Goal: Task Accomplishment & Management: Use online tool/utility

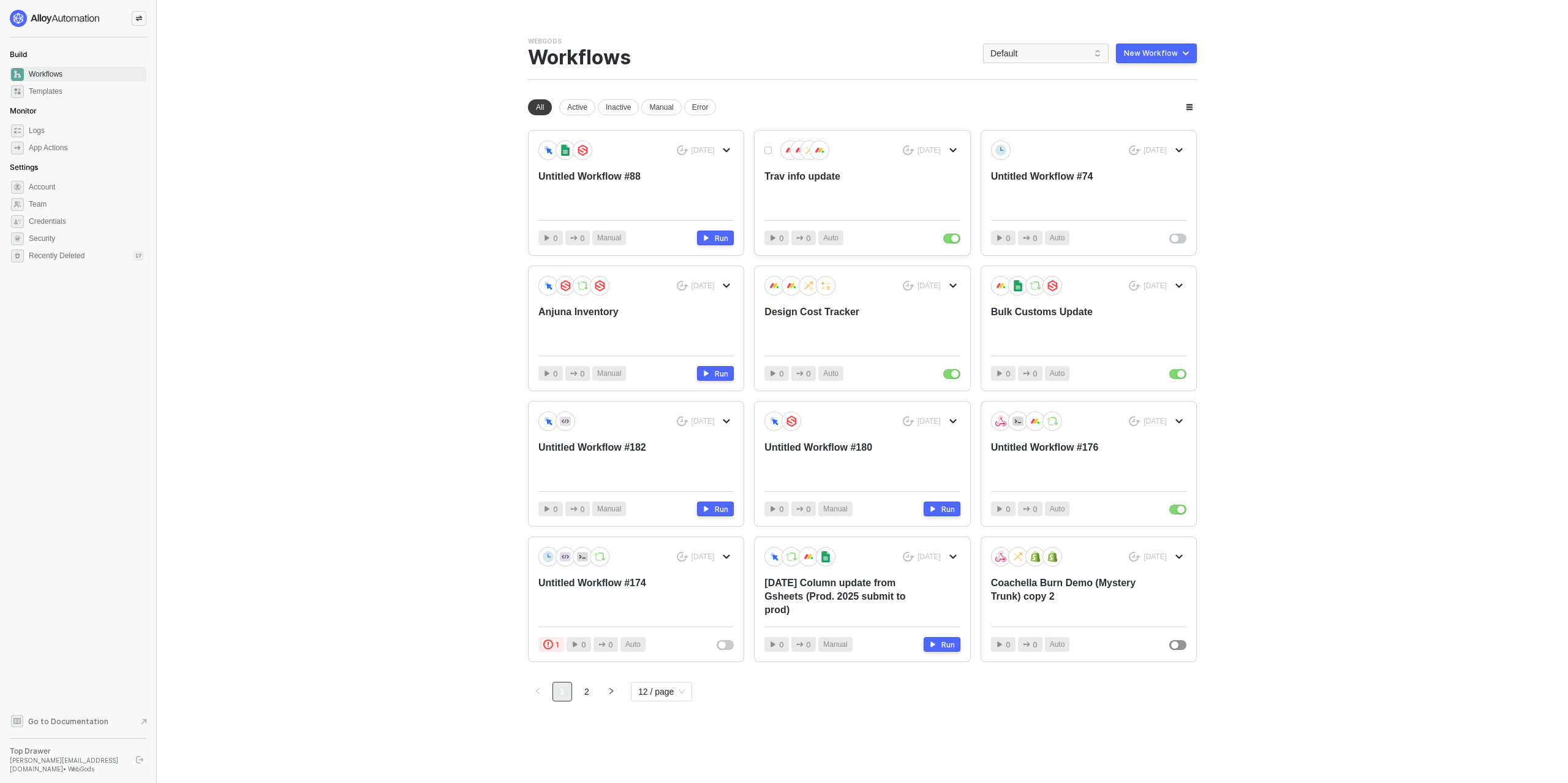
click at [843, 200] on div "Trav info update" at bounding box center [842, 190] width 156 height 41
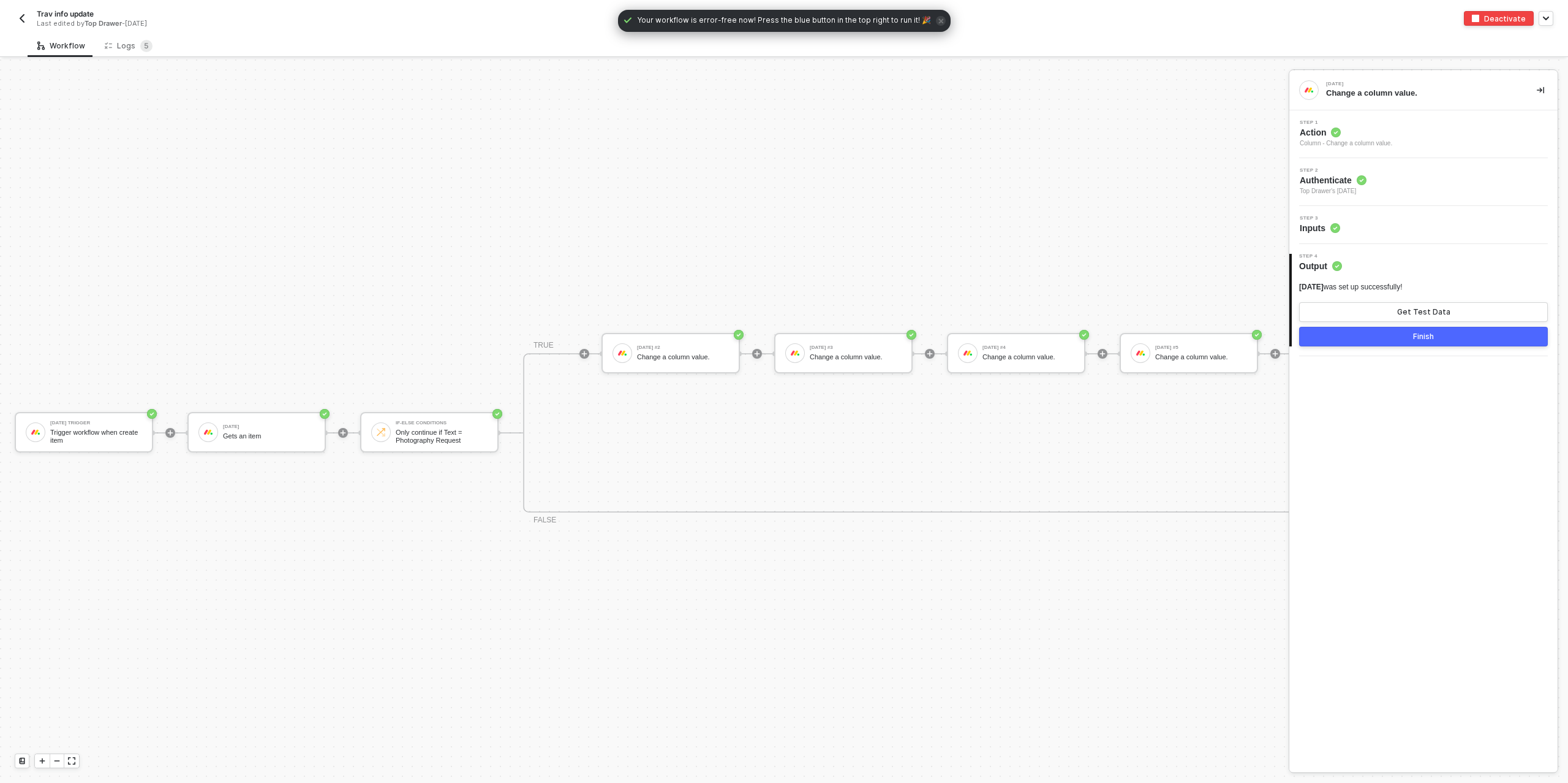
scroll to position [22, 0]
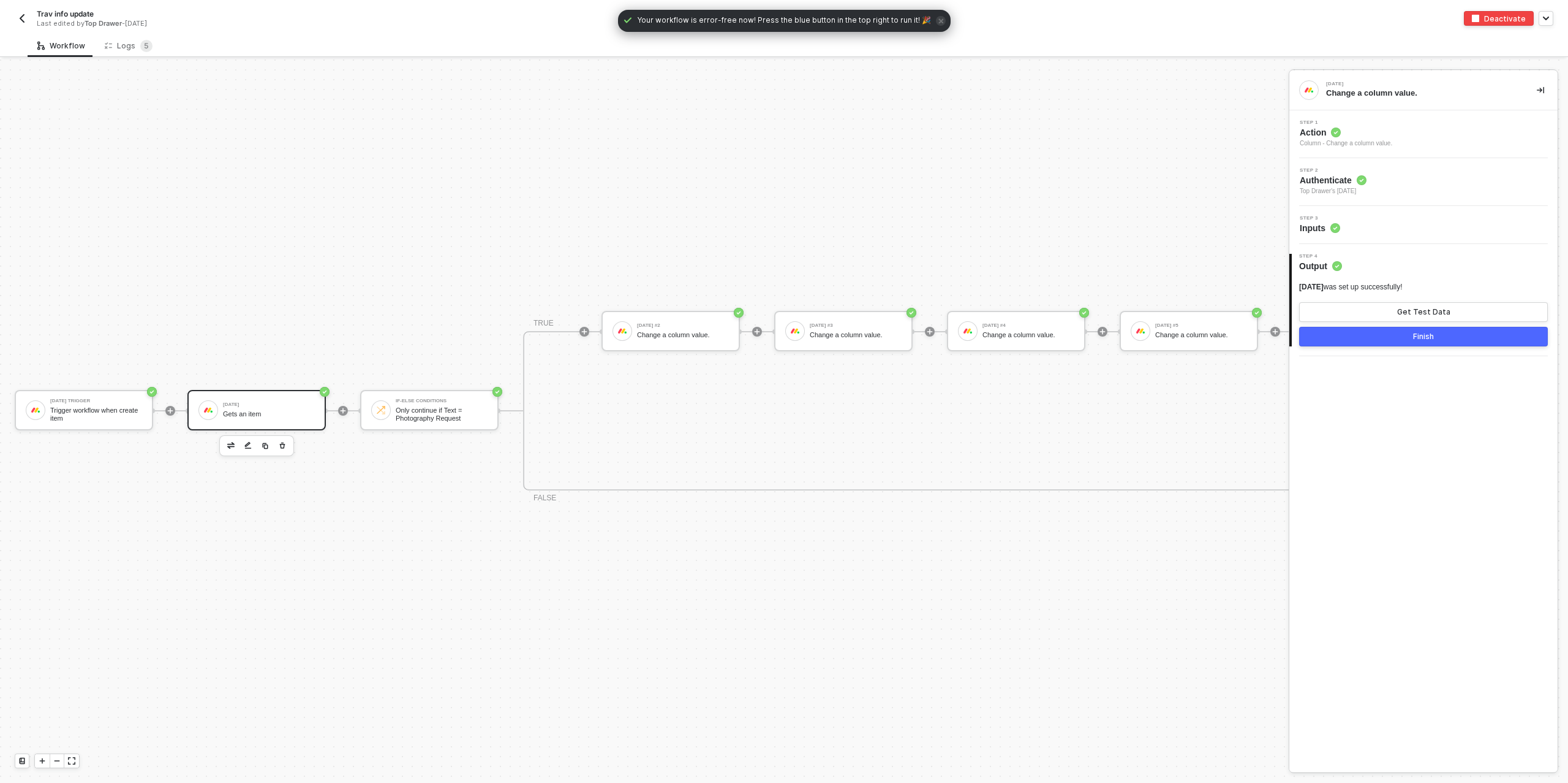
click at [251, 410] on div "Gets an item" at bounding box center [269, 413] width 92 height 8
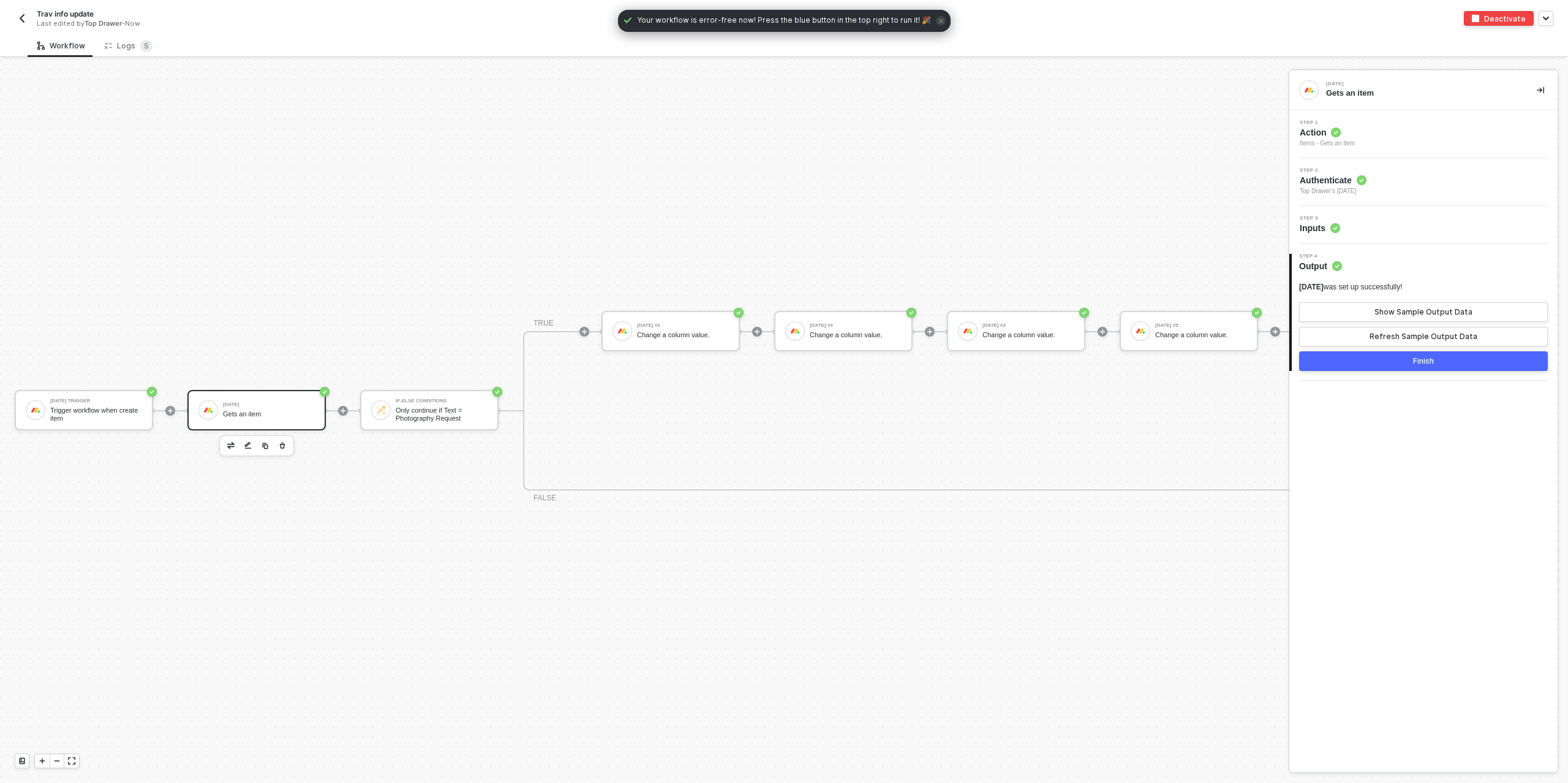
click at [1391, 225] on div "Step 3 Inputs" at bounding box center [1425, 224] width 265 height 18
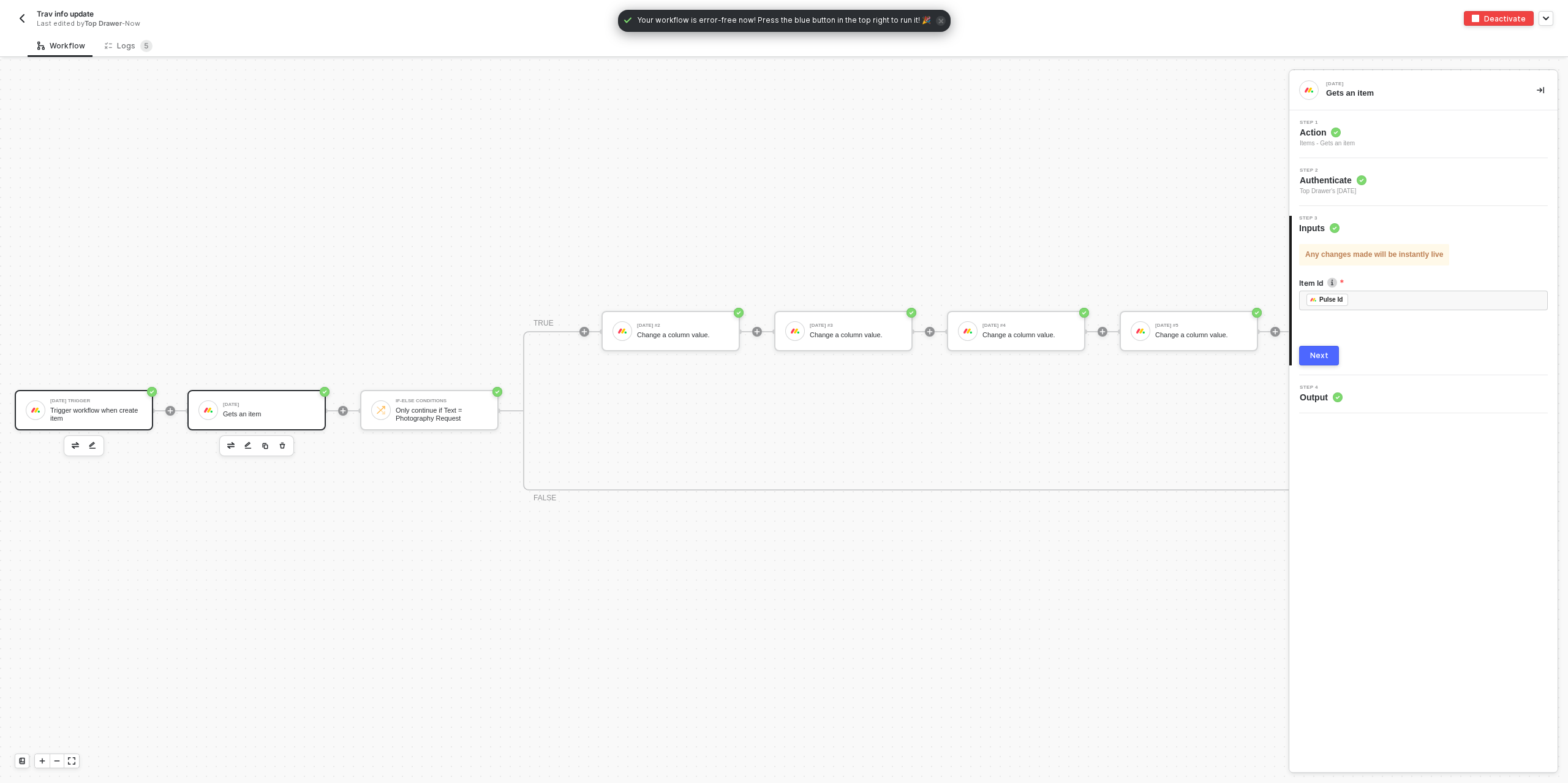
click at [88, 411] on div "Trigger workflow when create item" at bounding box center [96, 413] width 92 height 15
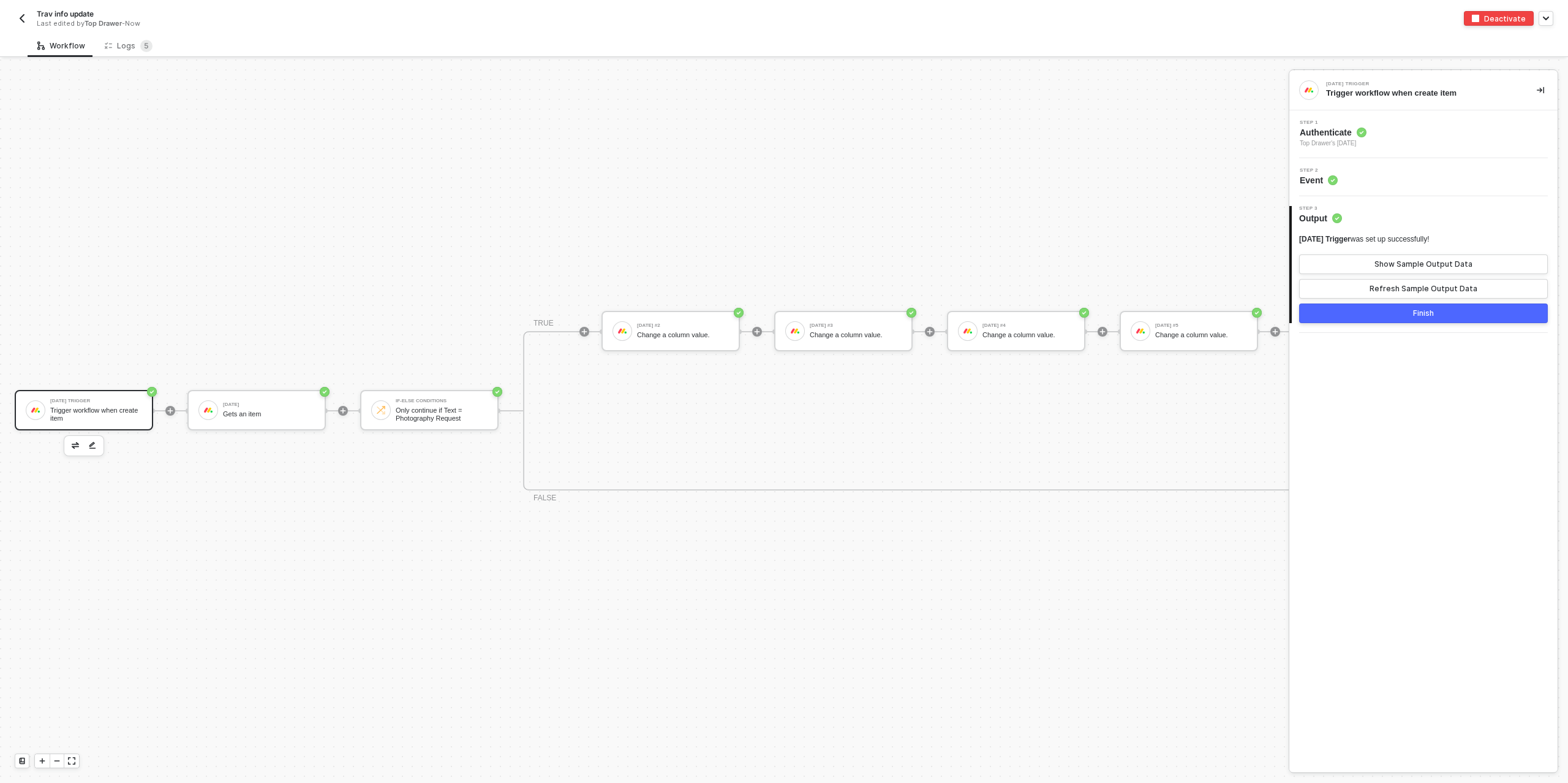
click at [1380, 170] on div "Step 2 Event" at bounding box center [1425, 177] width 265 height 18
click at [1357, 137] on icon at bounding box center [1361, 132] width 9 height 9
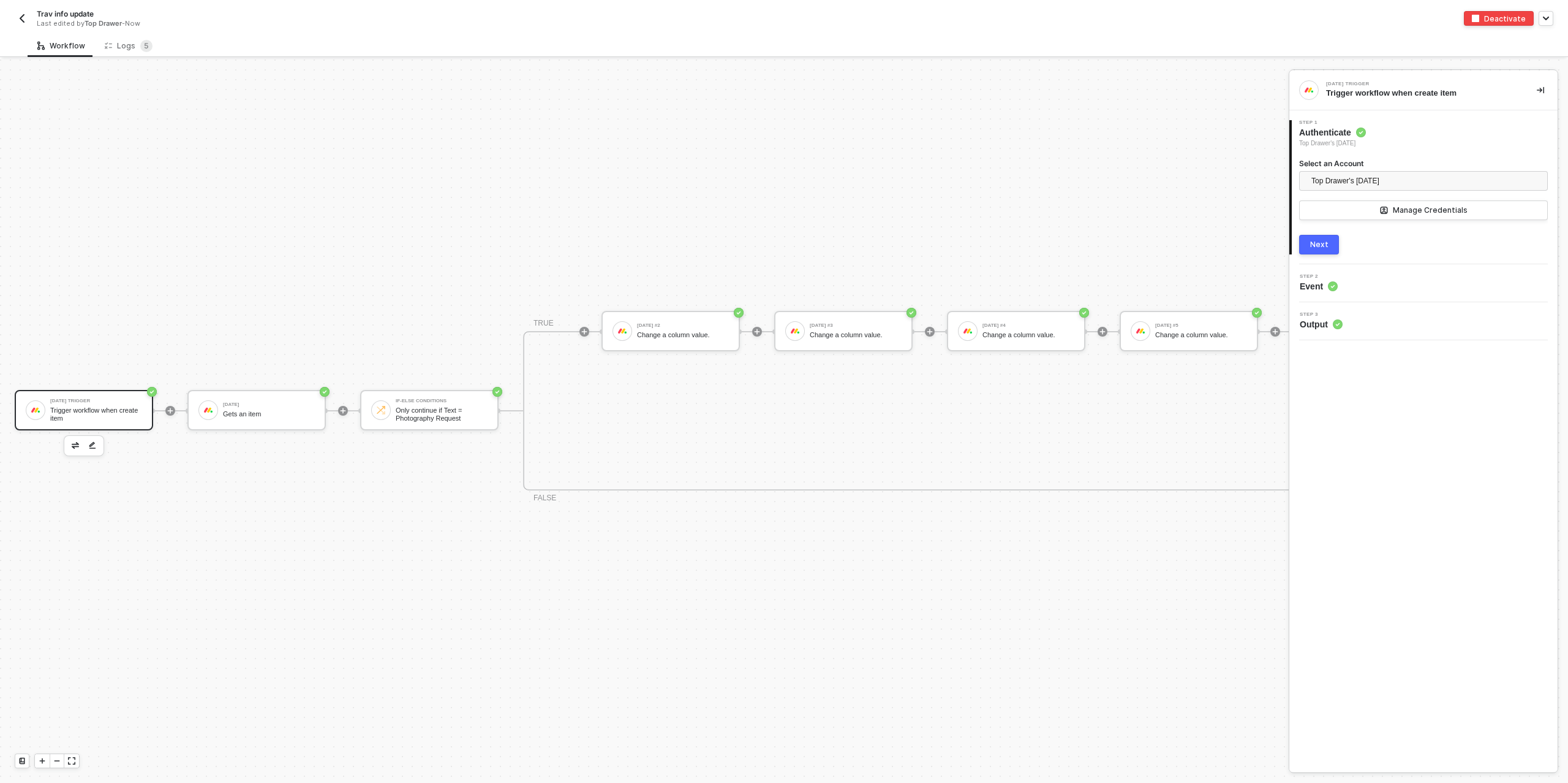
click at [1319, 243] on div "Next" at bounding box center [1319, 244] width 18 height 9
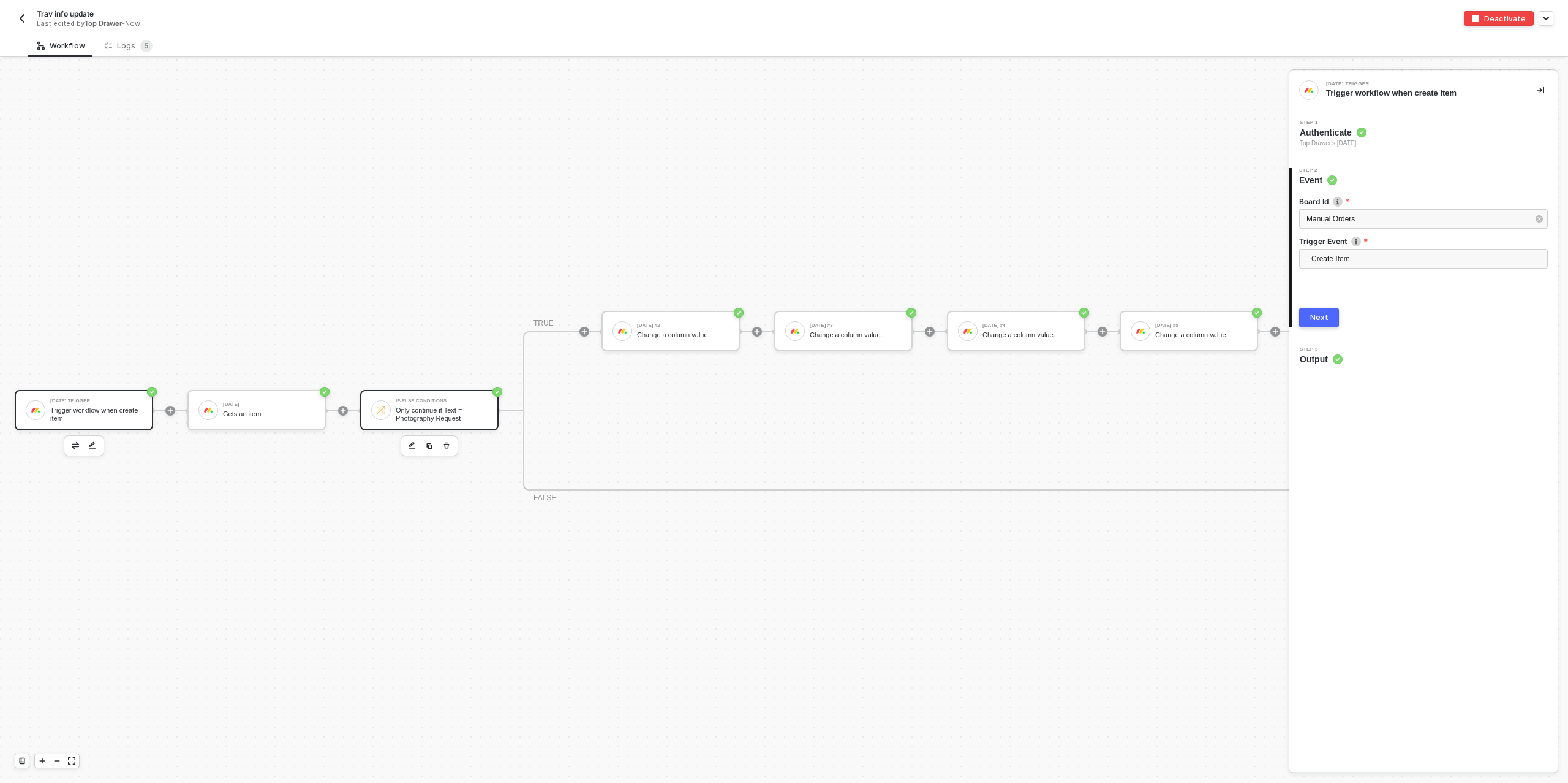
click at [451, 400] on div "If-Else Conditions" at bounding box center [441, 400] width 92 height 5
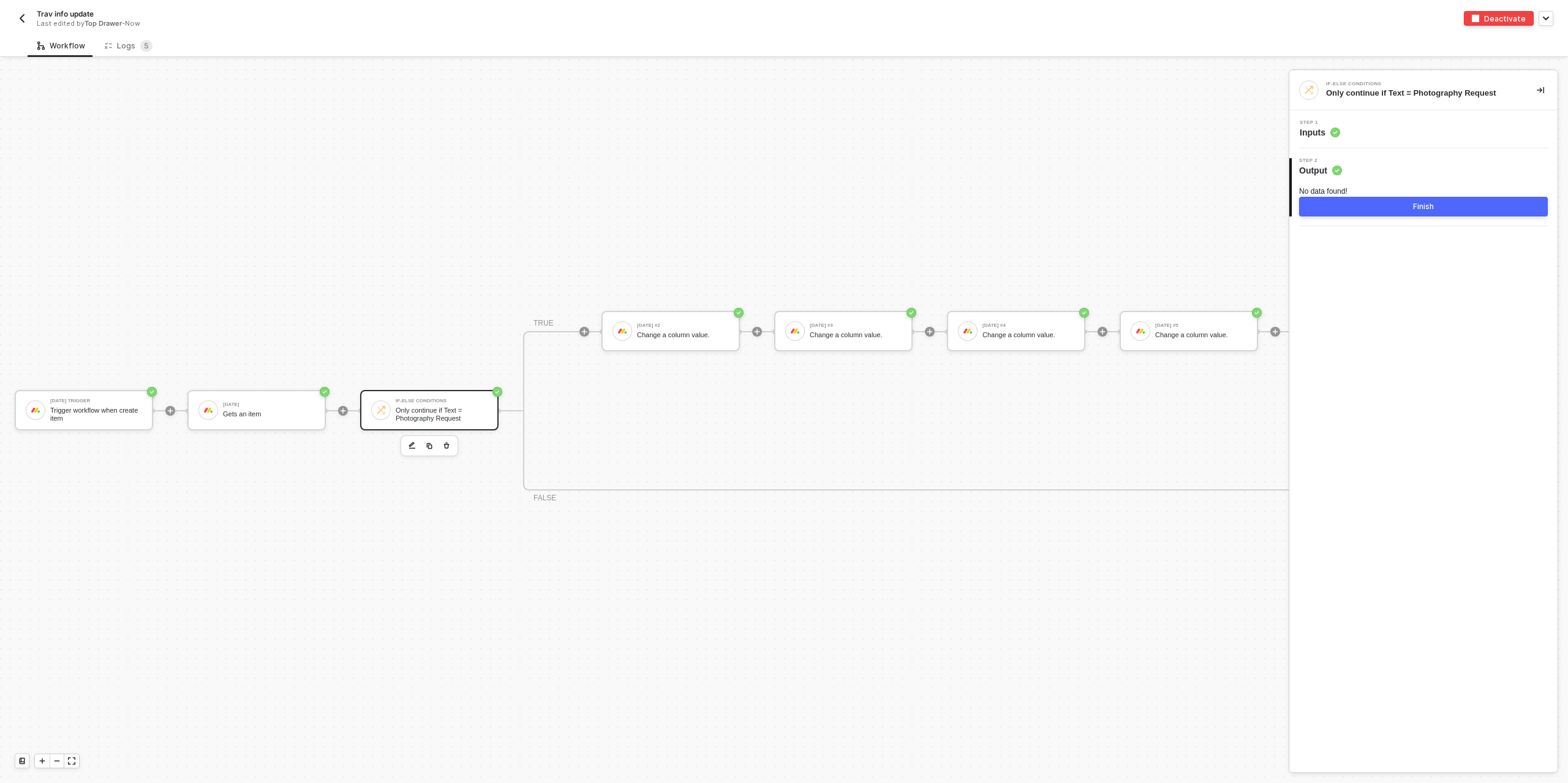
click at [1380, 133] on div "Step 1 Inputs" at bounding box center [1425, 129] width 265 height 18
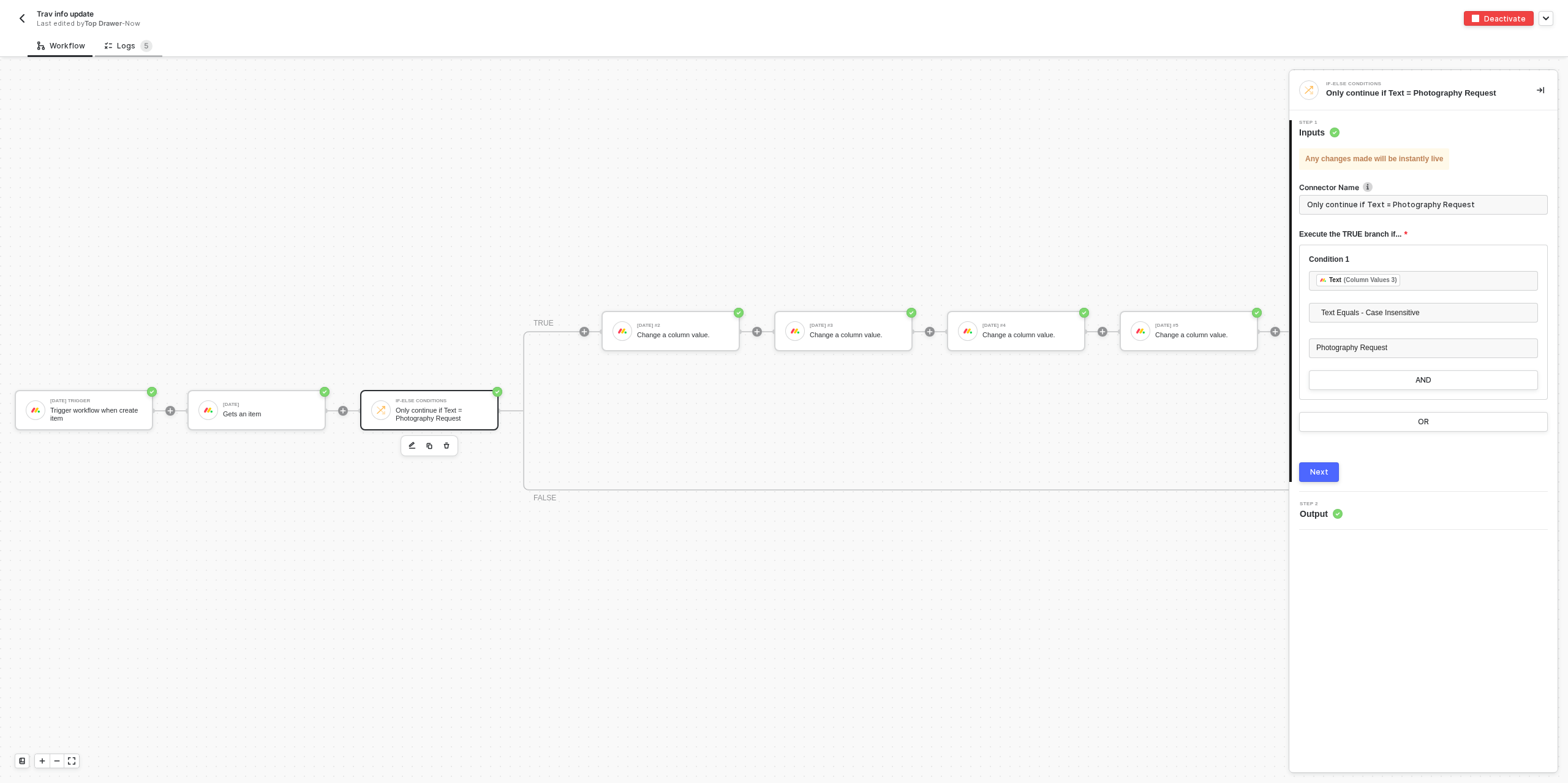
click at [121, 44] on div "Logs 5" at bounding box center [129, 46] width 48 height 12
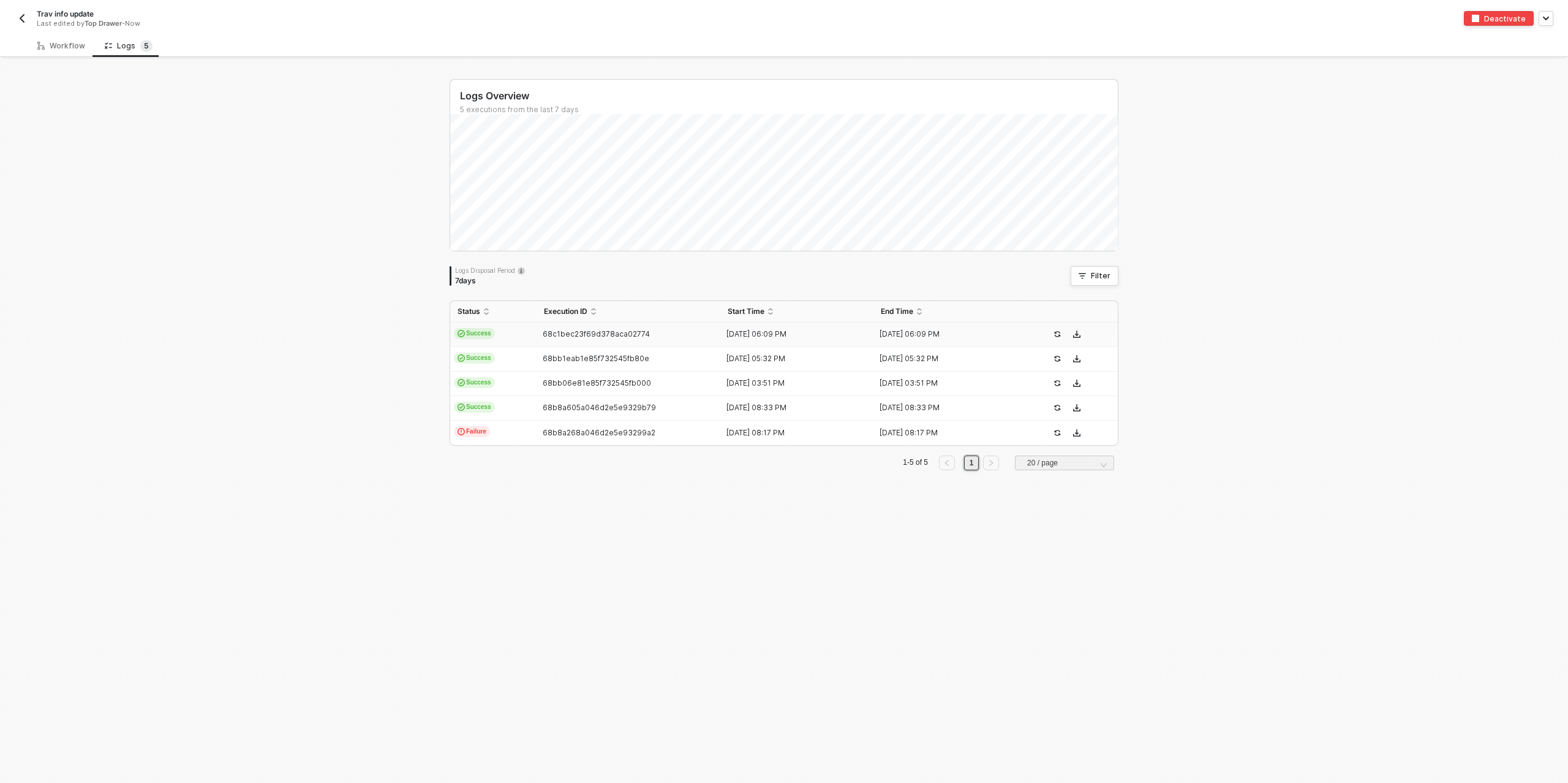
click at [655, 338] on td "68c1bec23f69d378aca02774" at bounding box center [628, 335] width 184 height 25
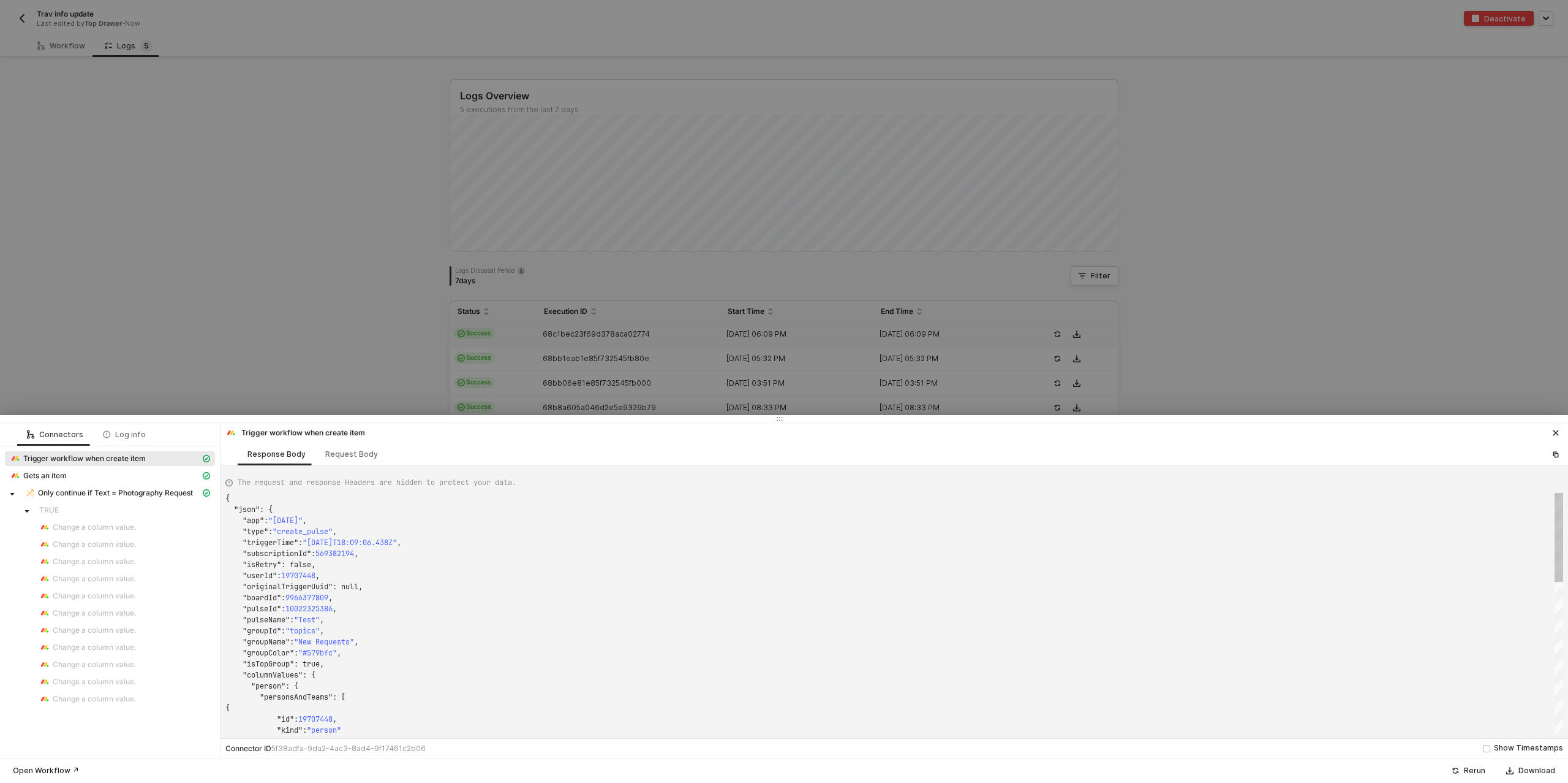
scroll to position [111, 0]
click at [105, 488] on div "Only continue if Text = Photography Request" at bounding box center [113, 493] width 176 height 11
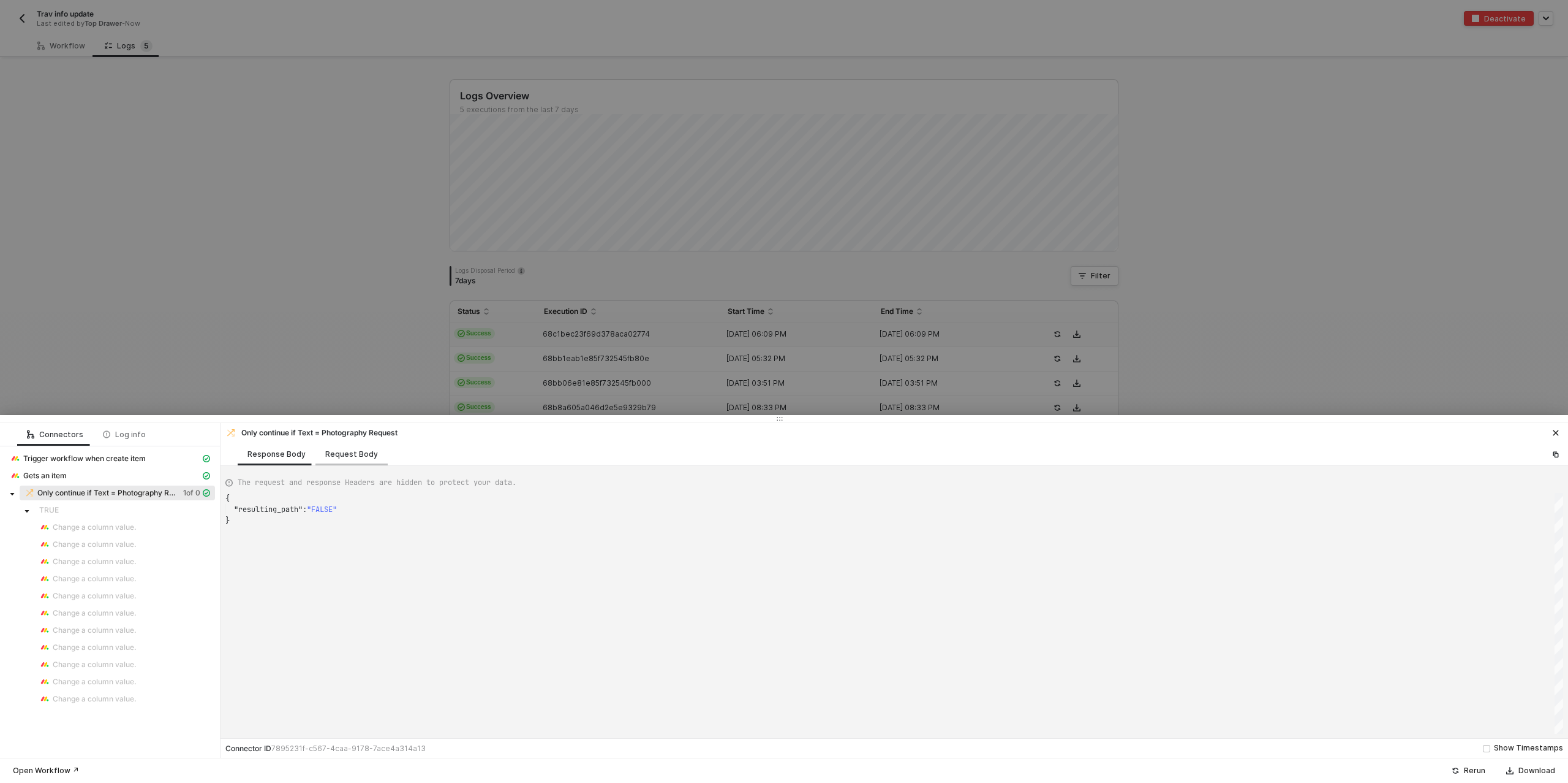
click at [340, 453] on div "Request Body" at bounding box center [351, 453] width 52 height 9
type textarea "{ "conditionSets": [ { "uuid": "6e44e001-fb4a-4c56-f3cb-bd889e309695", "conditi…"
drag, startPoint x: 241, startPoint y: 344, endPoint x: 226, endPoint y: 318, distance: 30.0
click at [239, 338] on div at bounding box center [784, 392] width 1568 height 783
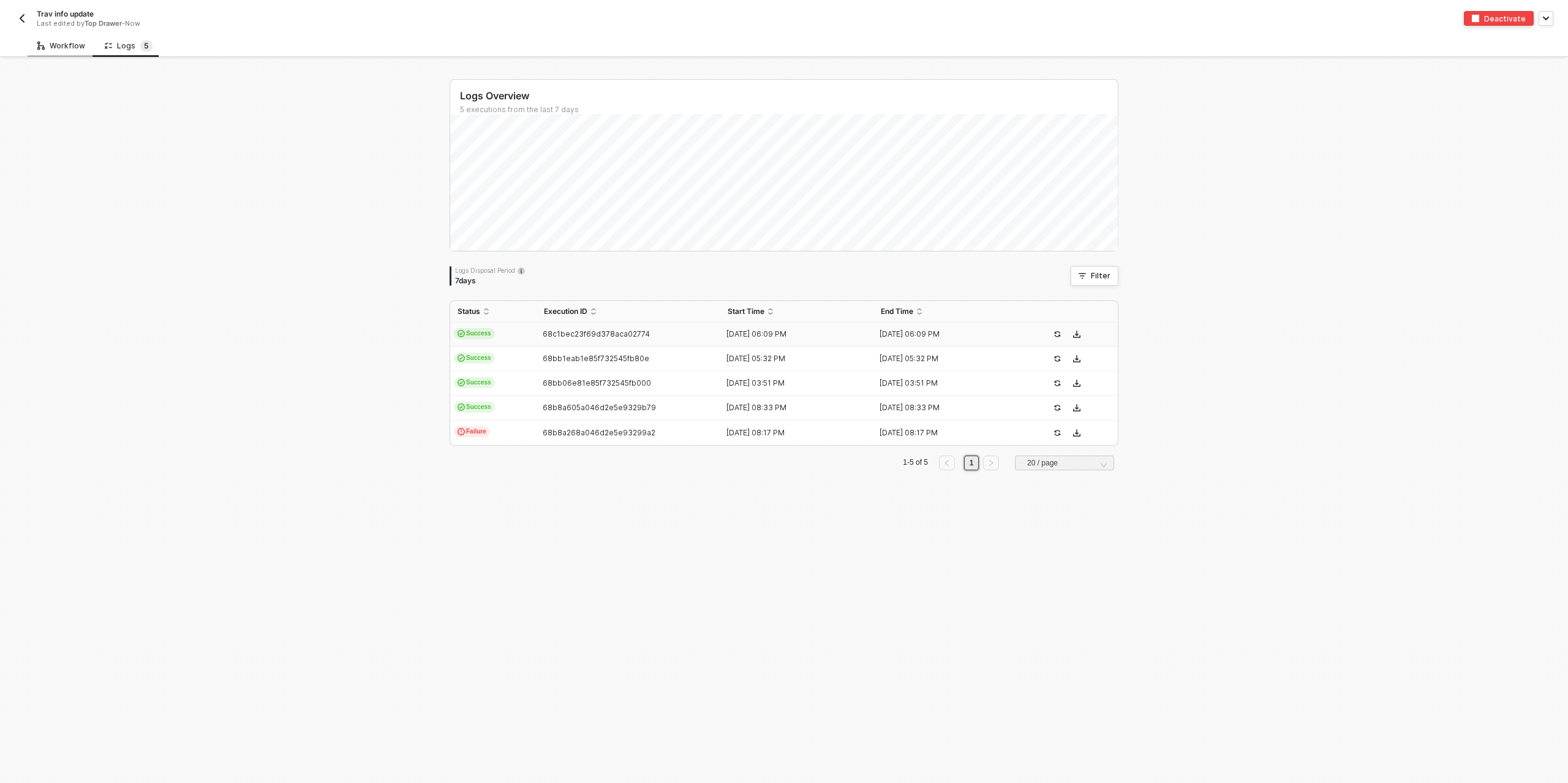
click at [74, 48] on div "Workflow" at bounding box center [61, 45] width 48 height 9
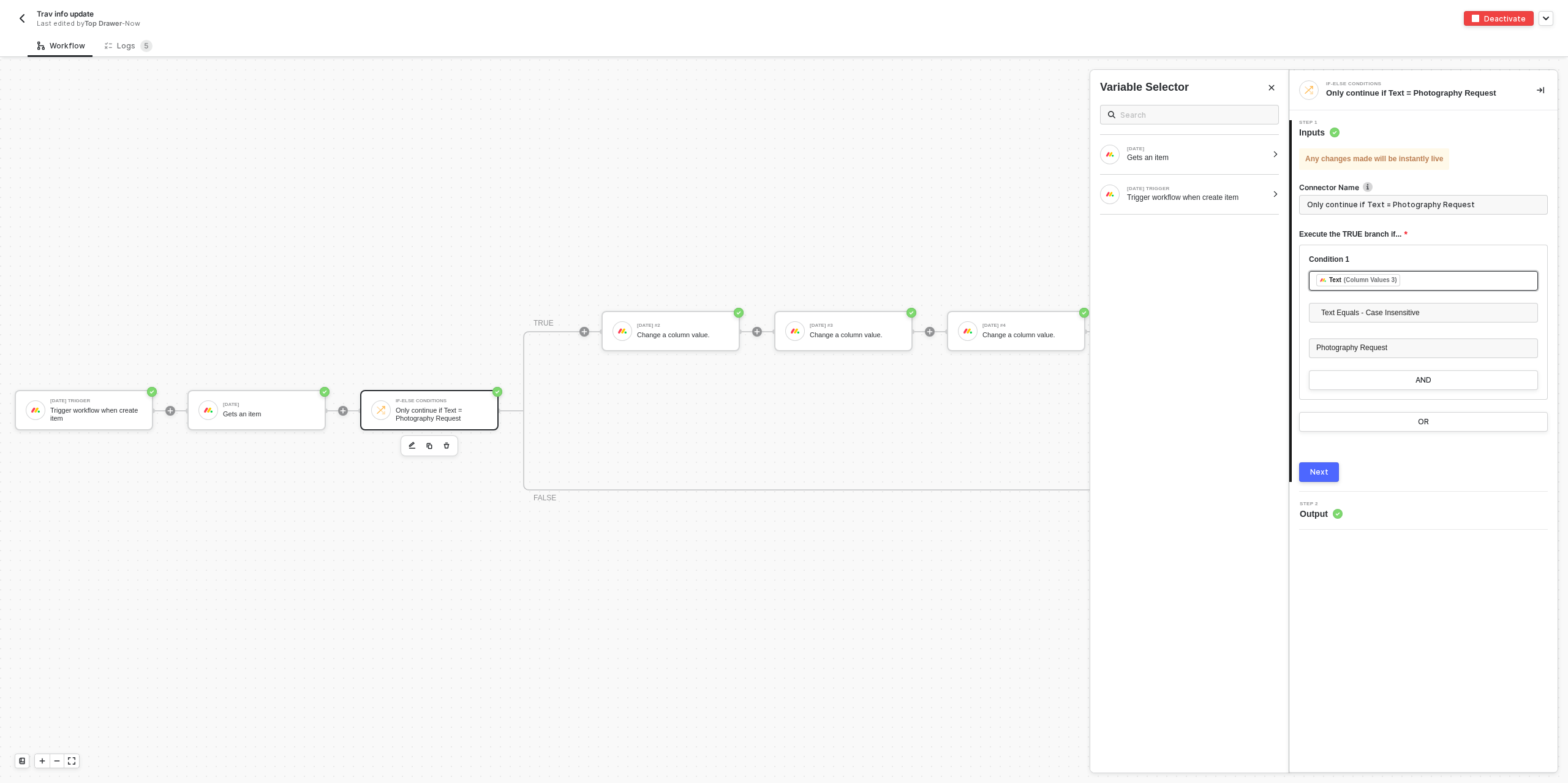
click at [1428, 277] on div "﻿ ﻿ Text (Column Values 3) ﻿" at bounding box center [1423, 280] width 215 height 14
click at [1161, 159] on div "Gets an item" at bounding box center [1197, 157] width 140 height 9
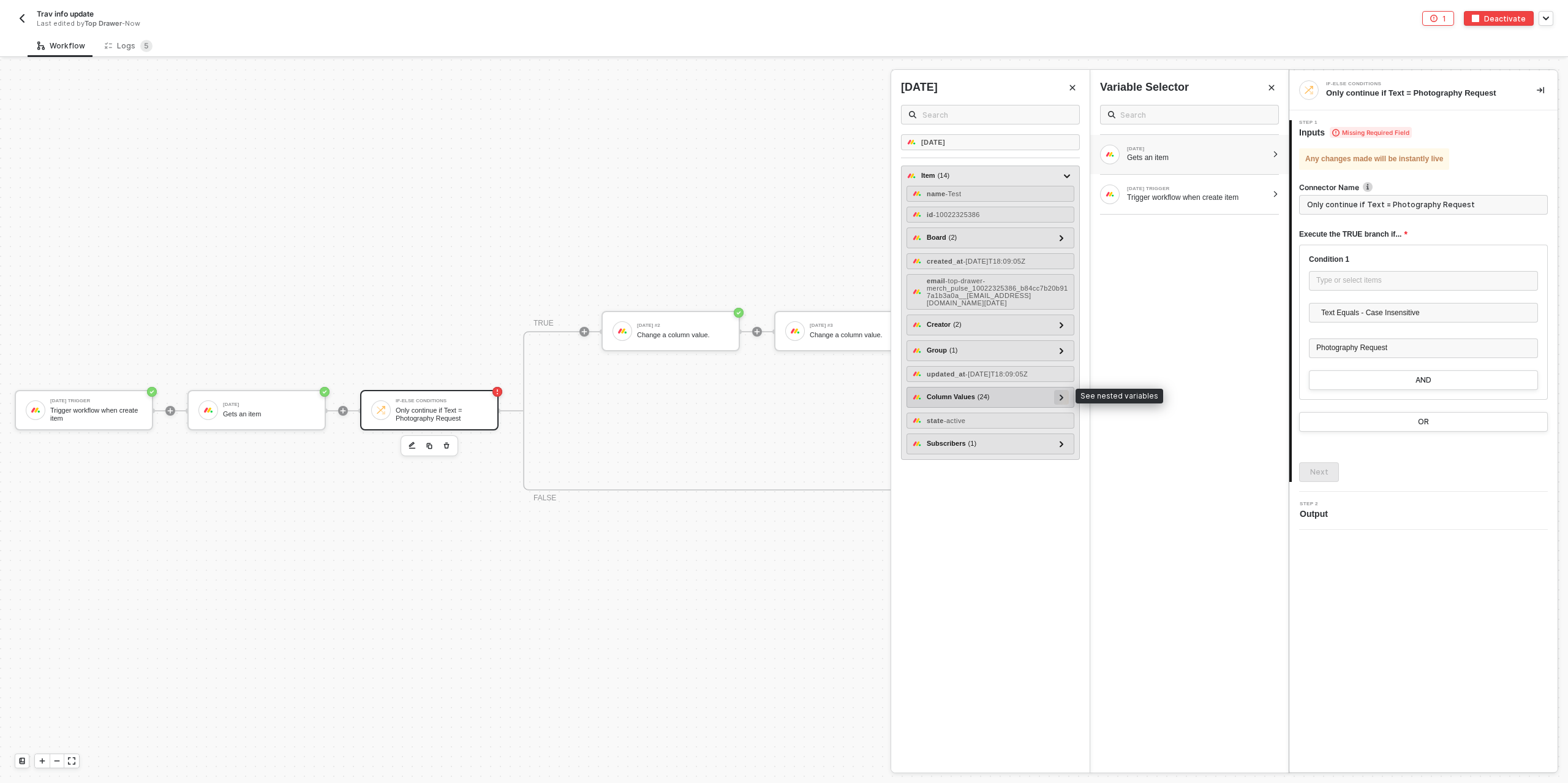
click at [1064, 392] on div at bounding box center [1061, 397] width 6 height 14
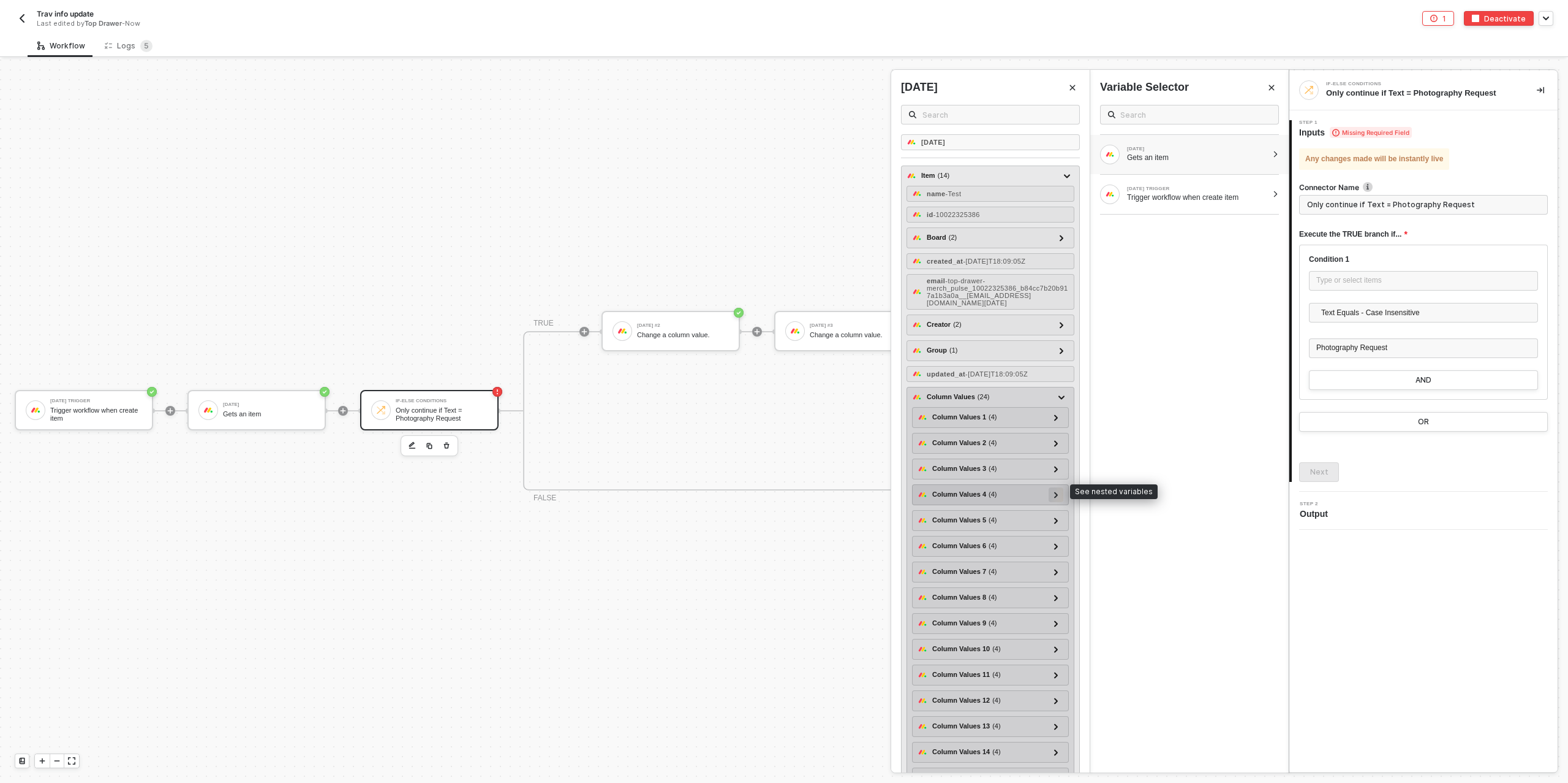
click at [1058, 492] on icon at bounding box center [1057, 495] width 4 height 6
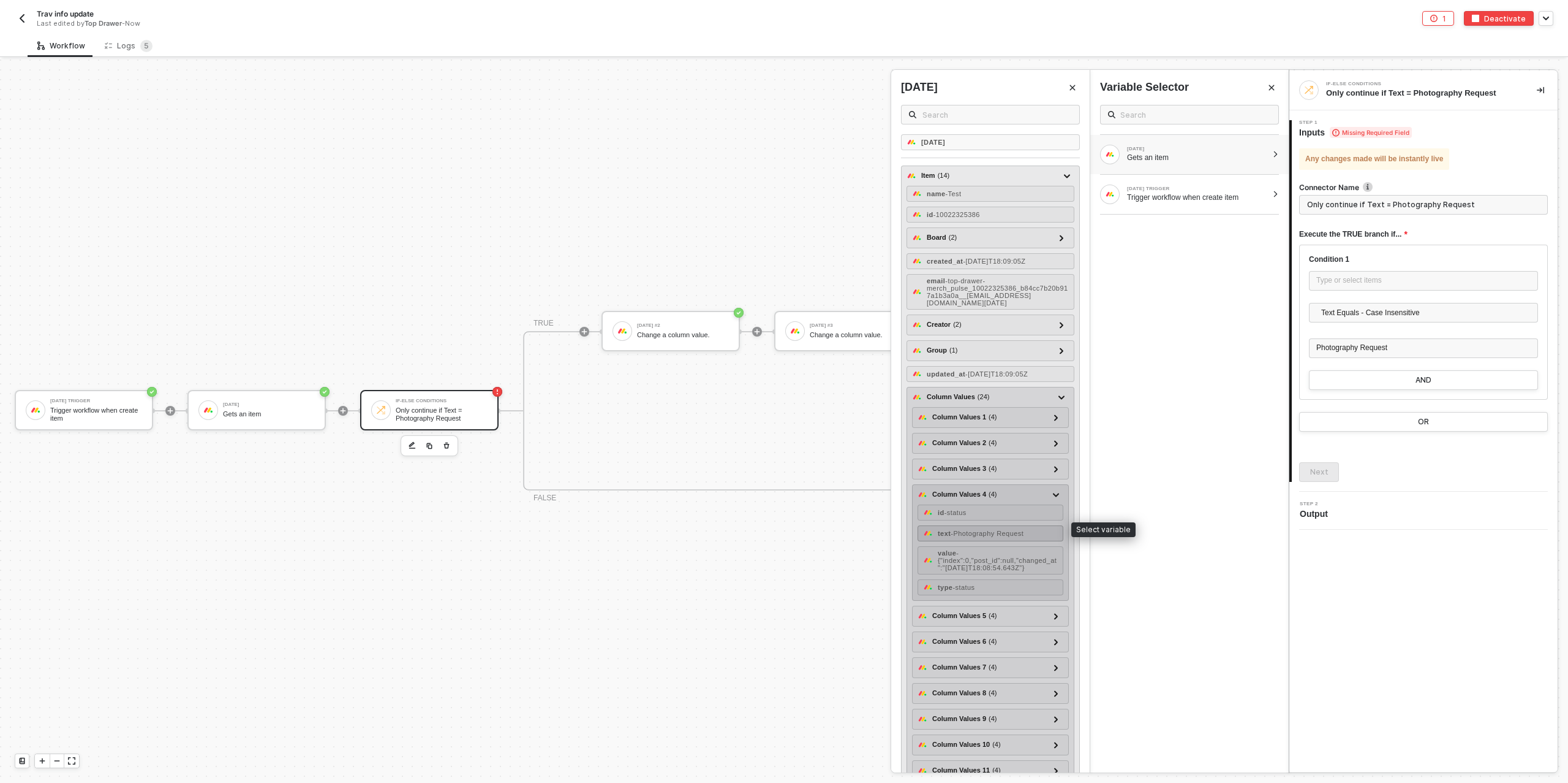
click at [1002, 530] on span "- Photography Request" at bounding box center [987, 533] width 73 height 7
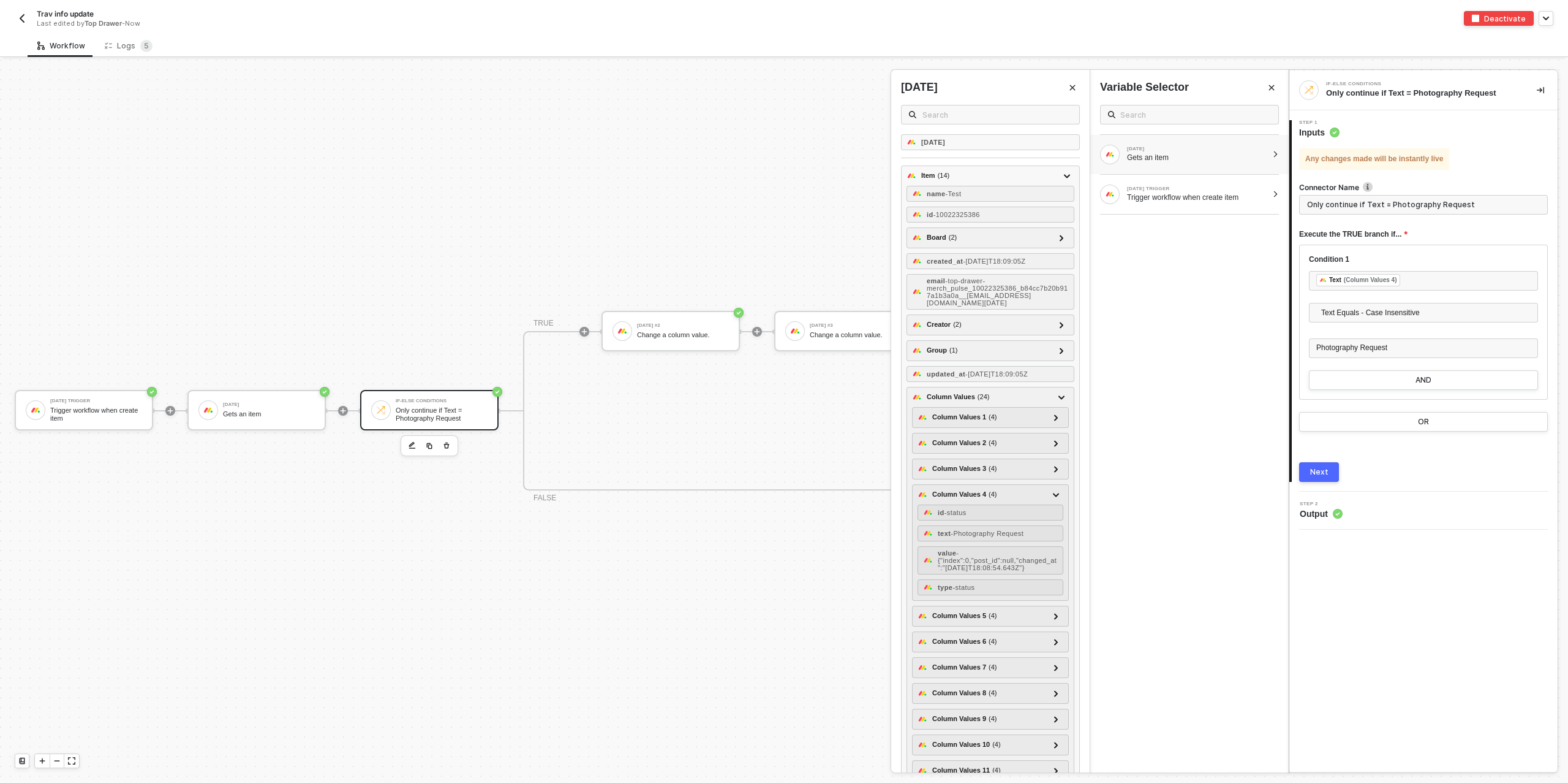
click at [1320, 468] on div "Next" at bounding box center [1319, 472] width 18 height 9
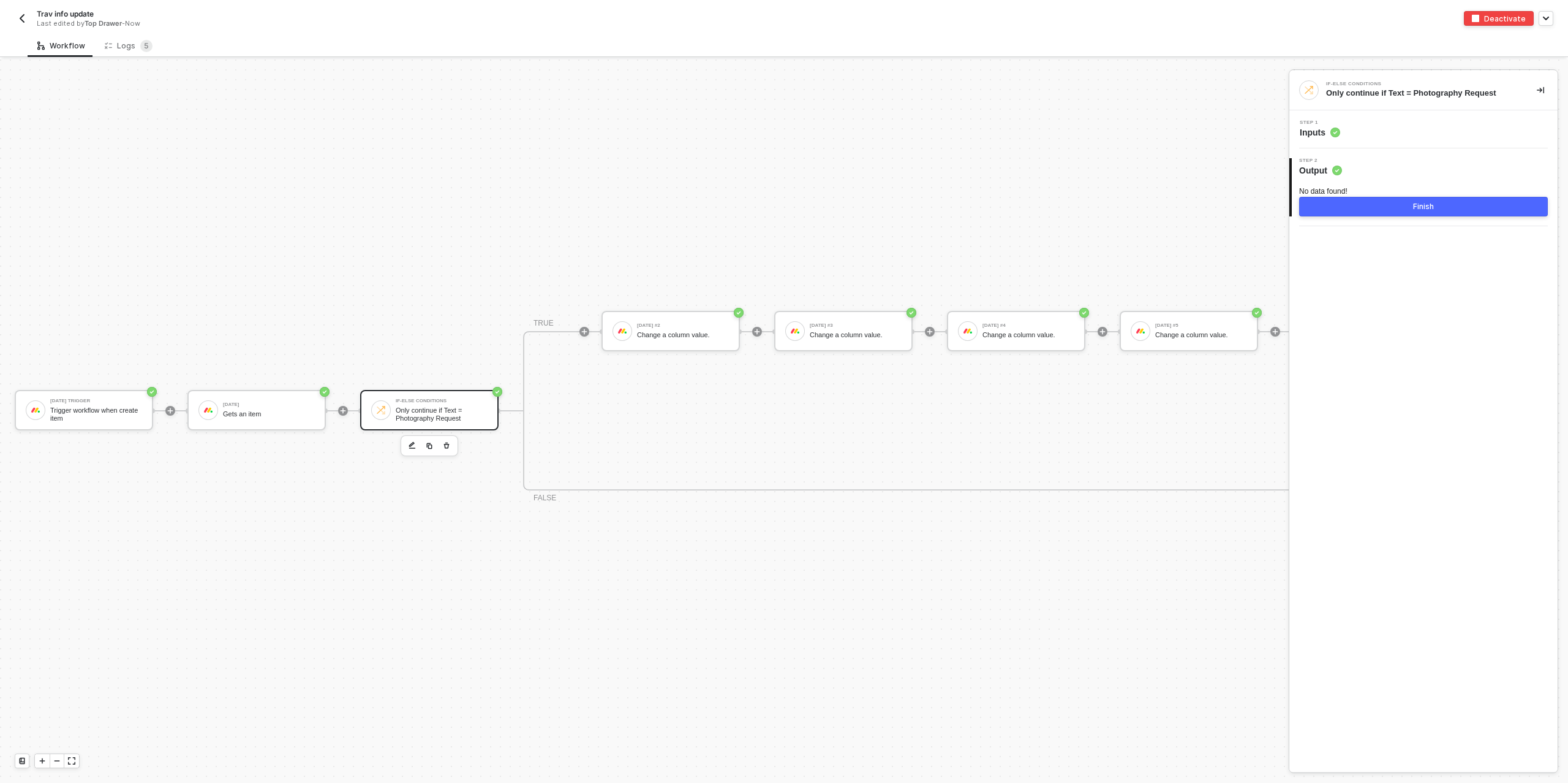
click at [1415, 202] on div "Finish" at bounding box center [1423, 206] width 21 height 9
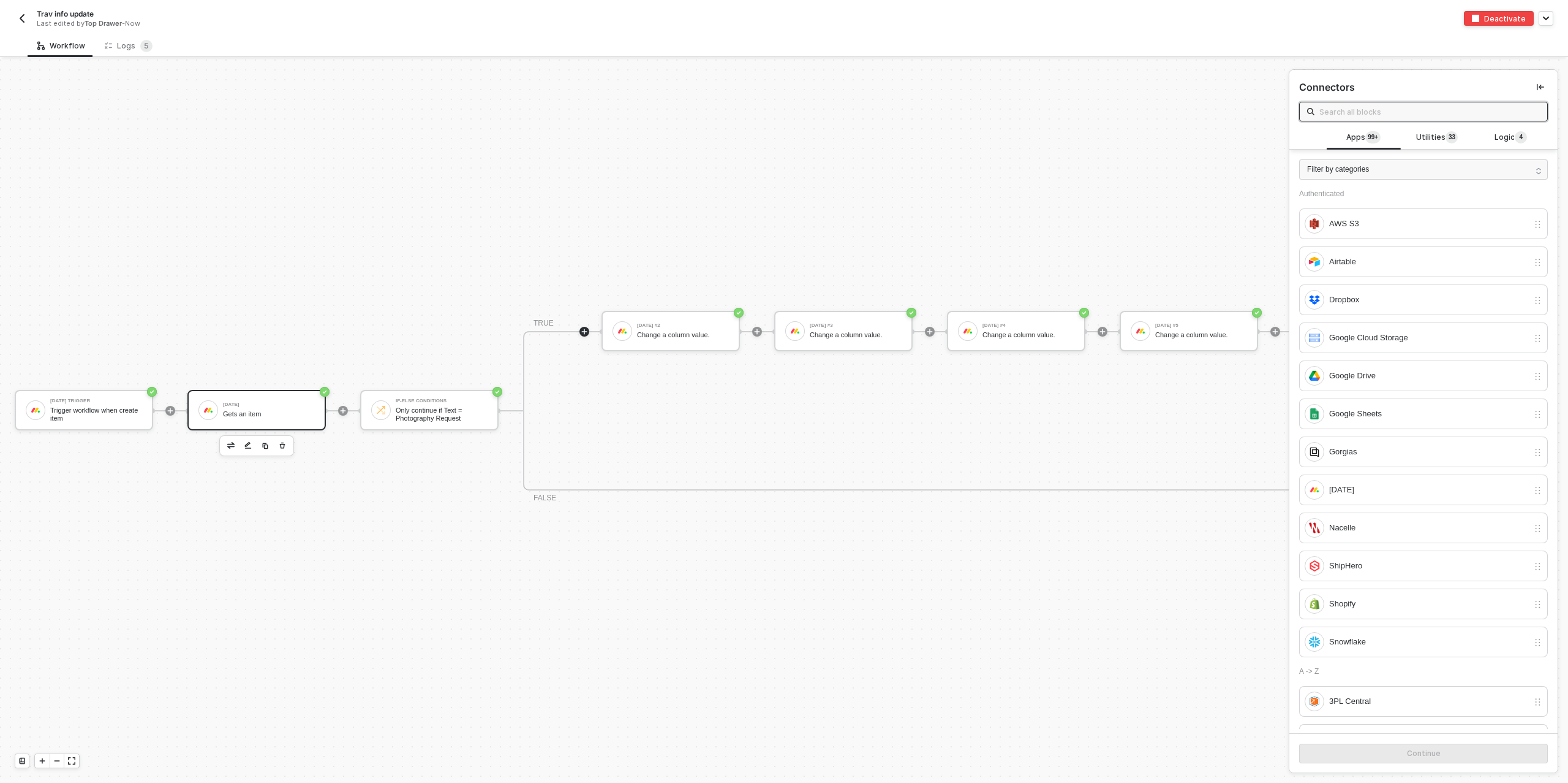
click at [267, 403] on div "[DATE]" at bounding box center [269, 405] width 92 height 5
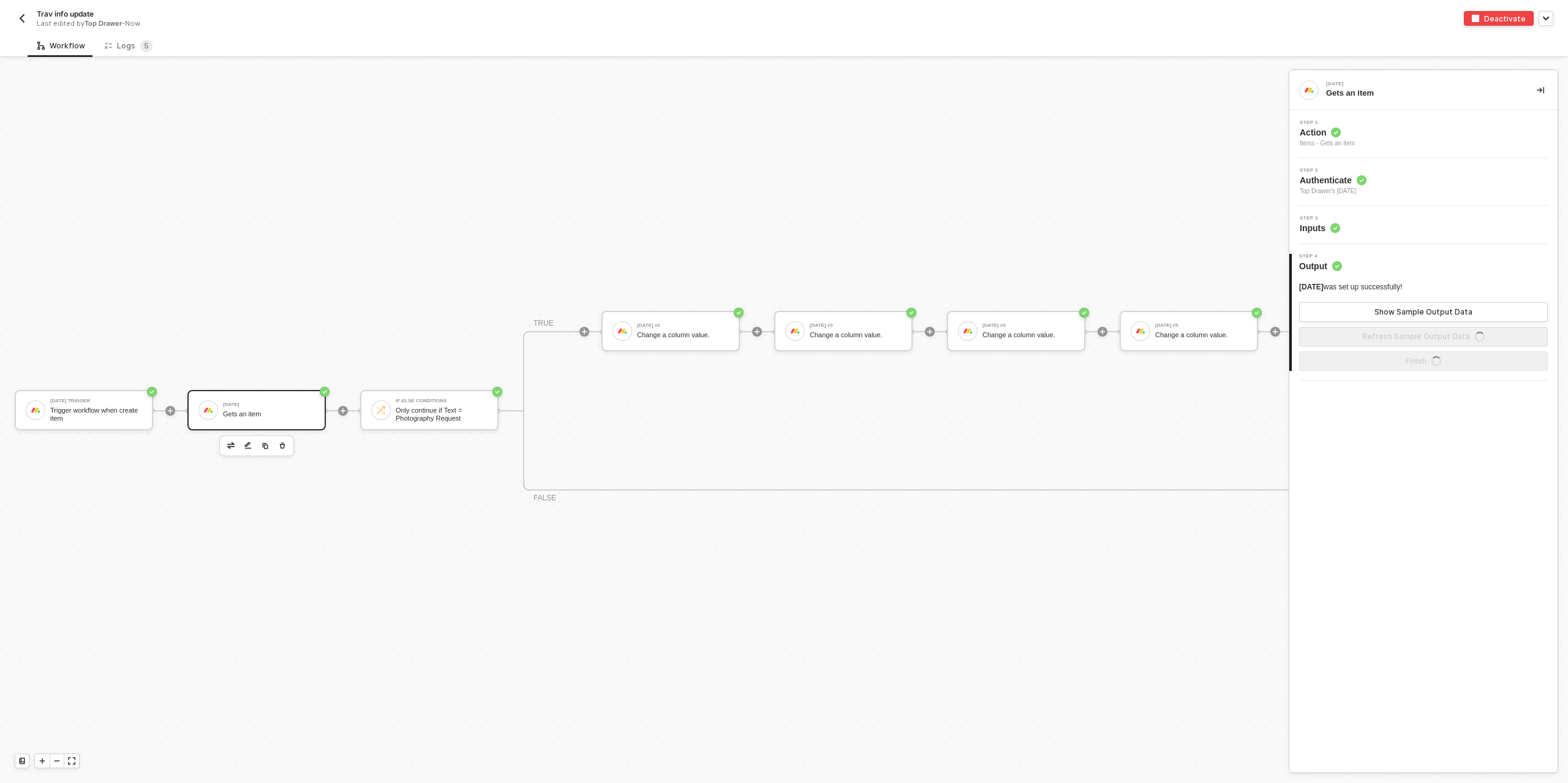
click at [1343, 225] on div "Step 3 Inputs" at bounding box center [1425, 224] width 265 height 18
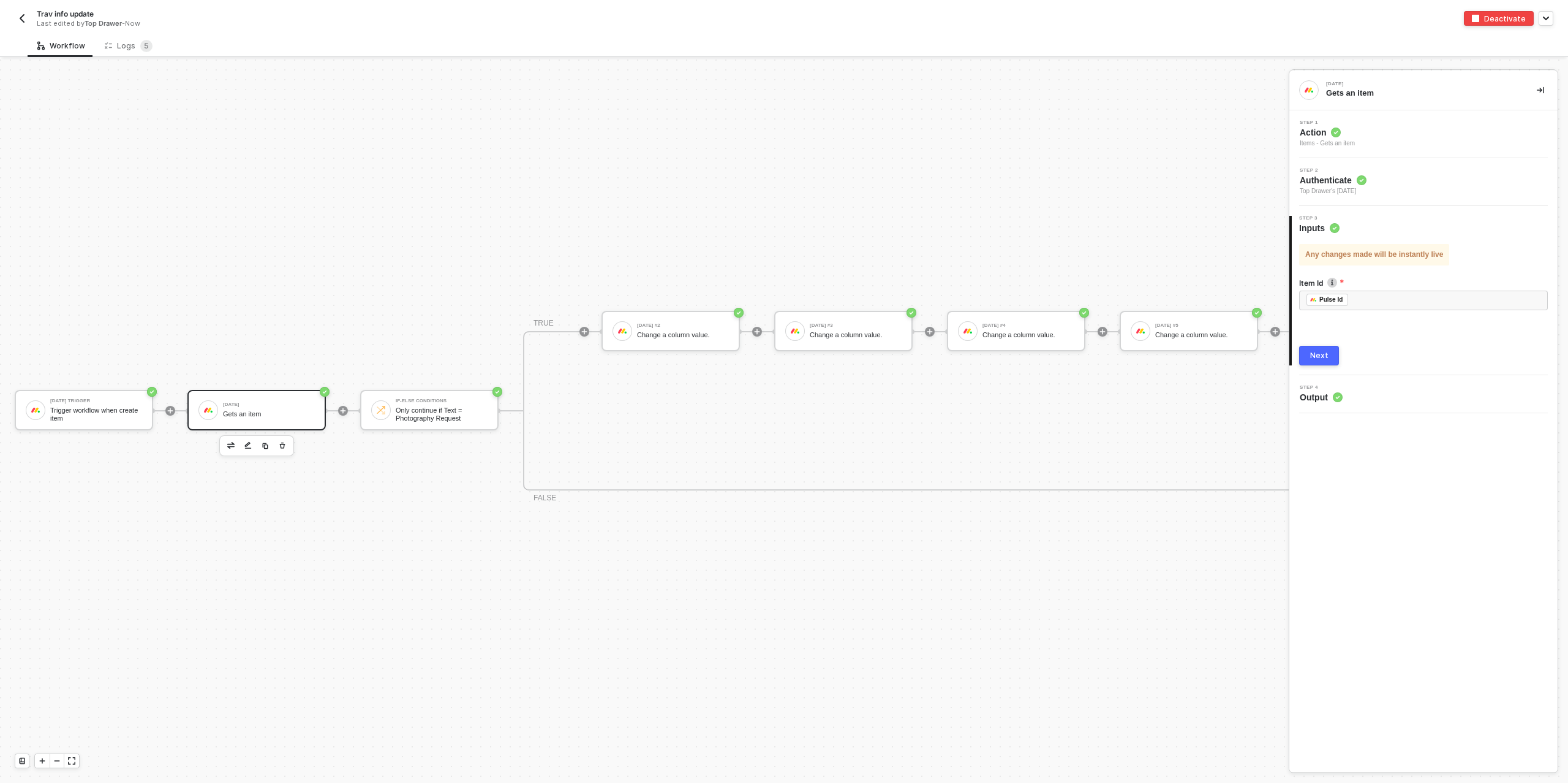
click at [1076, 164] on div "Monday Trigger Trigger workflow when create item Monday Gets an item If-Else Co…" at bounding box center [1284, 410] width 2568 height 746
click at [140, 45] on sup "5" at bounding box center [146, 46] width 12 height 12
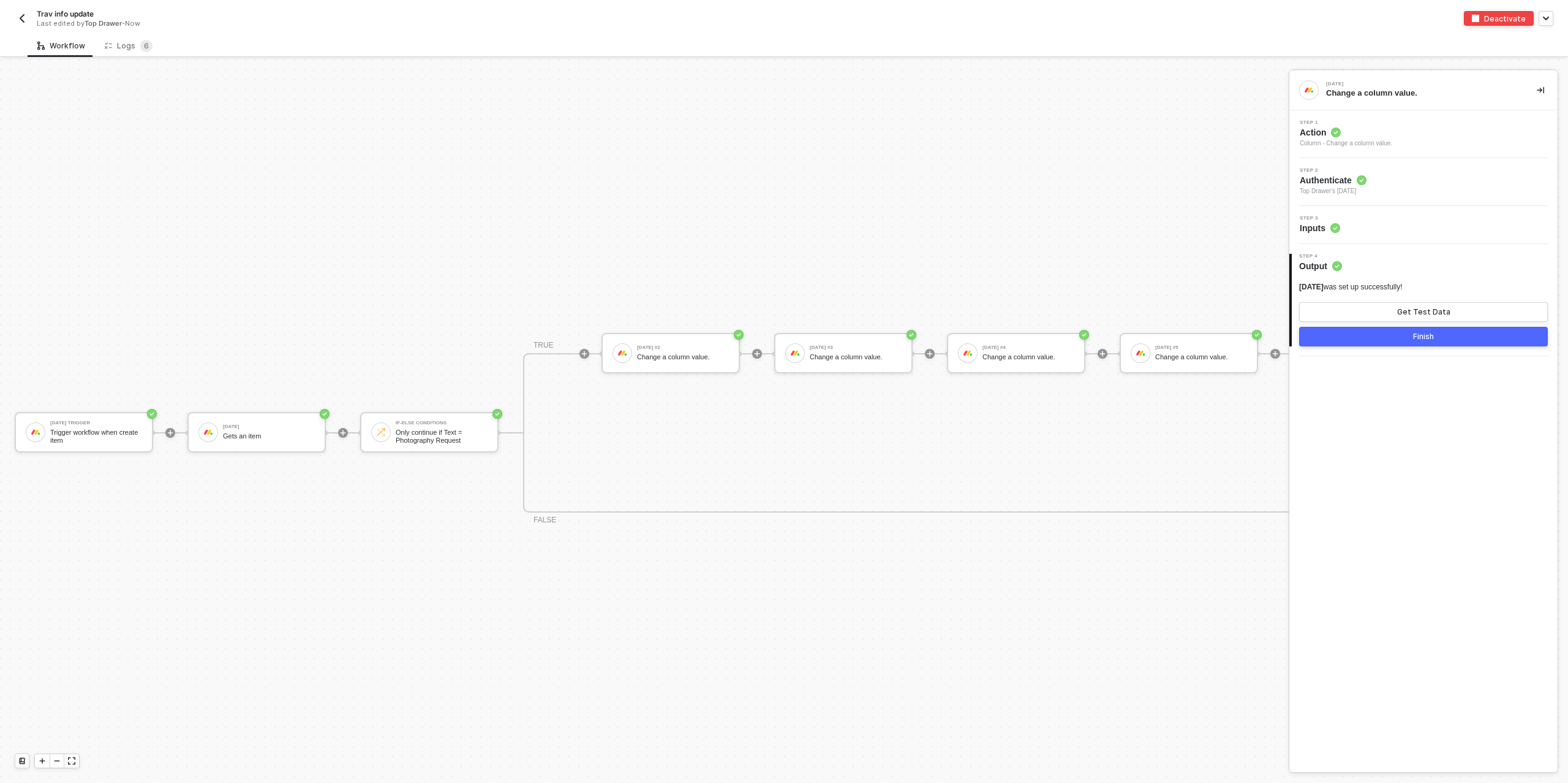
scroll to position [22, 0]
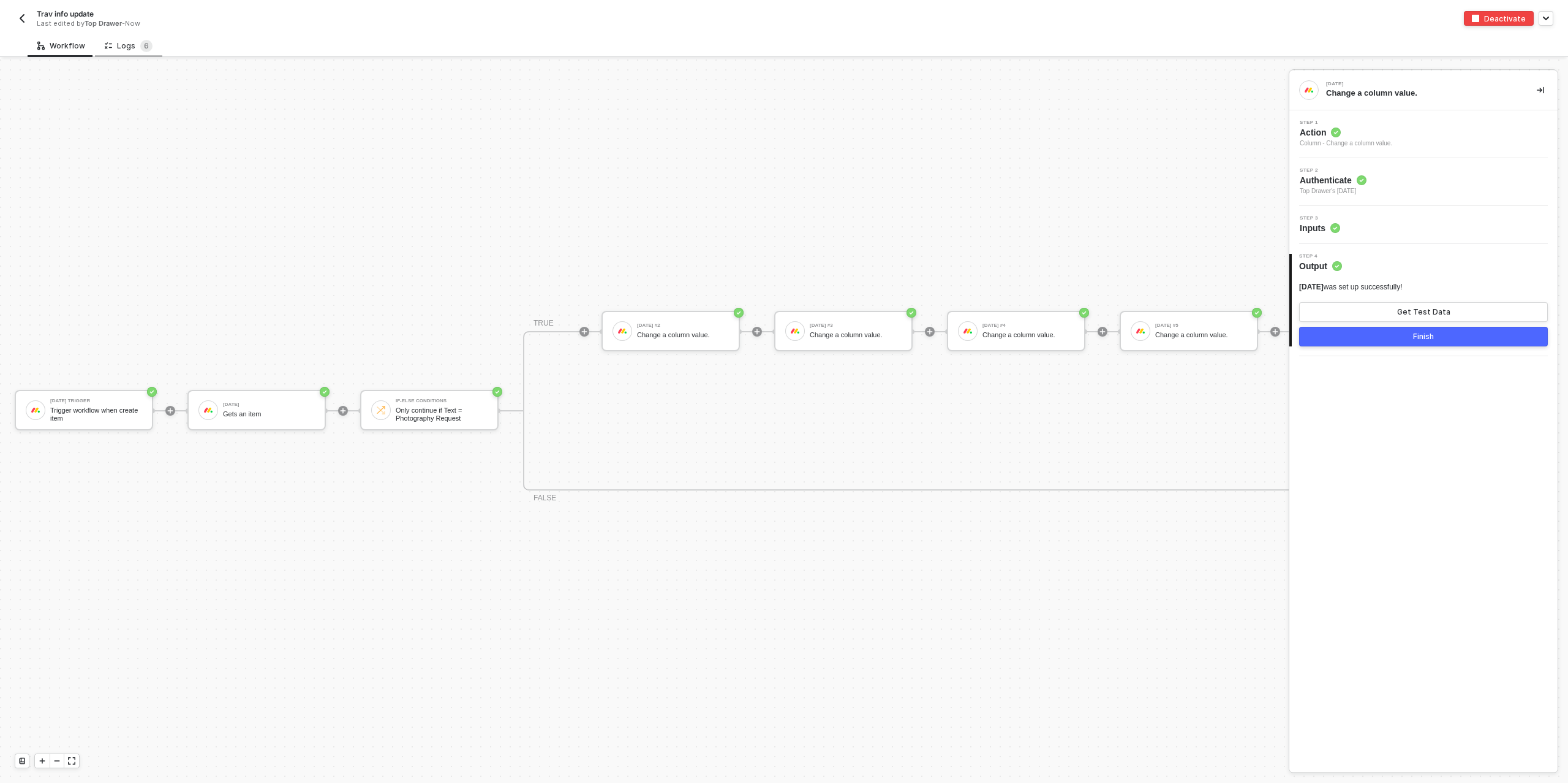
click at [127, 48] on div "Logs 6" at bounding box center [129, 46] width 48 height 12
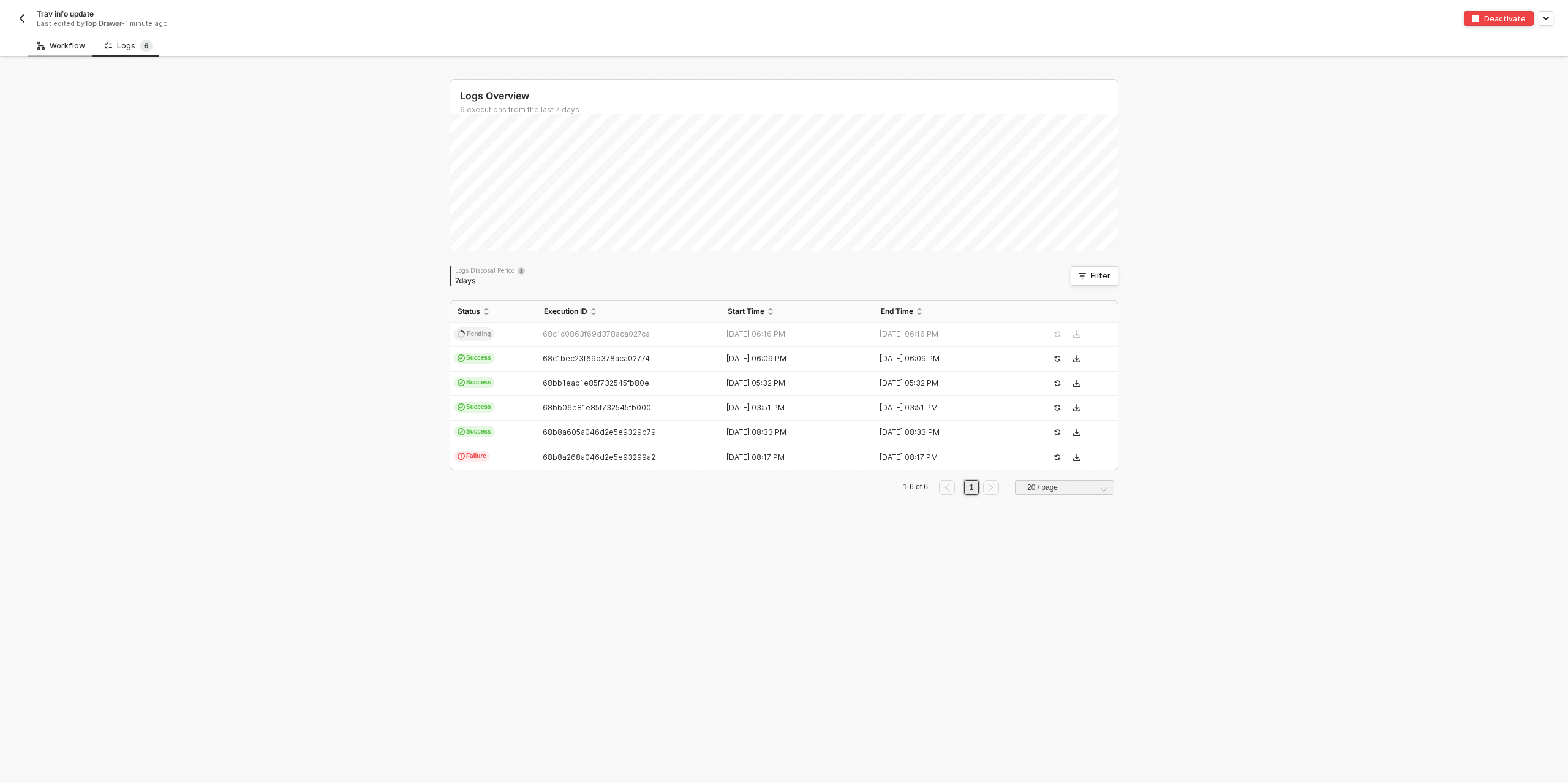
drag, startPoint x: 60, startPoint y: 41, endPoint x: 23, endPoint y: 16, distance: 44.7
click at [60, 41] on div "Workflow" at bounding box center [61, 45] width 68 height 23
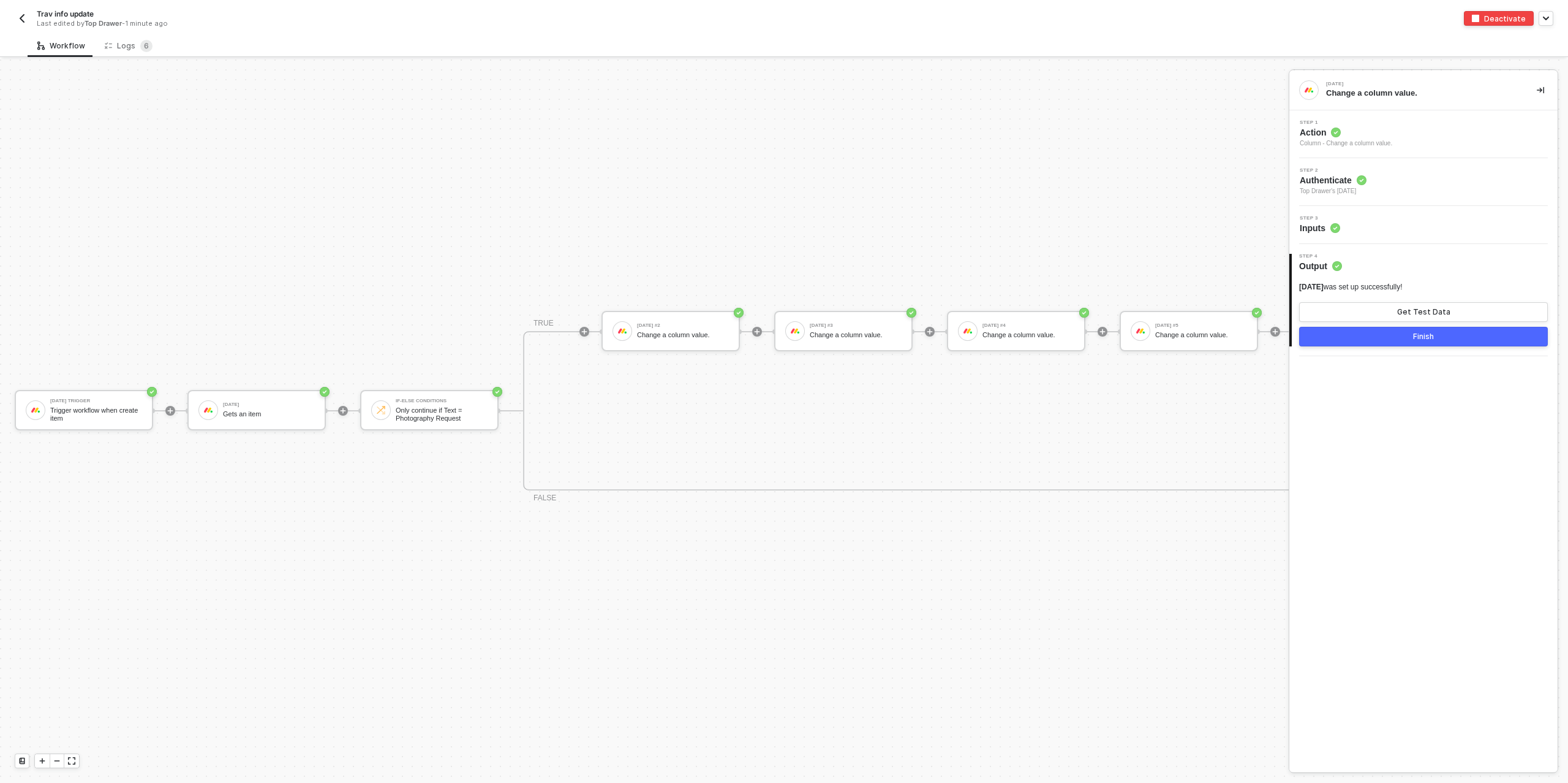
click at [21, 14] on img "button" at bounding box center [22, 18] width 9 height 9
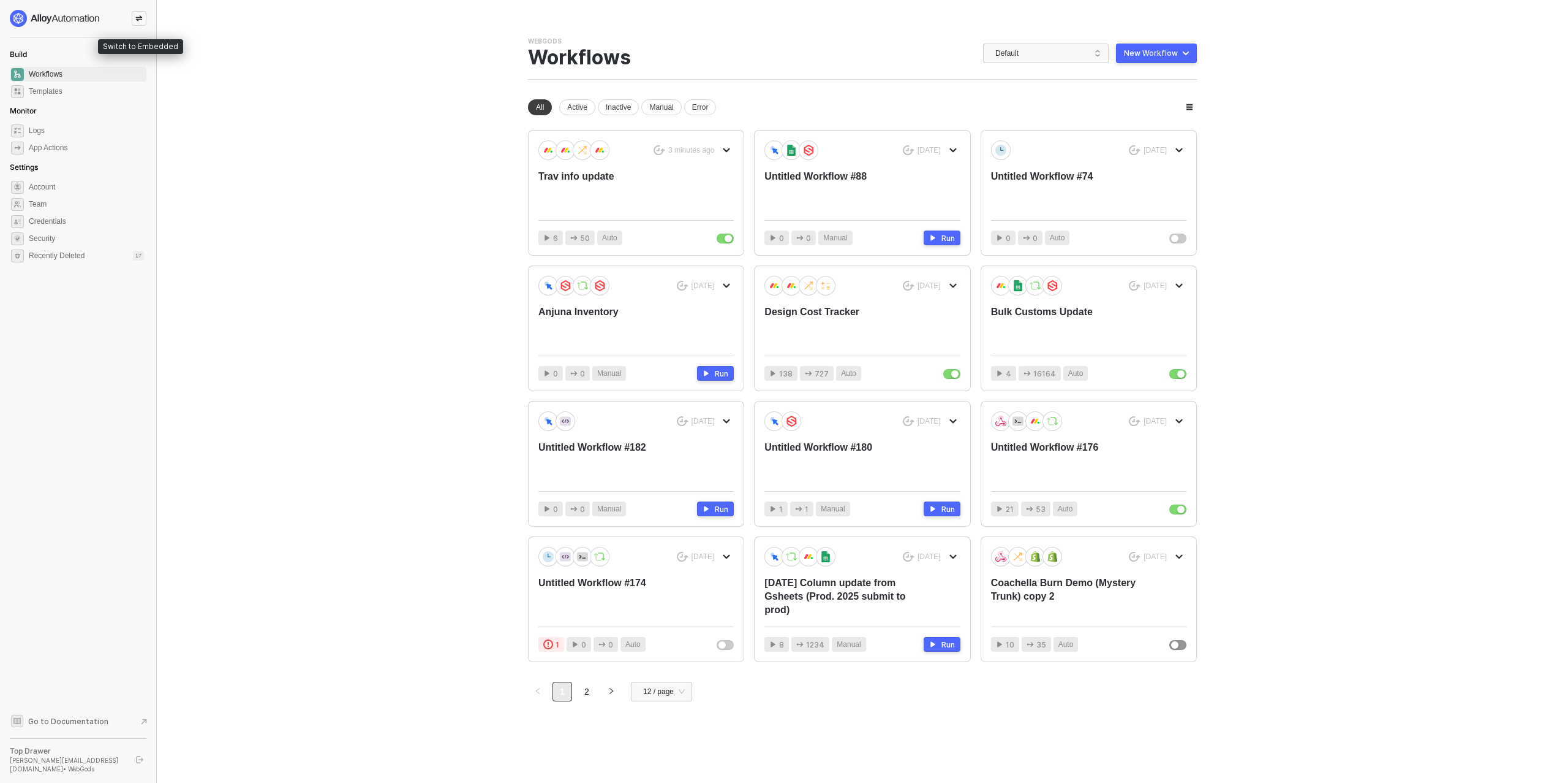
click at [140, 15] on icon "icon-swap" at bounding box center [139, 18] width 7 height 7
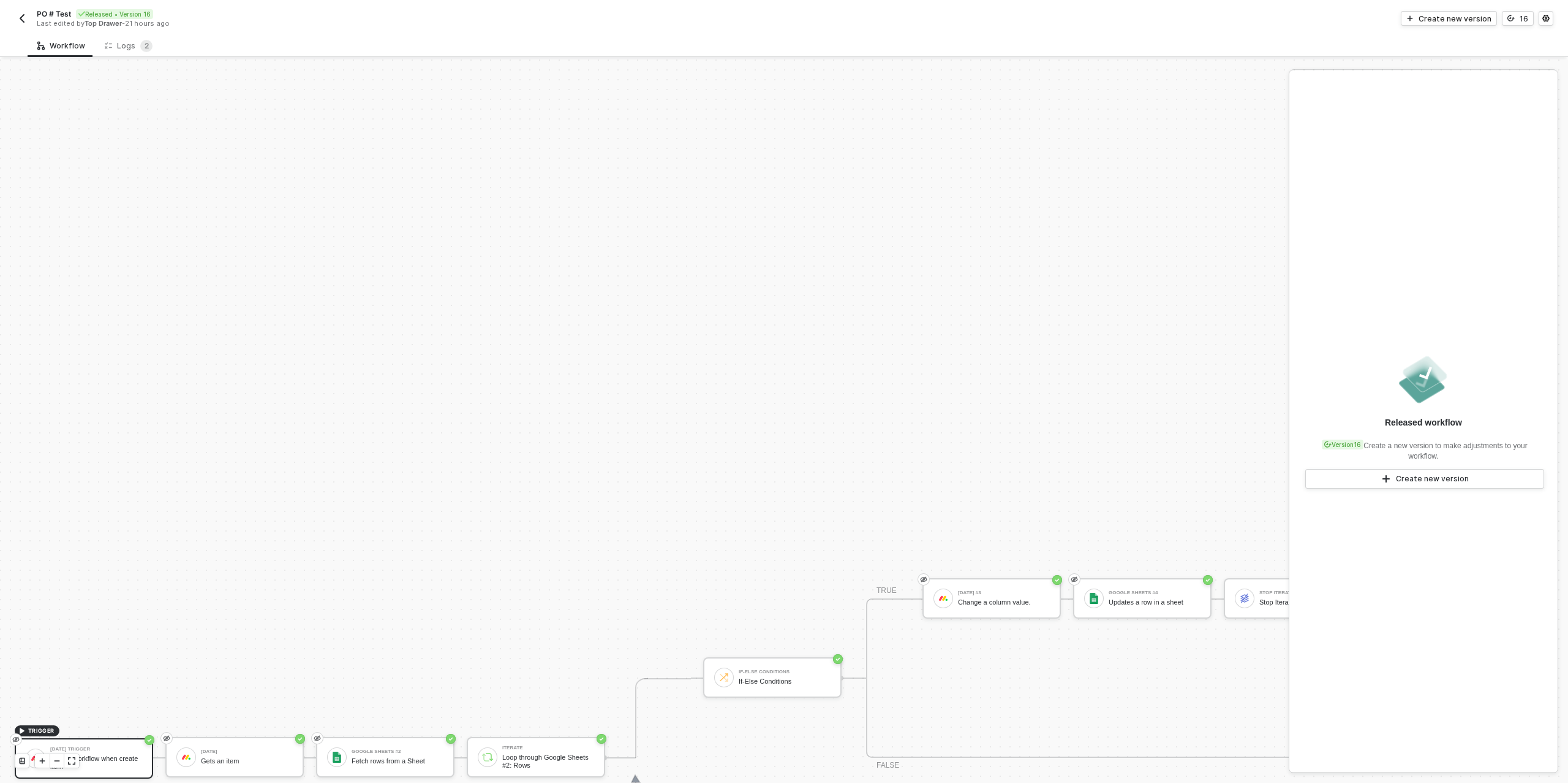
scroll to position [349, 0]
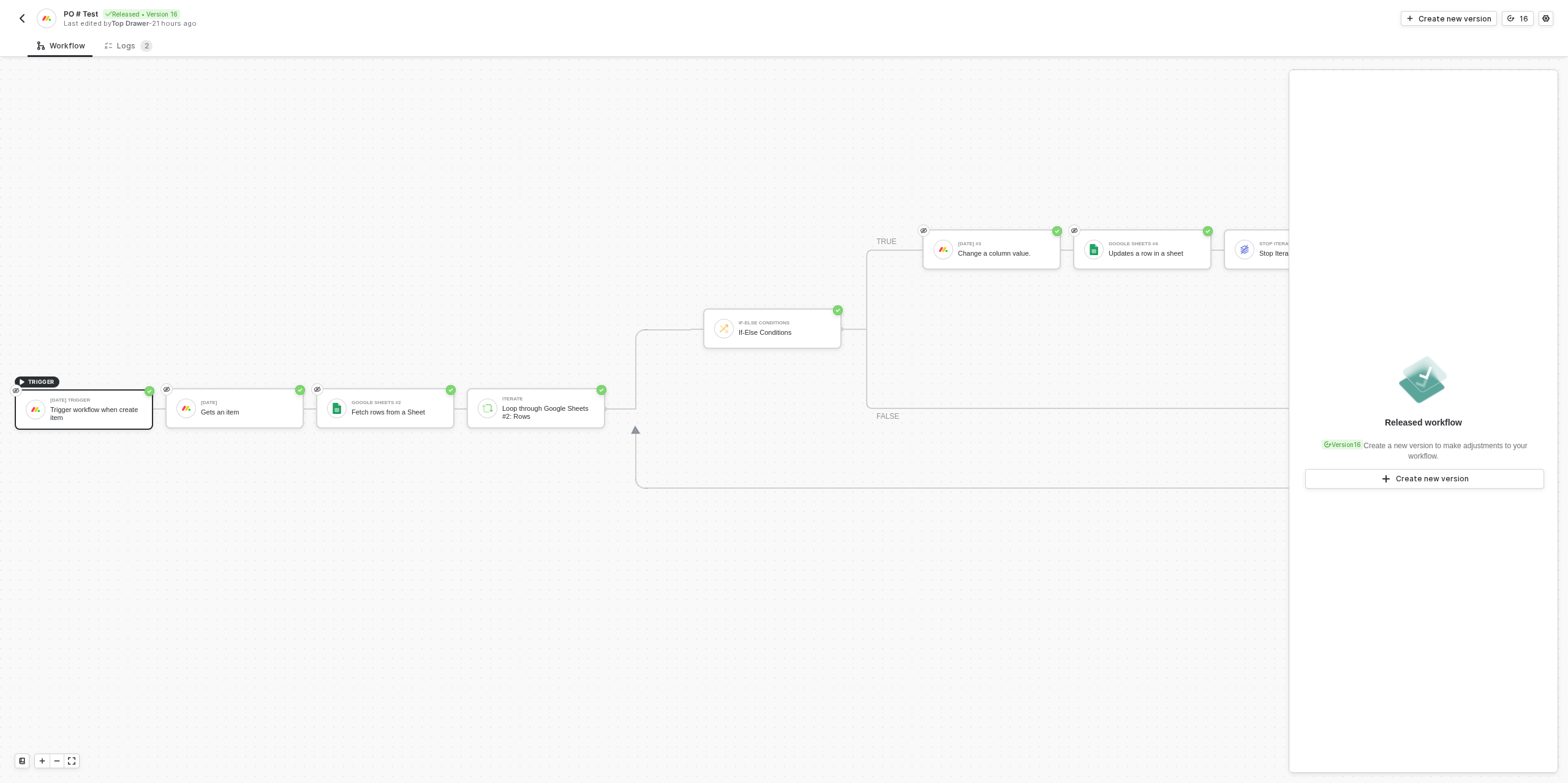
drag, startPoint x: 22, startPoint y: 10, endPoint x: 20, endPoint y: 17, distance: 7.3
click at [22, 10] on div "PO # Test Released • Version 16 Last edited by Top Drawer - 21 hours ago" at bounding box center [399, 18] width 769 height 20
click at [21, 17] on img "button" at bounding box center [22, 18] width 9 height 9
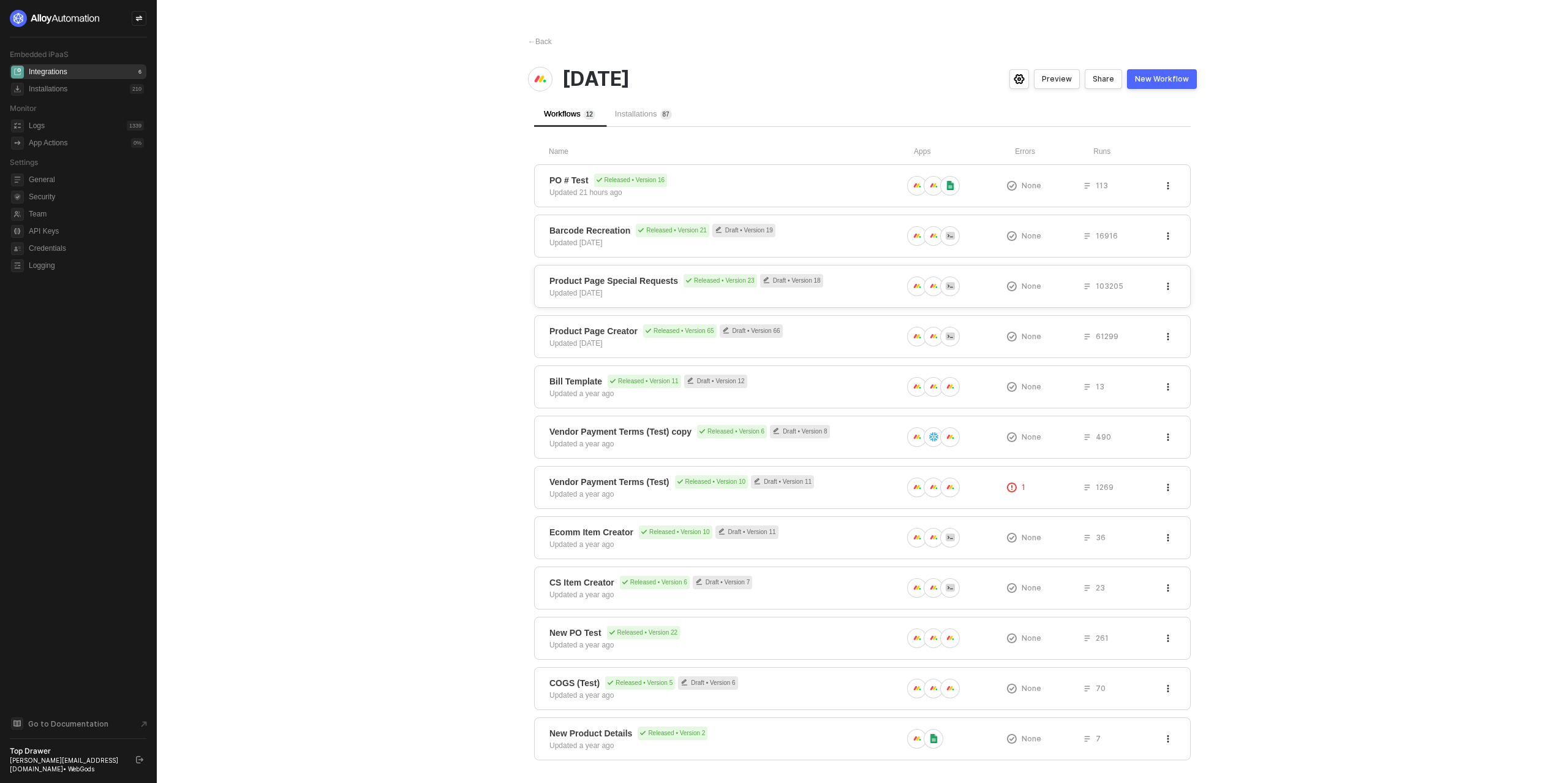
scroll to position [4, 0]
click at [540, 39] on div "← Back" at bounding box center [540, 38] width 24 height 10
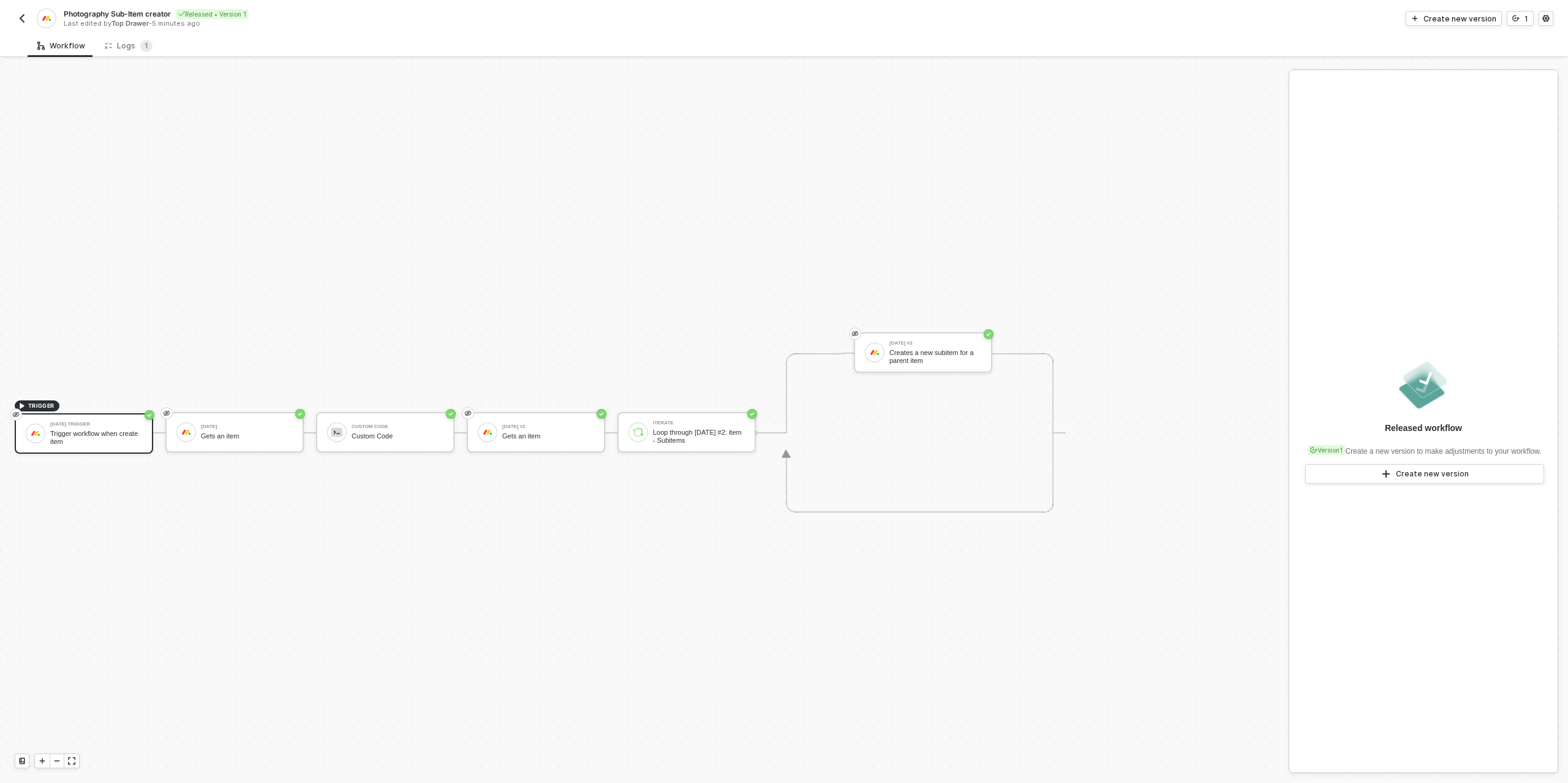
scroll to position [22, 0]
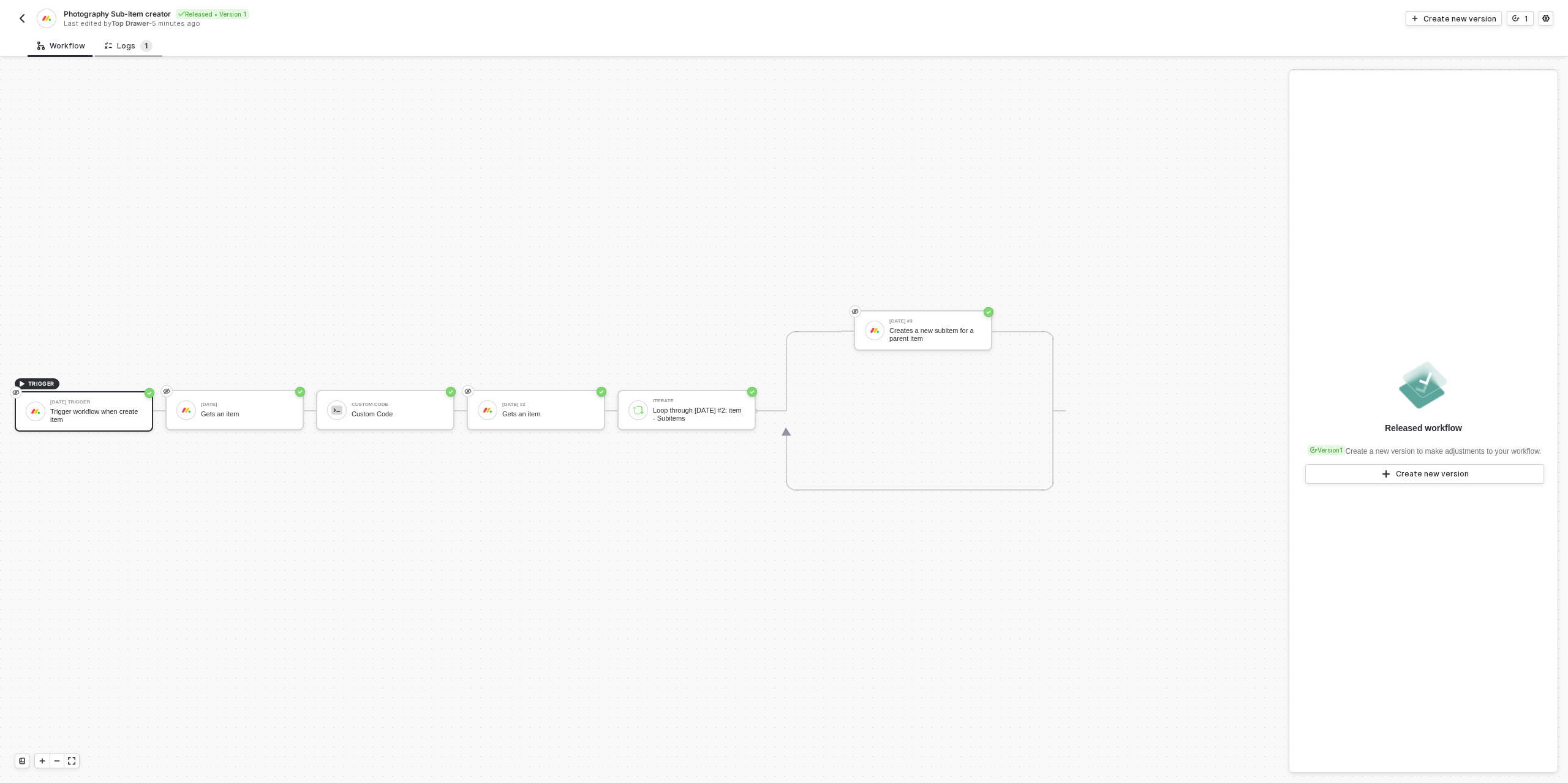
click at [140, 44] on sup "1" at bounding box center [146, 46] width 12 height 12
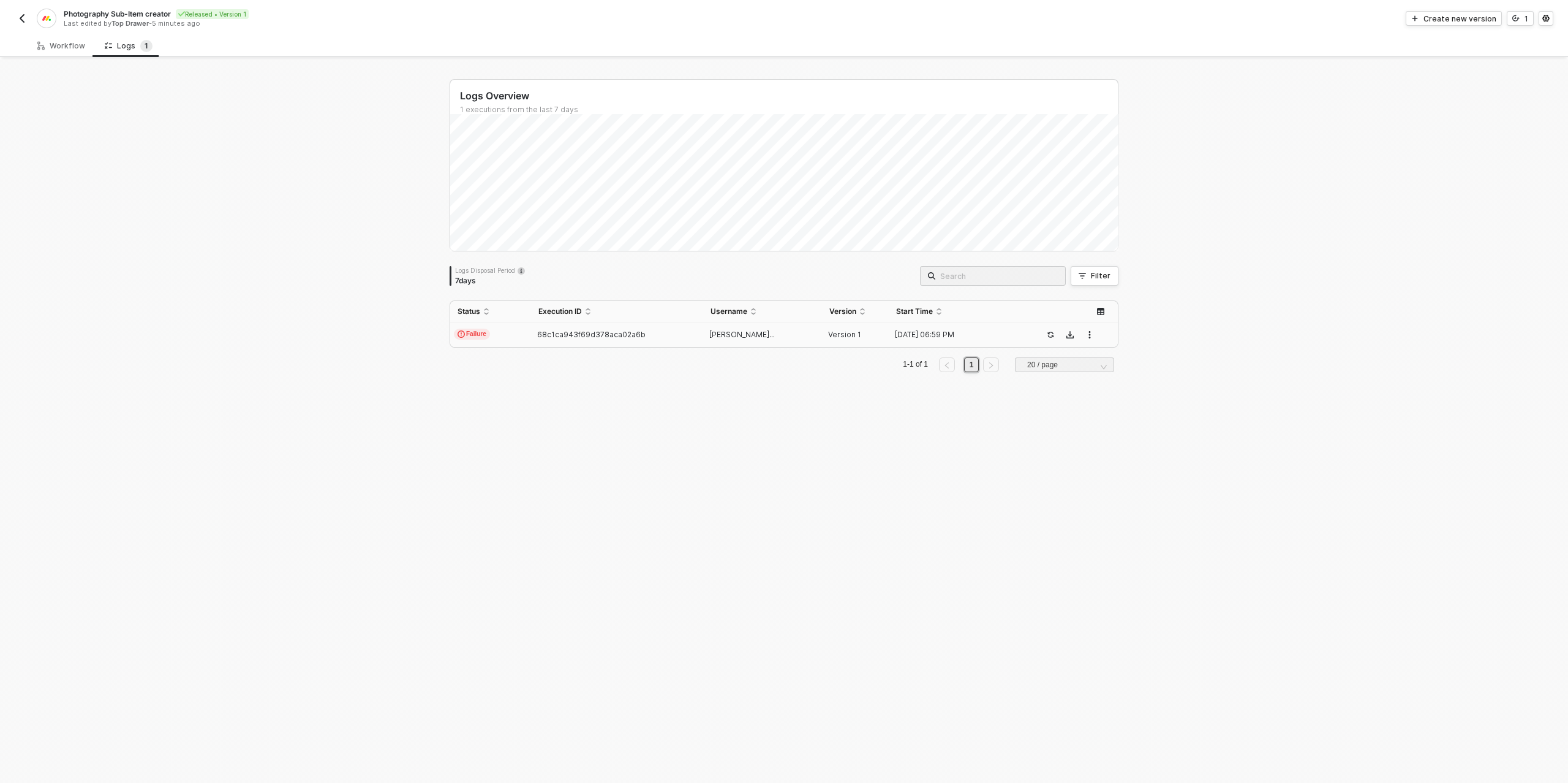
click at [623, 332] on span "68c1ca943f69d378aca02a6b" at bounding box center [591, 334] width 108 height 9
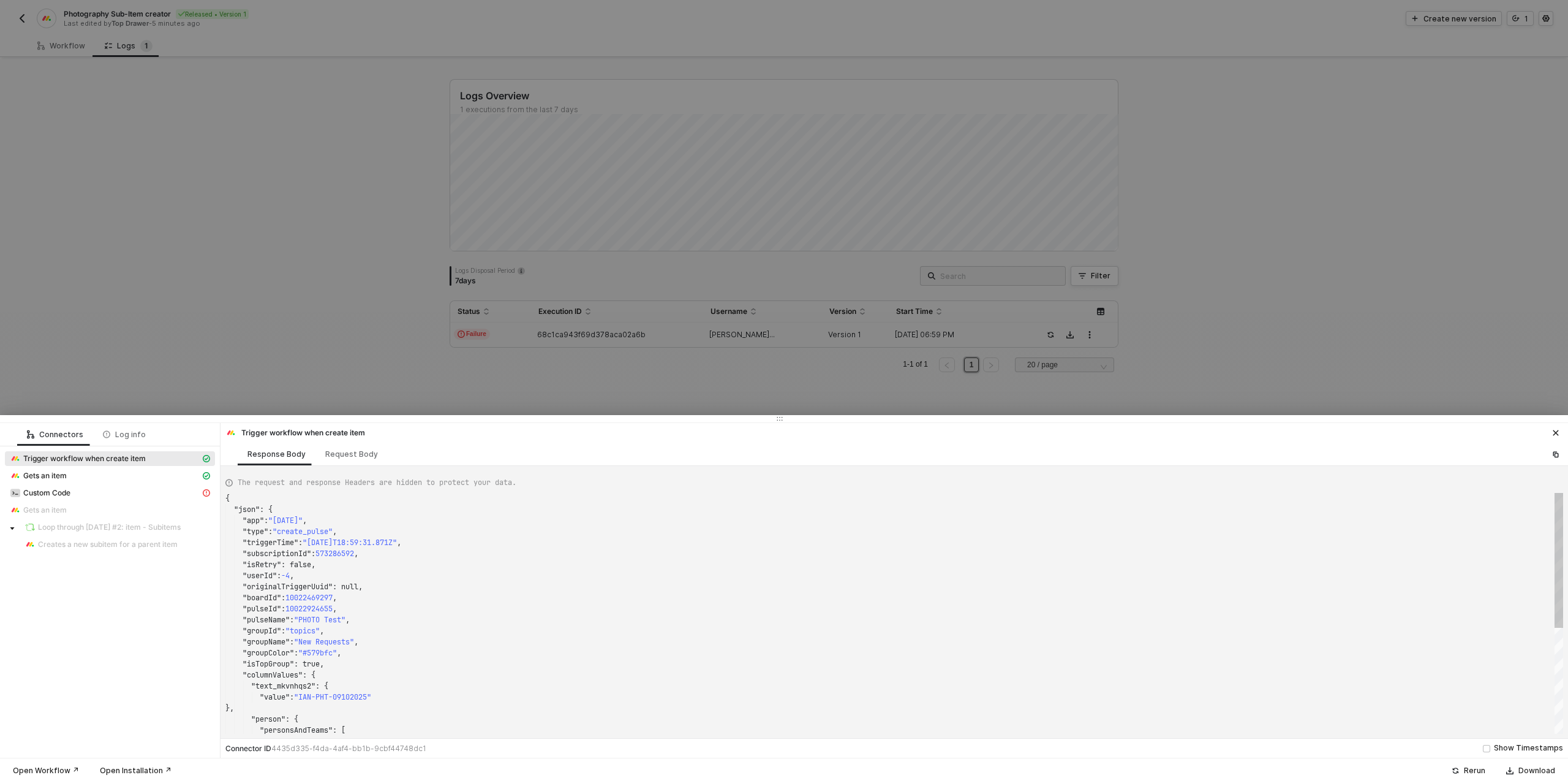
scroll to position [111, 0]
click at [81, 494] on div "Custom Code" at bounding box center [105, 493] width 191 height 11
type textarea "{ "message": "Unexpected end of JSON input" }"
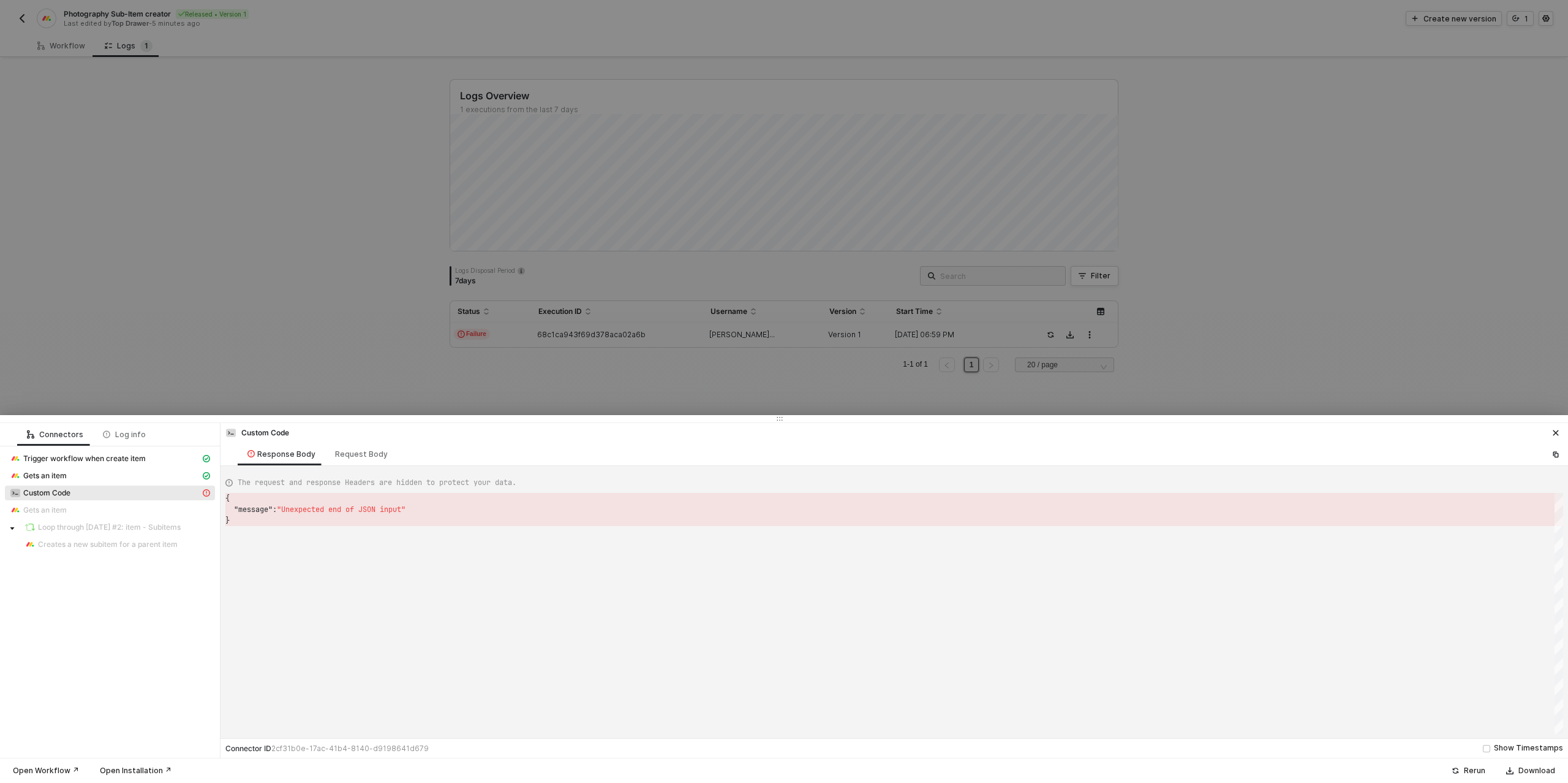
scroll to position [22, 0]
click at [317, 365] on div at bounding box center [784, 392] width 1568 height 783
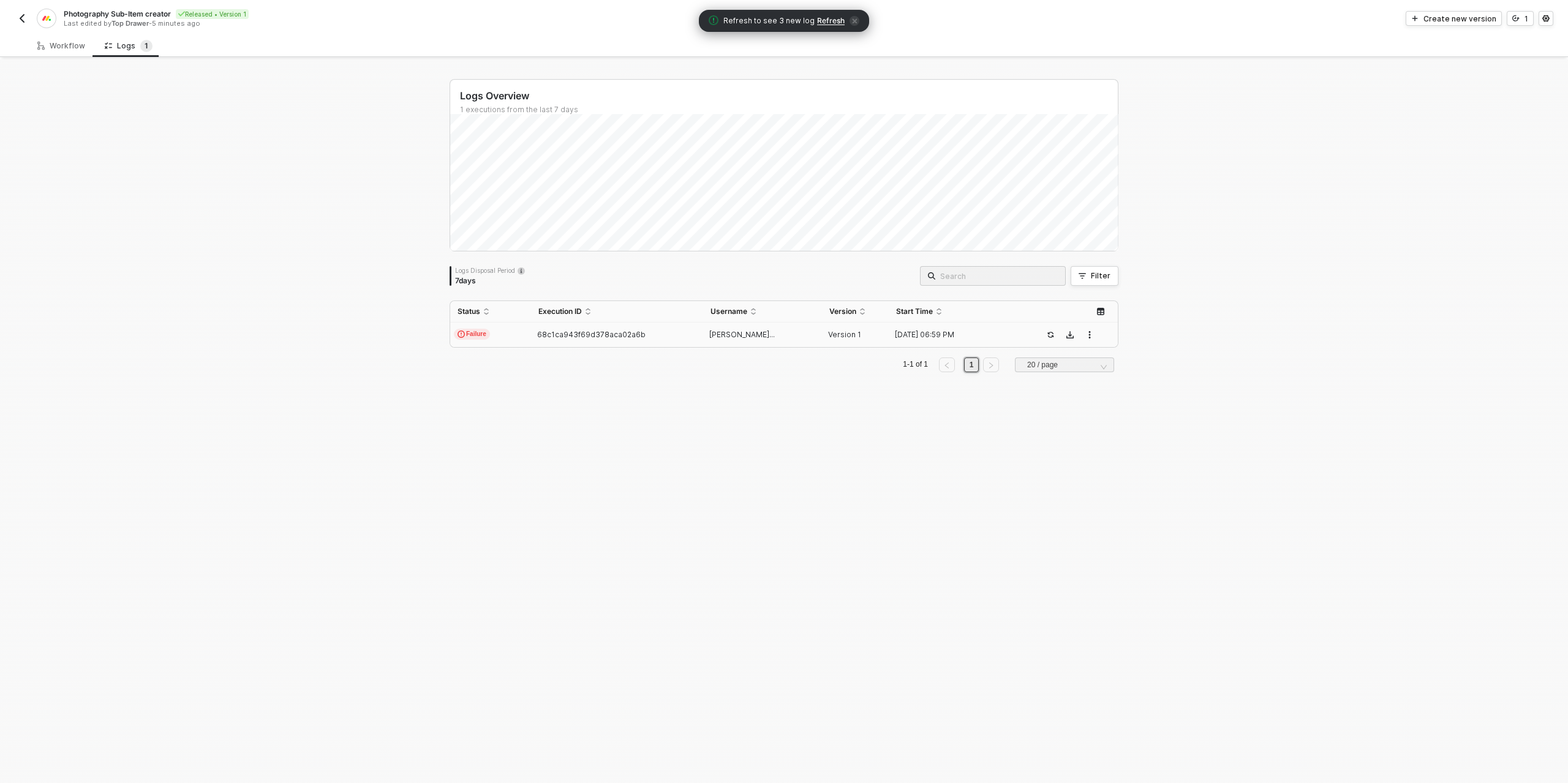
click at [832, 24] on span "Refresh" at bounding box center [831, 20] width 28 height 9
click at [58, 49] on div "Workflow" at bounding box center [61, 45] width 48 height 9
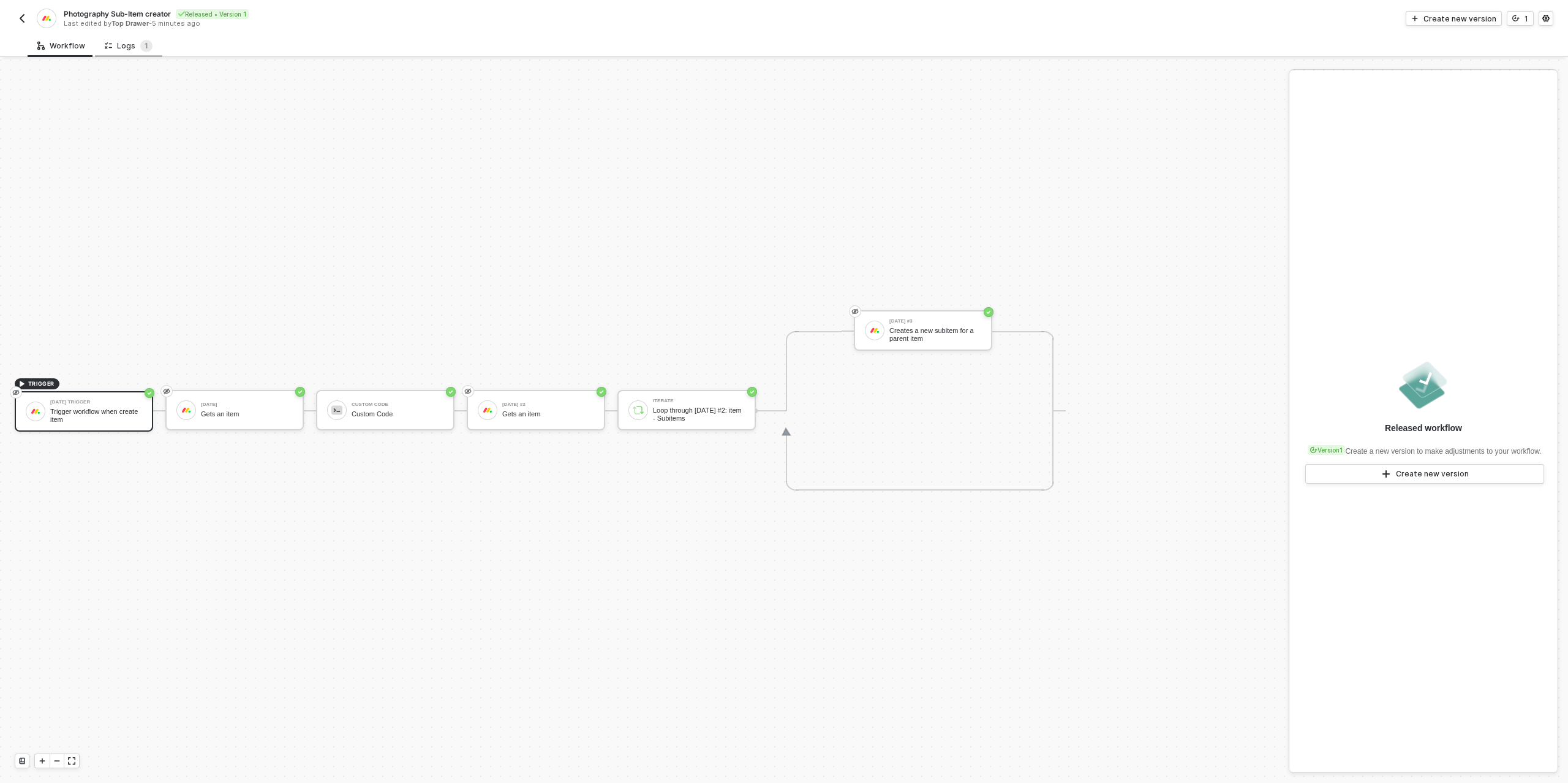
click at [134, 52] on div "Logs 1" at bounding box center [129, 45] width 68 height 23
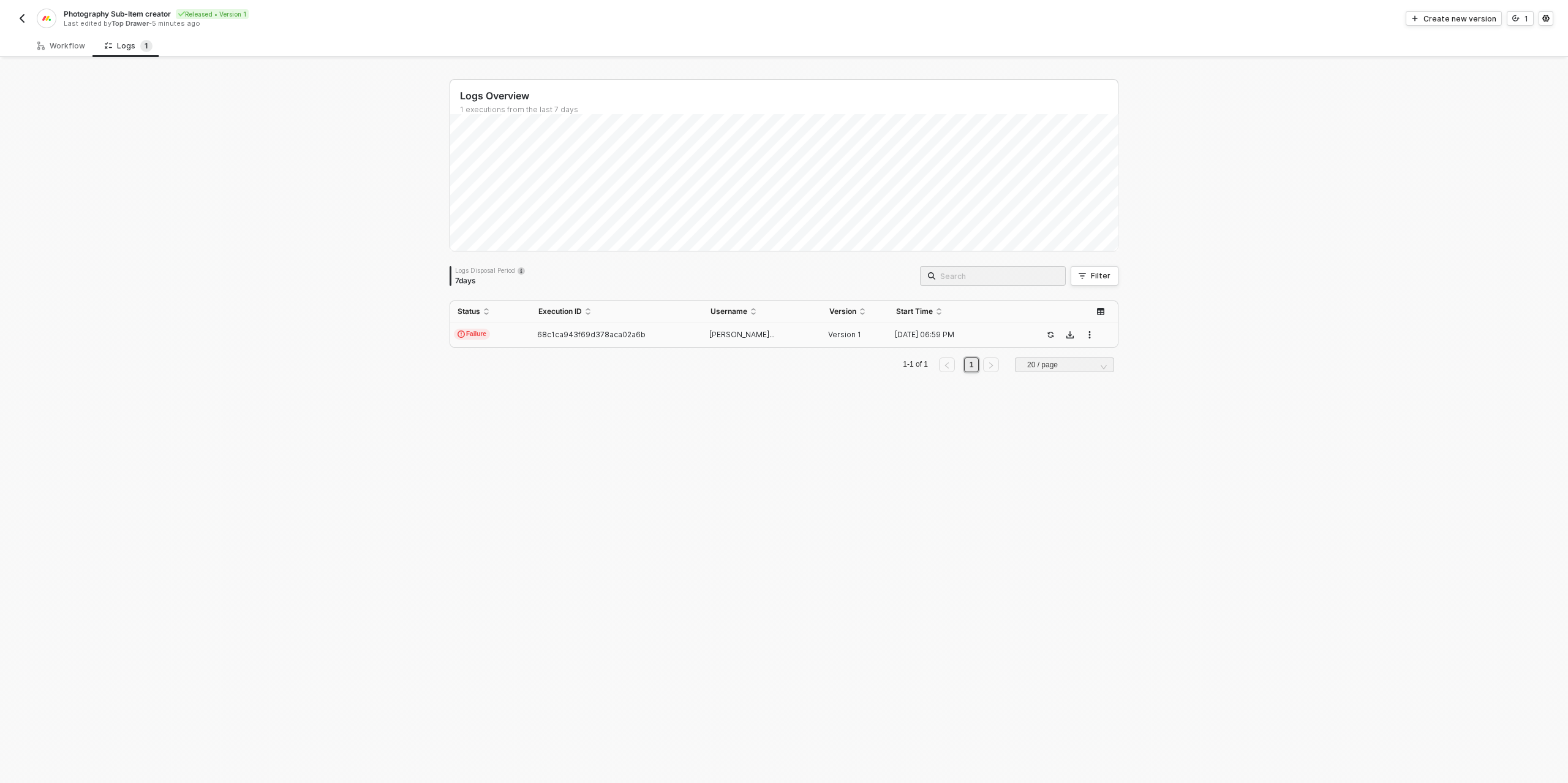
click at [526, 325] on td "Failure" at bounding box center [490, 335] width 81 height 25
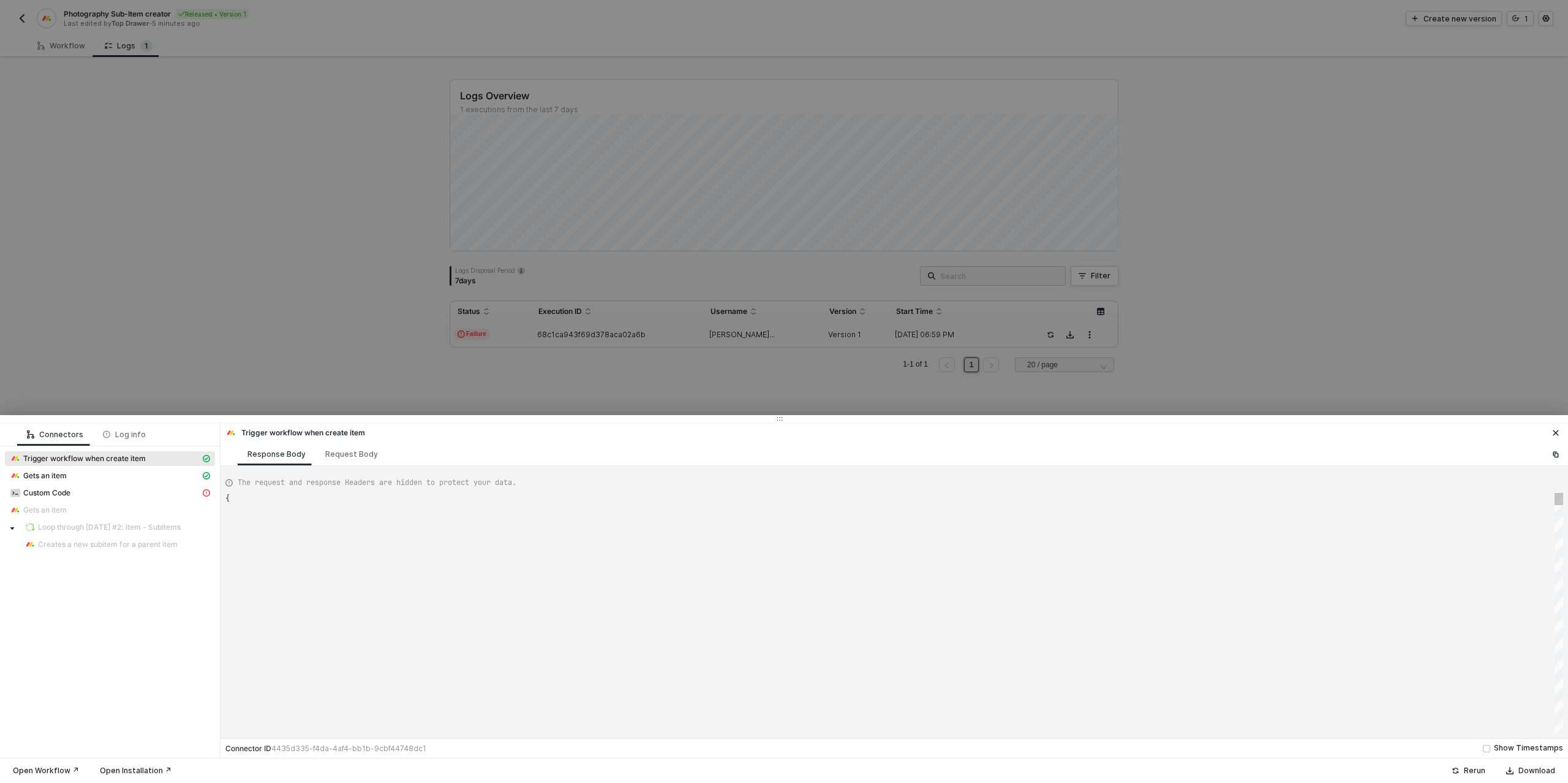
scroll to position [111, 0]
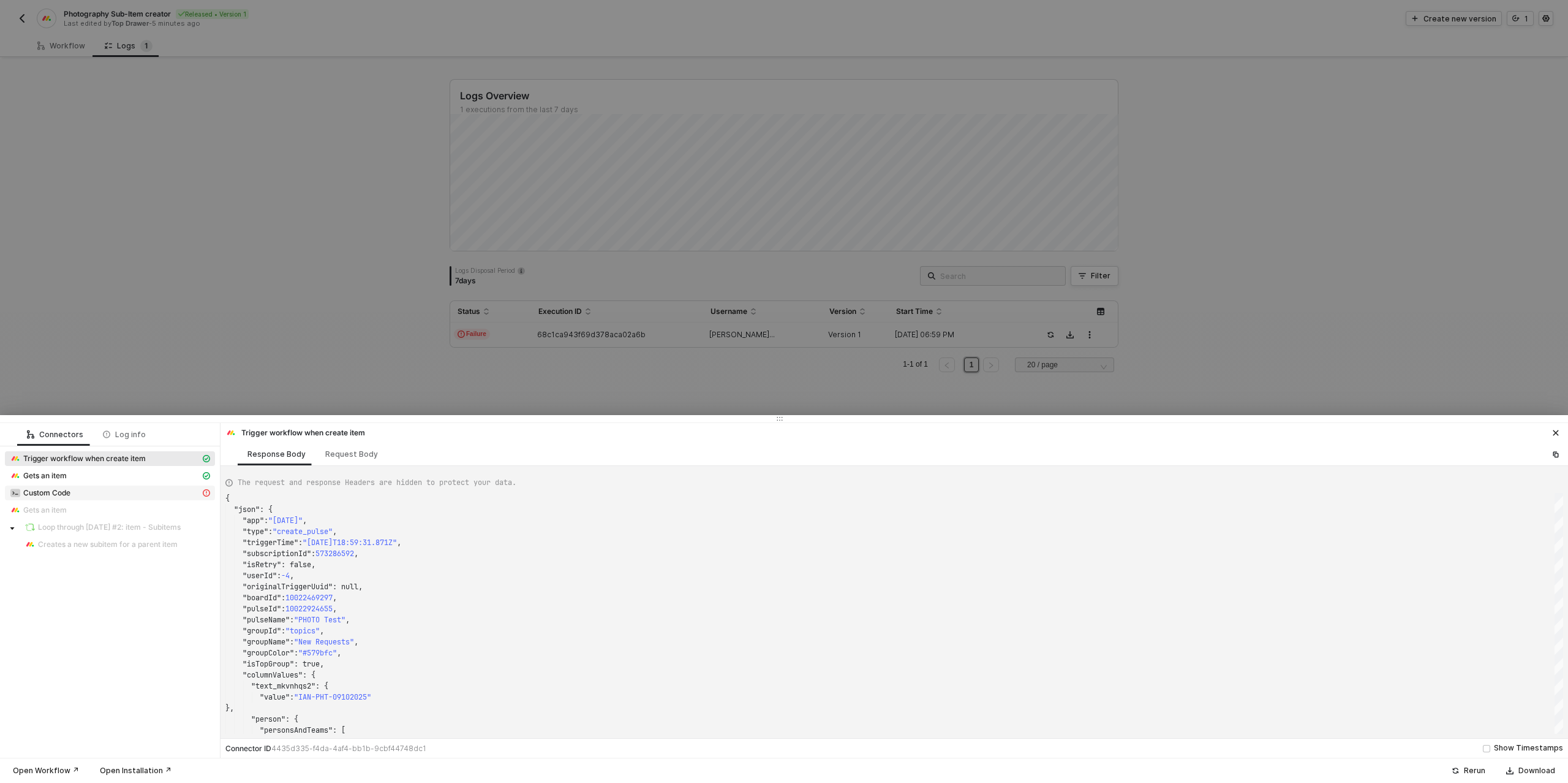
click at [64, 493] on span "Custom Code" at bounding box center [47, 492] width 47 height 9
type textarea "{ "message": "Unexpected end of JSON input" }"
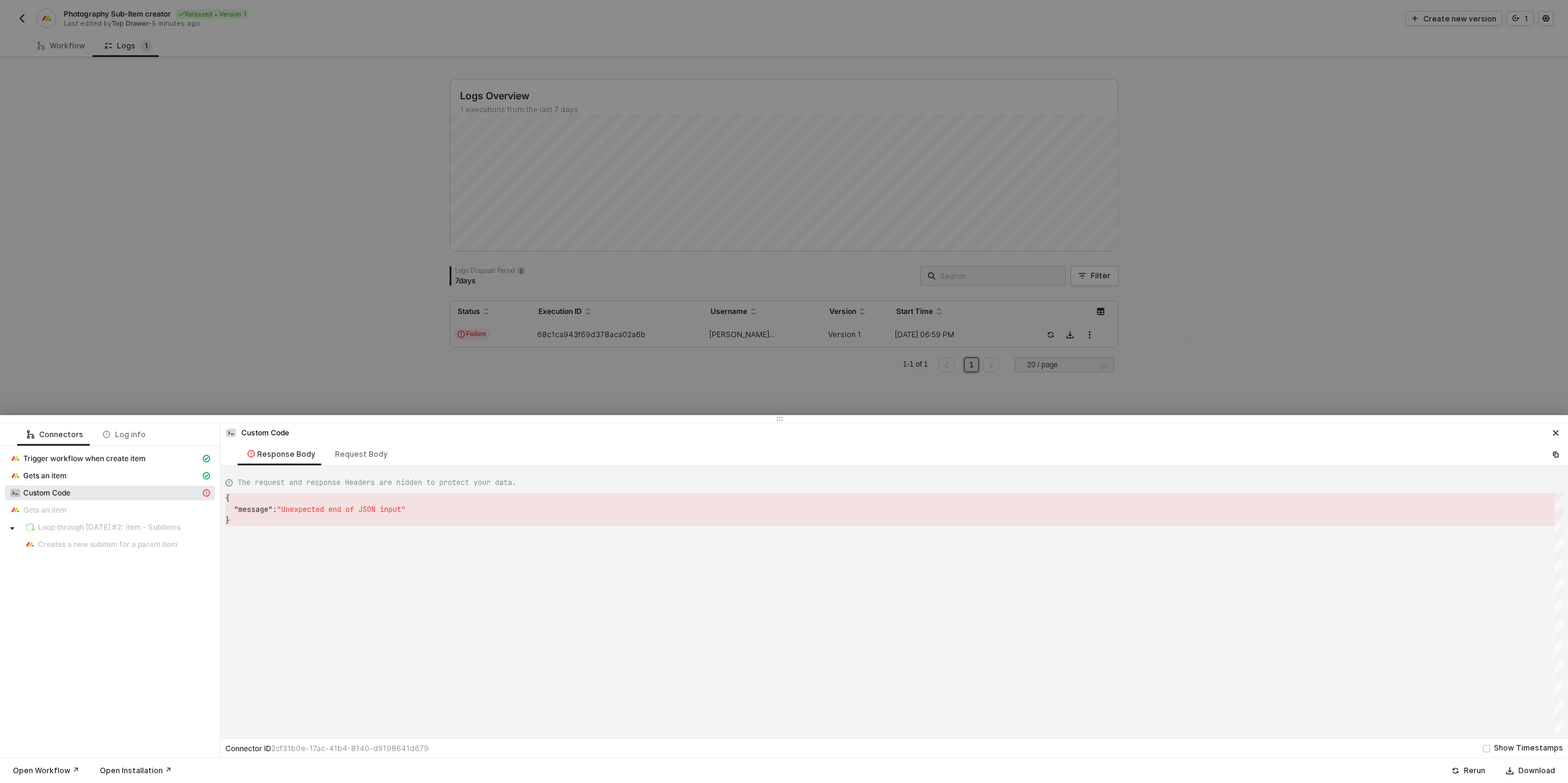
scroll to position [22, 0]
click at [67, 47] on div at bounding box center [784, 392] width 1568 height 783
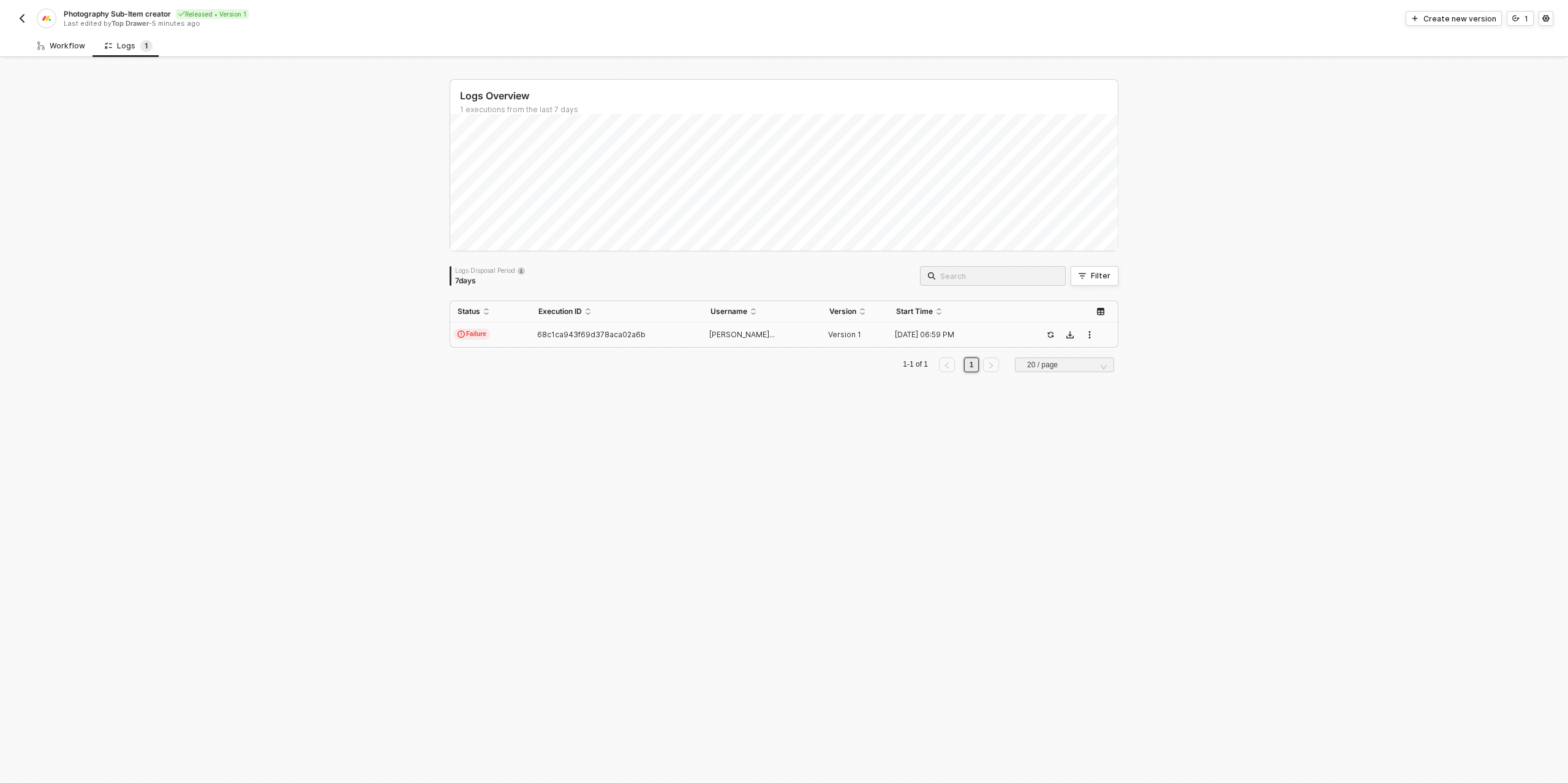
click at [76, 47] on div "Workflow" at bounding box center [61, 45] width 48 height 9
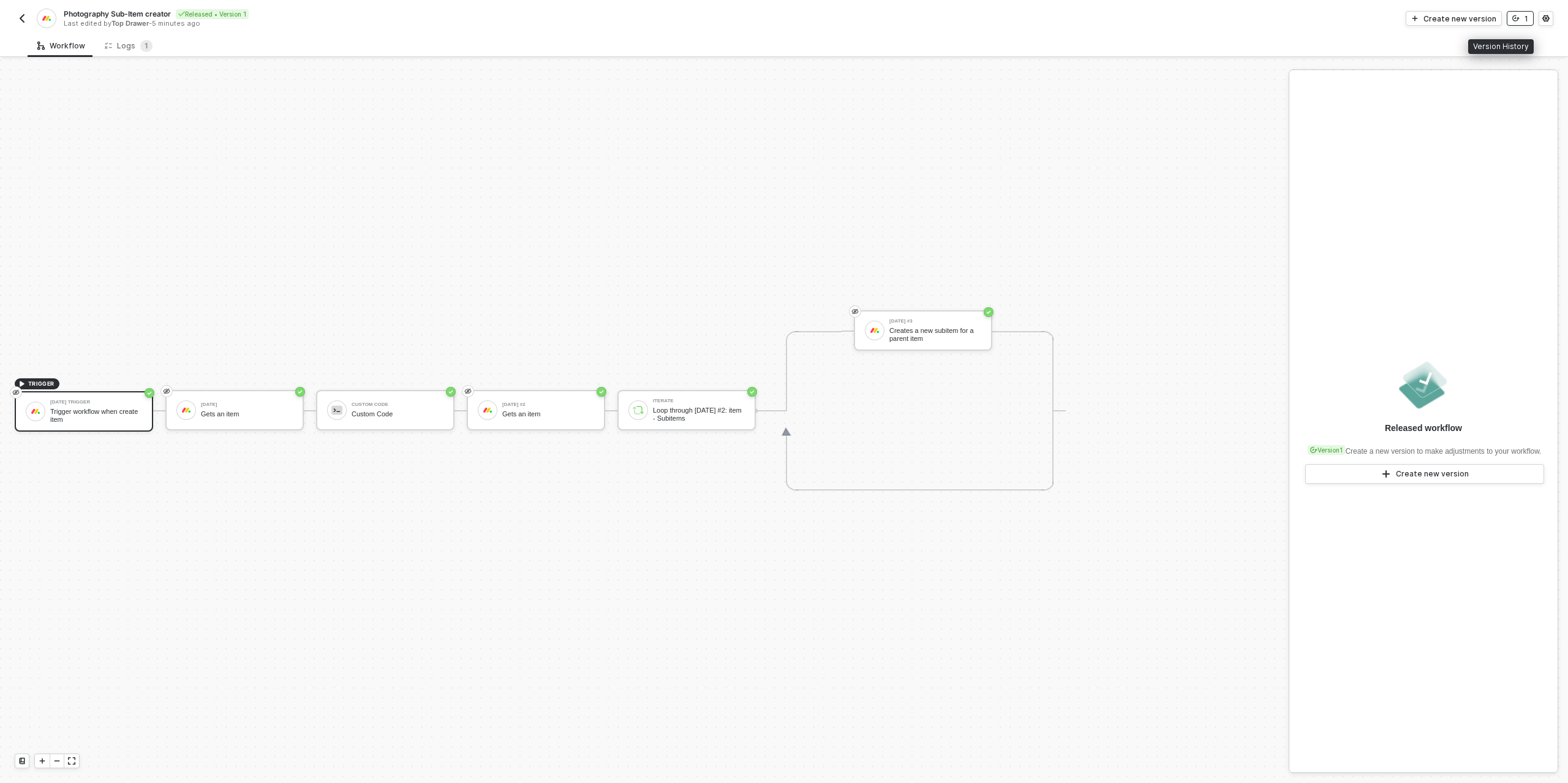
click at [1526, 18] on div "1" at bounding box center [1526, 19] width 4 height 10
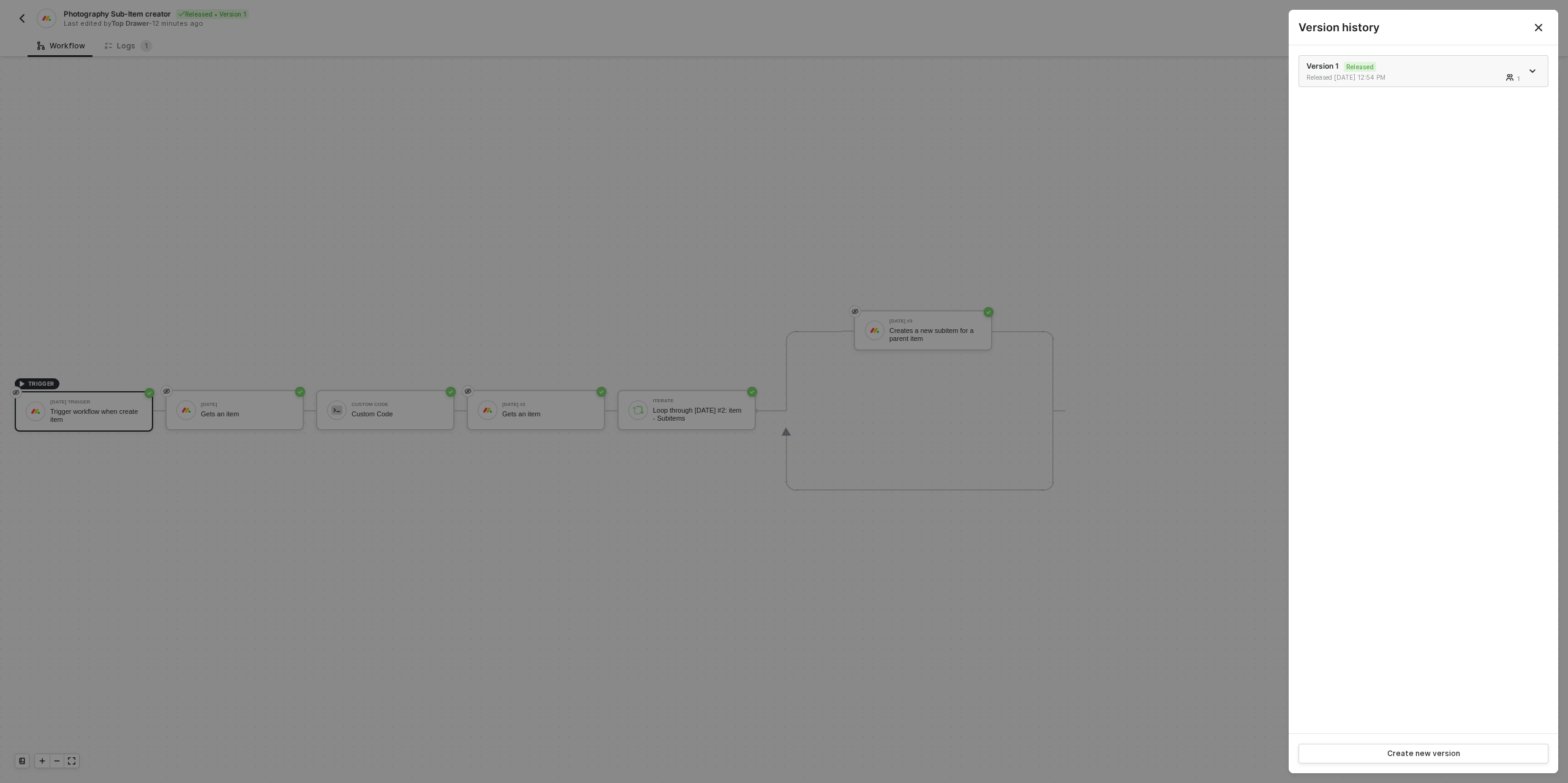
click at [1537, 69] on span "icon-arrow-down" at bounding box center [1534, 71] width 9 height 6
click at [1495, 98] on li "Make a copy" at bounding box center [1489, 91] width 95 height 24
click at [491, 231] on div at bounding box center [784, 392] width 1568 height 783
drag, startPoint x: 442, startPoint y: 408, endPoint x: 419, endPoint y: 408, distance: 23.0
click at [441, 408] on div at bounding box center [784, 392] width 1568 height 783
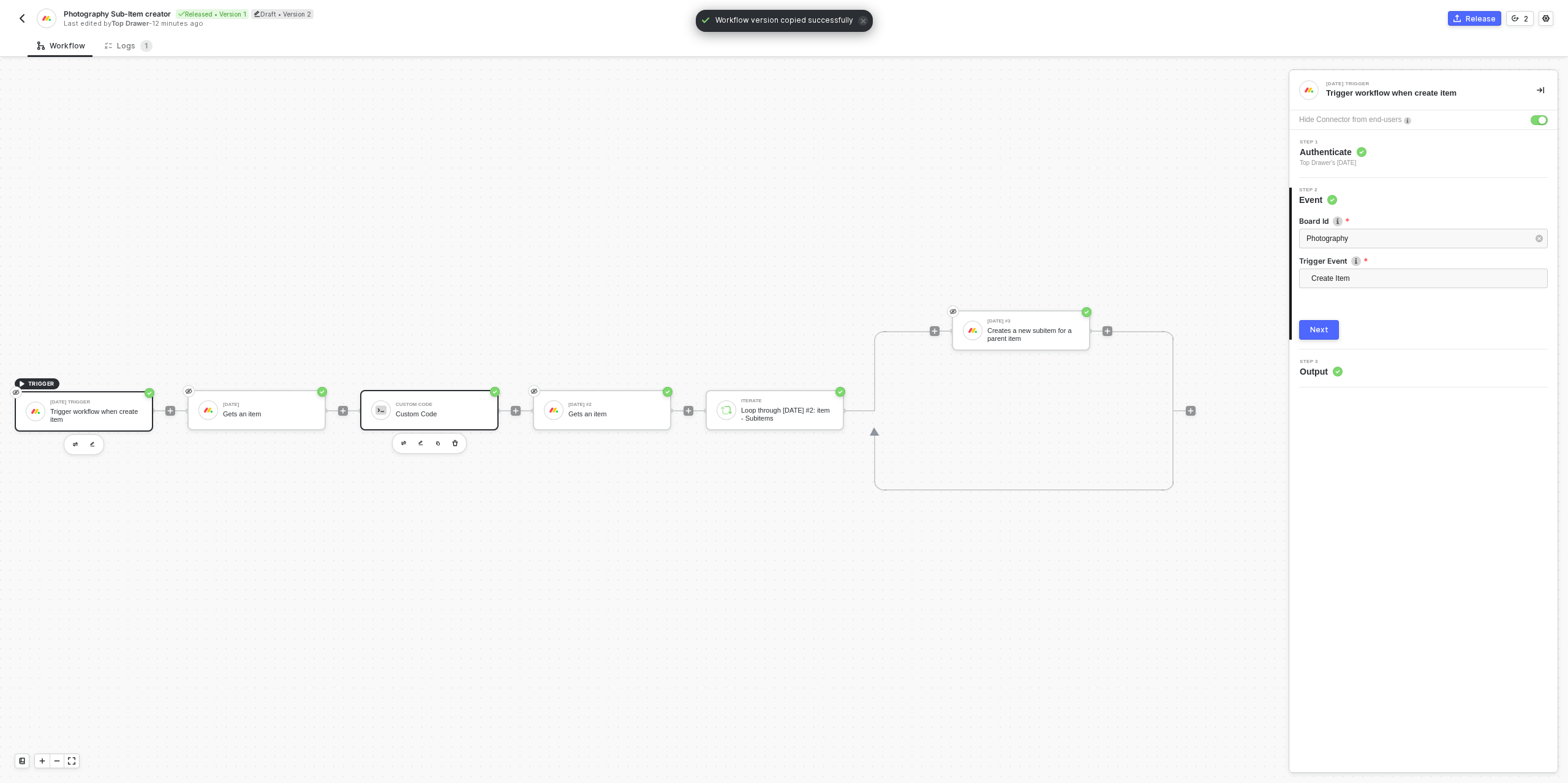
click at [432, 410] on div "Custom Code" at bounding box center [441, 413] width 92 height 8
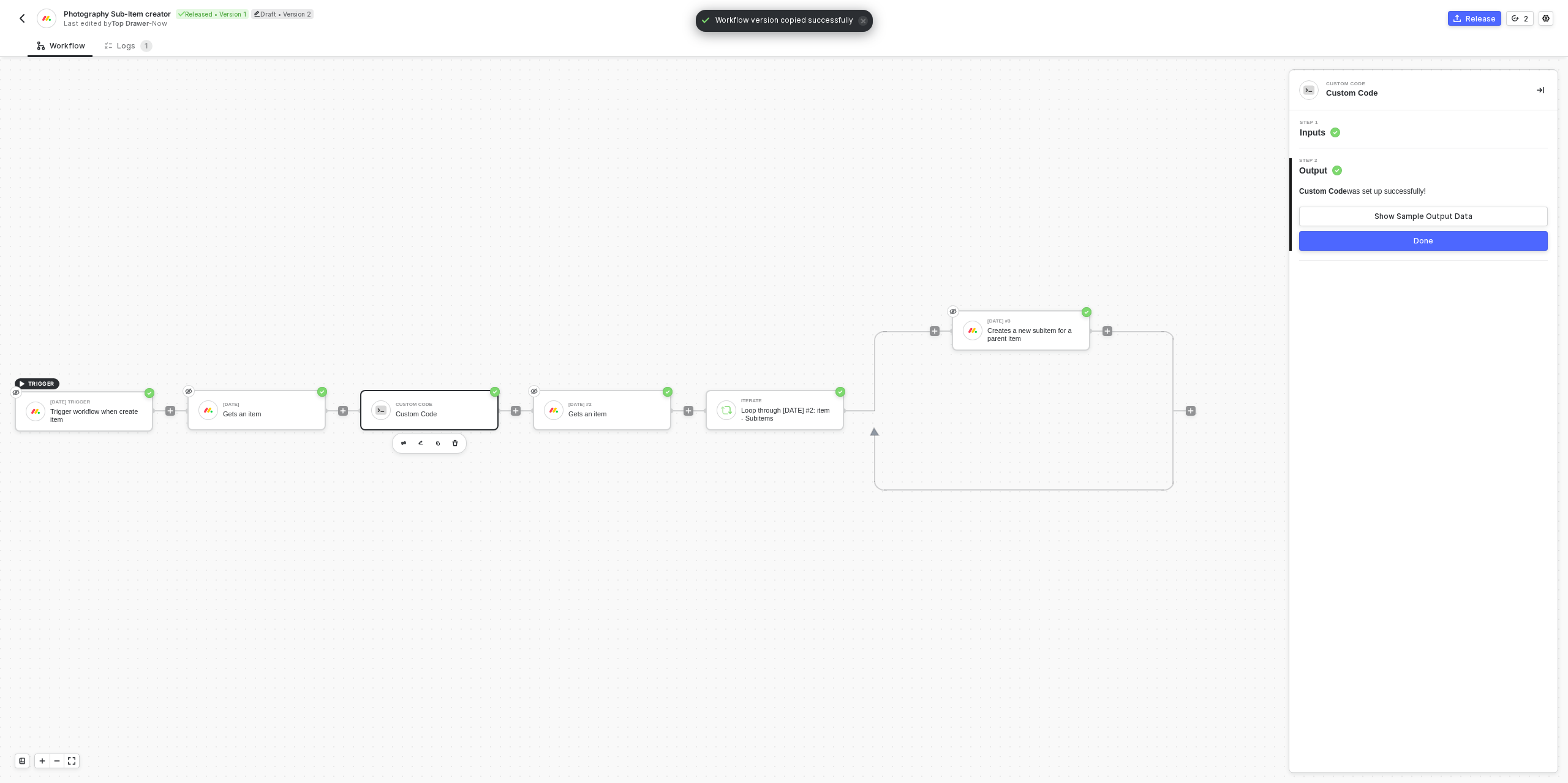
click at [1396, 133] on div "Step 1 Inputs" at bounding box center [1425, 129] width 265 height 18
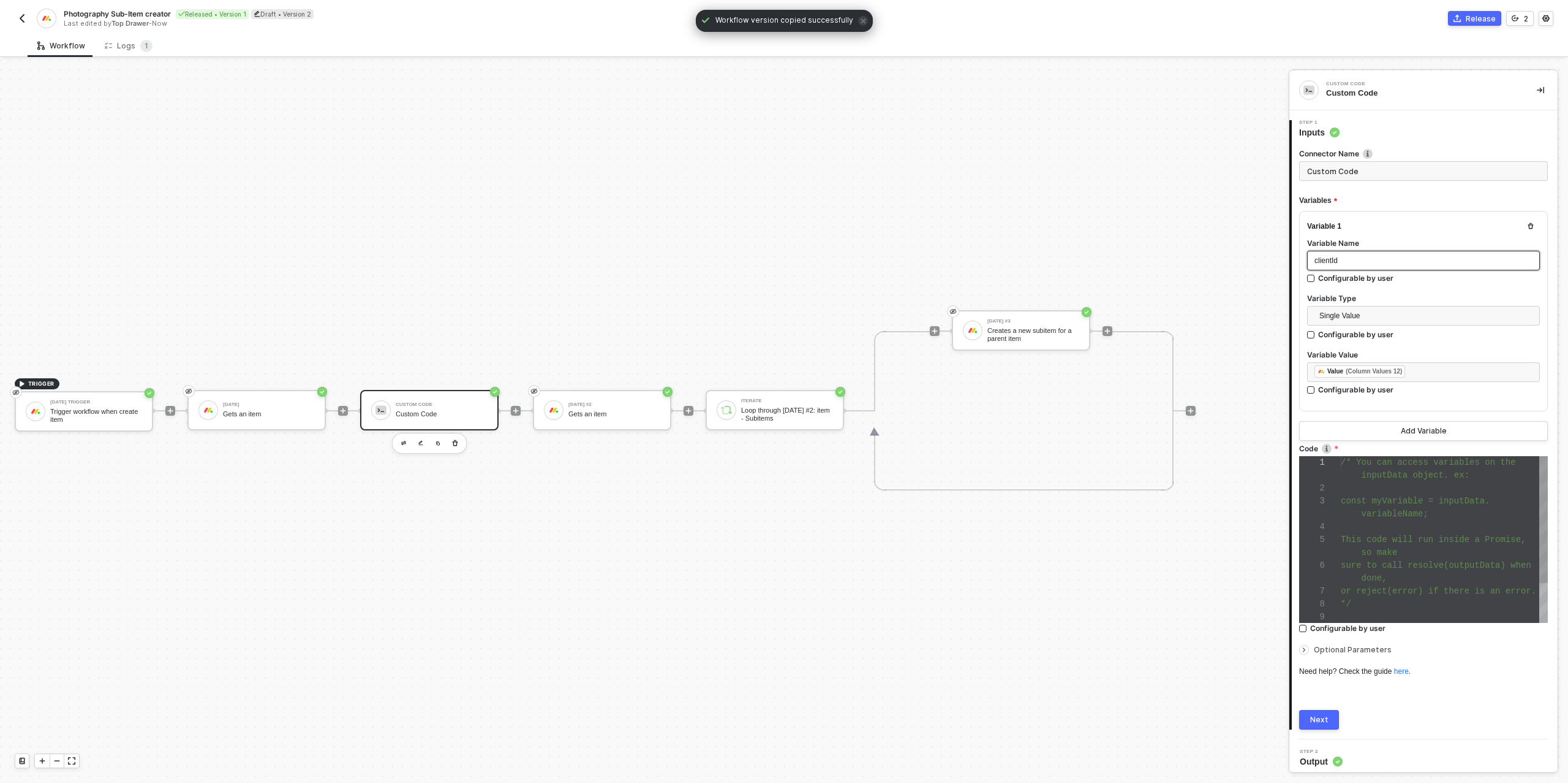
scroll to position [77, 0]
click at [1428, 371] on div "﻿ ﻿ Value (Column Values 12) ﻿" at bounding box center [1424, 372] width 218 height 14
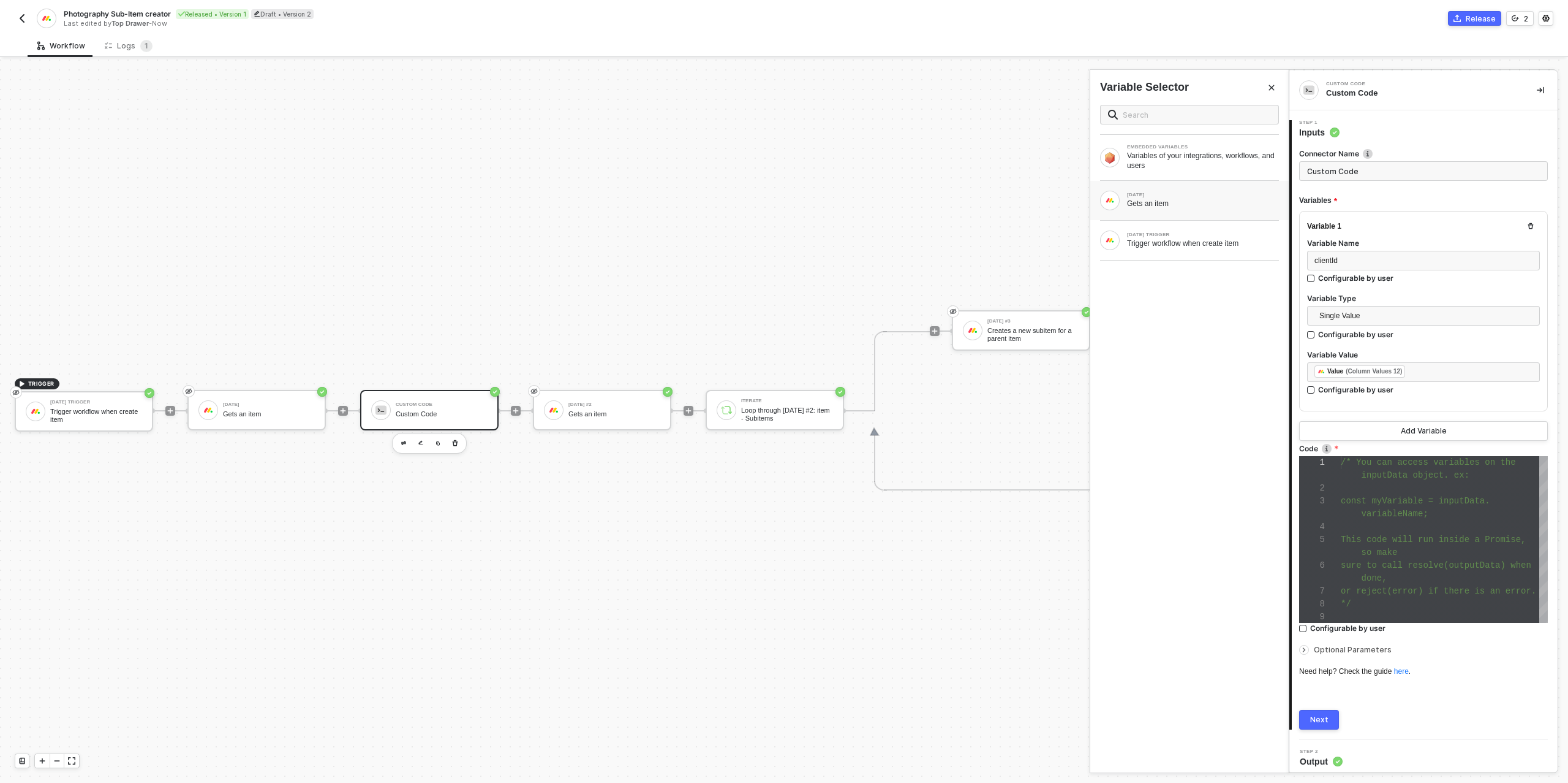
click at [1183, 191] on div "MONDAY Gets an item" at bounding box center [1190, 200] width 179 height 20
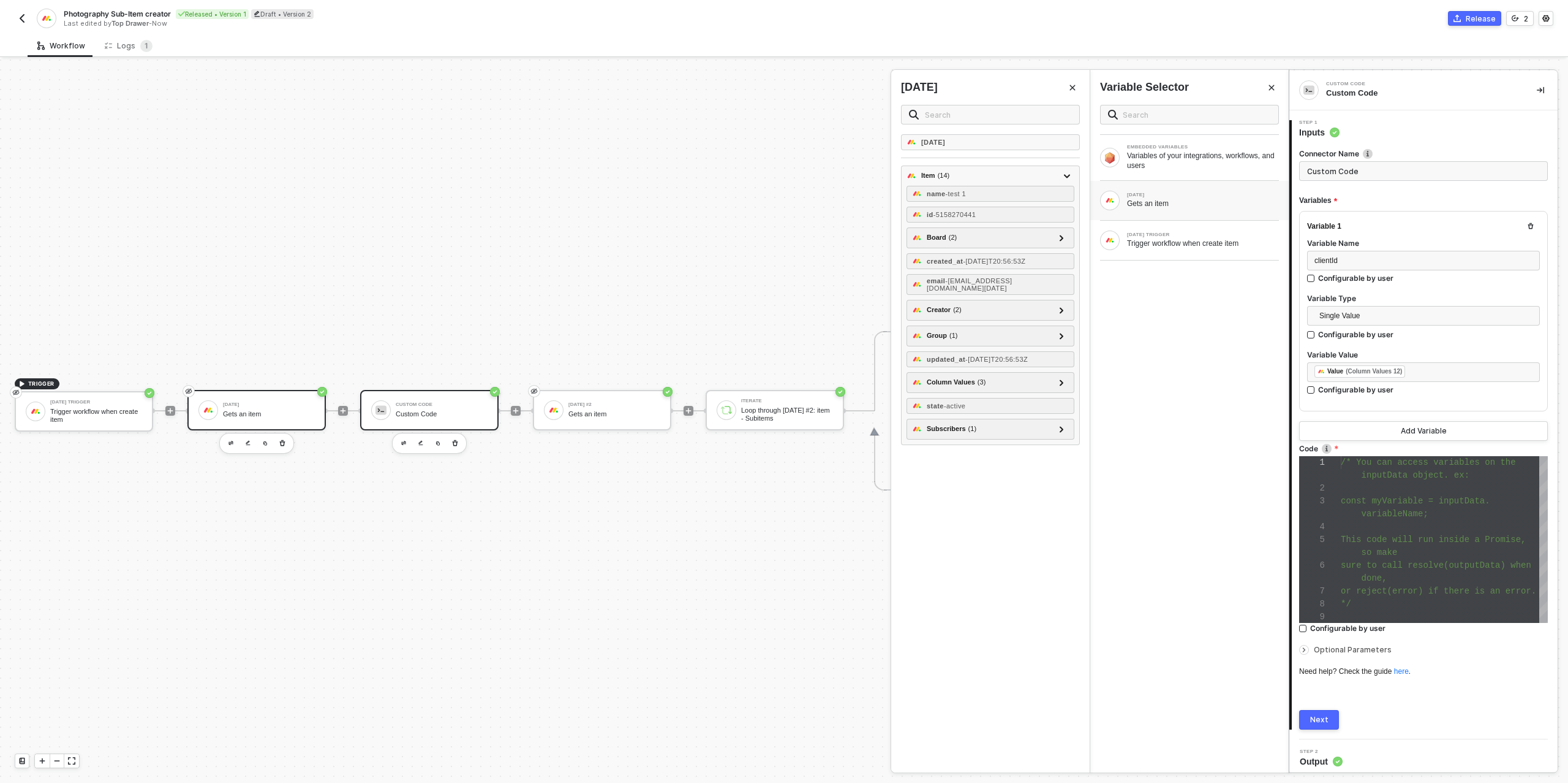
drag, startPoint x: 276, startPoint y: 418, endPoint x: 269, endPoint y: 417, distance: 7.1
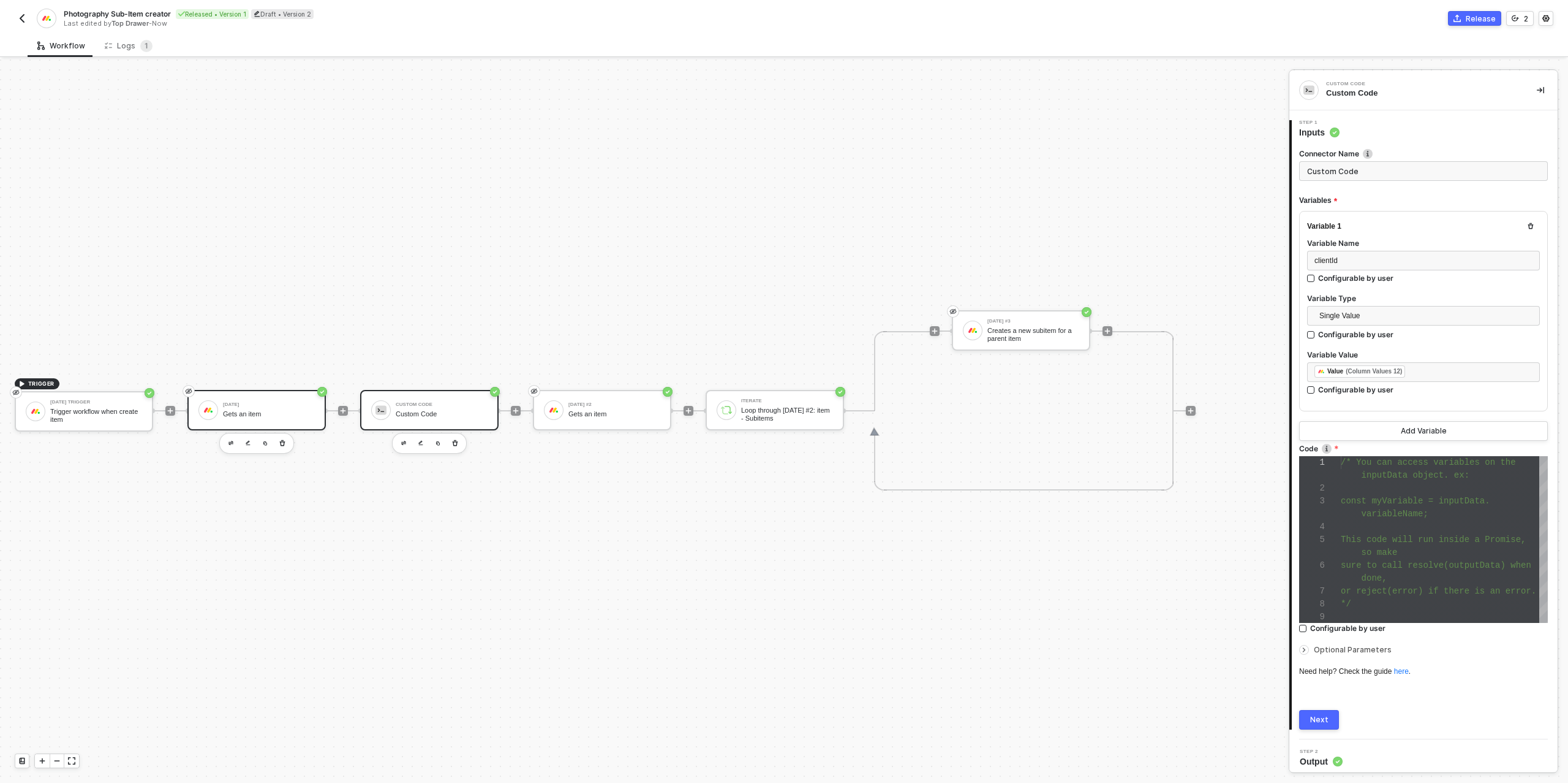
click at [263, 415] on div "Gets an item" at bounding box center [269, 413] width 92 height 8
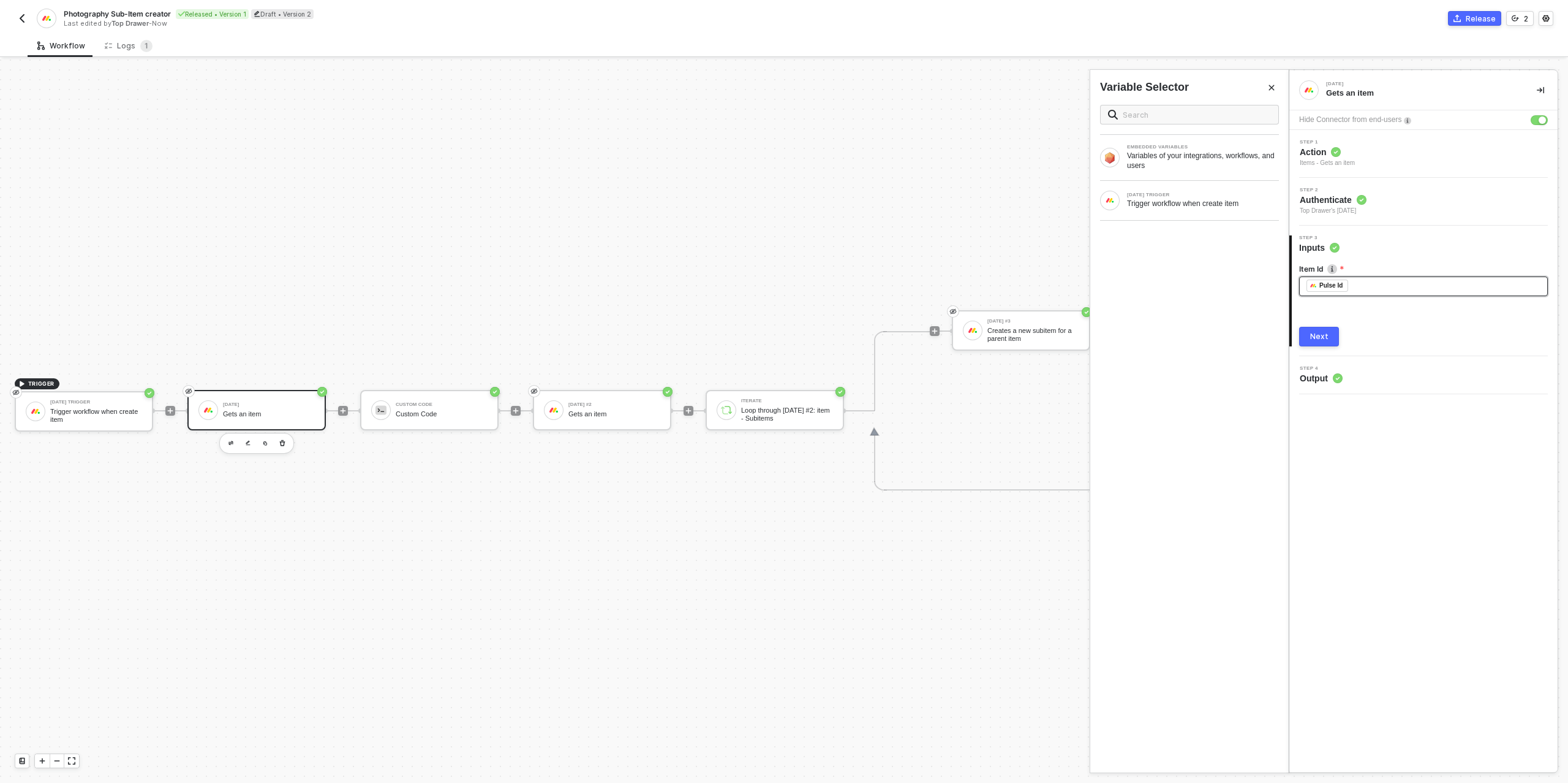
click at [1365, 284] on div "﻿ ﻿ Pulse Id ﻿" at bounding box center [1424, 286] width 234 height 14
click at [1324, 336] on div "Next" at bounding box center [1319, 336] width 18 height 9
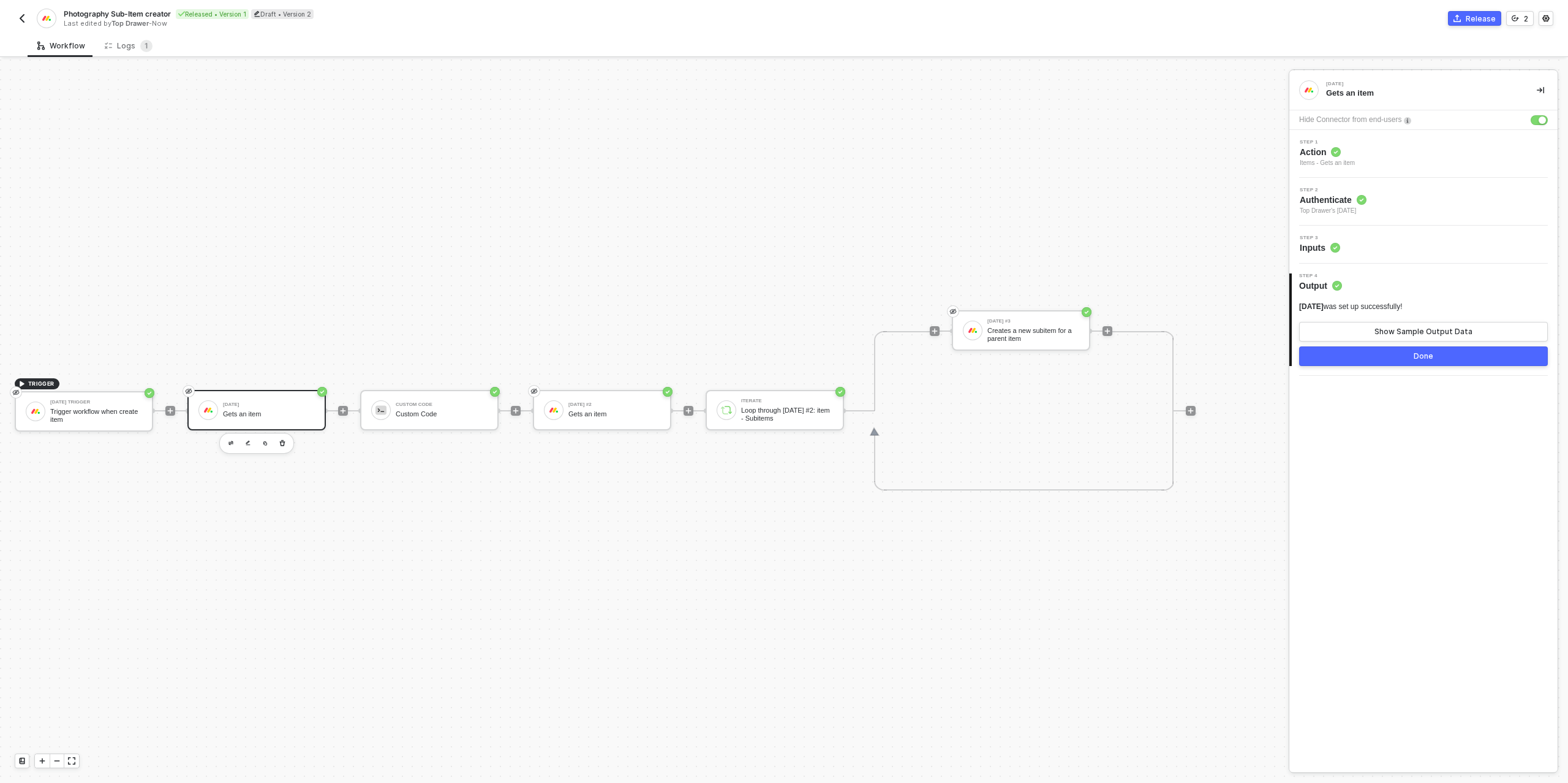
click at [1373, 359] on button "Done" at bounding box center [1423, 356] width 249 height 20
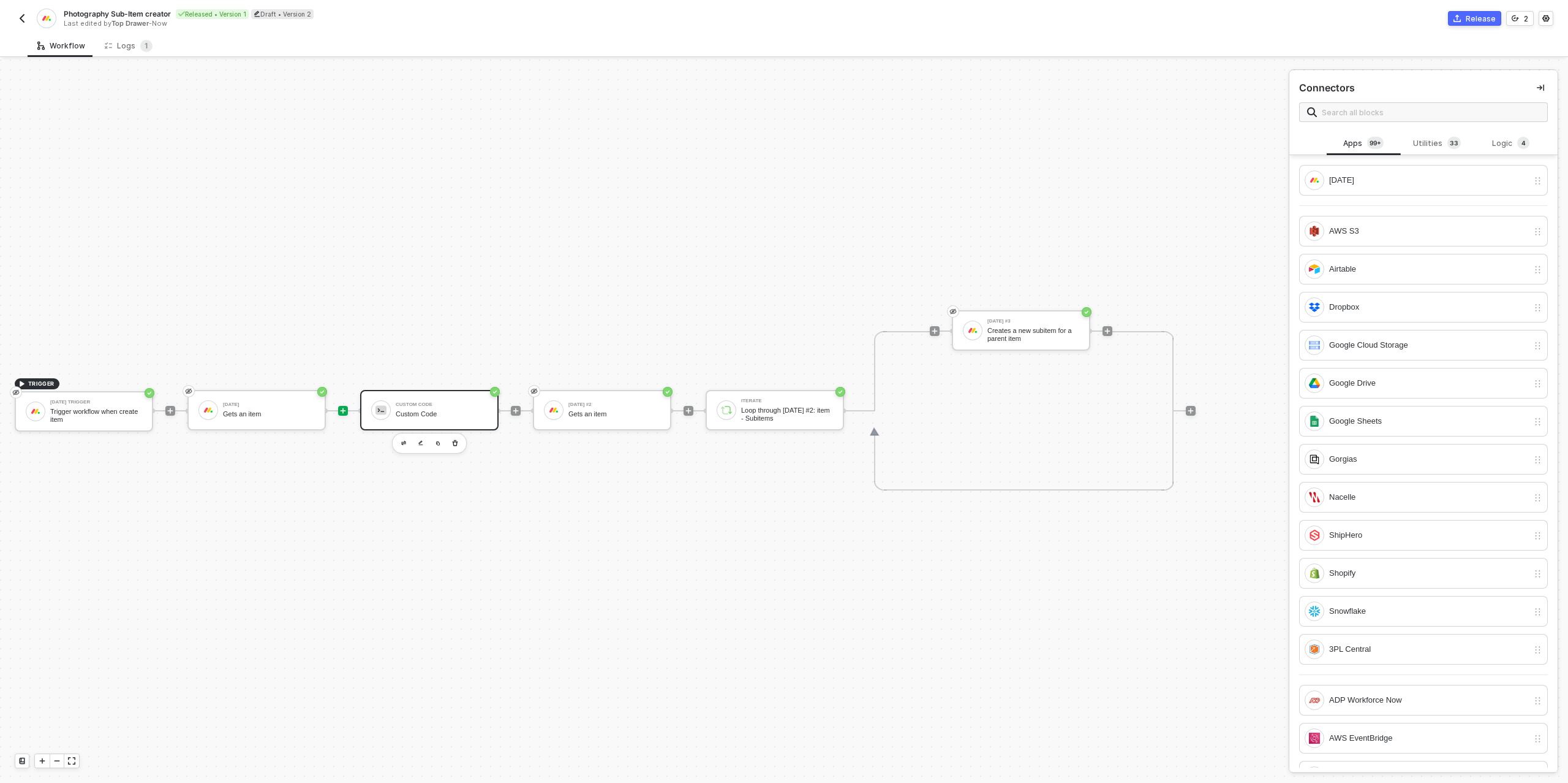
click at [437, 424] on div "Custom Code Custom Code" at bounding box center [429, 410] width 138 height 41
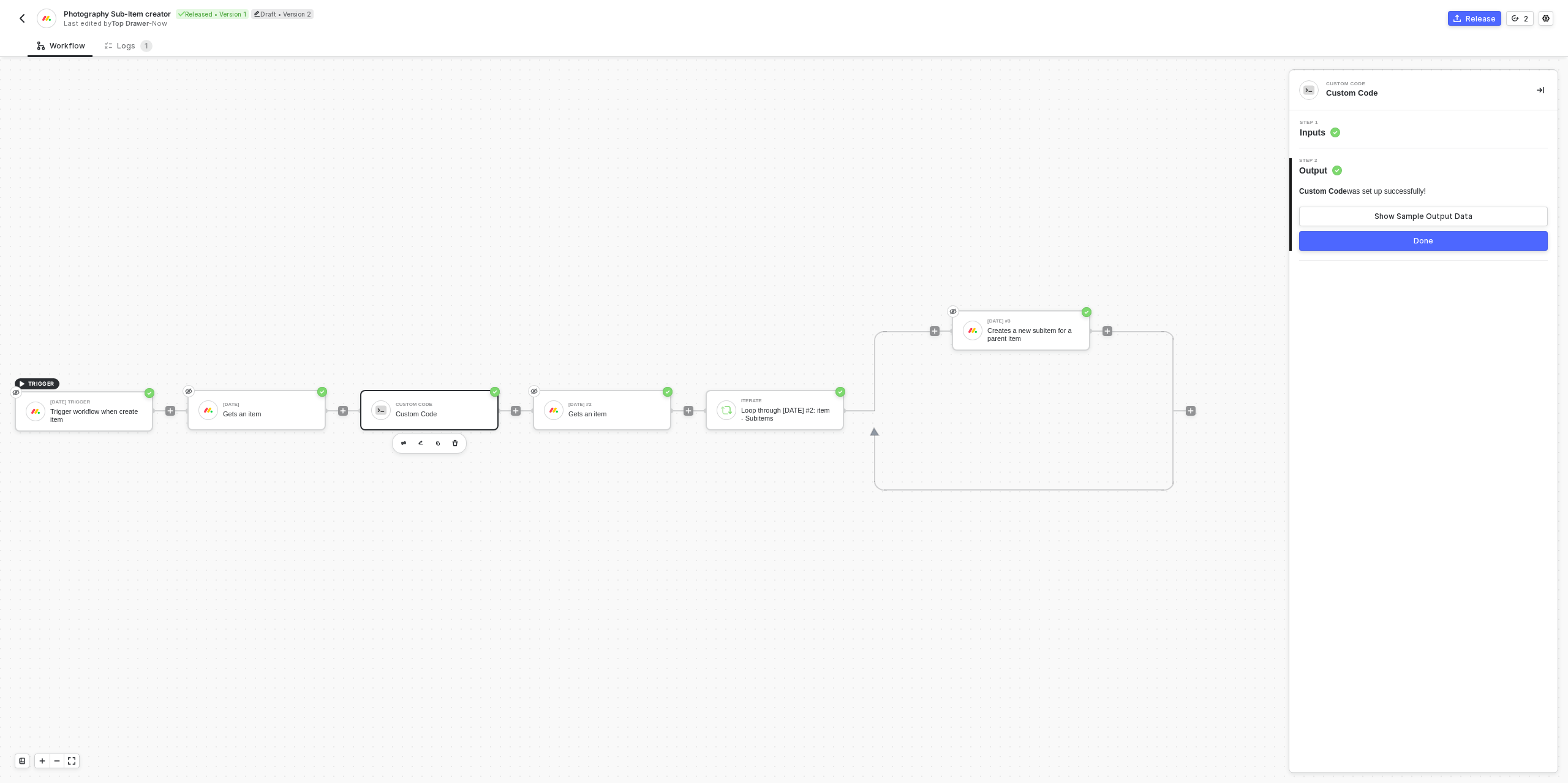
click at [1383, 134] on div "Step 1 Inputs" at bounding box center [1425, 129] width 265 height 18
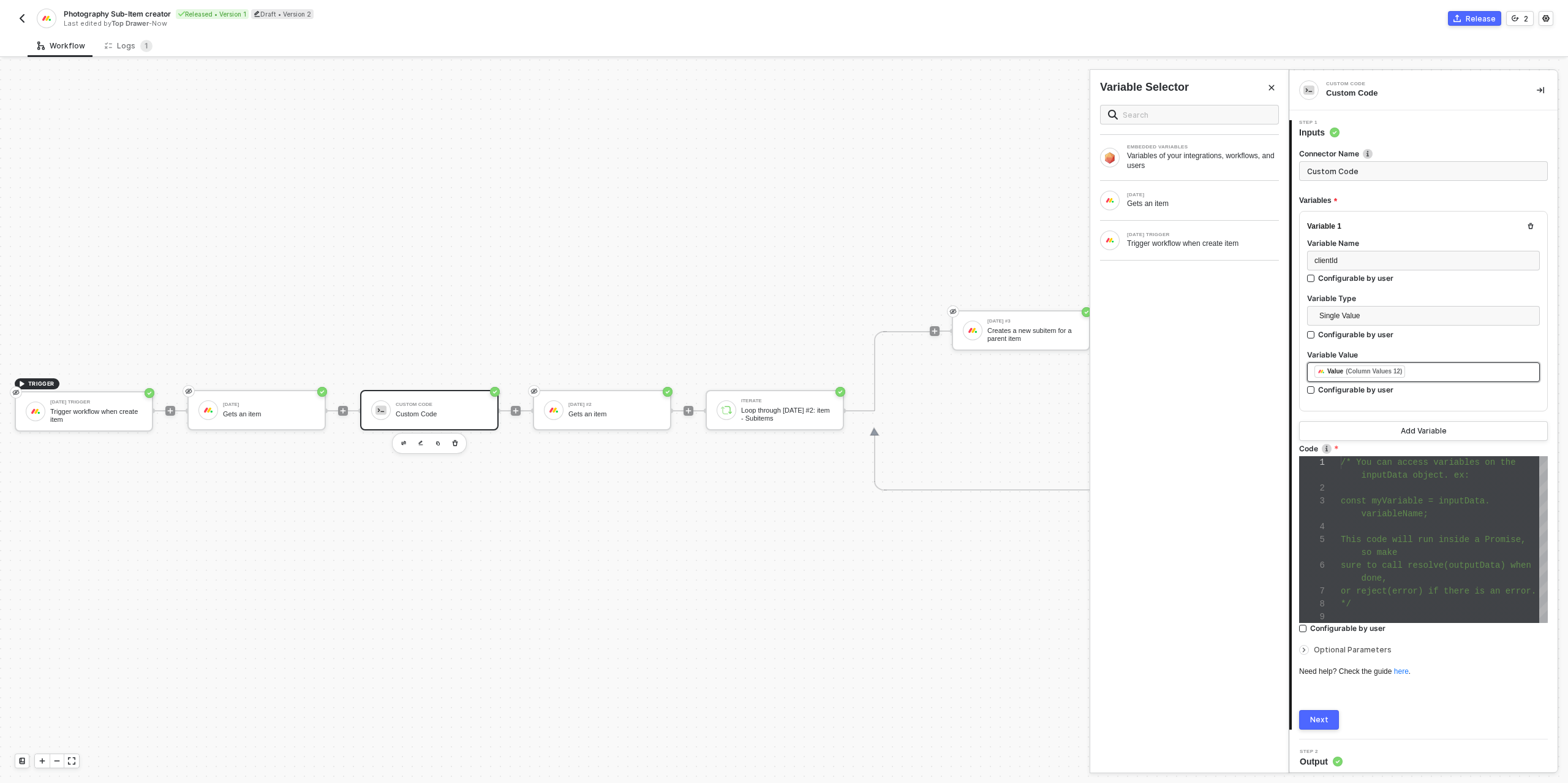
click at [1430, 368] on div "﻿ ﻿ Value (Column Values 12) ﻿" at bounding box center [1424, 372] width 218 height 14
click at [1159, 207] on div "Gets an item" at bounding box center [1203, 203] width 152 height 9
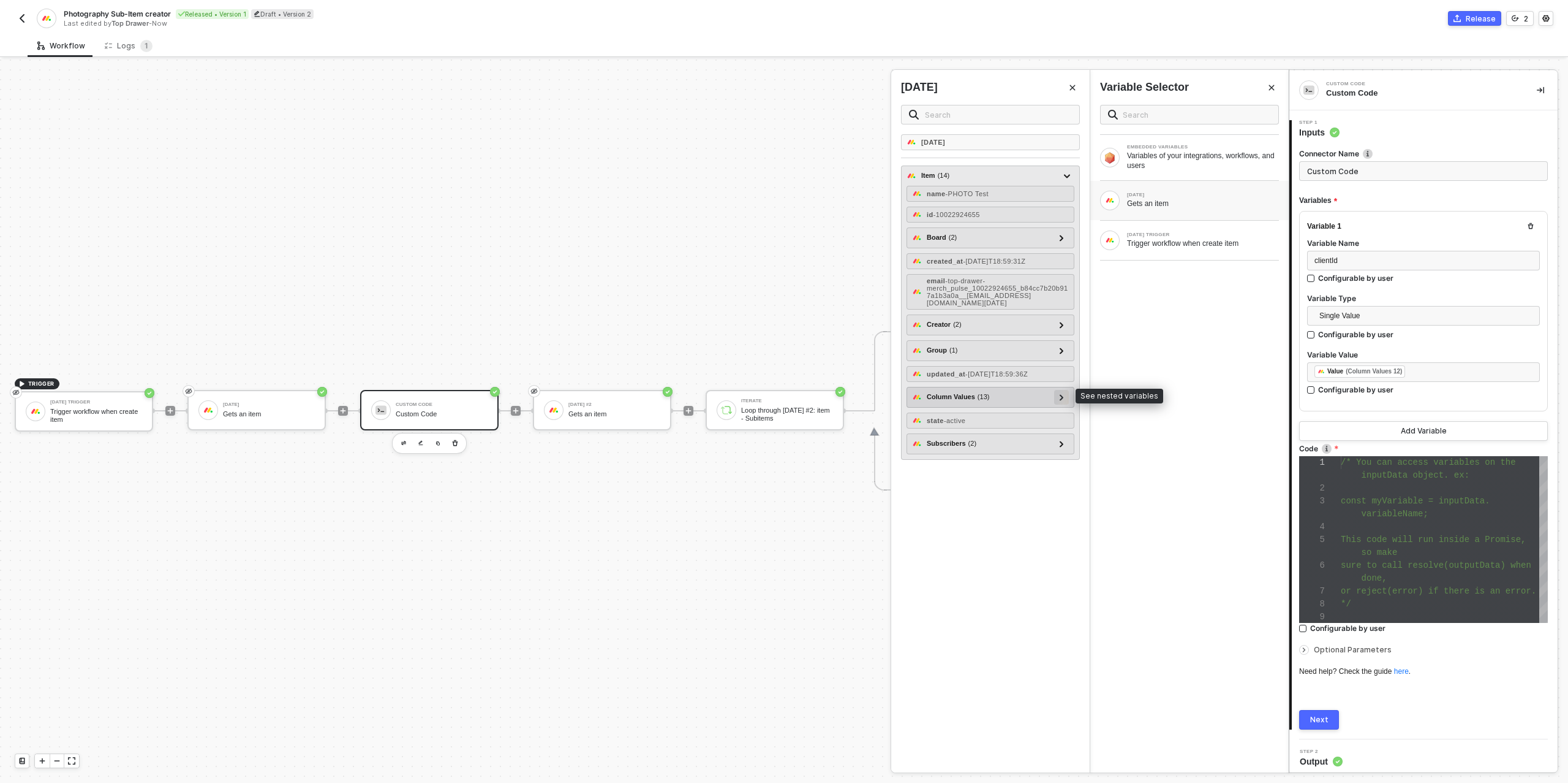
click at [1065, 393] on div at bounding box center [1062, 397] width 15 height 15
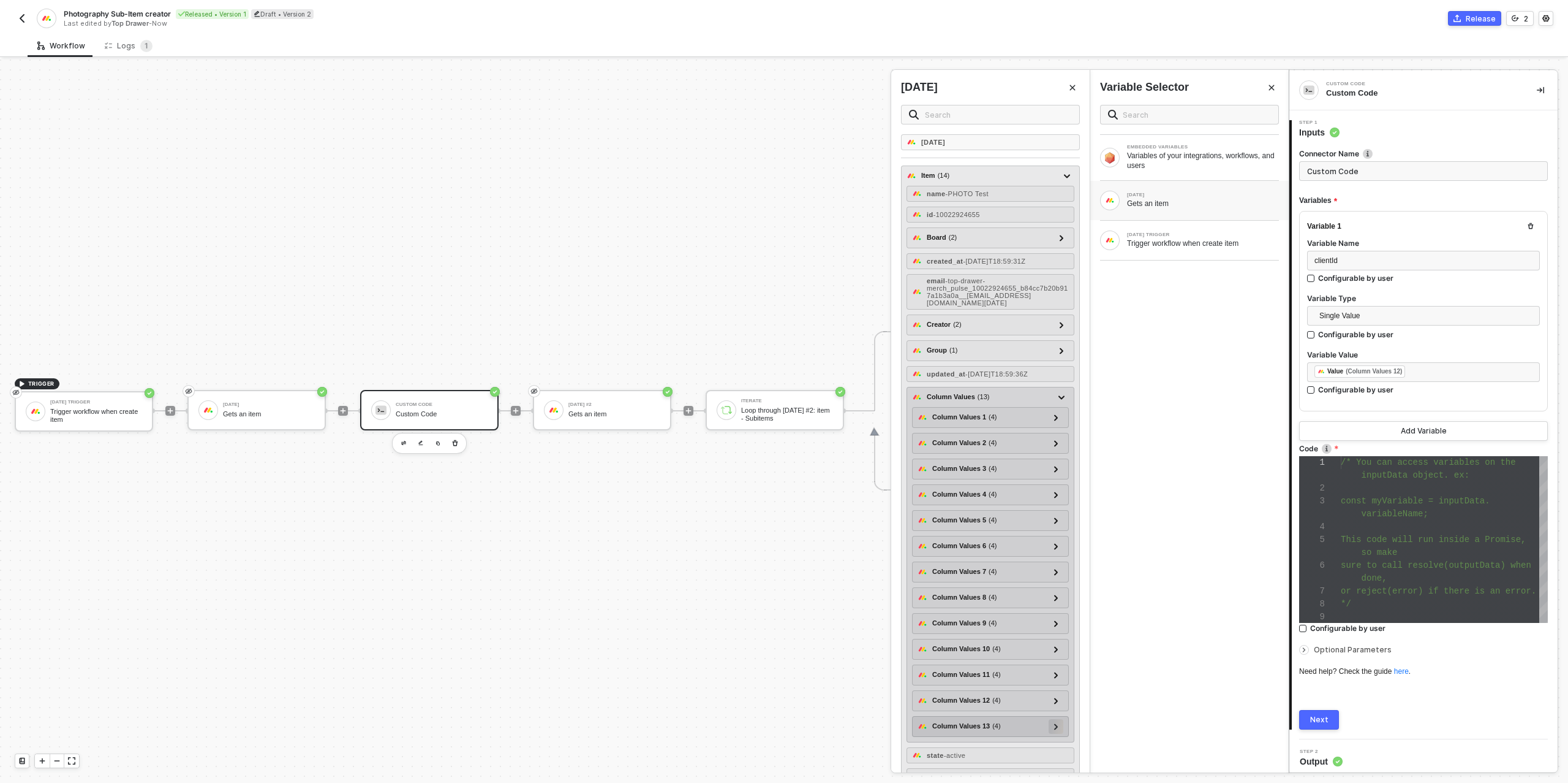
click at [1055, 723] on icon at bounding box center [1057, 726] width 4 height 6
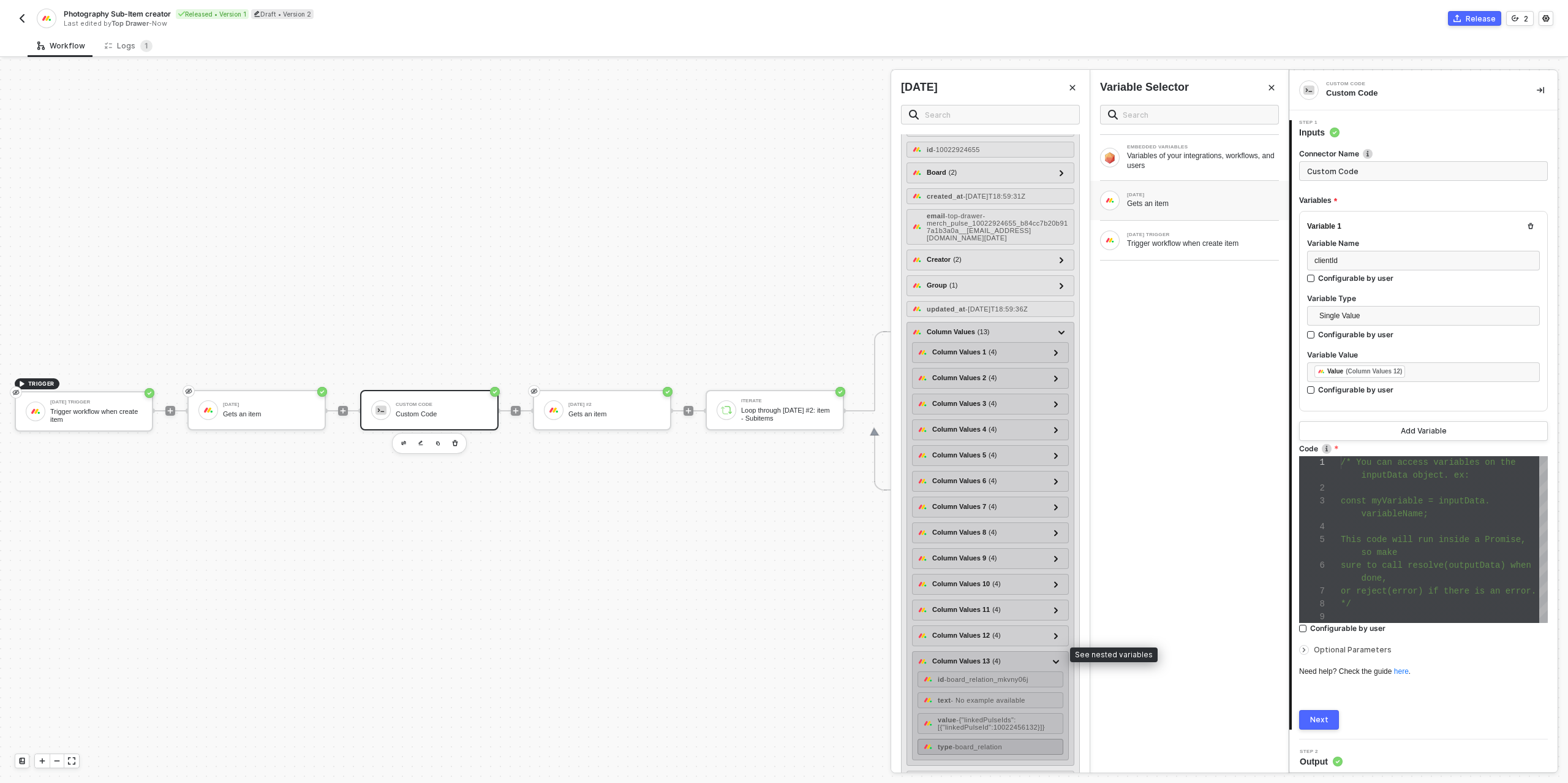
scroll to position [107, 0]
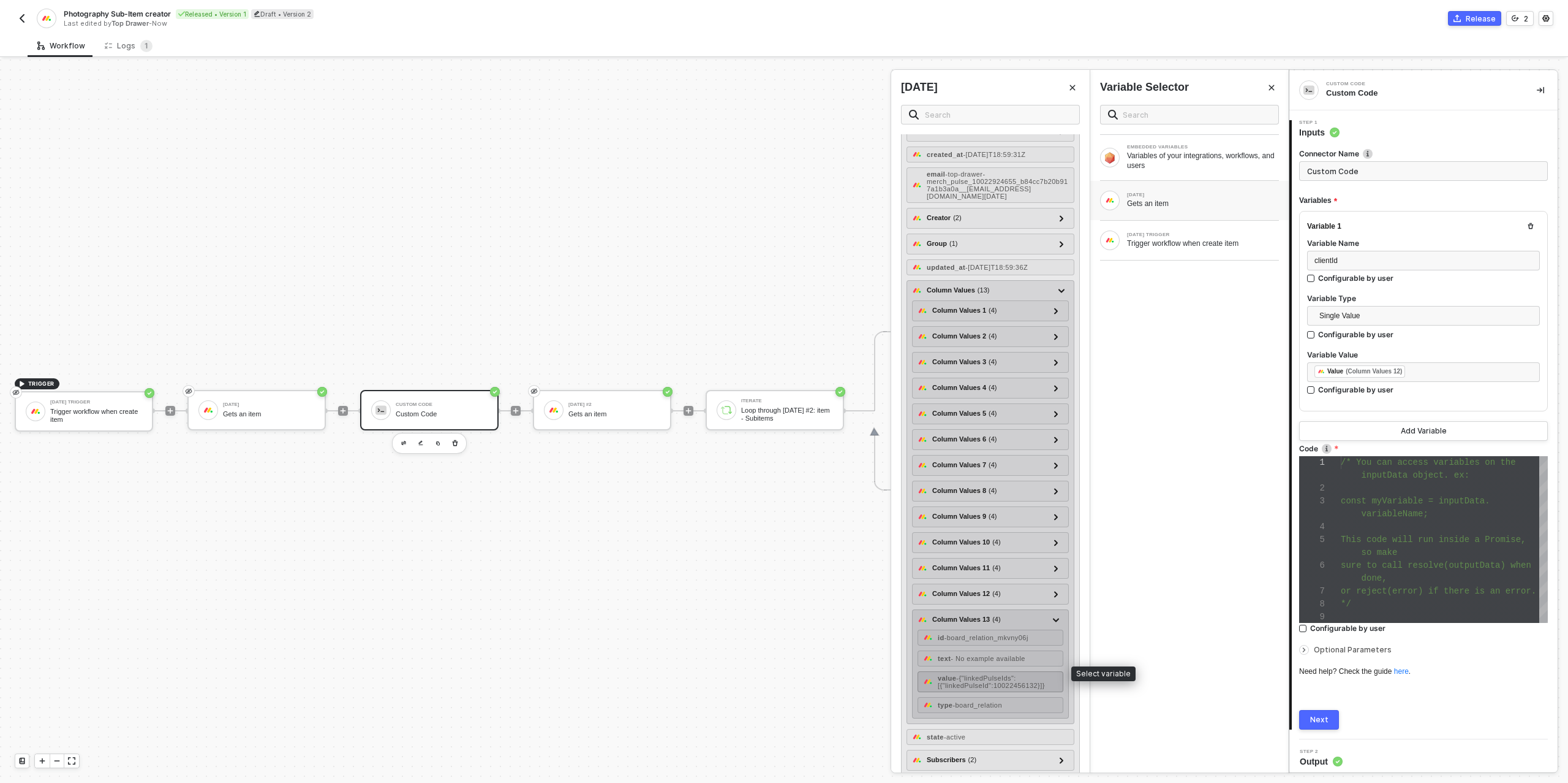
click at [1014, 674] on span "- {"linkedPulseIds":[{"linkedPulseId":10022456132}]}" at bounding box center [991, 681] width 107 height 15
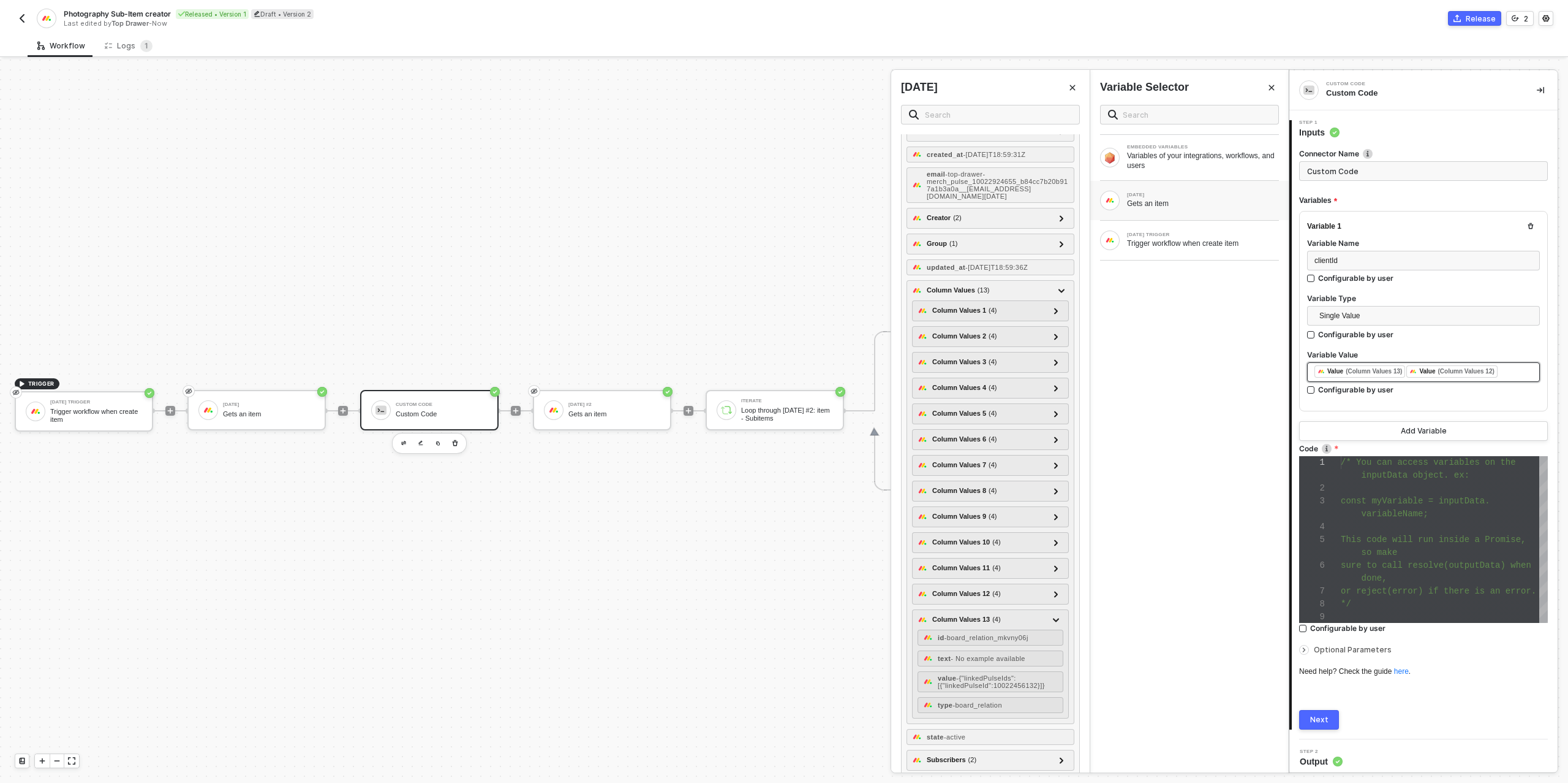
click at [1521, 374] on div "﻿ ﻿ Value (Column Values 13) ﻿ ﻿ Value (Column Values 12) ﻿" at bounding box center [1424, 372] width 218 height 14
click at [1316, 718] on div "Next" at bounding box center [1319, 720] width 18 height 9
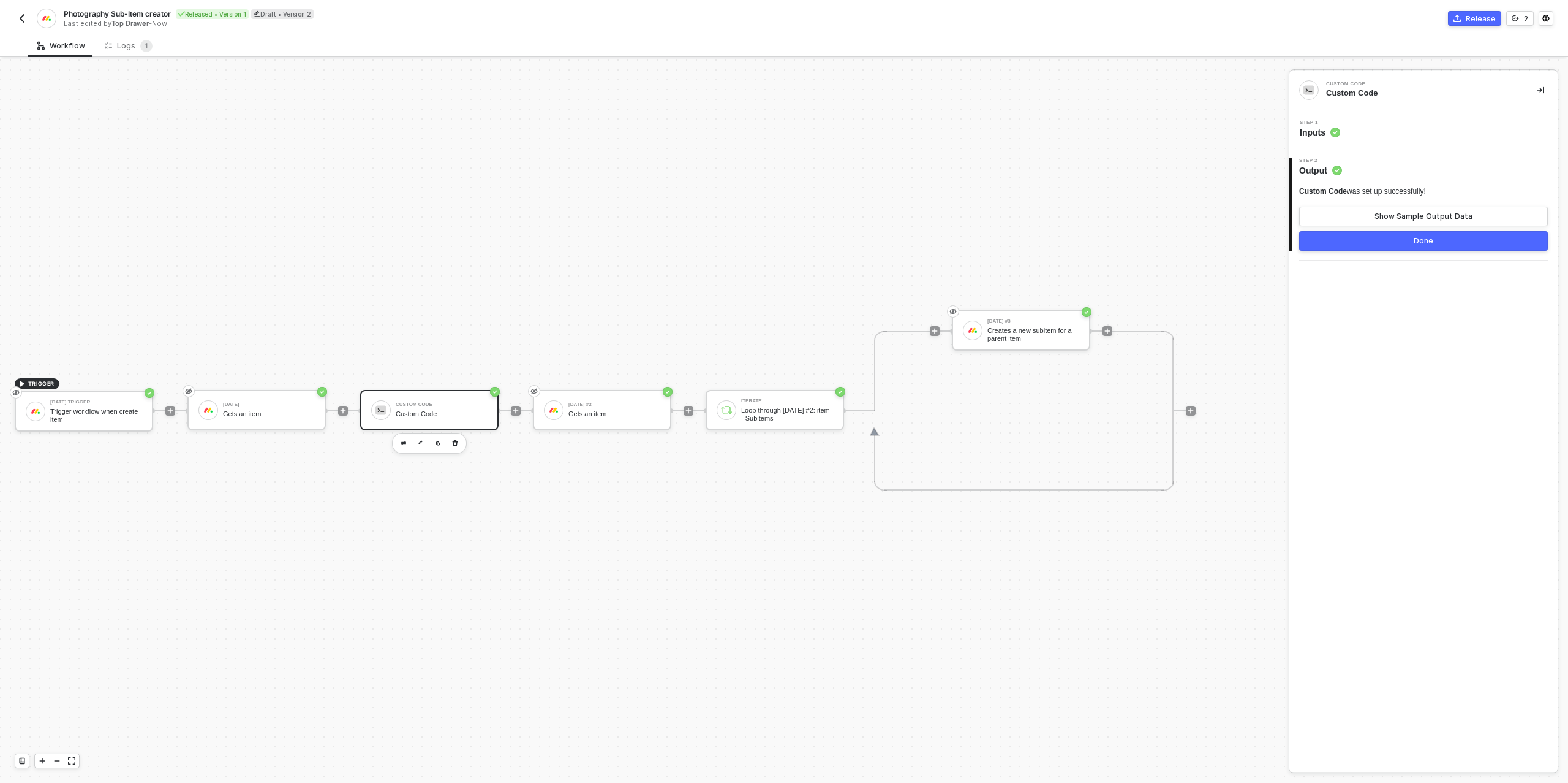
click at [1399, 229] on div "Custom Code was set up successfully! Show Sample Output Data Done" at bounding box center [1423, 218] width 249 height 64
click at [1396, 243] on button "Done" at bounding box center [1423, 241] width 249 height 20
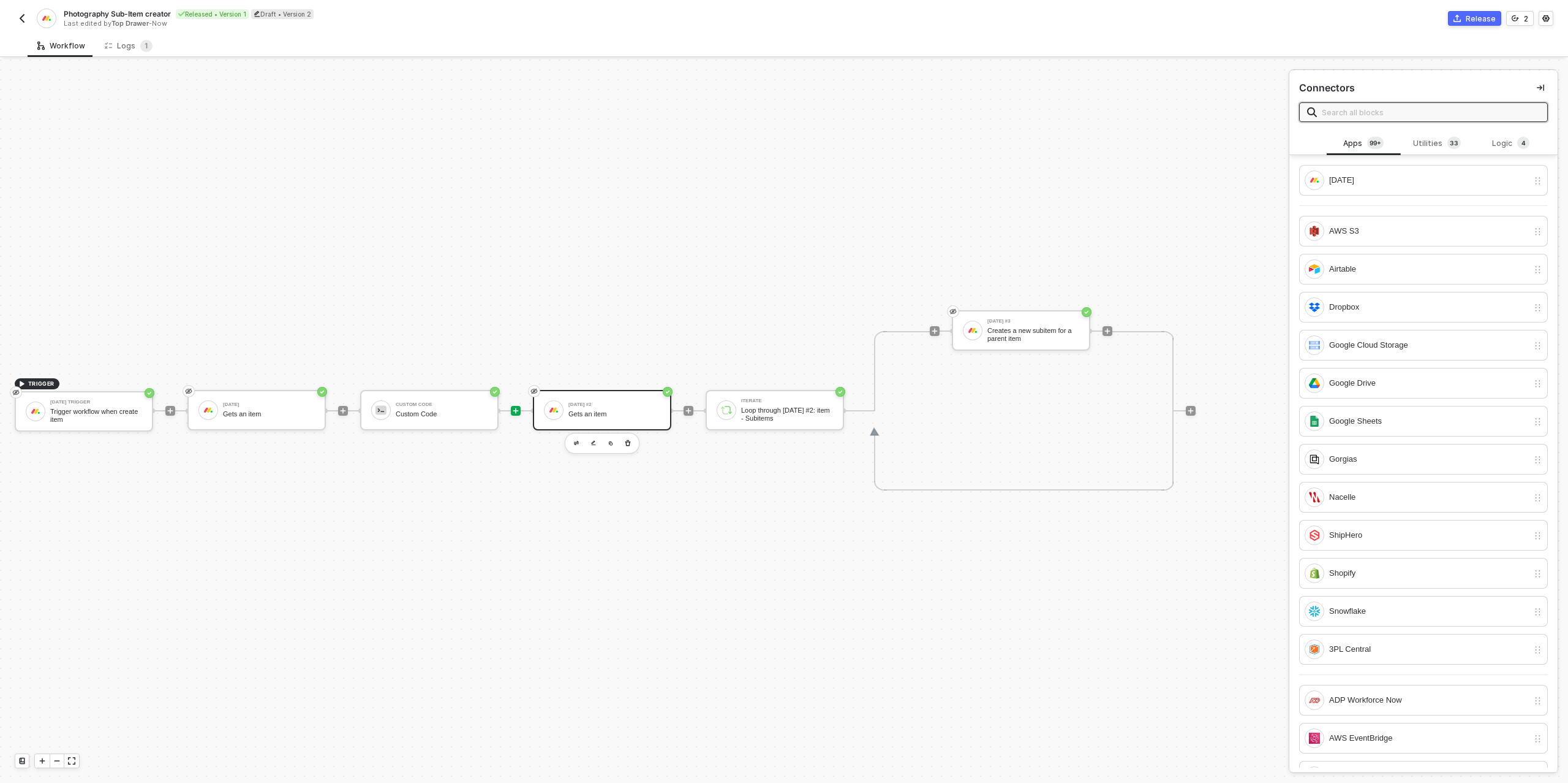
click at [596, 410] on div "Gets an item" at bounding box center [615, 413] width 92 height 8
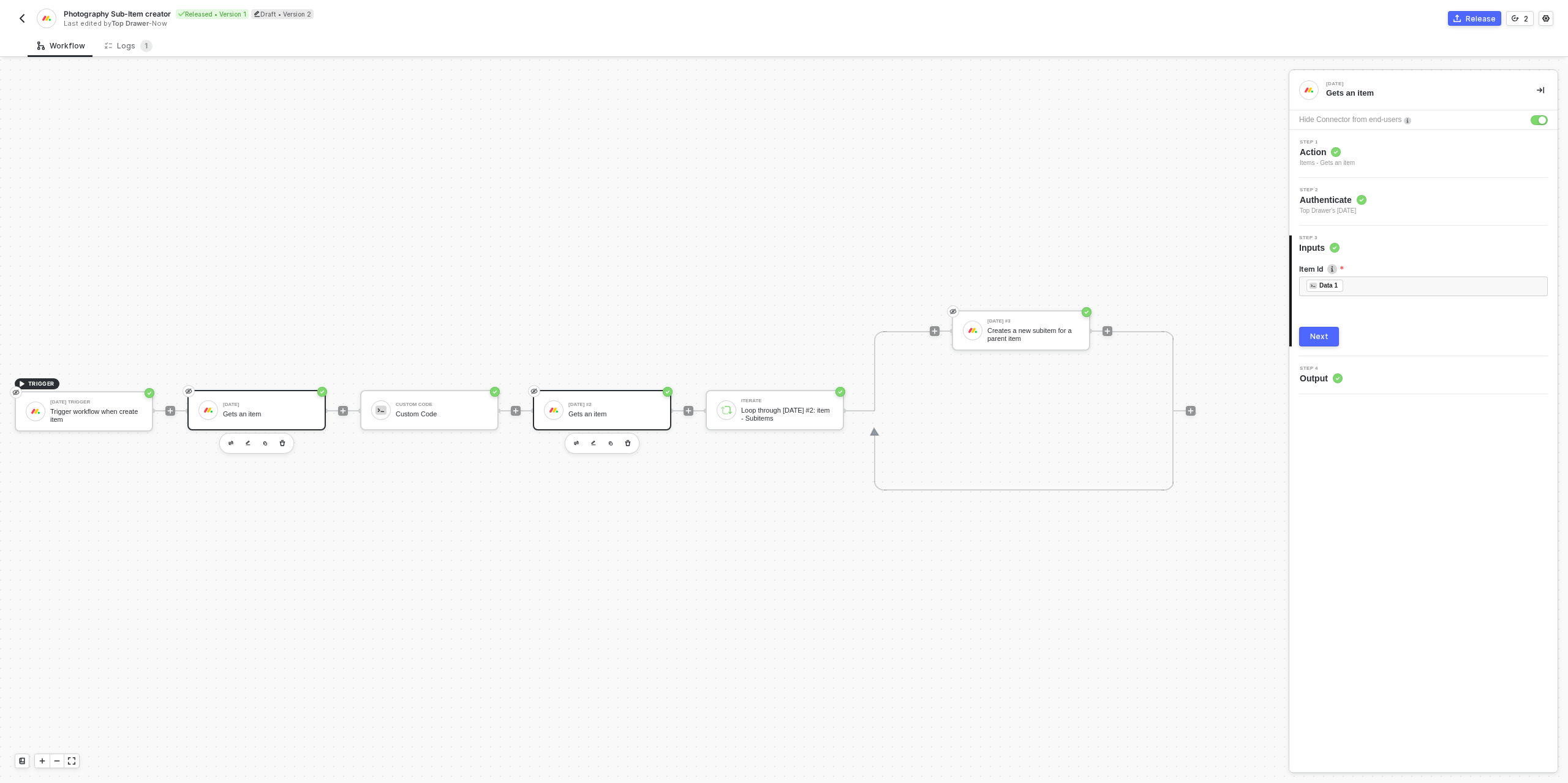
click at [262, 406] on div "[DATE] Gets an item" at bounding box center [269, 410] width 92 height 23
click at [1360, 288] on div "10022924655" at bounding box center [1424, 287] width 234 height 12
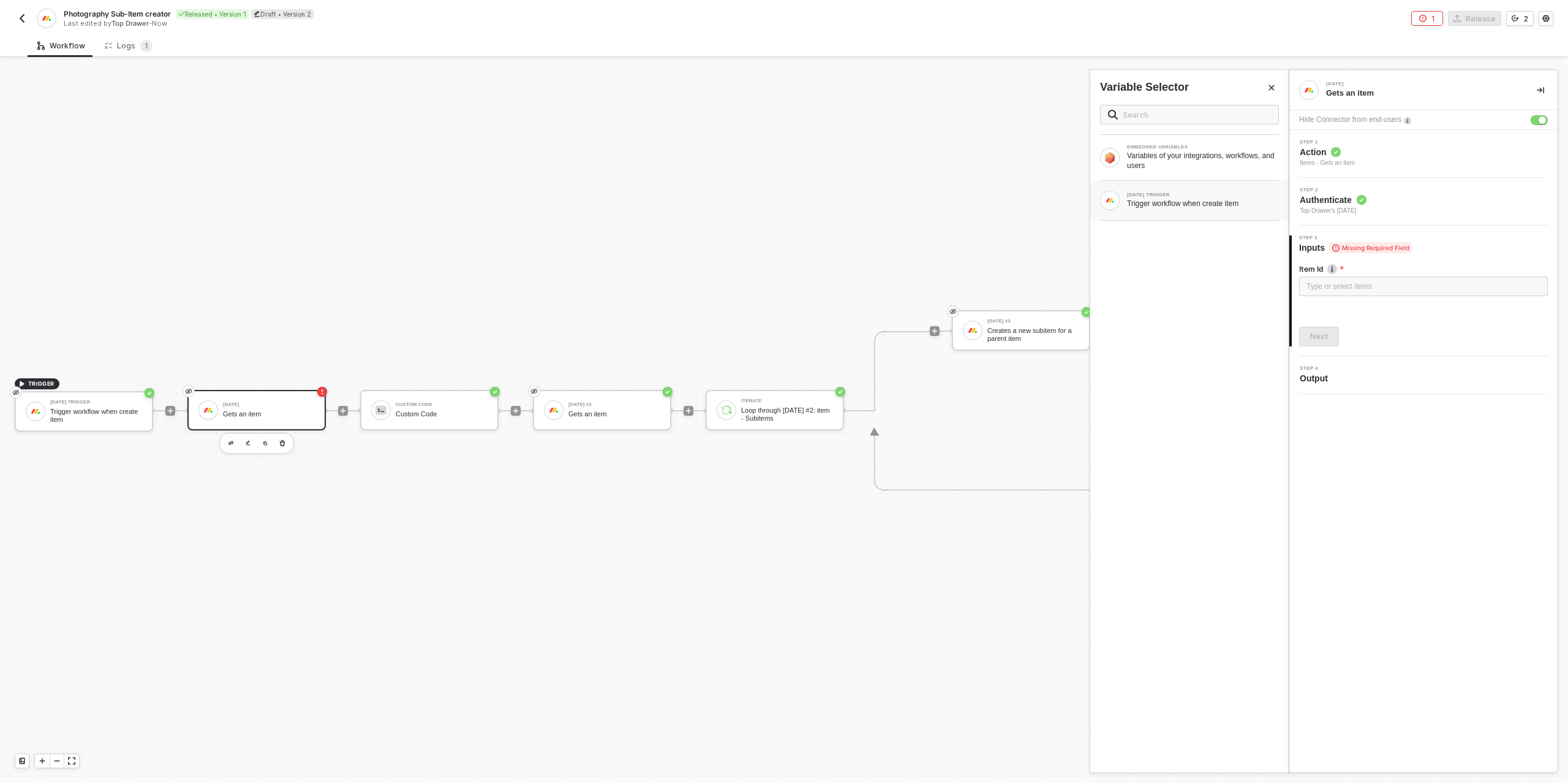
click at [1191, 202] on div "Trigger workflow when create item" at bounding box center [1203, 203] width 152 height 9
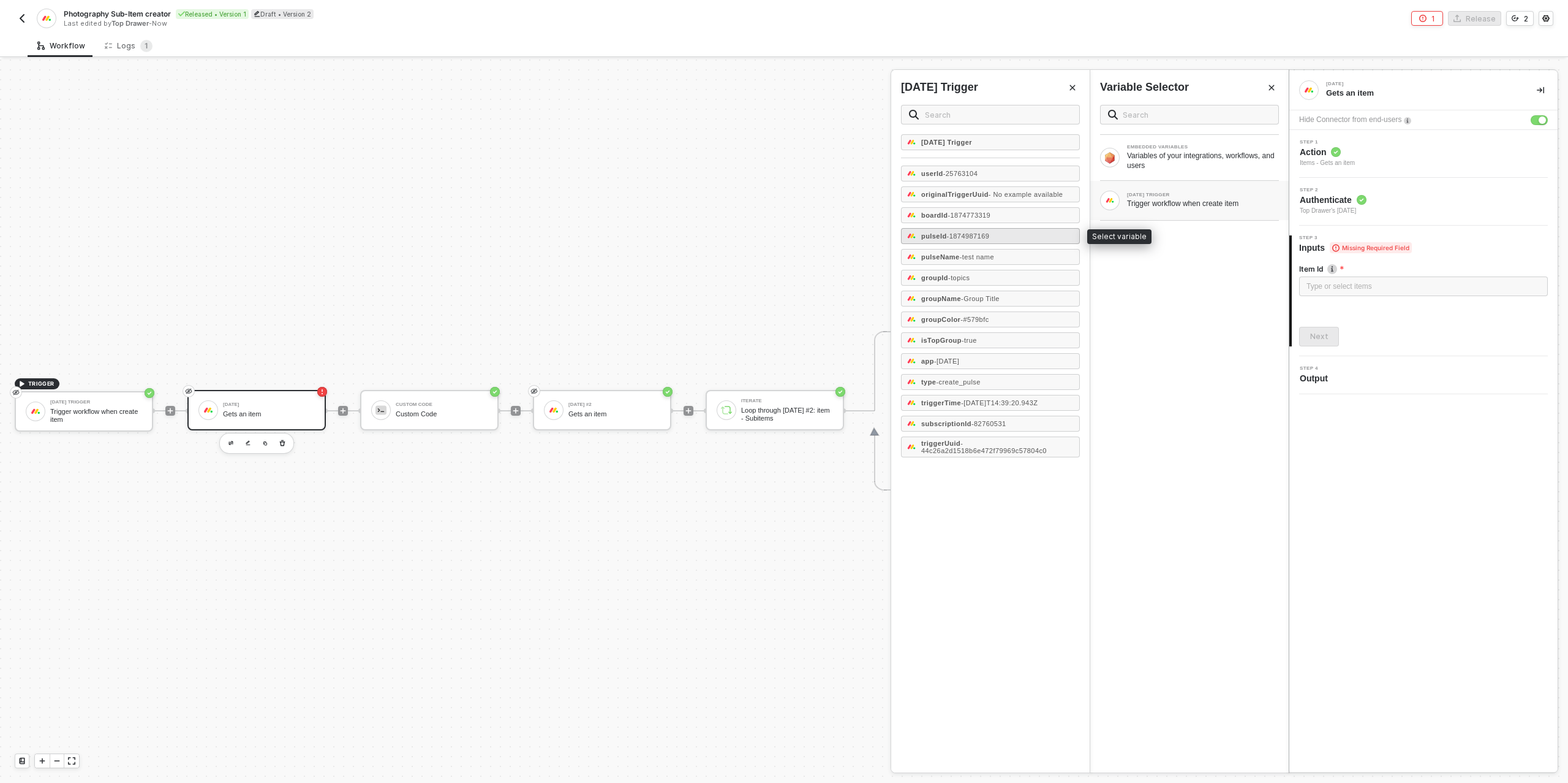
click at [965, 234] on span "- 1874987169" at bounding box center [968, 236] width 43 height 7
click at [1323, 336] on div "Next" at bounding box center [1319, 336] width 18 height 9
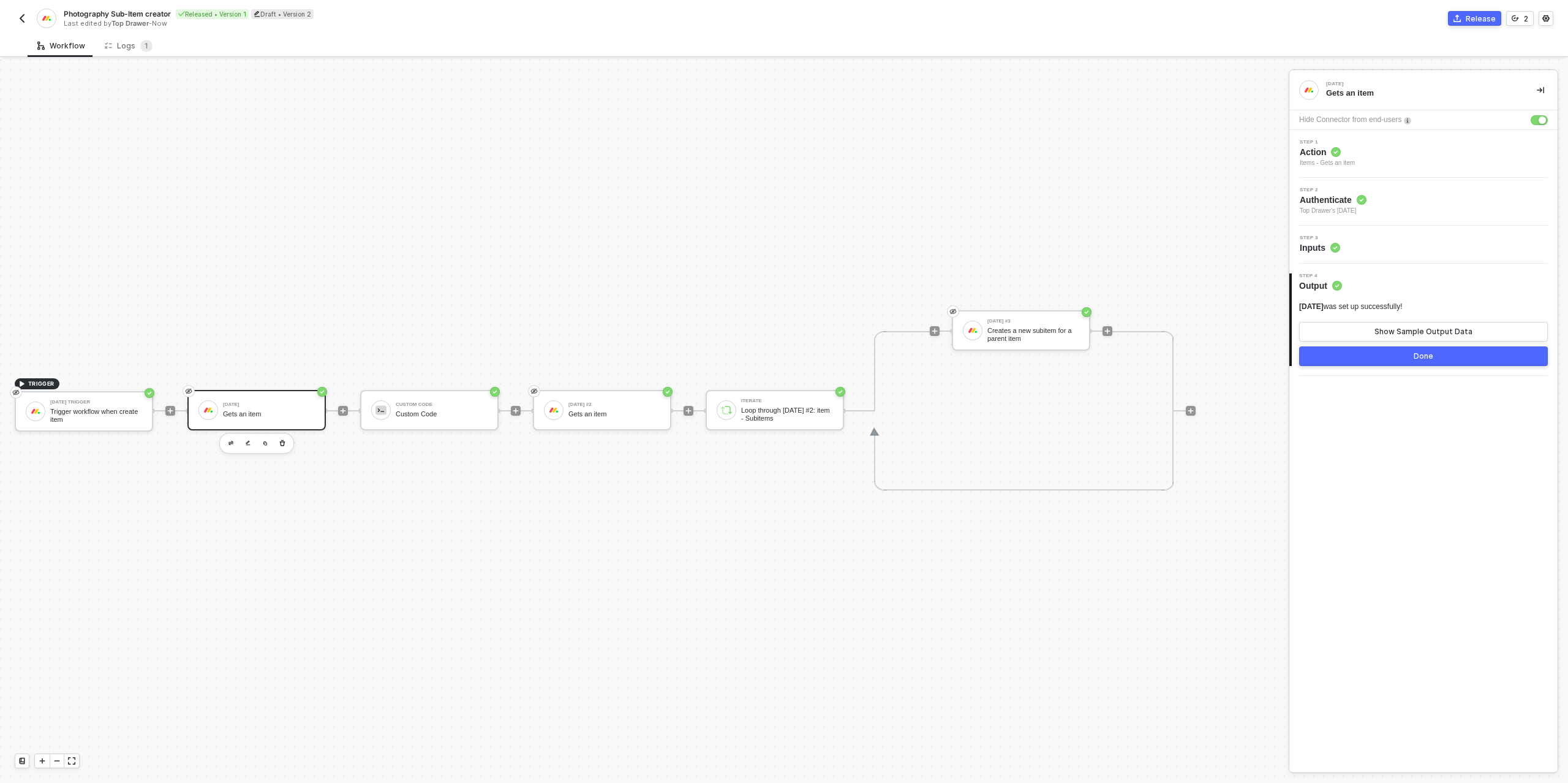
click at [1423, 356] on div "Done" at bounding box center [1423, 356] width 20 height 9
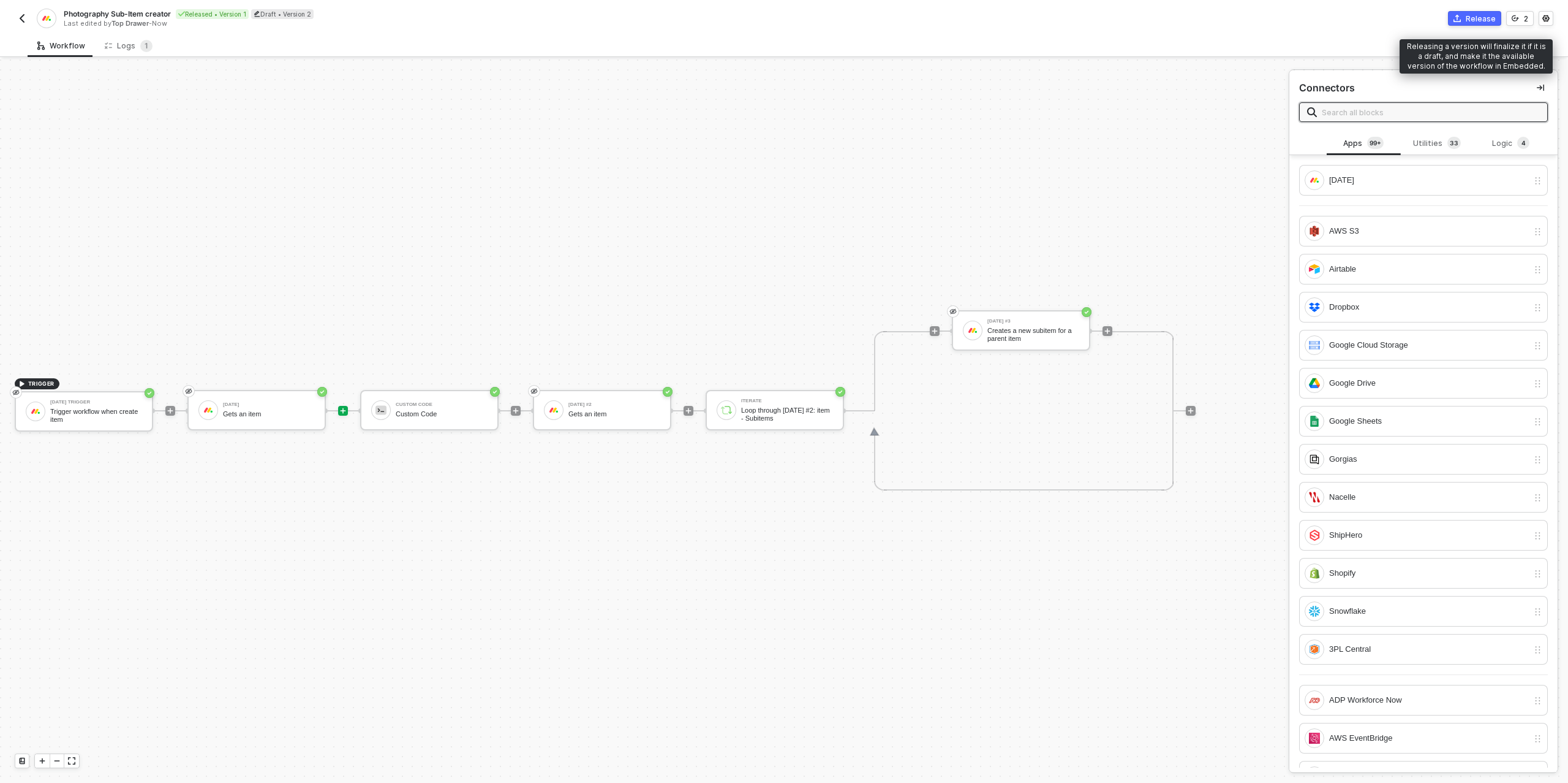
click at [1471, 17] on div "Release" at bounding box center [1481, 19] width 30 height 10
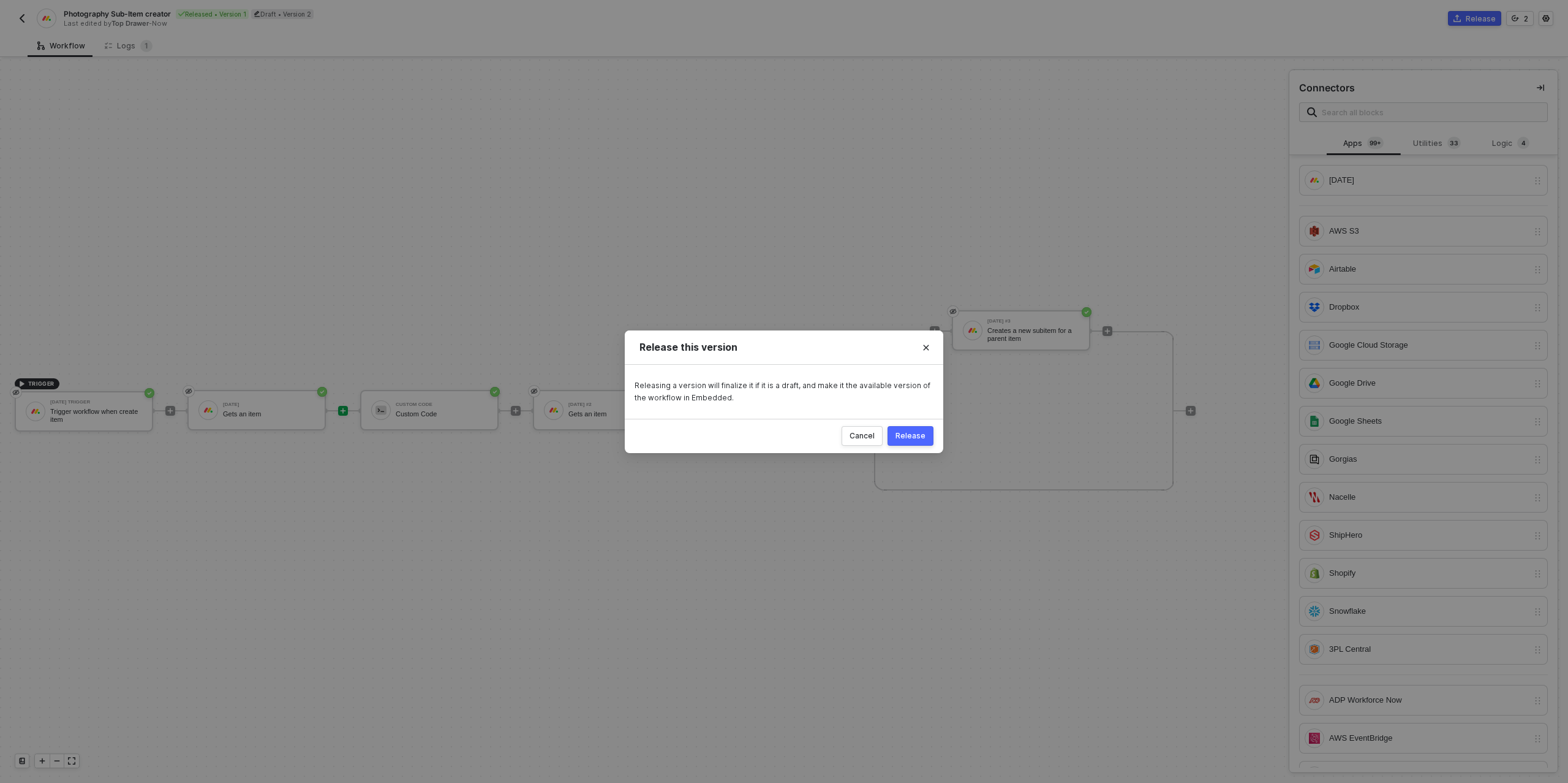
click at [903, 434] on div "Release" at bounding box center [910, 435] width 30 height 9
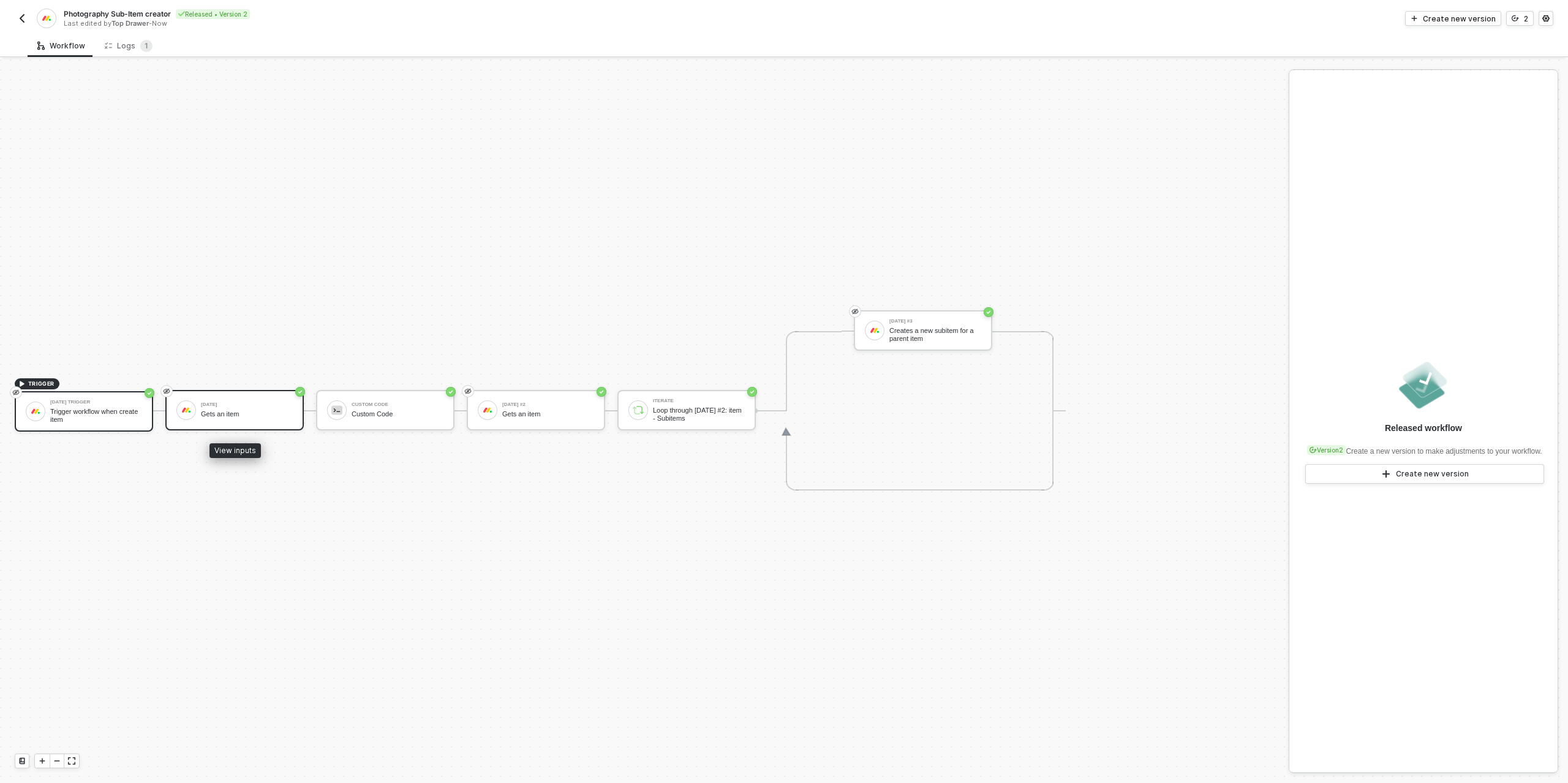
click at [236, 410] on div "Gets an item" at bounding box center [247, 413] width 92 height 8
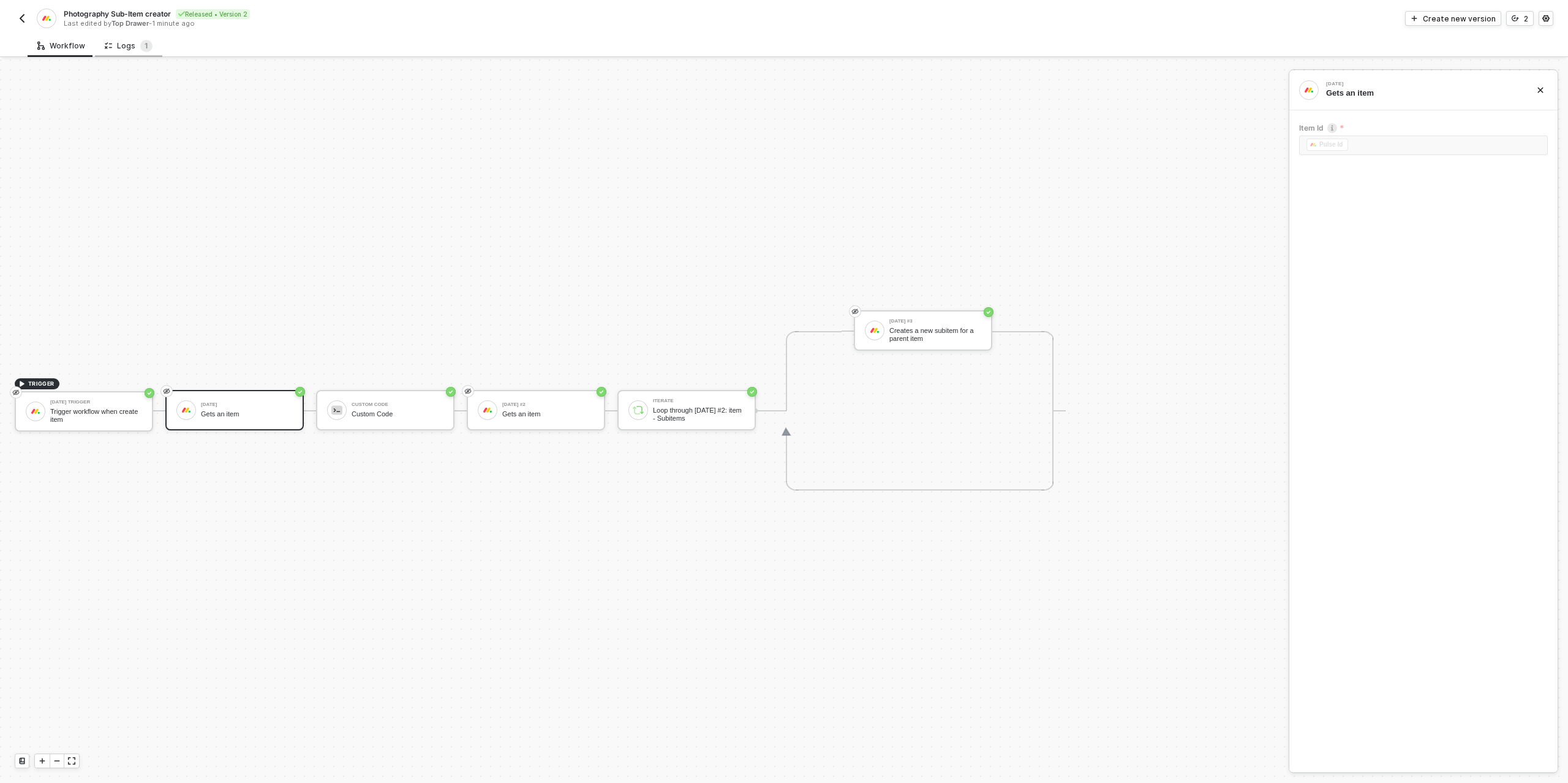
click at [131, 46] on div "Logs 1" at bounding box center [129, 46] width 48 height 12
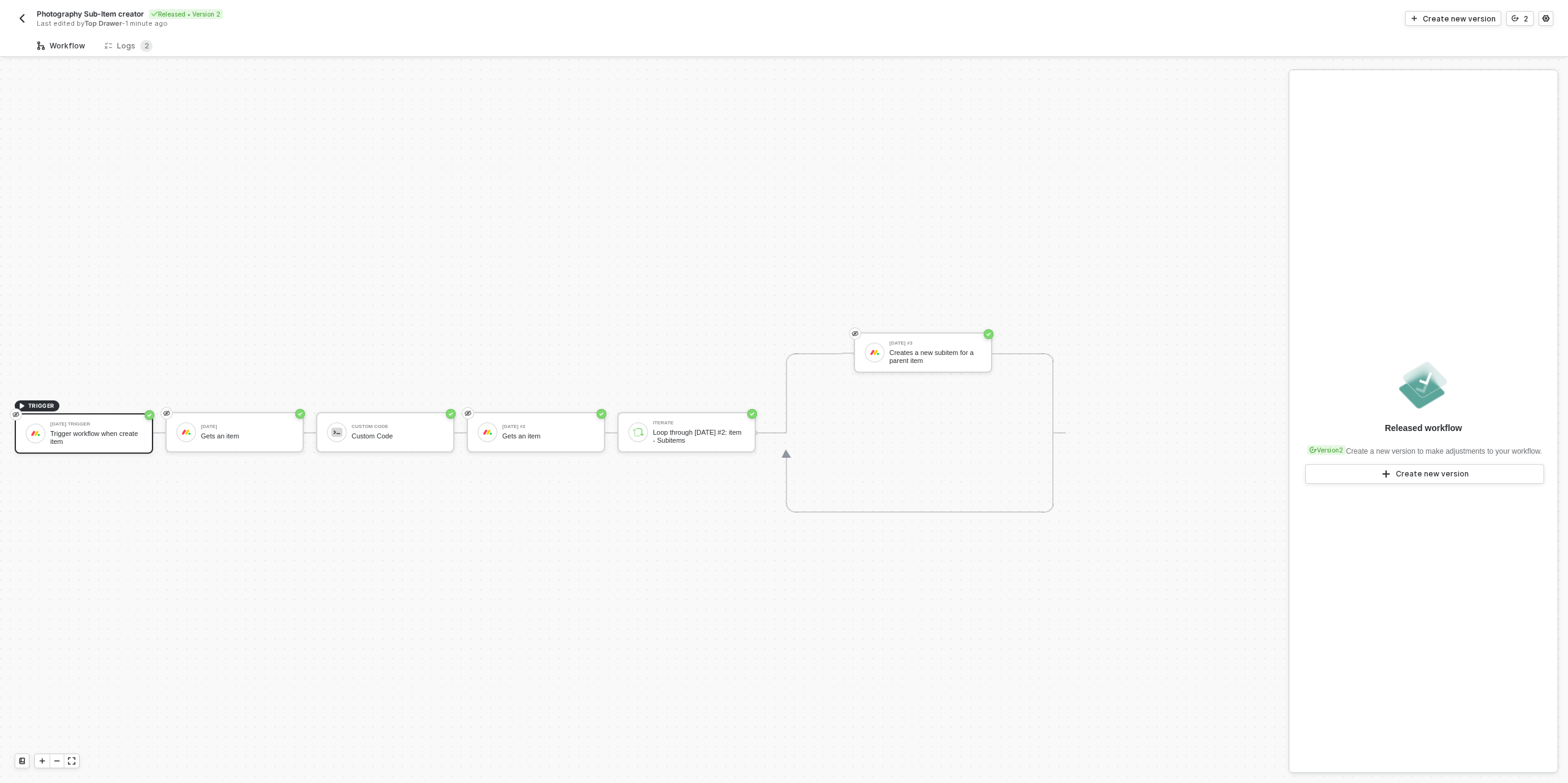
scroll to position [22, 0]
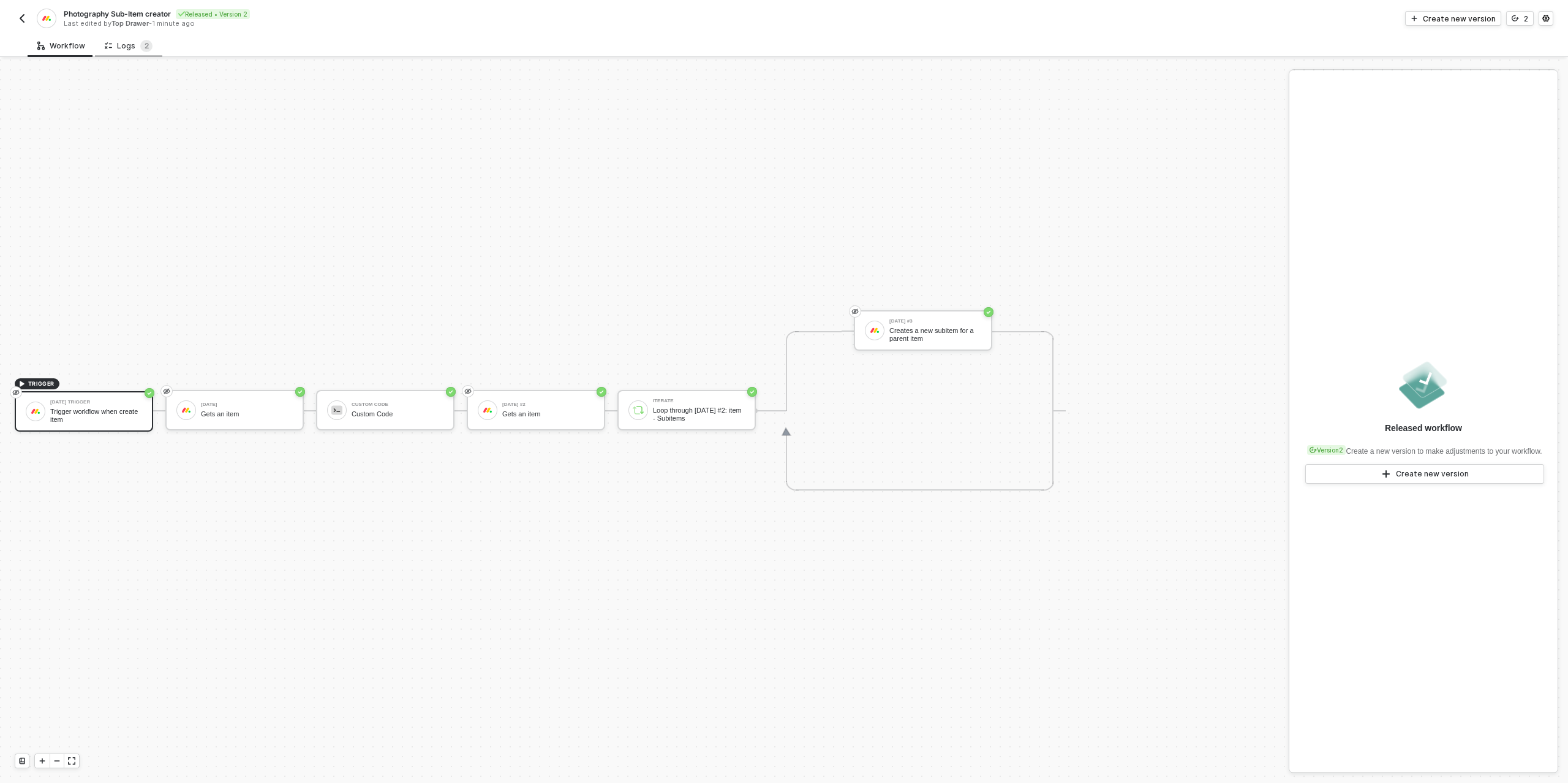
click at [128, 47] on div "Logs 2" at bounding box center [129, 46] width 48 height 12
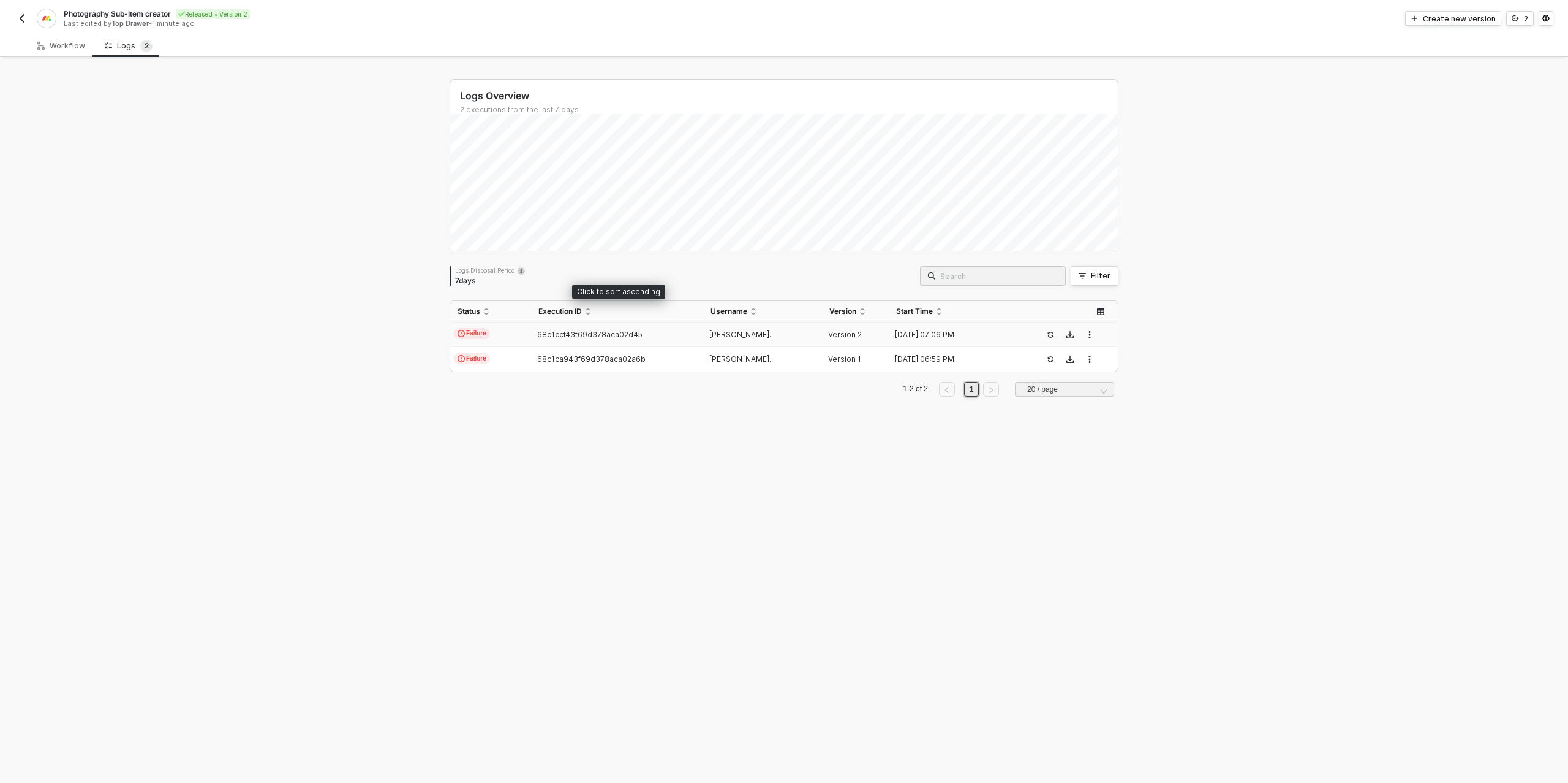
click at [584, 332] on span "68c1ccf43f69d378aca02d45" at bounding box center [590, 334] width 105 height 9
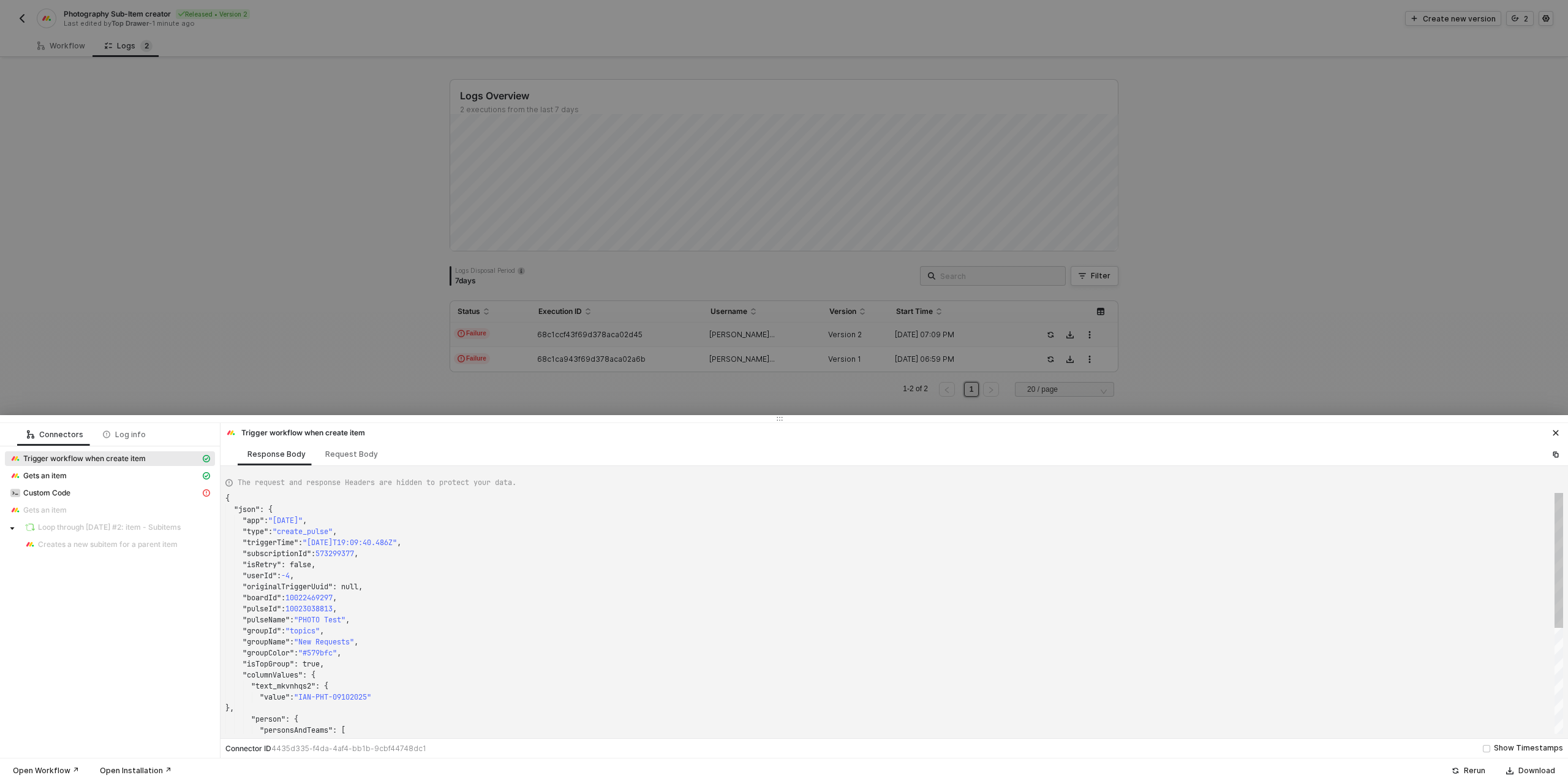
scroll to position [111, 0]
click at [71, 493] on div "Custom Code" at bounding box center [105, 493] width 191 height 11
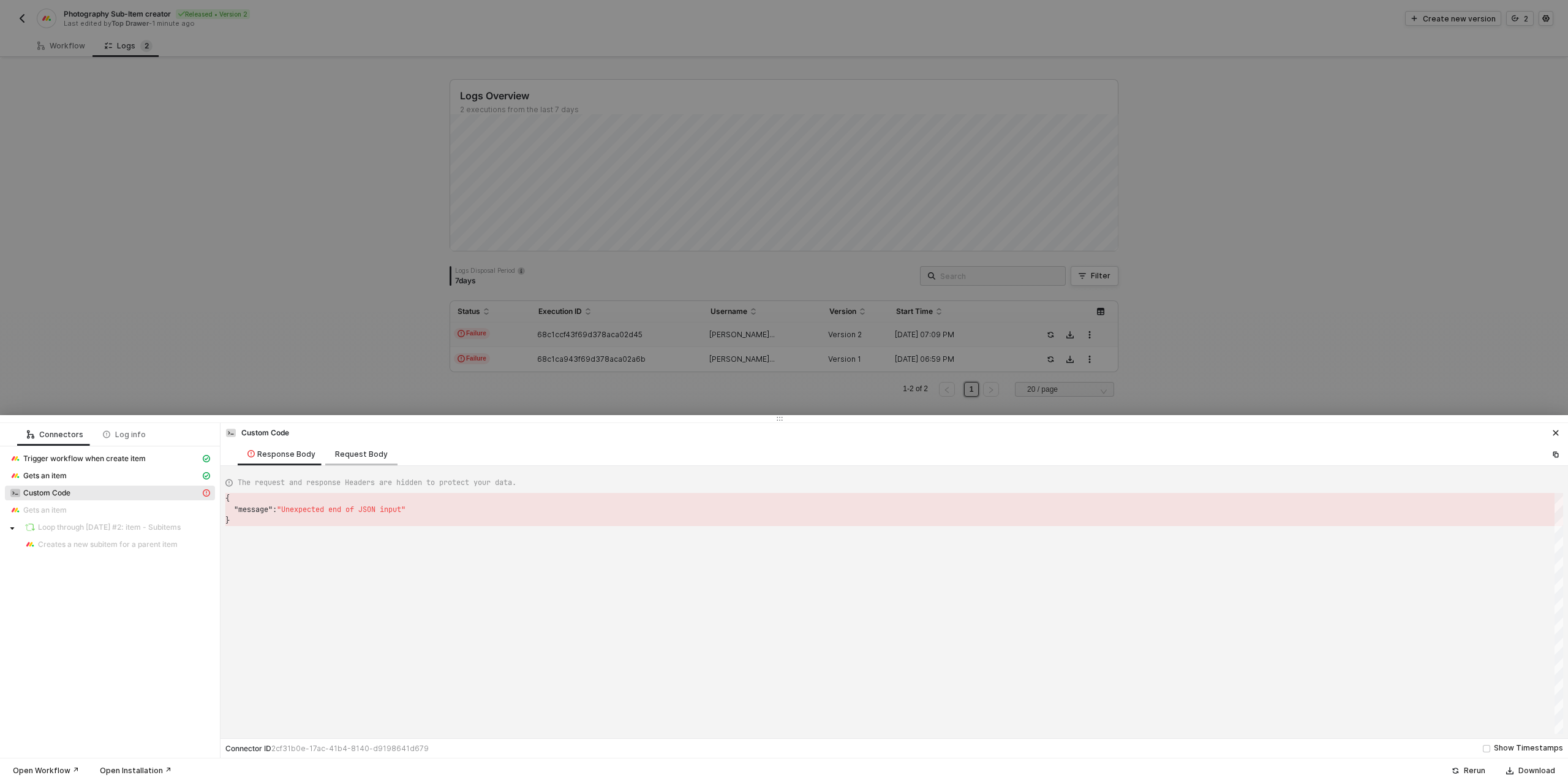
click at [379, 453] on div "Request Body" at bounding box center [361, 453] width 52 height 9
type textarea "{ "customCode": "/* You can access variables on the inputData object. ex:\n\nco…"
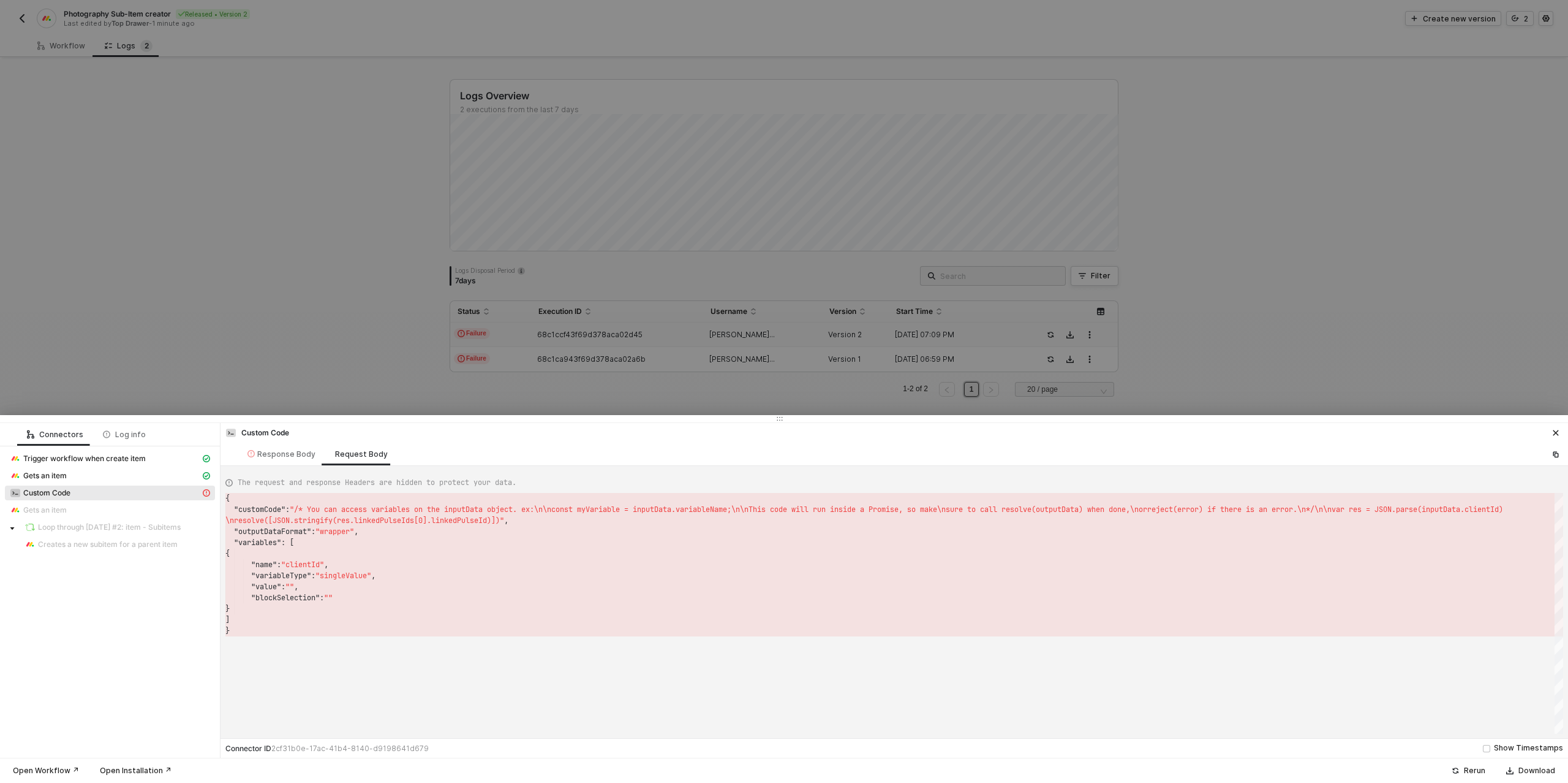
click at [195, 277] on div at bounding box center [784, 392] width 1568 height 783
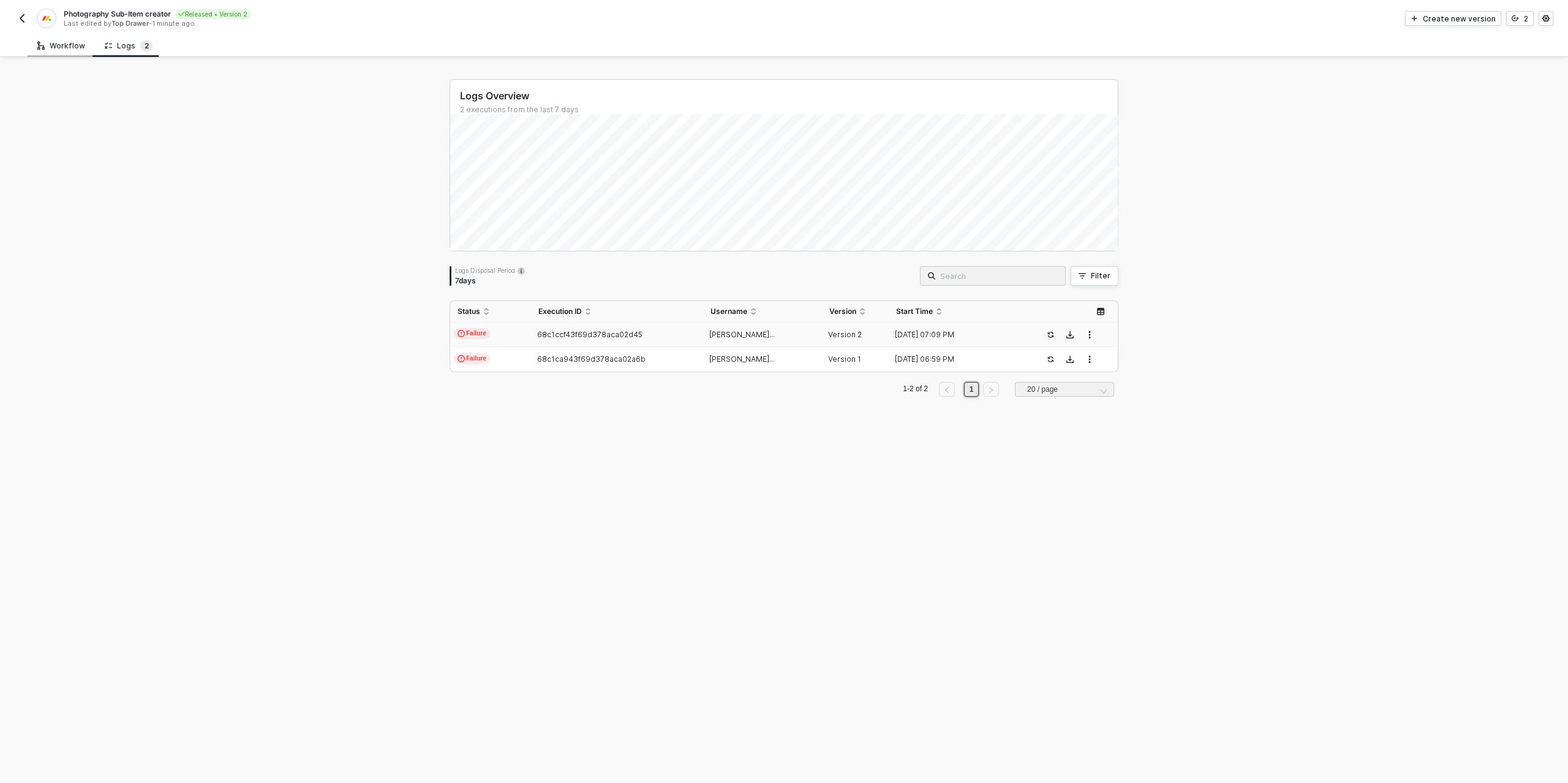
click at [71, 53] on div "Workflow" at bounding box center [61, 45] width 68 height 23
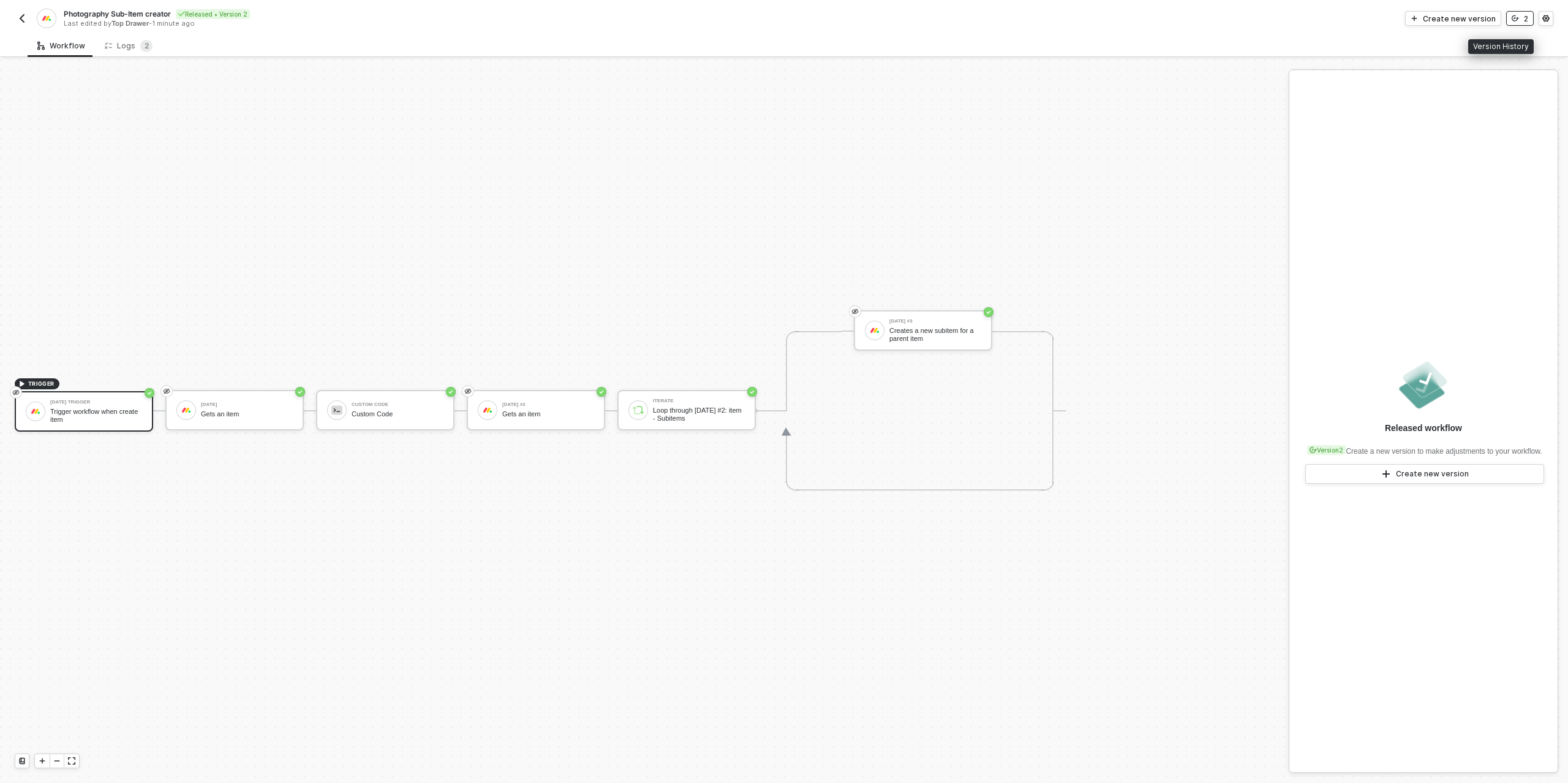
click at [1516, 22] on button "2" at bounding box center [1520, 18] width 28 height 15
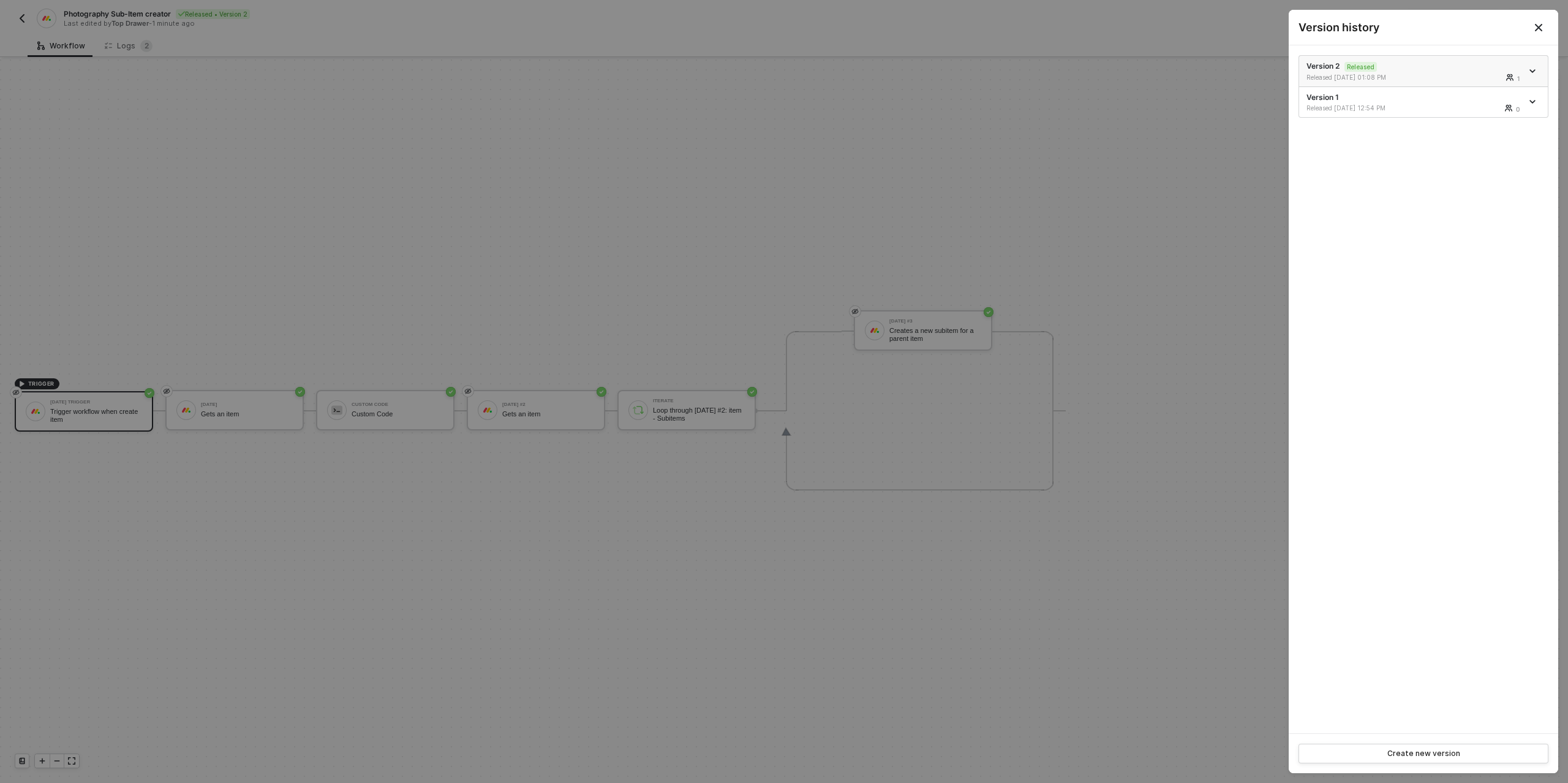
click at [1529, 70] on link at bounding box center [1534, 71] width 14 height 6
click at [1506, 90] on div "Make a copy" at bounding box center [1489, 91] width 76 height 12
click at [409, 332] on div at bounding box center [784, 392] width 1568 height 783
click at [343, 411] on div at bounding box center [784, 392] width 1568 height 783
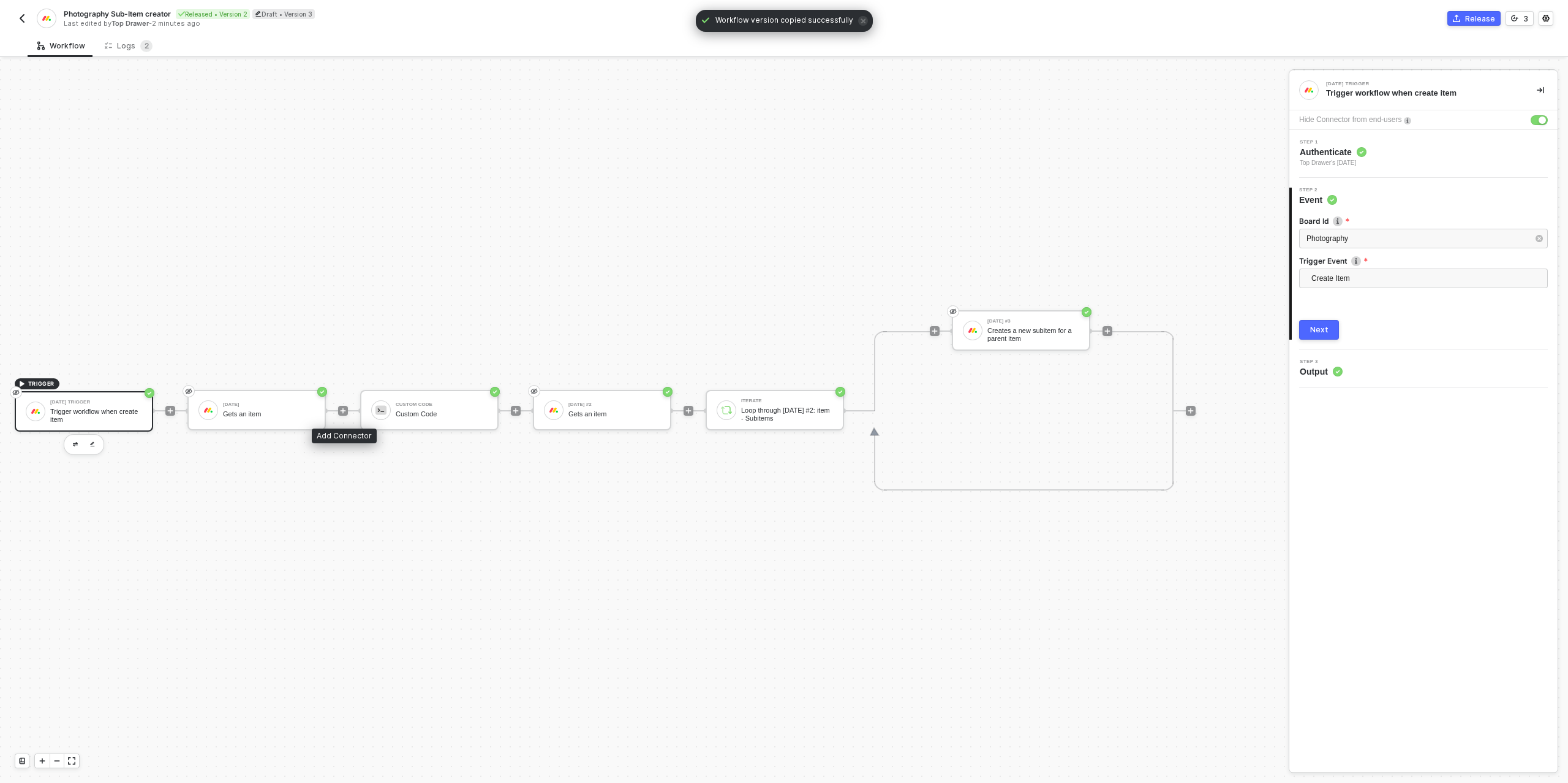
click at [344, 411] on icon "icon-play" at bounding box center [343, 410] width 7 height 7
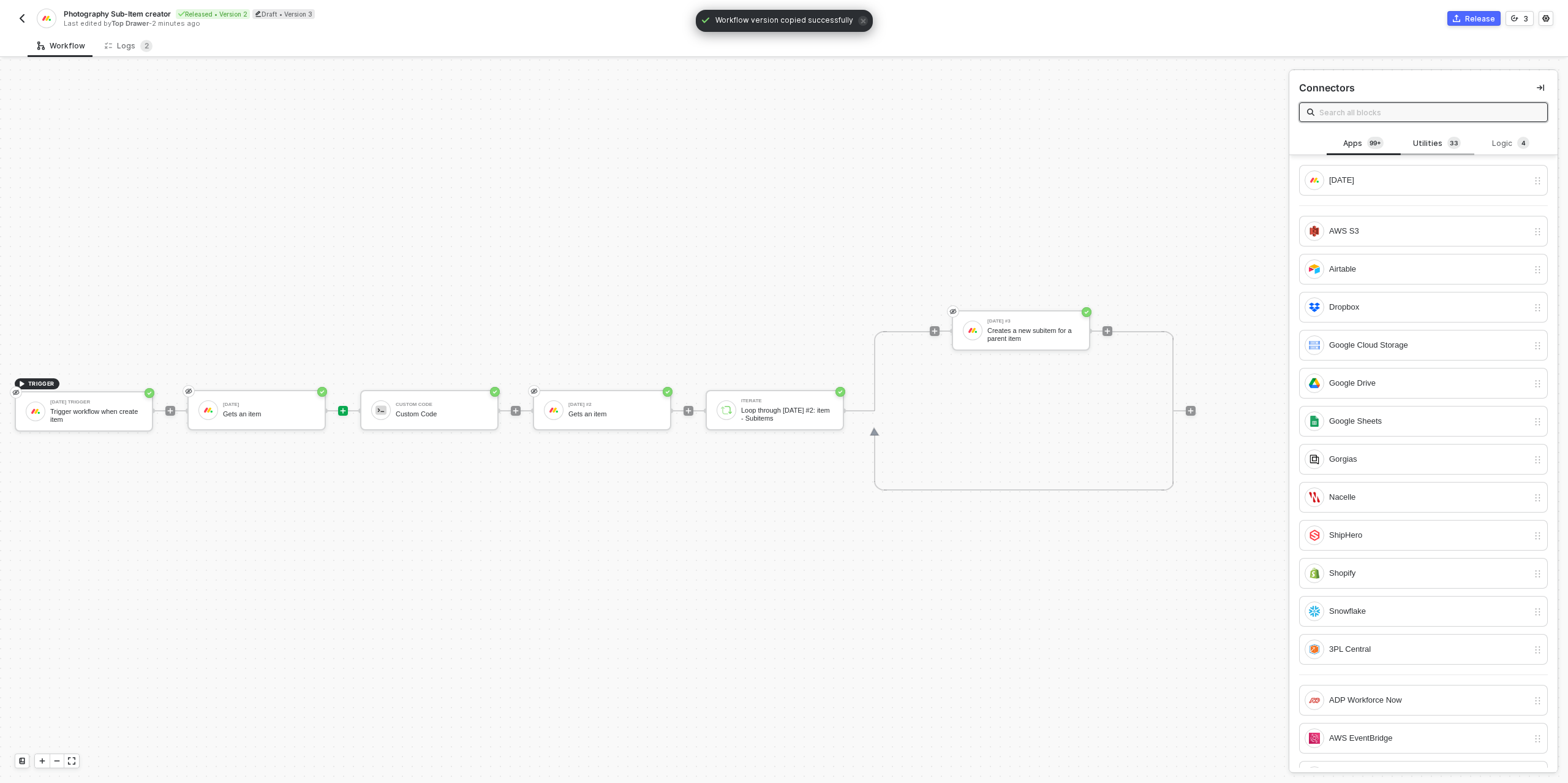
click at [1430, 143] on div "Utilities 3 3" at bounding box center [1437, 143] width 54 height 14
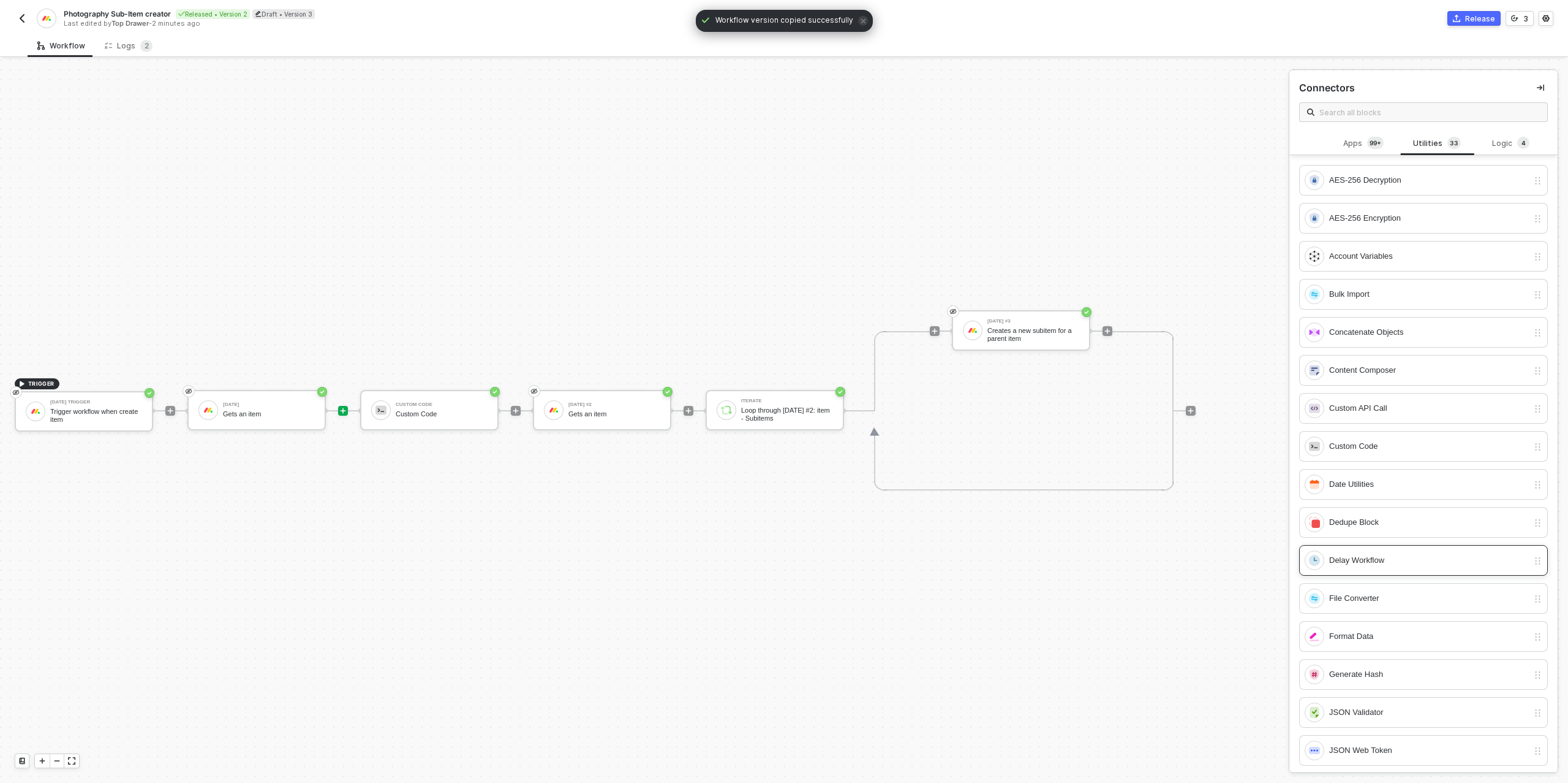
click at [1393, 560] on div "Delay Workflow" at bounding box center [1429, 560] width 199 height 14
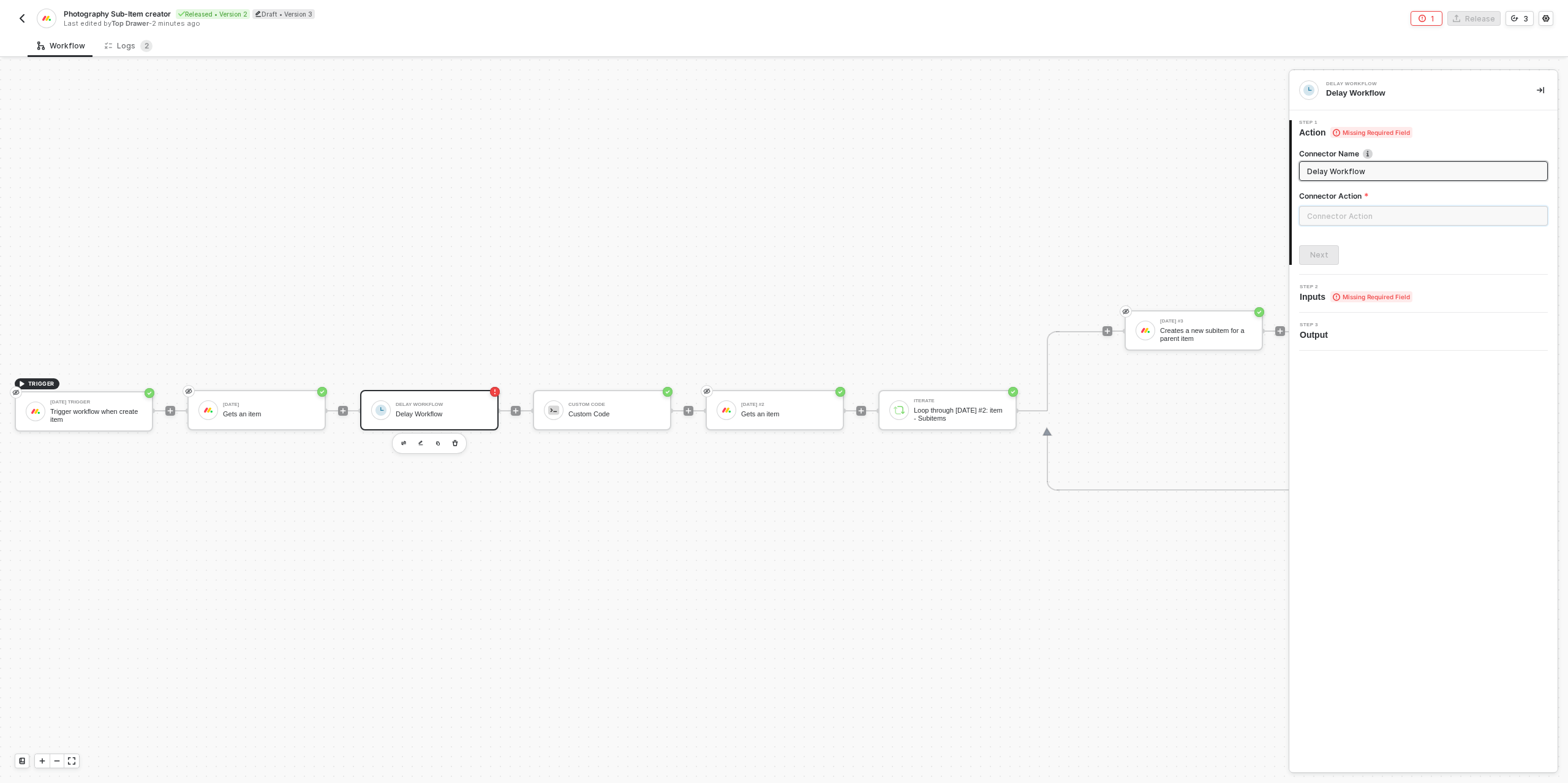
click at [1355, 220] on input "text" at bounding box center [1423, 215] width 249 height 20
click at [1214, 154] on div "Actions" at bounding box center [1189, 148] width 198 height 25
click at [1198, 180] on span "Wait a set amount of time before continuing workflow" at bounding box center [1172, 180] width 143 height 7
type input "Wait a set amount of time before continuing workflow"
type input "Fixed Delay"
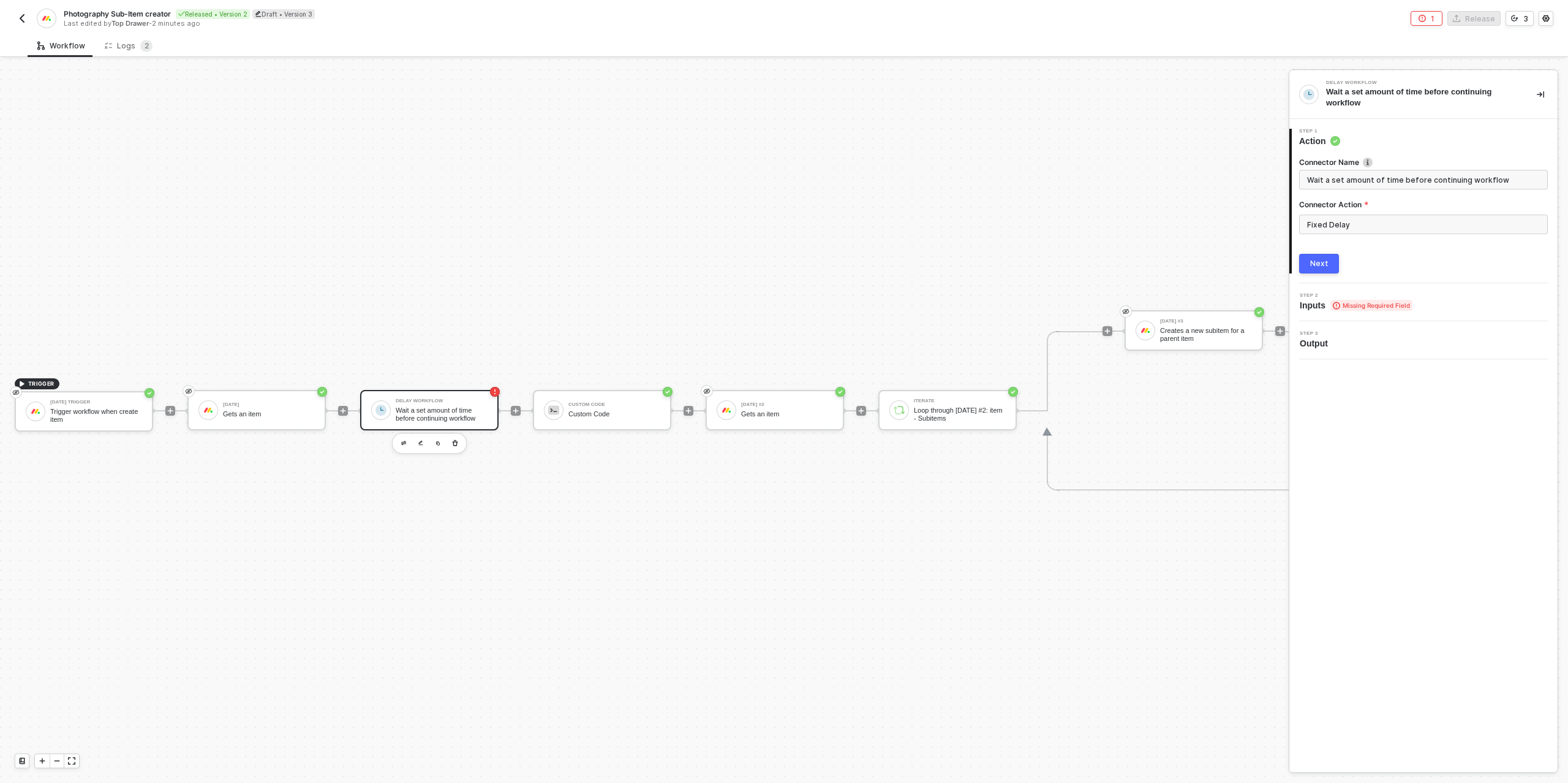
click at [1320, 271] on button "Next" at bounding box center [1319, 263] width 40 height 20
click at [1361, 213] on div "Type or select items ﻿" at bounding box center [1417, 218] width 222 height 12
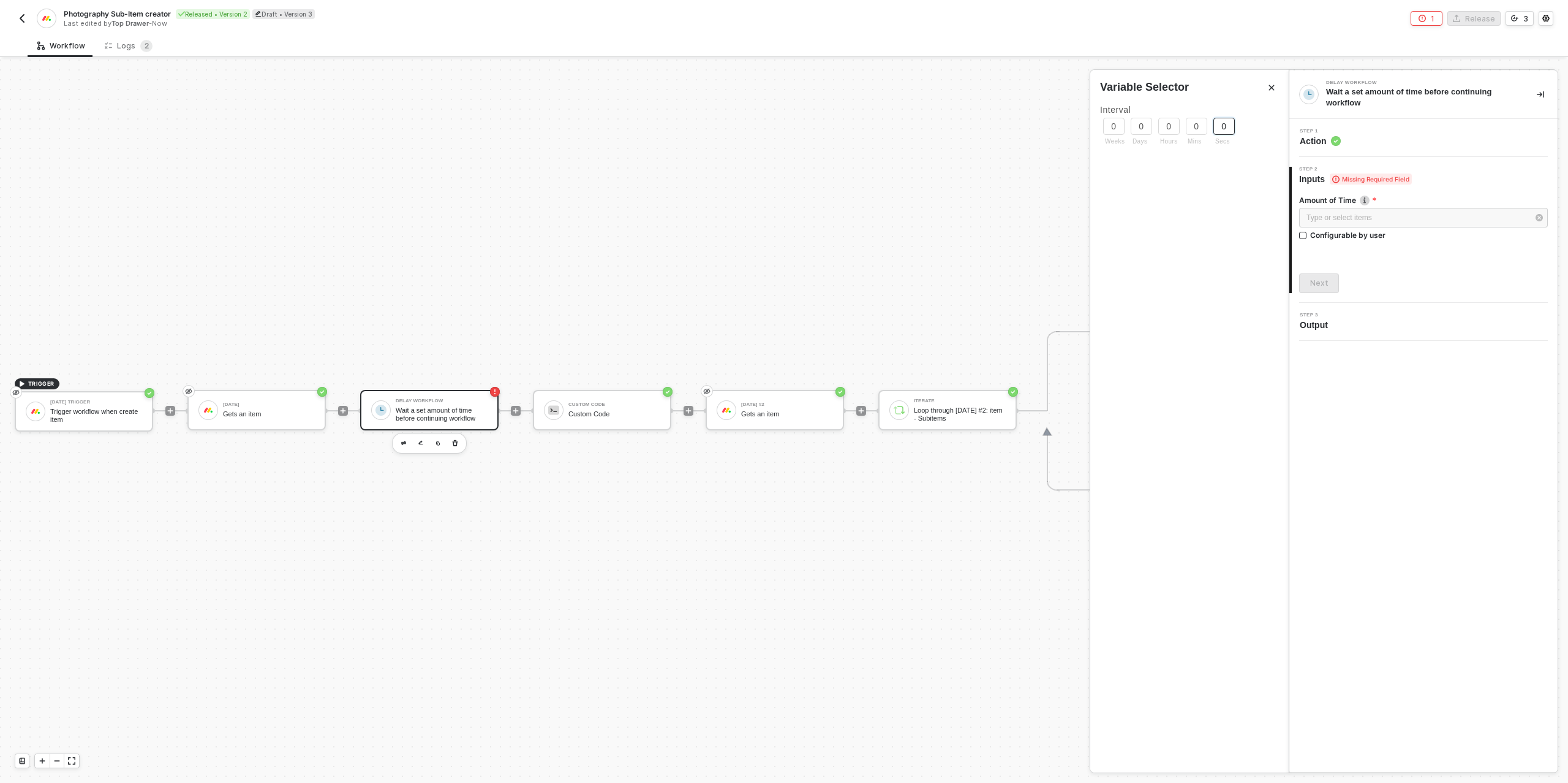
click at [1223, 122] on input "0" at bounding box center [1224, 127] width 21 height 17
type input "15"
click at [1372, 264] on div "Amount of Time 15 seconds Configurable by user Next" at bounding box center [1423, 239] width 249 height 108
click at [1312, 289] on button "Next" at bounding box center [1319, 283] width 40 height 20
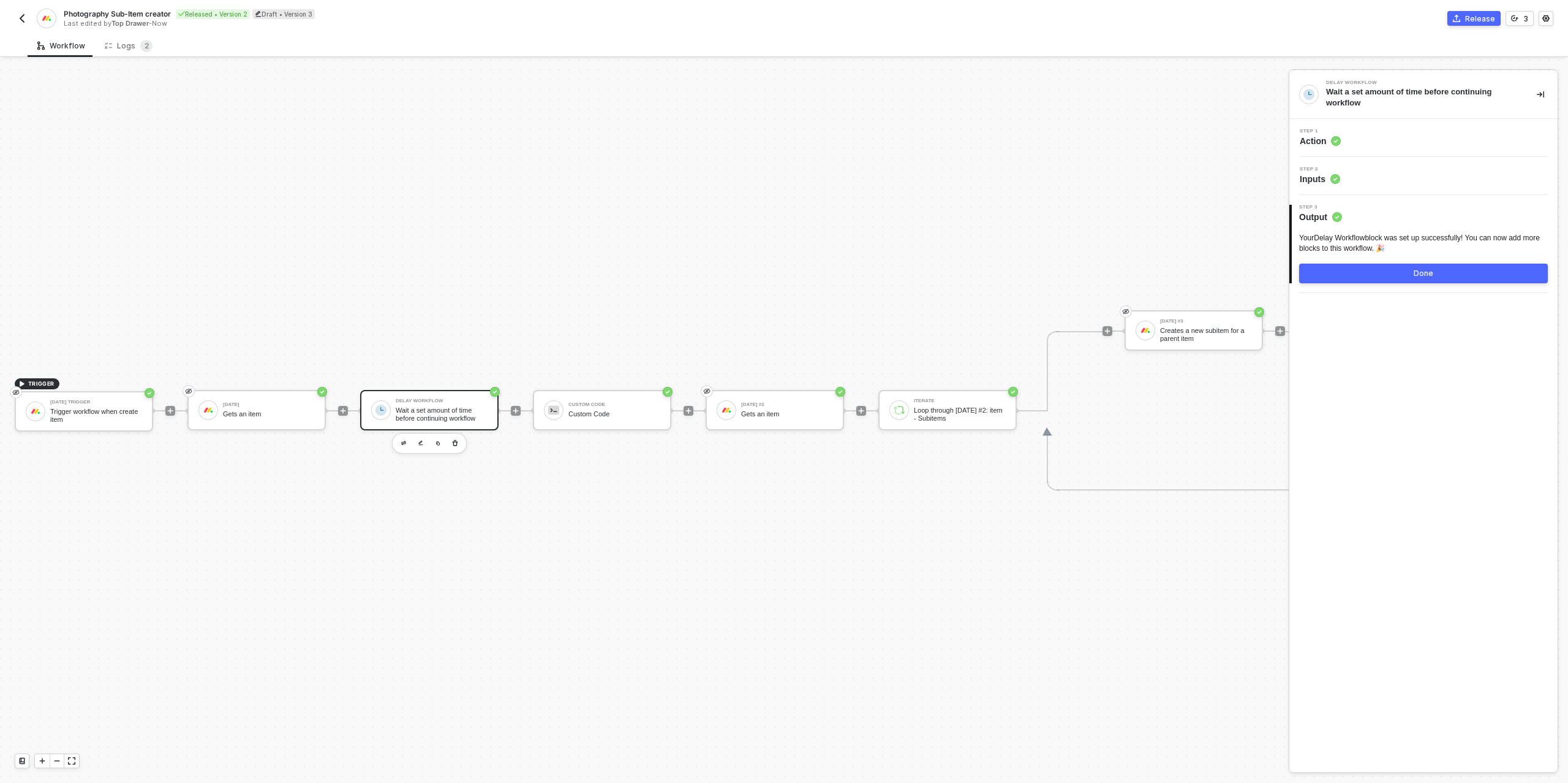
click at [1401, 275] on button "Done" at bounding box center [1423, 273] width 249 height 20
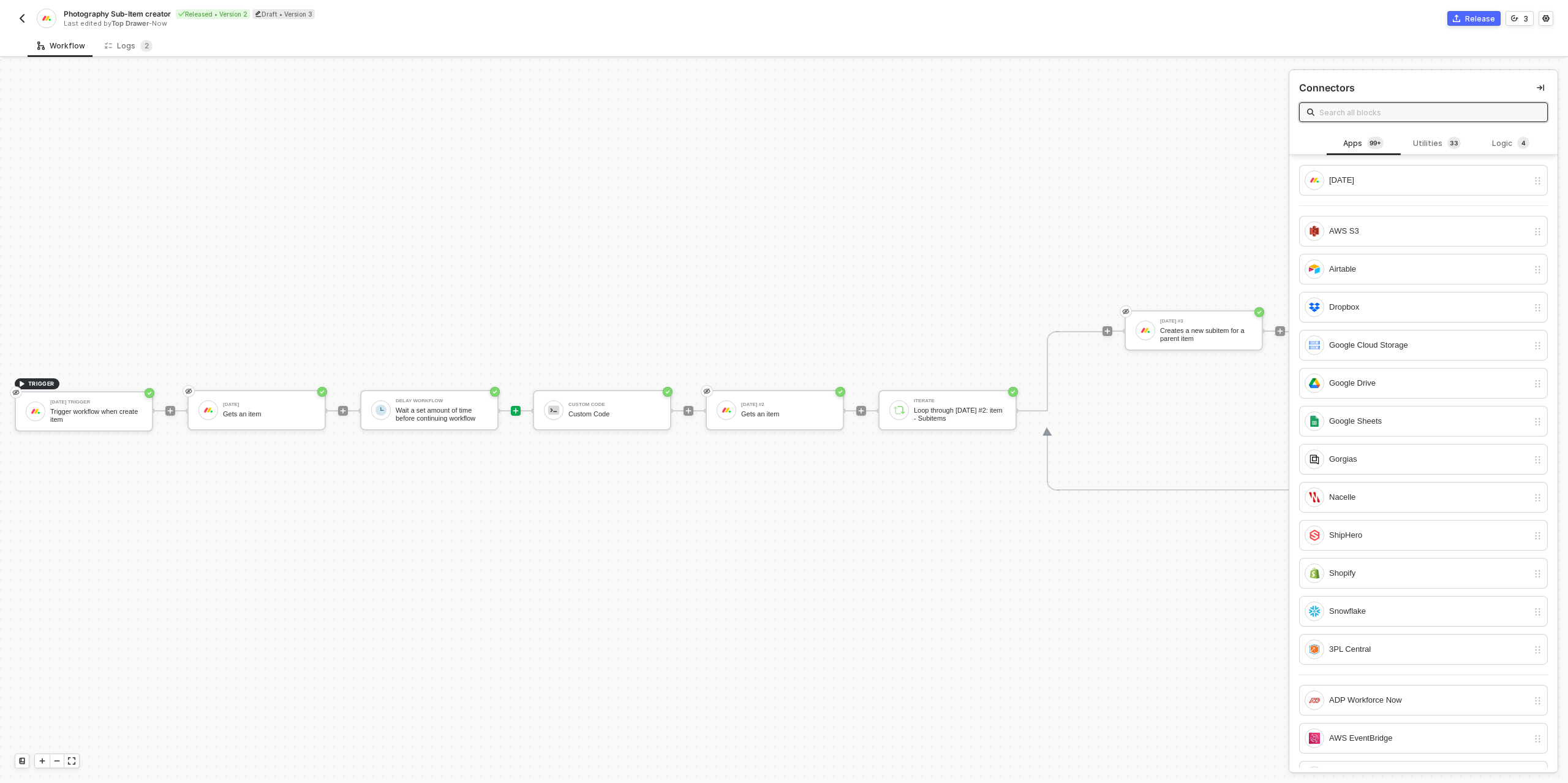
click at [1473, 17] on div "Release" at bounding box center [1480, 19] width 30 height 10
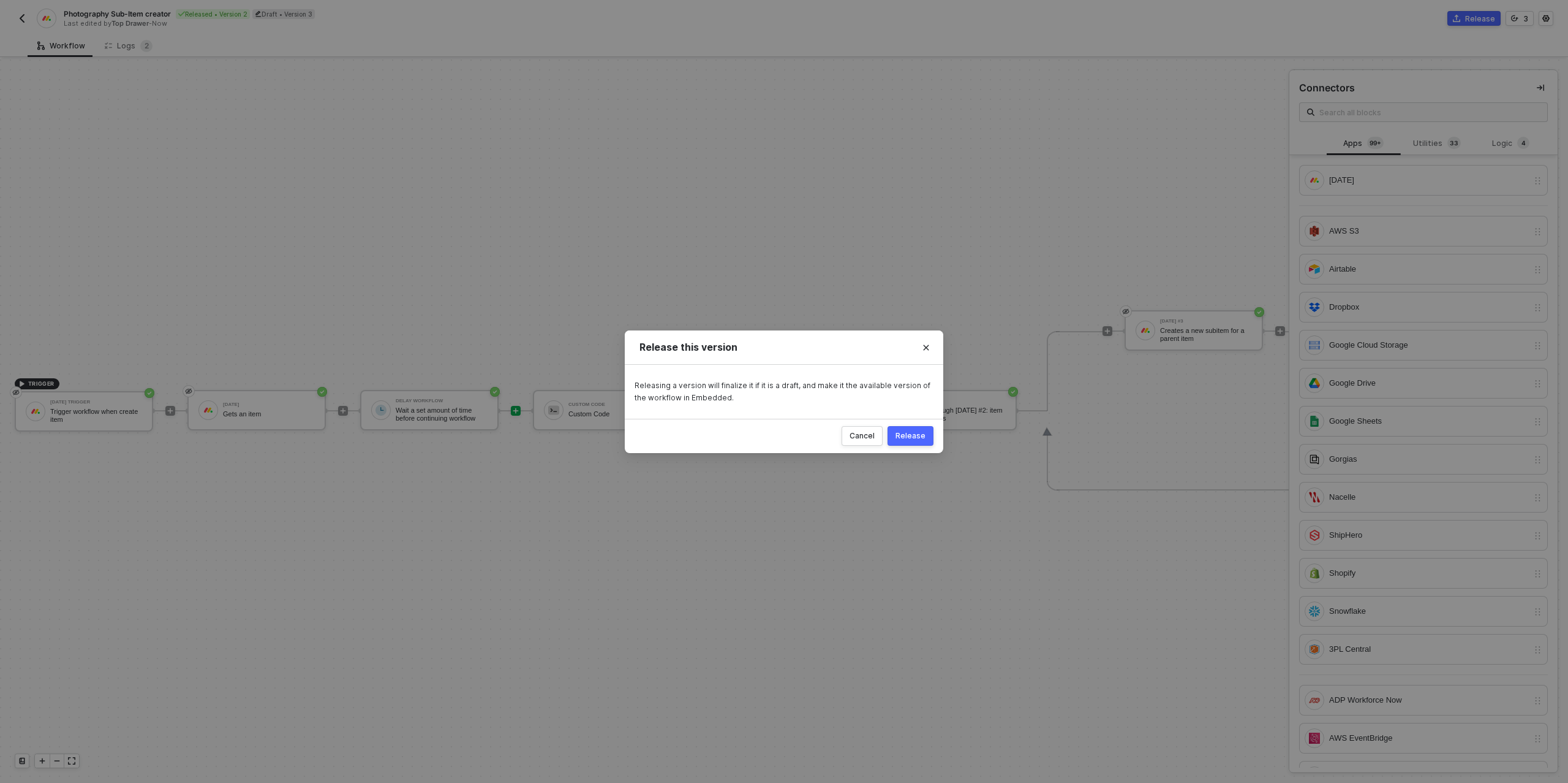
click at [922, 437] on div "Release" at bounding box center [910, 435] width 30 height 9
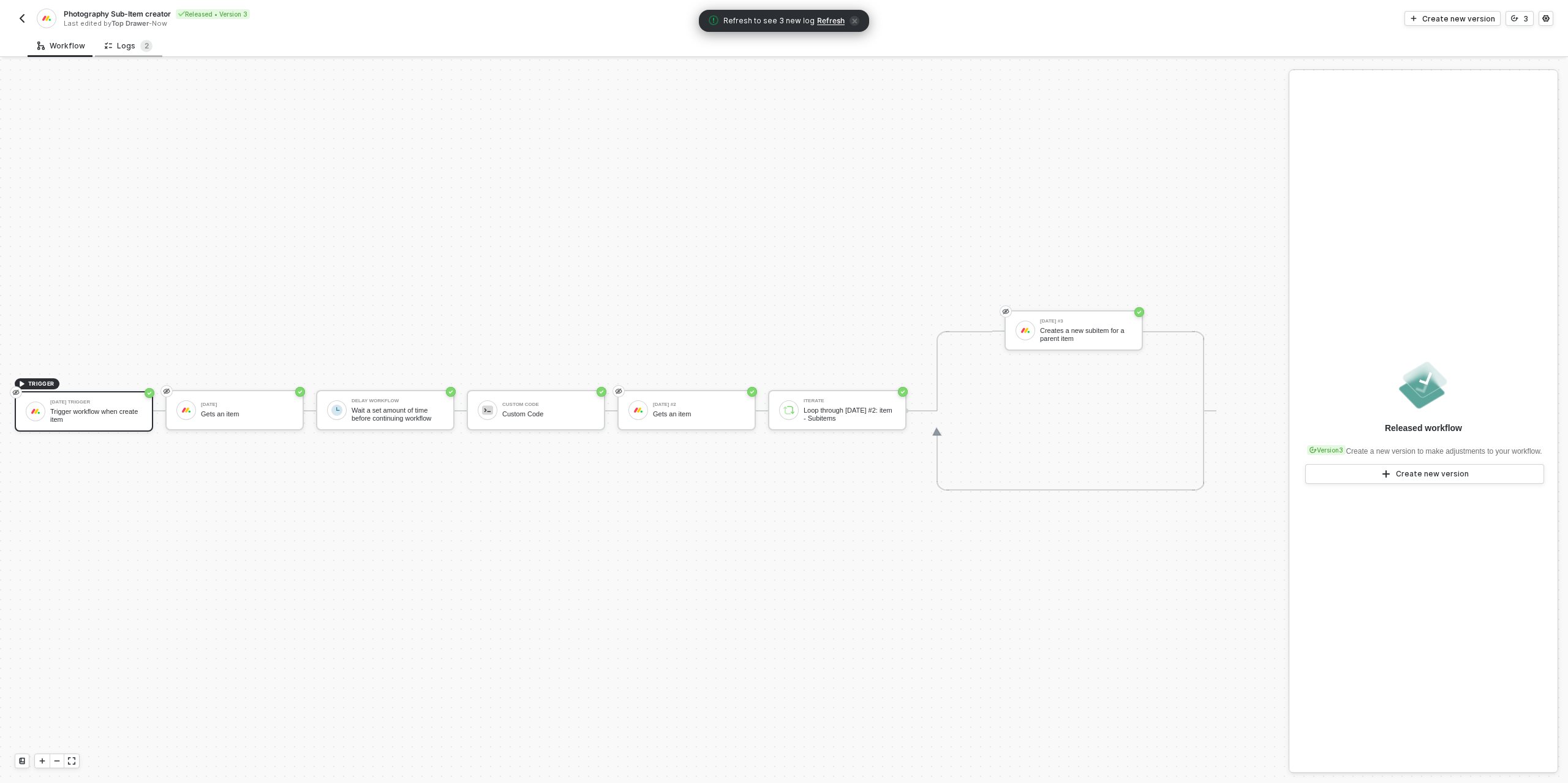
click at [130, 43] on div "Logs 2" at bounding box center [129, 46] width 48 height 12
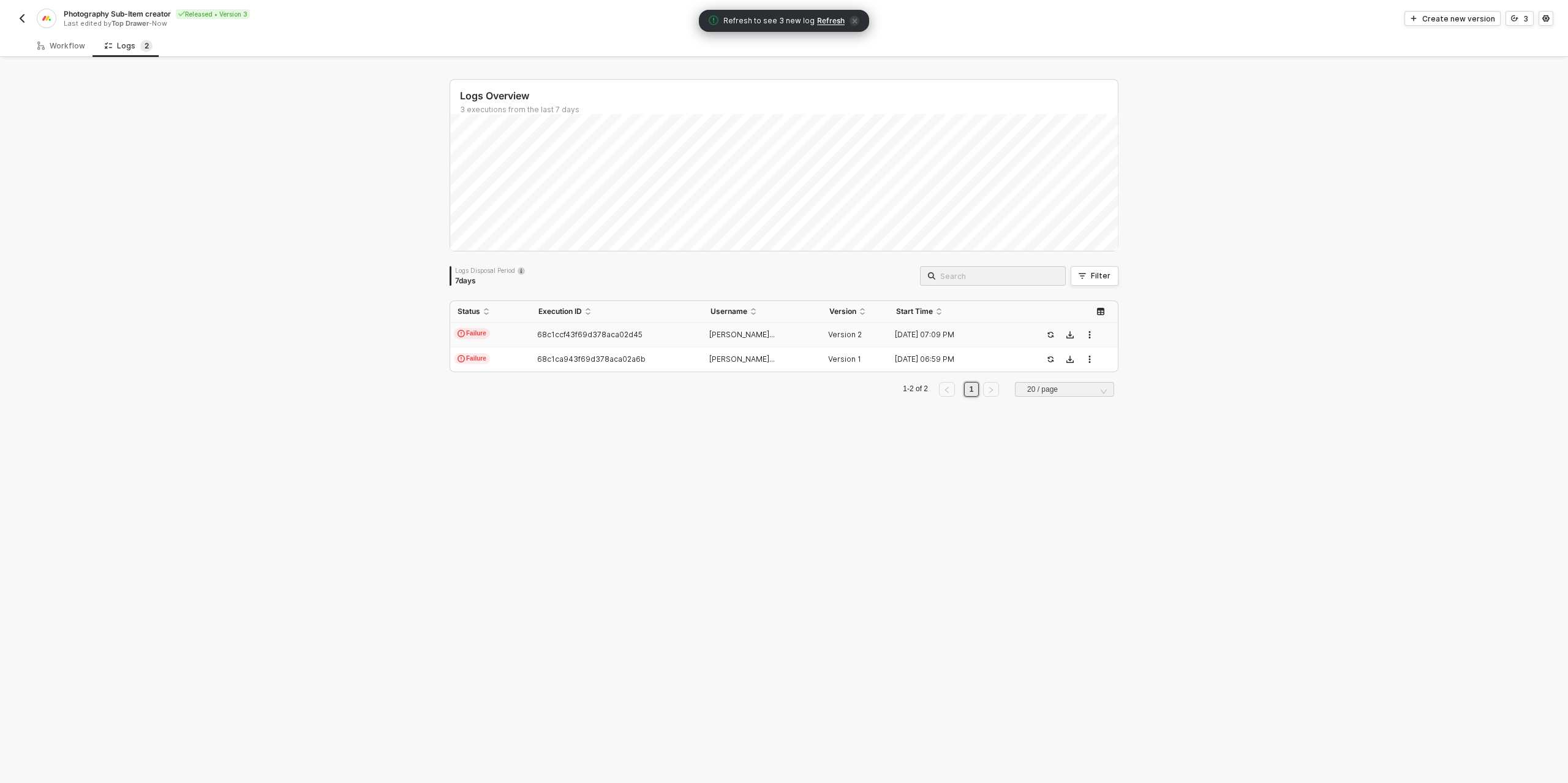
click at [825, 20] on span "Refresh" at bounding box center [831, 20] width 28 height 9
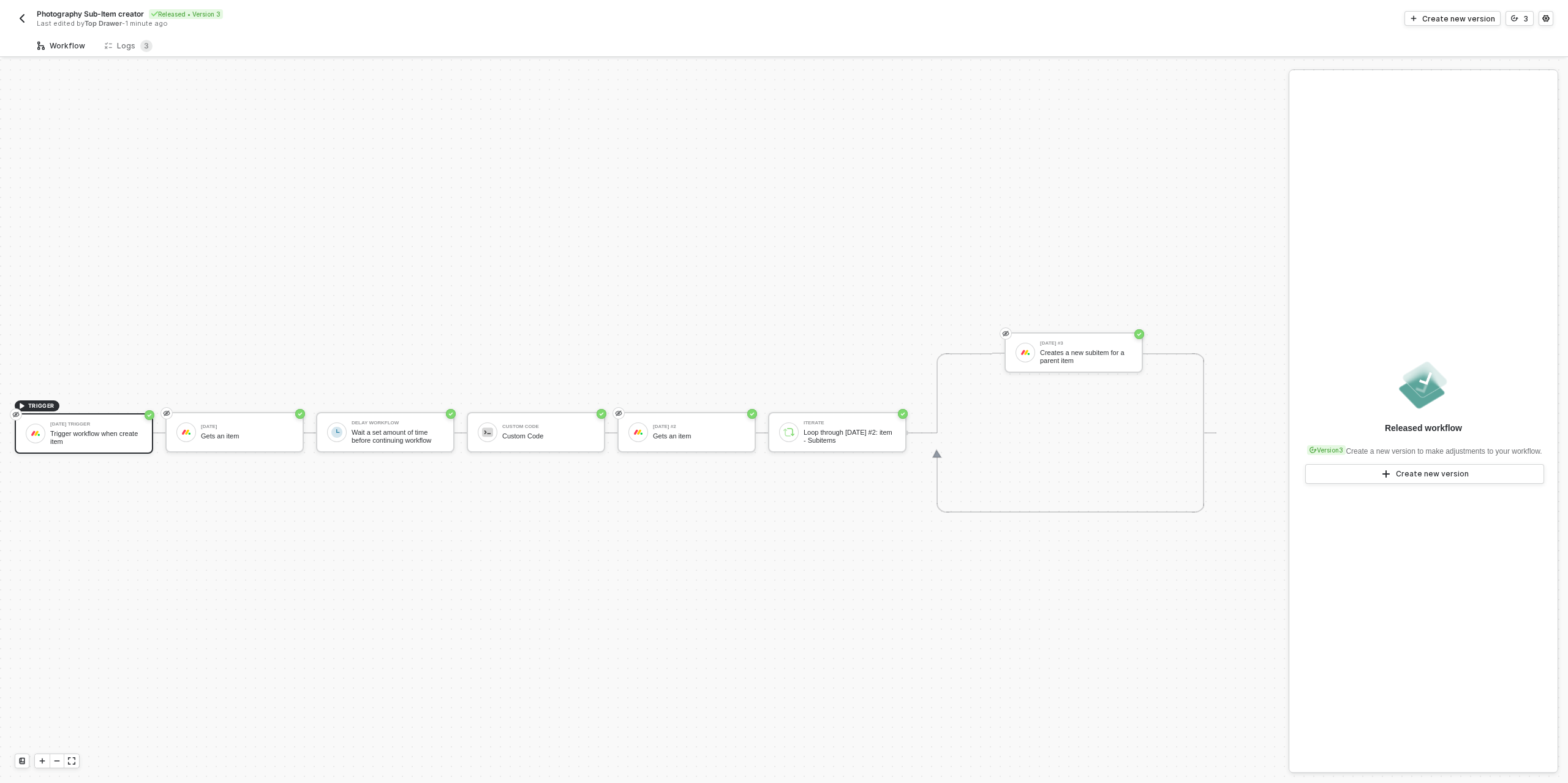
scroll to position [22, 0]
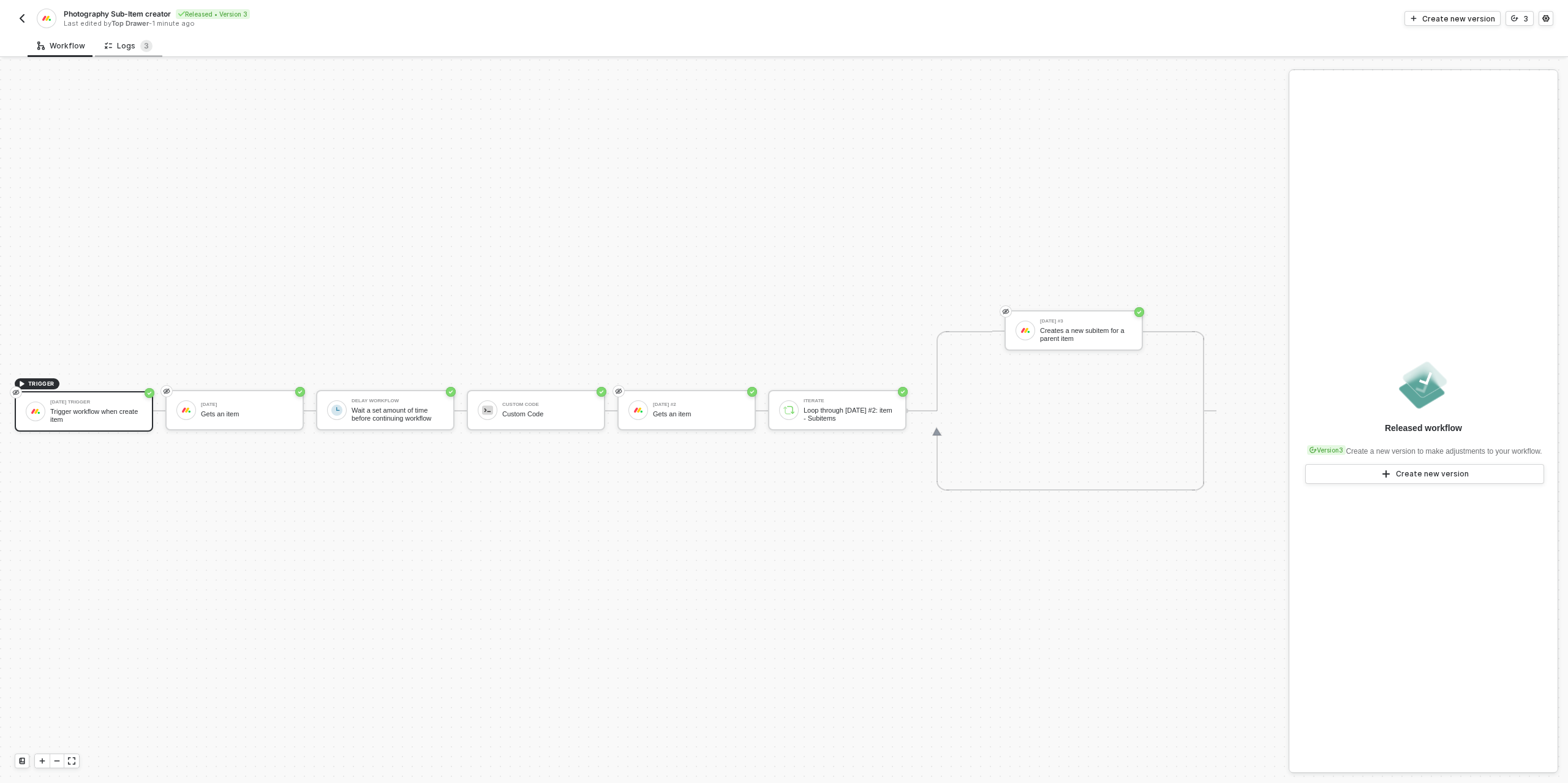
click at [135, 50] on div "Logs 3" at bounding box center [129, 46] width 48 height 12
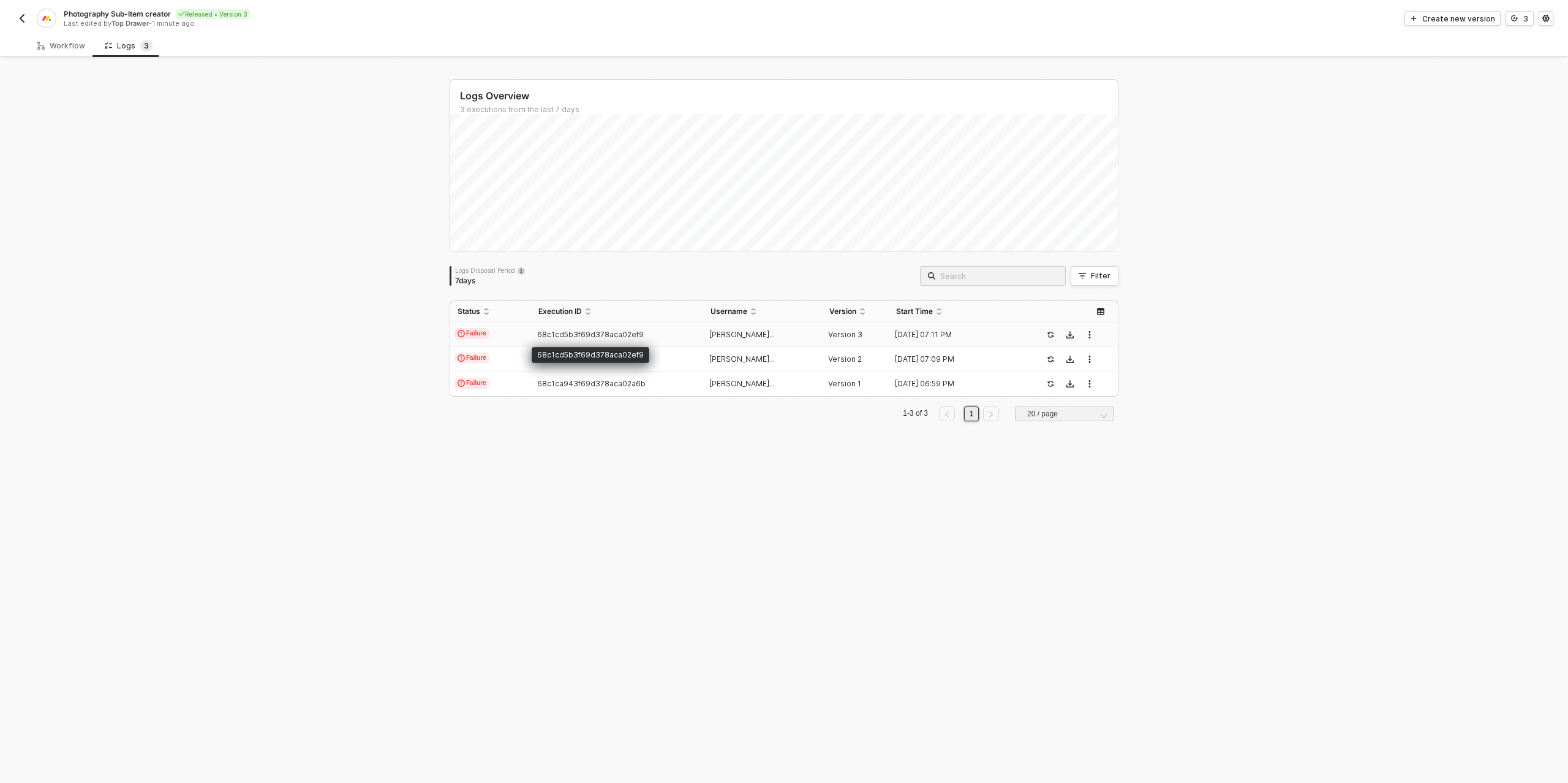
click at [567, 330] on span "68c1cd5b3f69d378aca02ef9" at bounding box center [591, 334] width 107 height 9
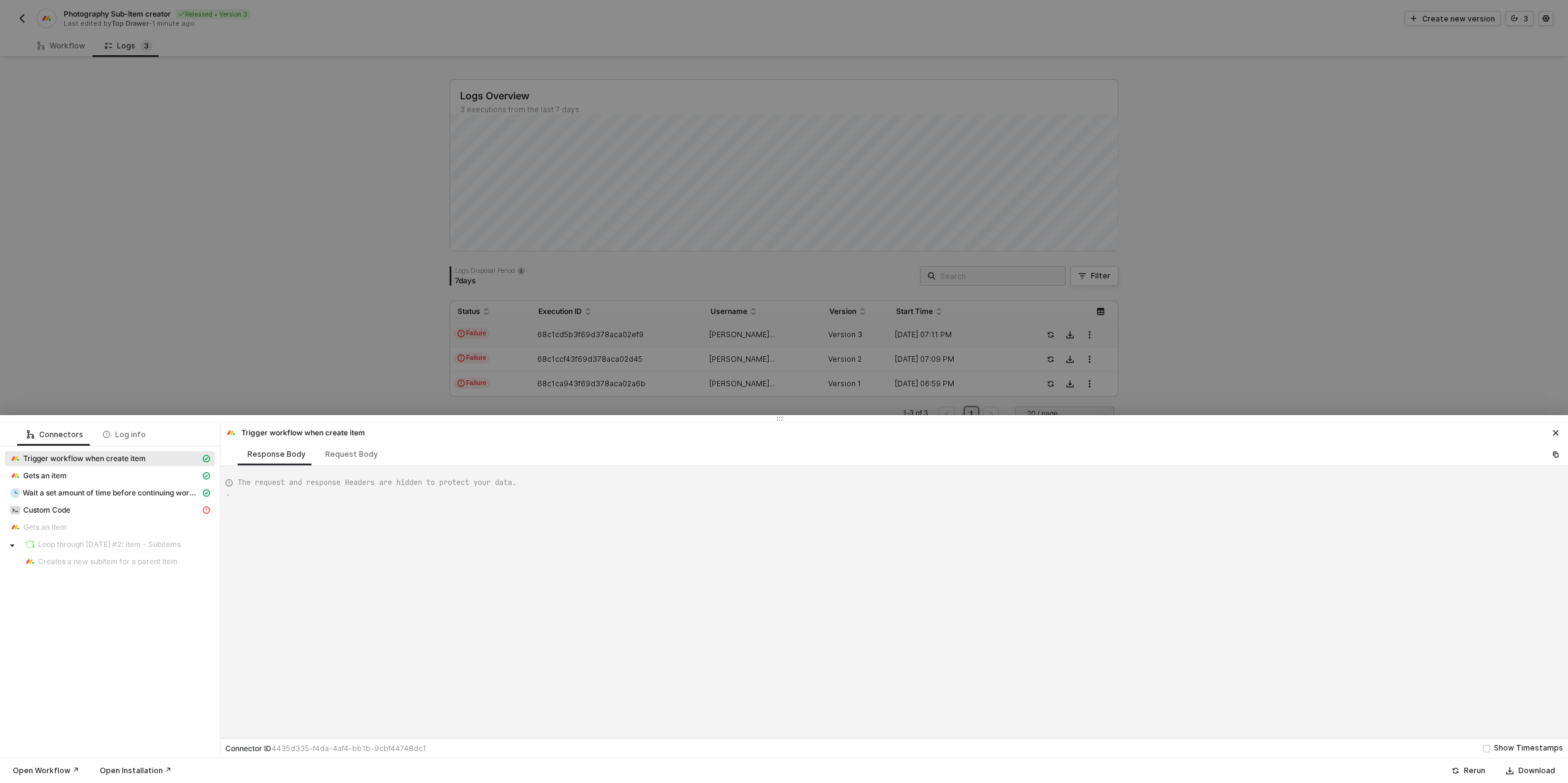
scroll to position [111, 0]
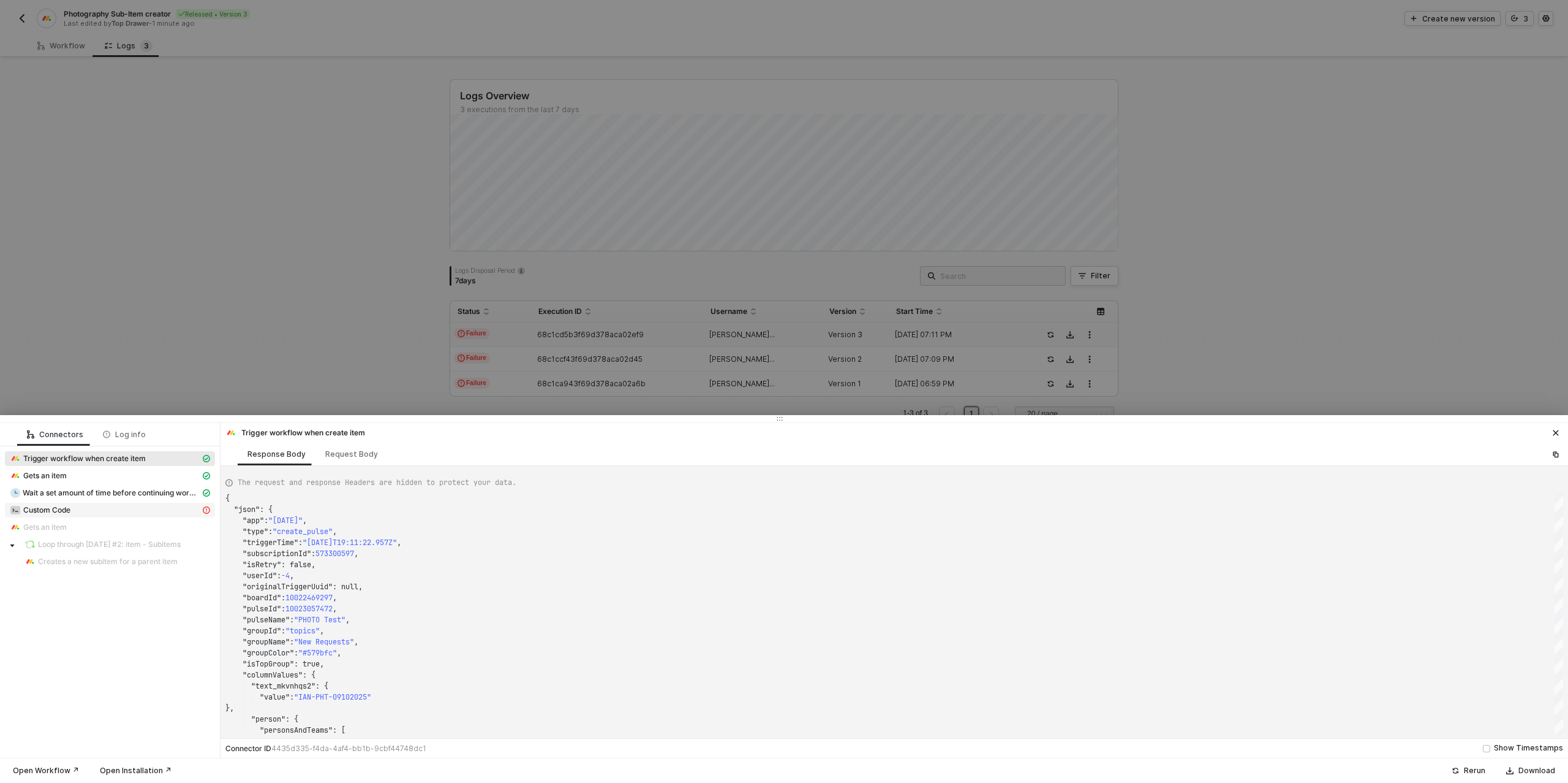
click at [114, 506] on div "Custom Code" at bounding box center [105, 509] width 191 height 11
type textarea "{ "message": "Unexpected end of JSON input" }"
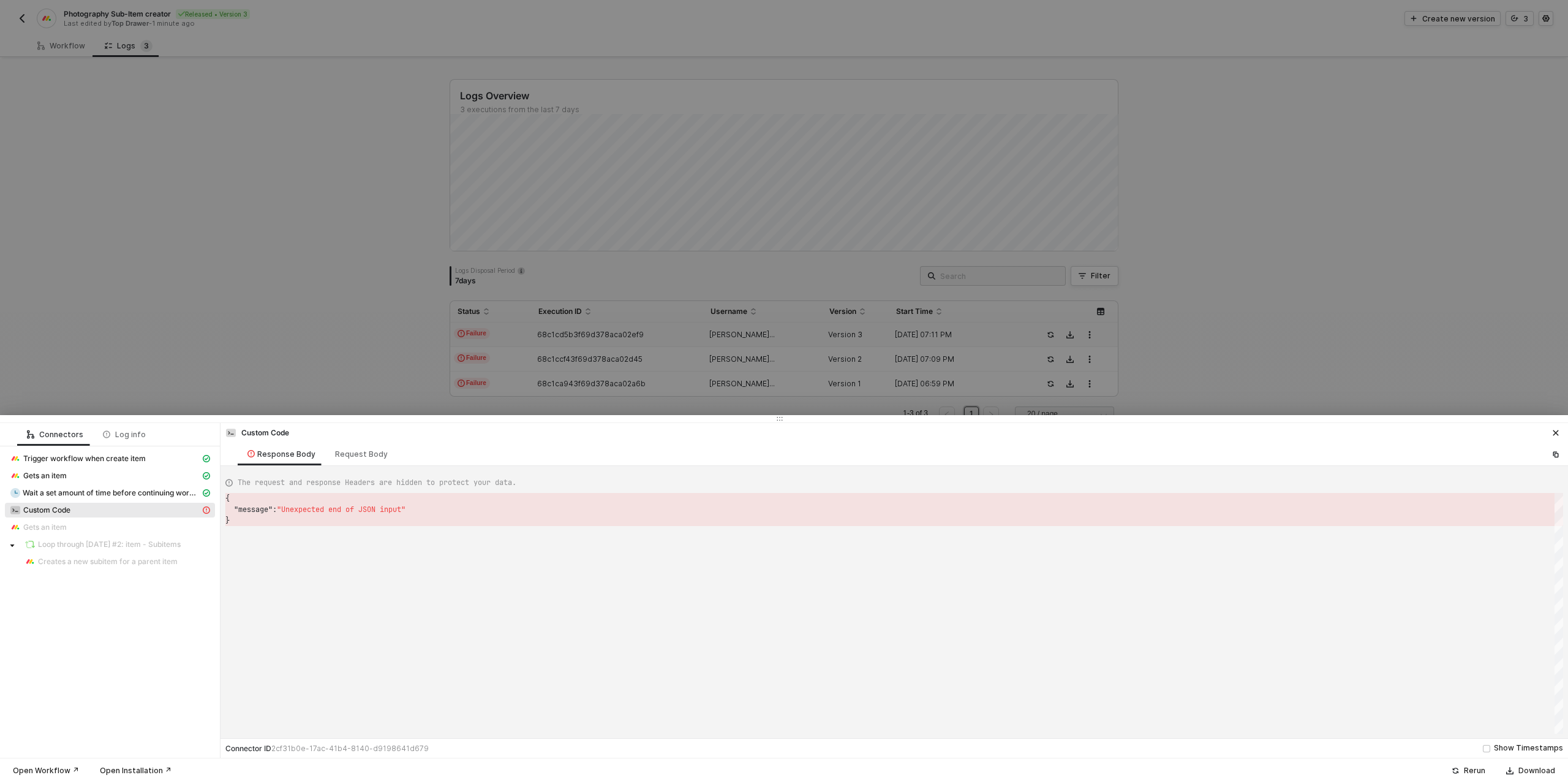
click at [74, 52] on div at bounding box center [784, 392] width 1568 height 783
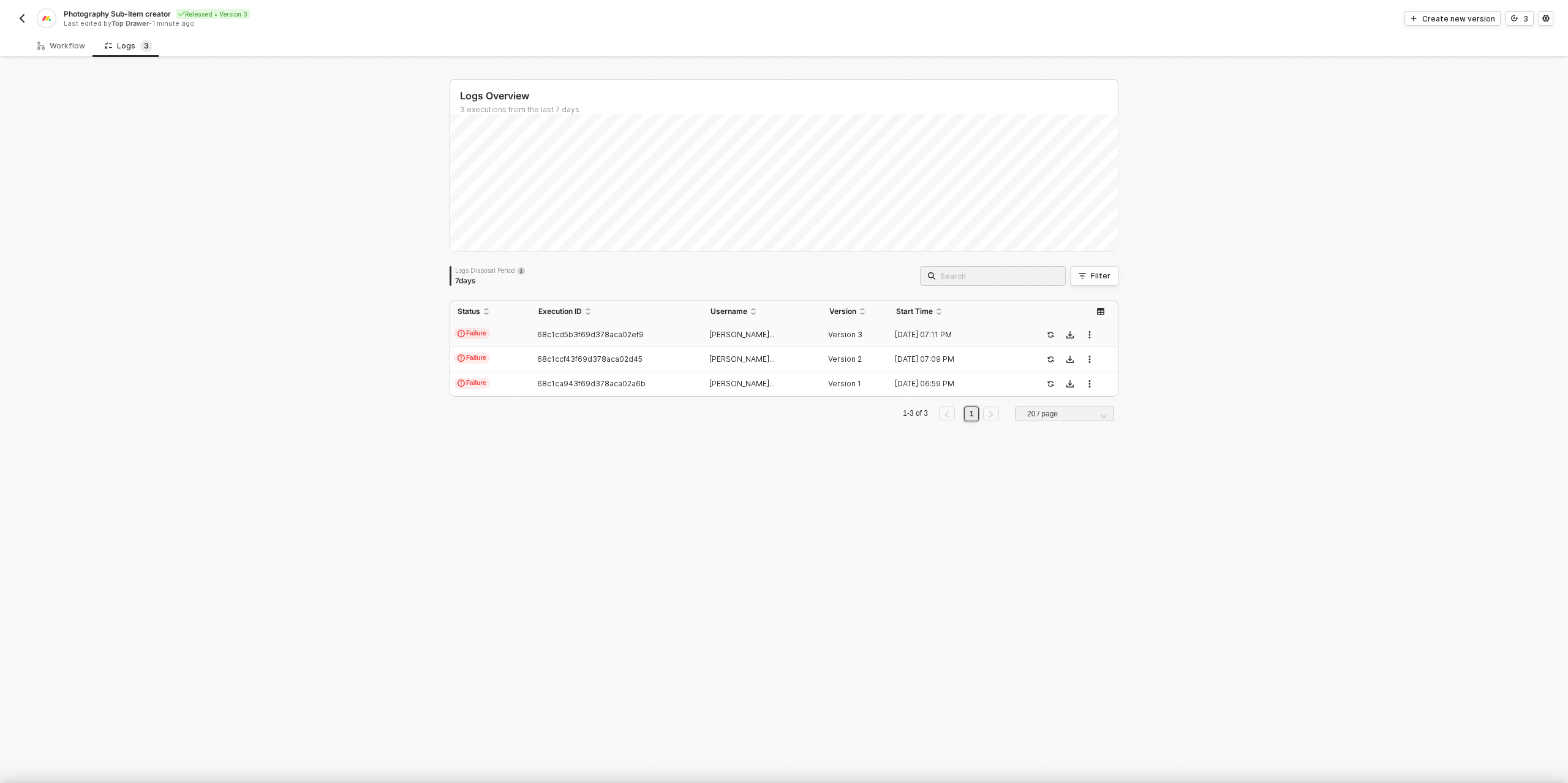
click at [59, 44] on div at bounding box center [784, 392] width 1568 height 783
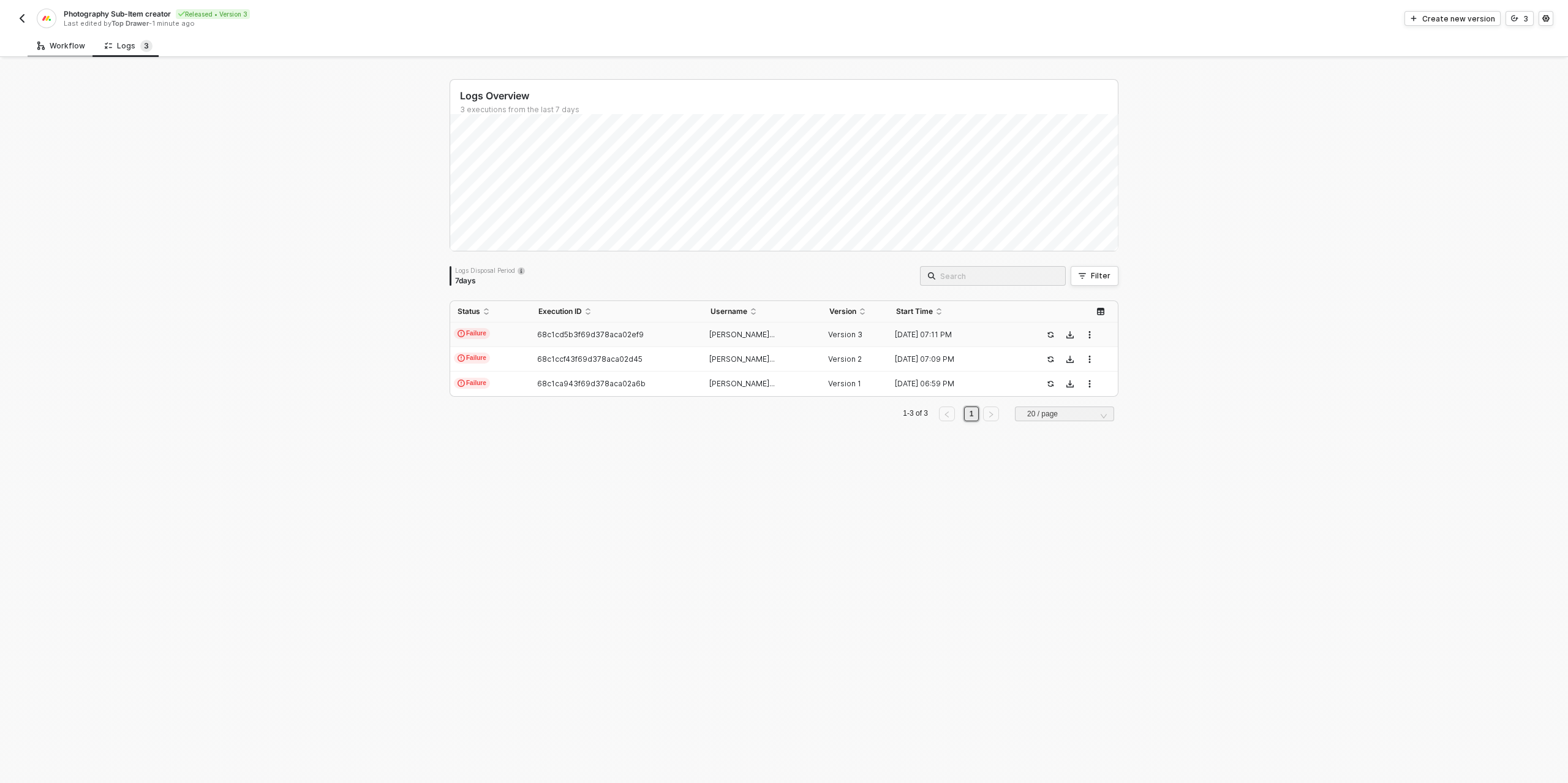
click at [69, 44] on div "Workflow" at bounding box center [61, 45] width 48 height 9
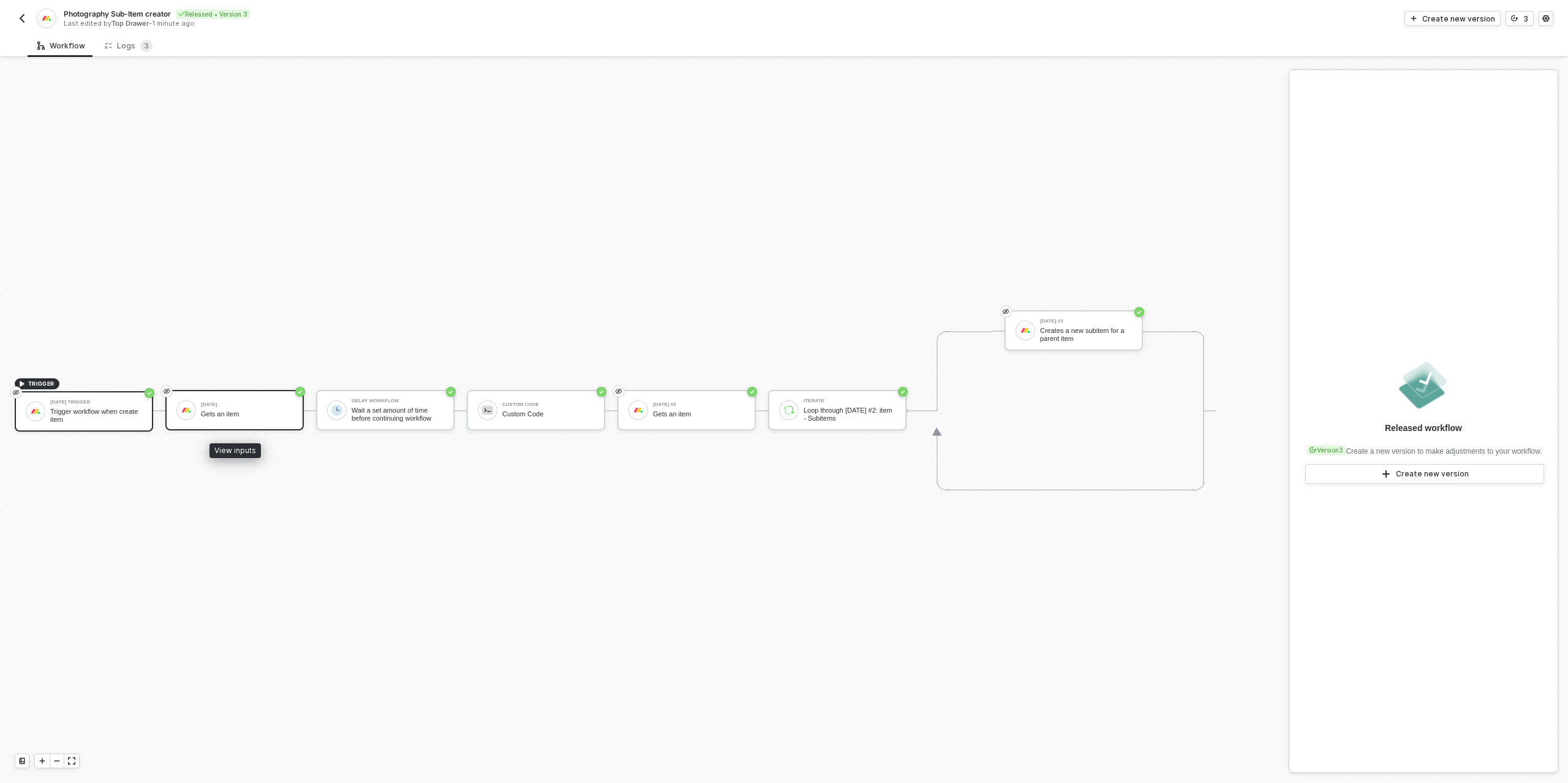
click at [228, 410] on div "Gets an item" at bounding box center [247, 413] width 92 height 8
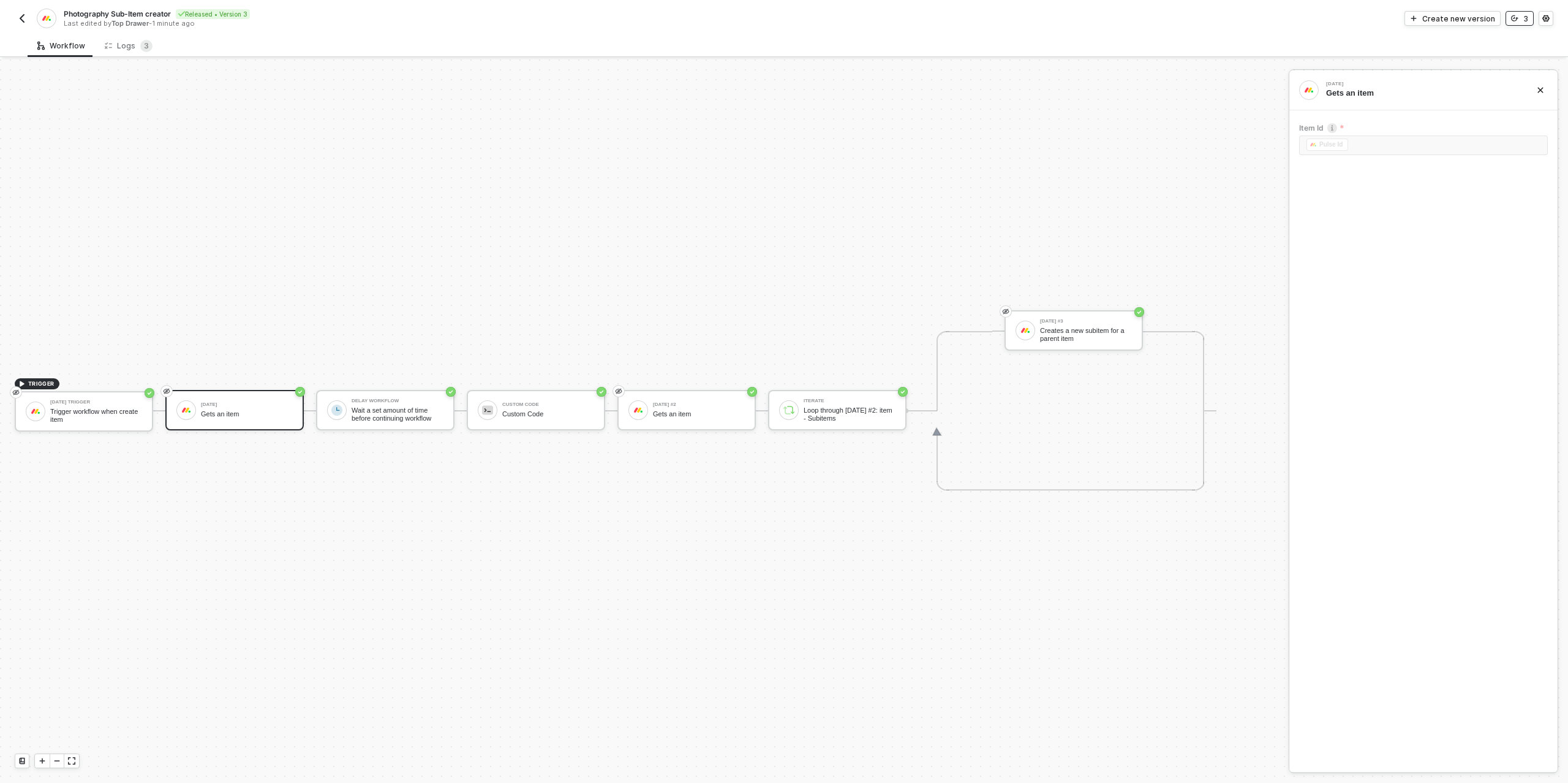
click at [1511, 21] on icon "icon-versioning" at bounding box center [1515, 18] width 7 height 7
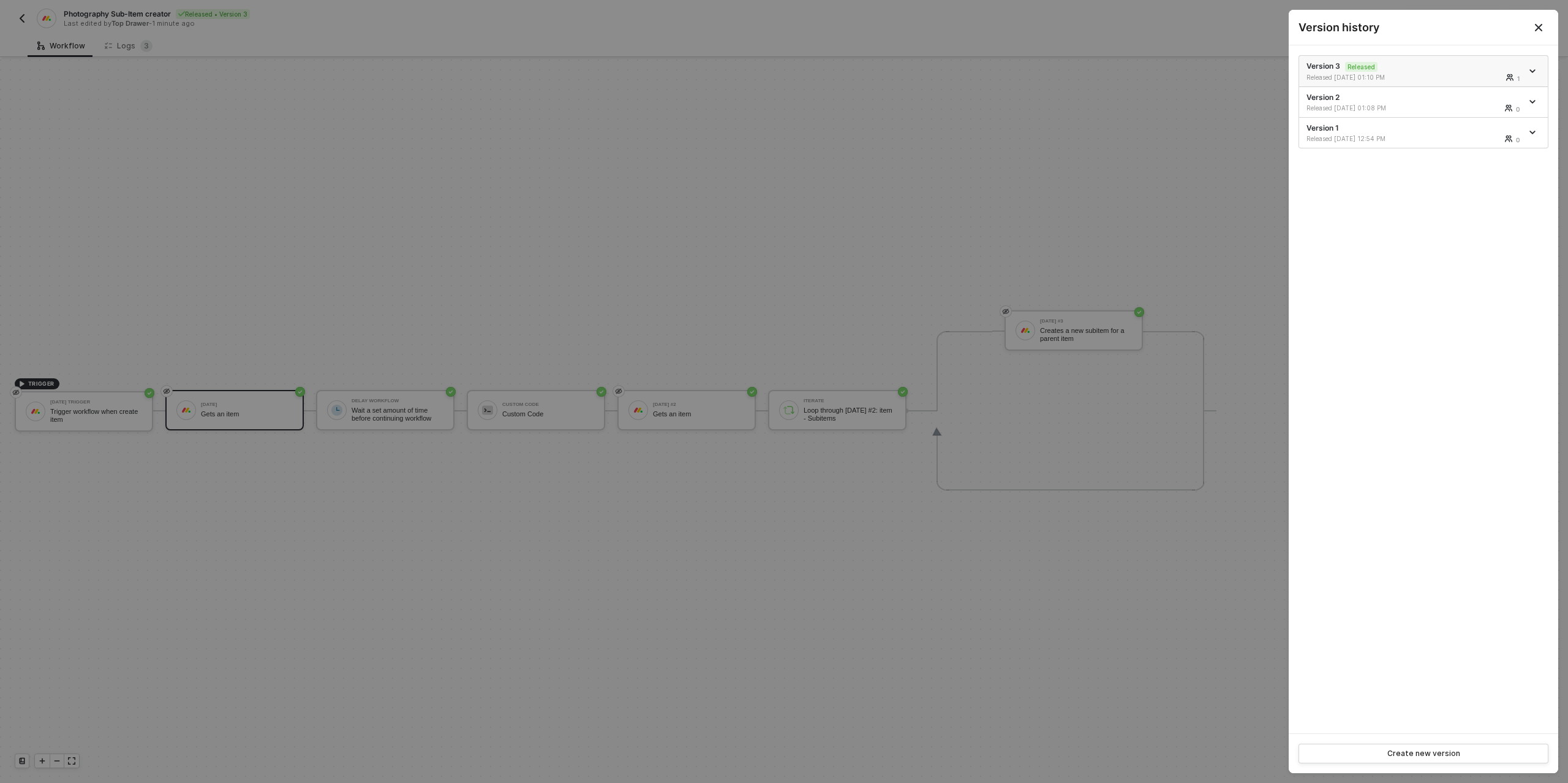
click at [1536, 69] on span "icon-arrow-down" at bounding box center [1534, 71] width 9 height 6
click at [1499, 96] on div "Make a copy" at bounding box center [1489, 91] width 76 height 12
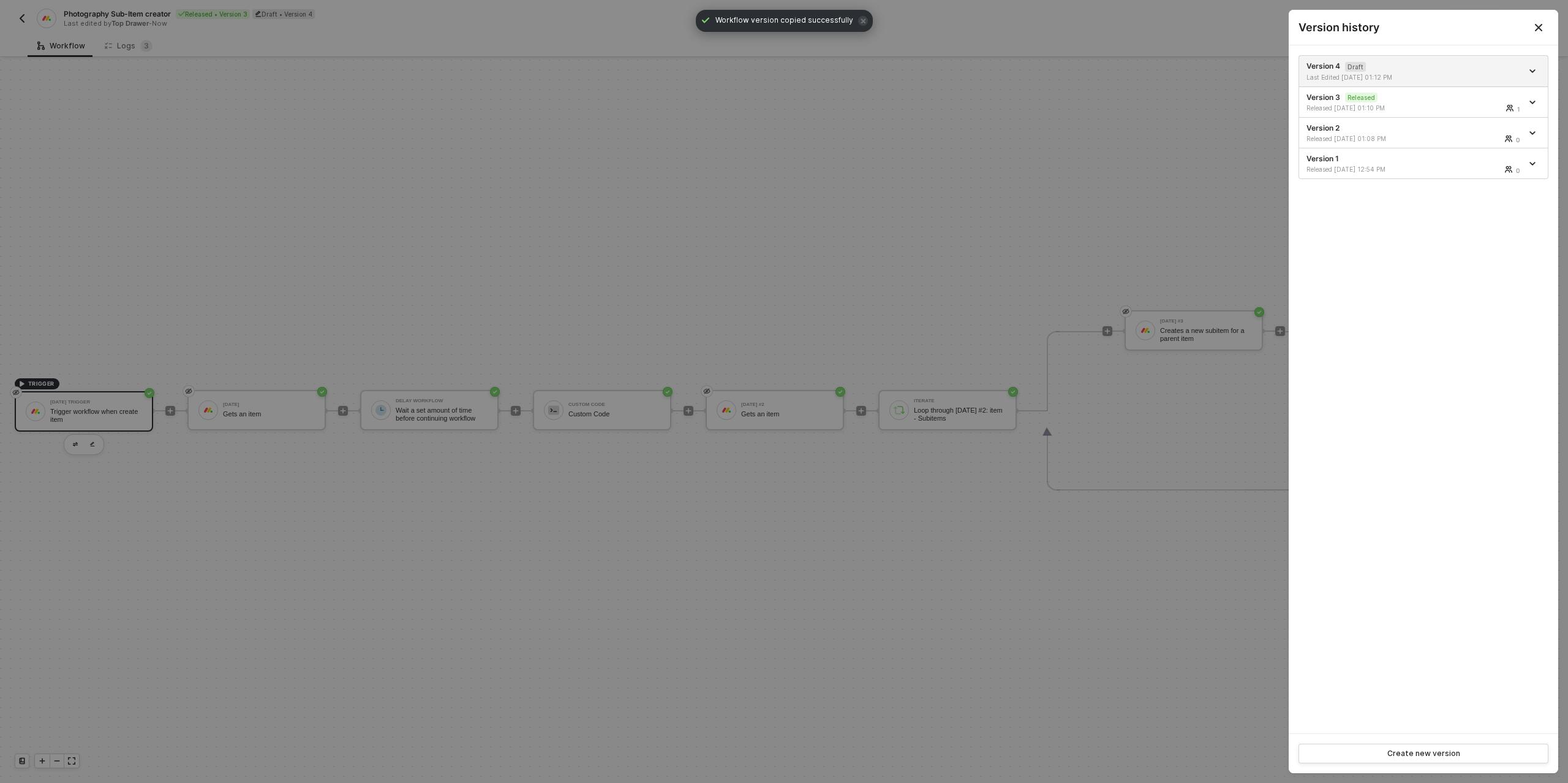
click at [253, 414] on div at bounding box center [784, 392] width 1568 height 783
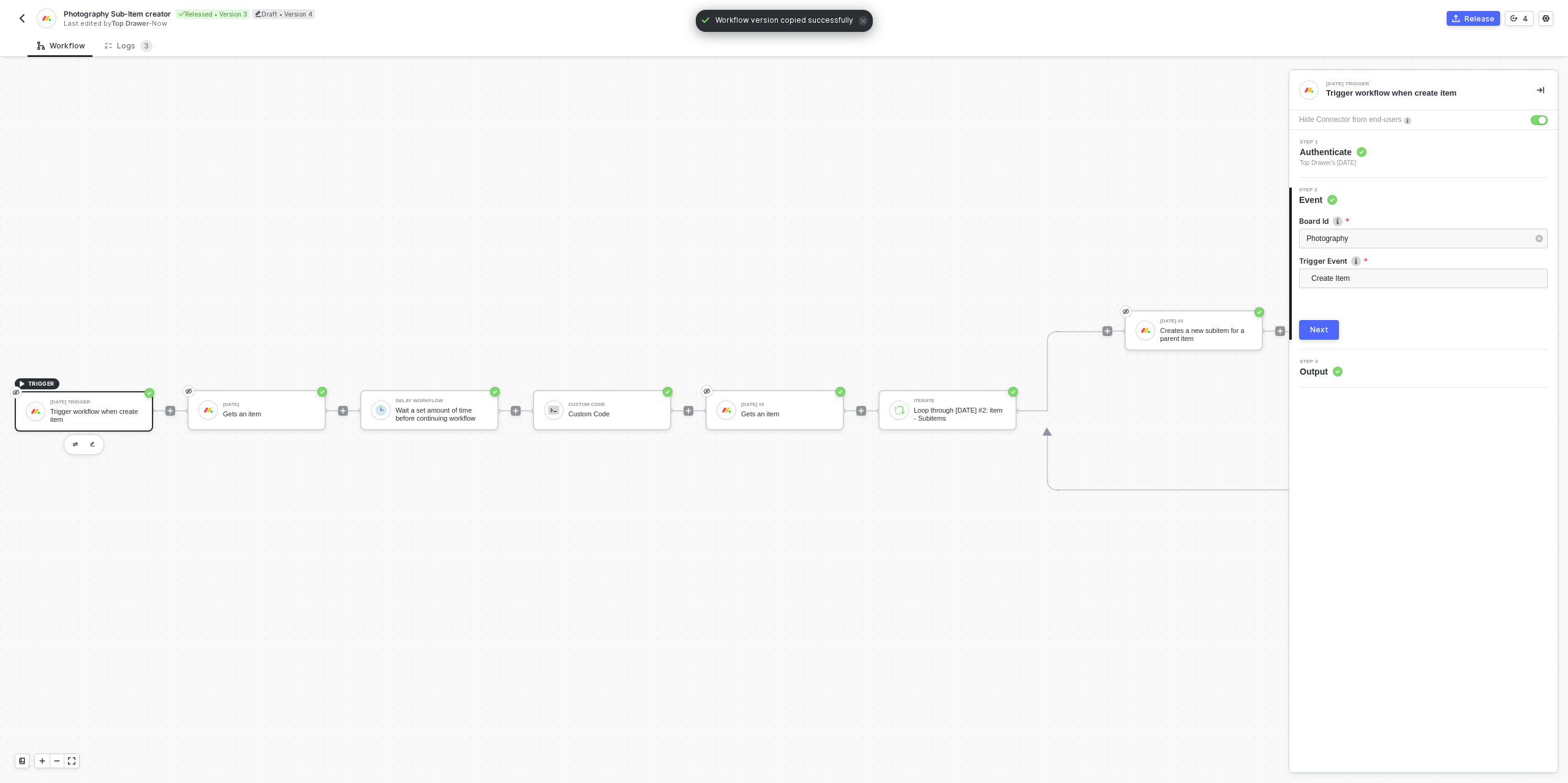
click at [269, 412] on div "Gets an item" at bounding box center [269, 413] width 92 height 8
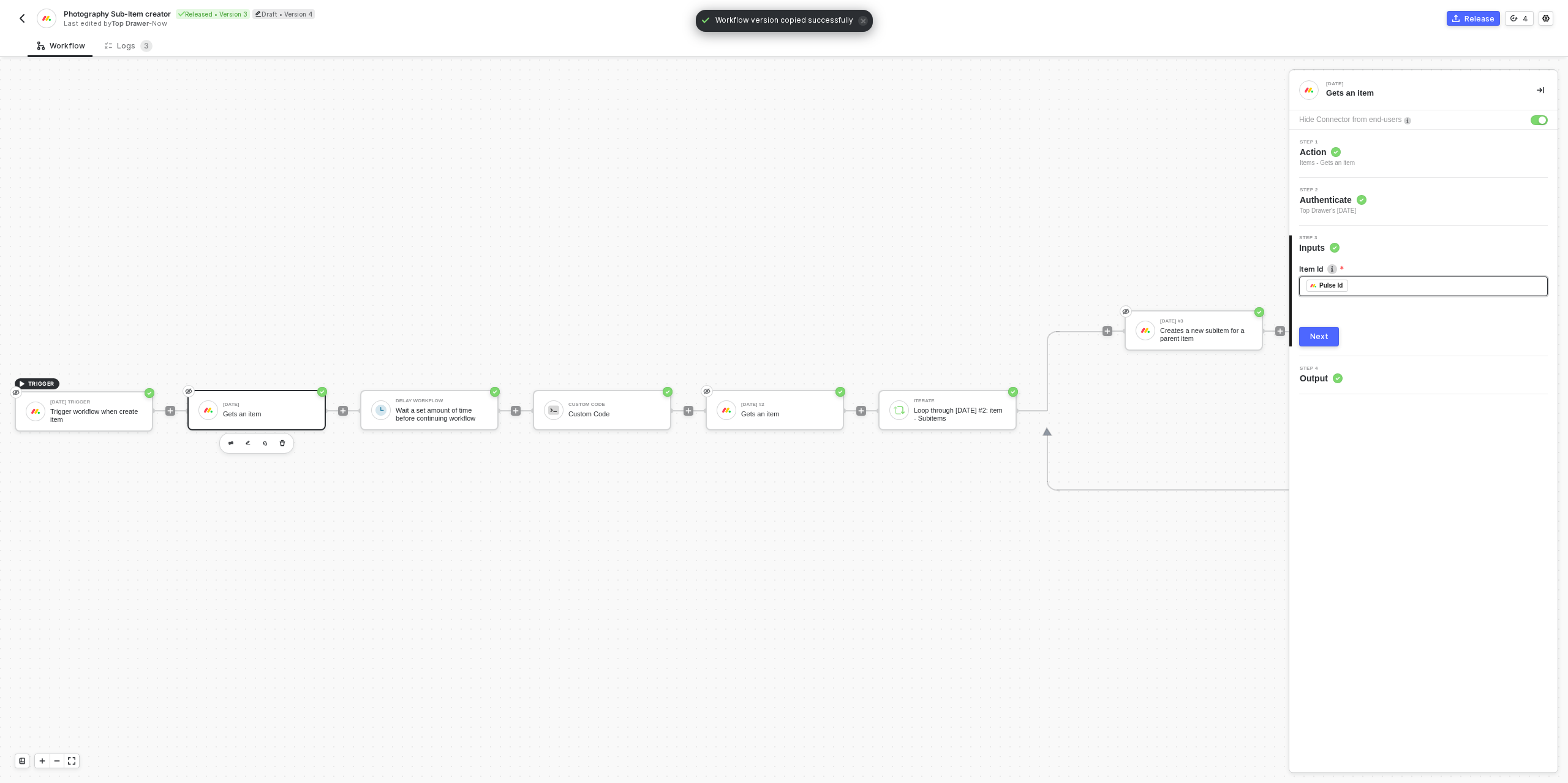
click at [1374, 282] on div "﻿ ﻿ Pulse Id ﻿" at bounding box center [1424, 286] width 234 height 14
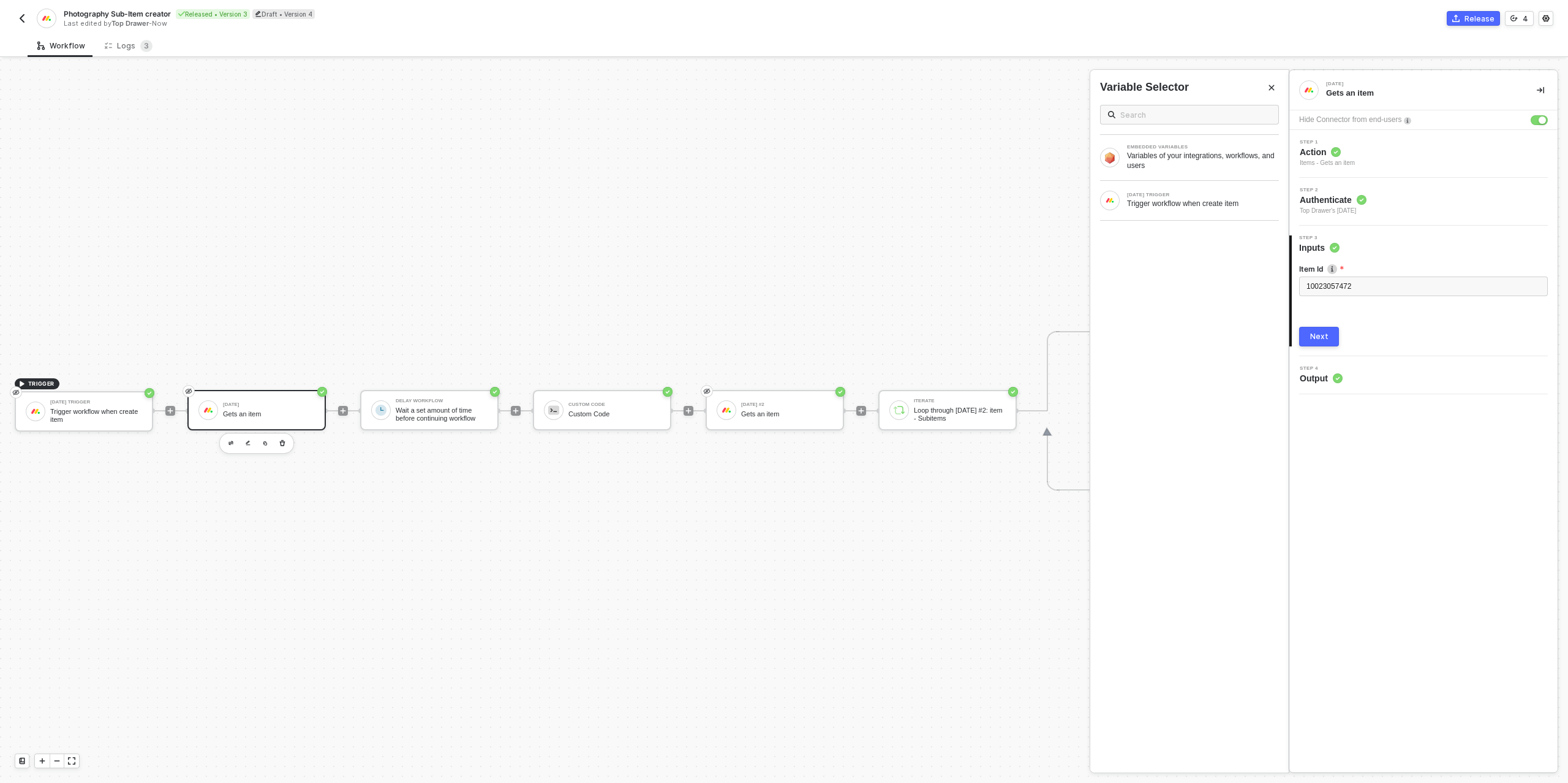
click at [1311, 333] on div "Next" at bounding box center [1319, 336] width 18 height 9
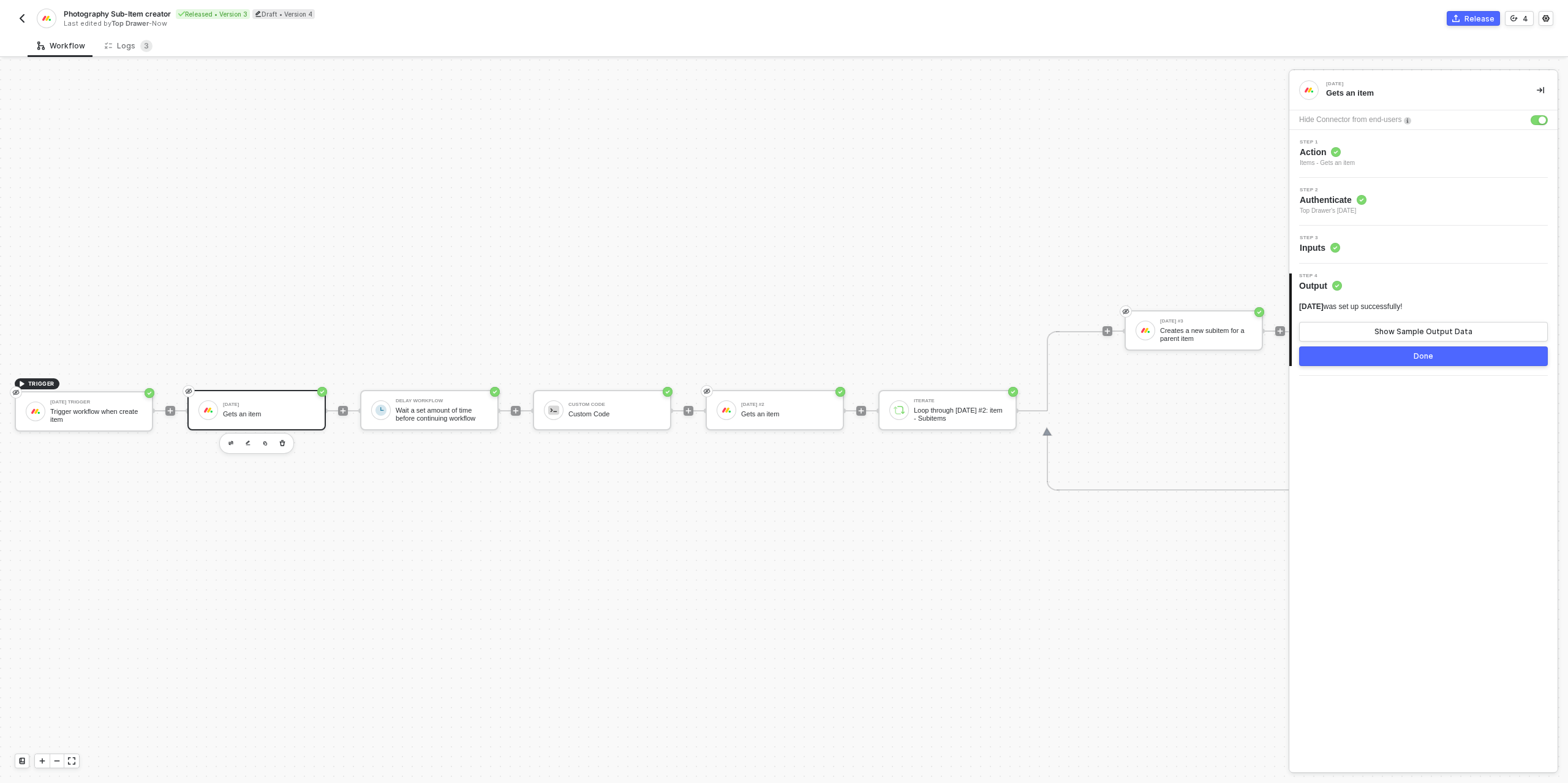
click at [1385, 351] on button "Done" at bounding box center [1423, 356] width 249 height 20
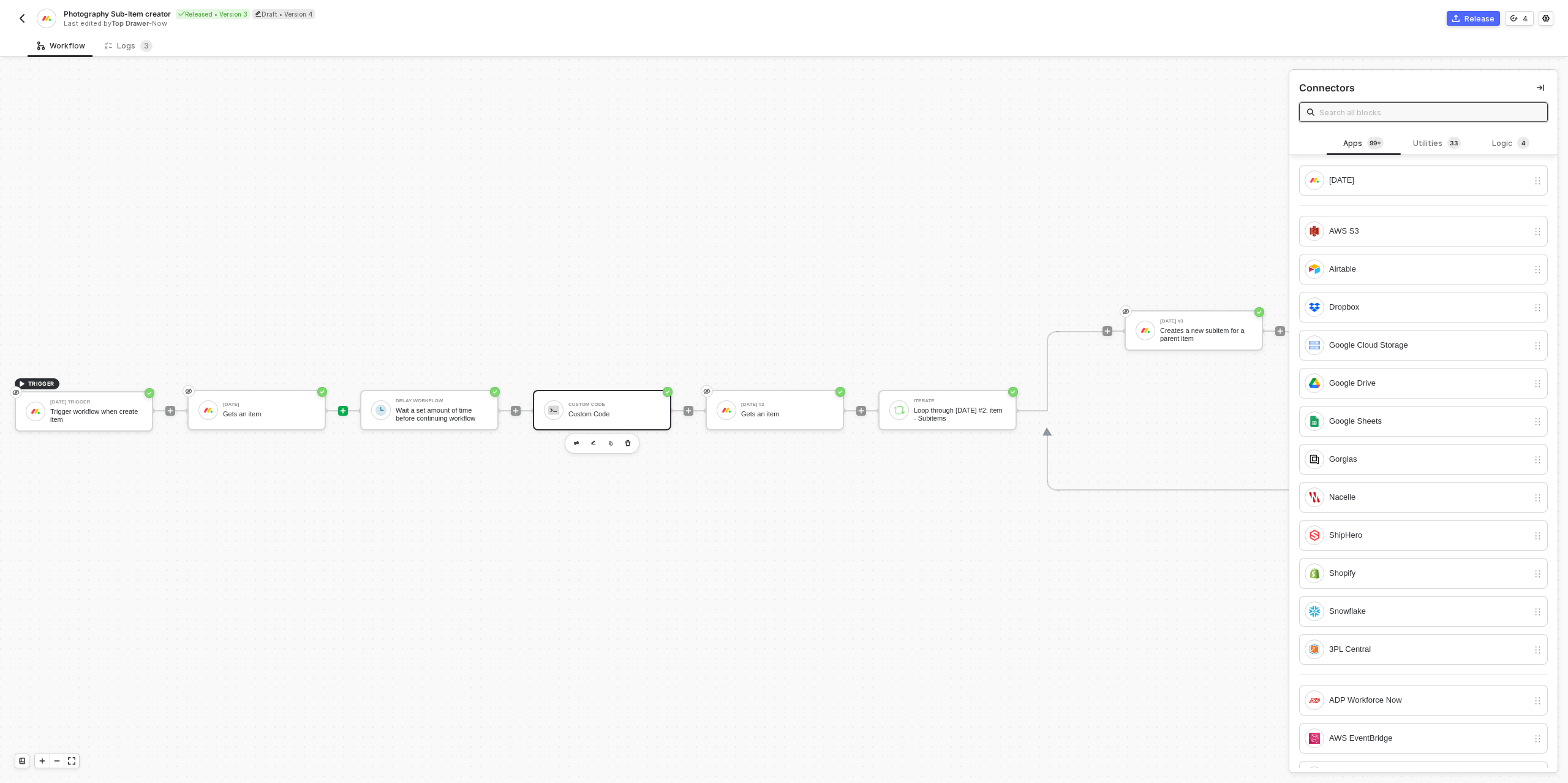
click at [604, 413] on div "Custom Code" at bounding box center [615, 413] width 92 height 8
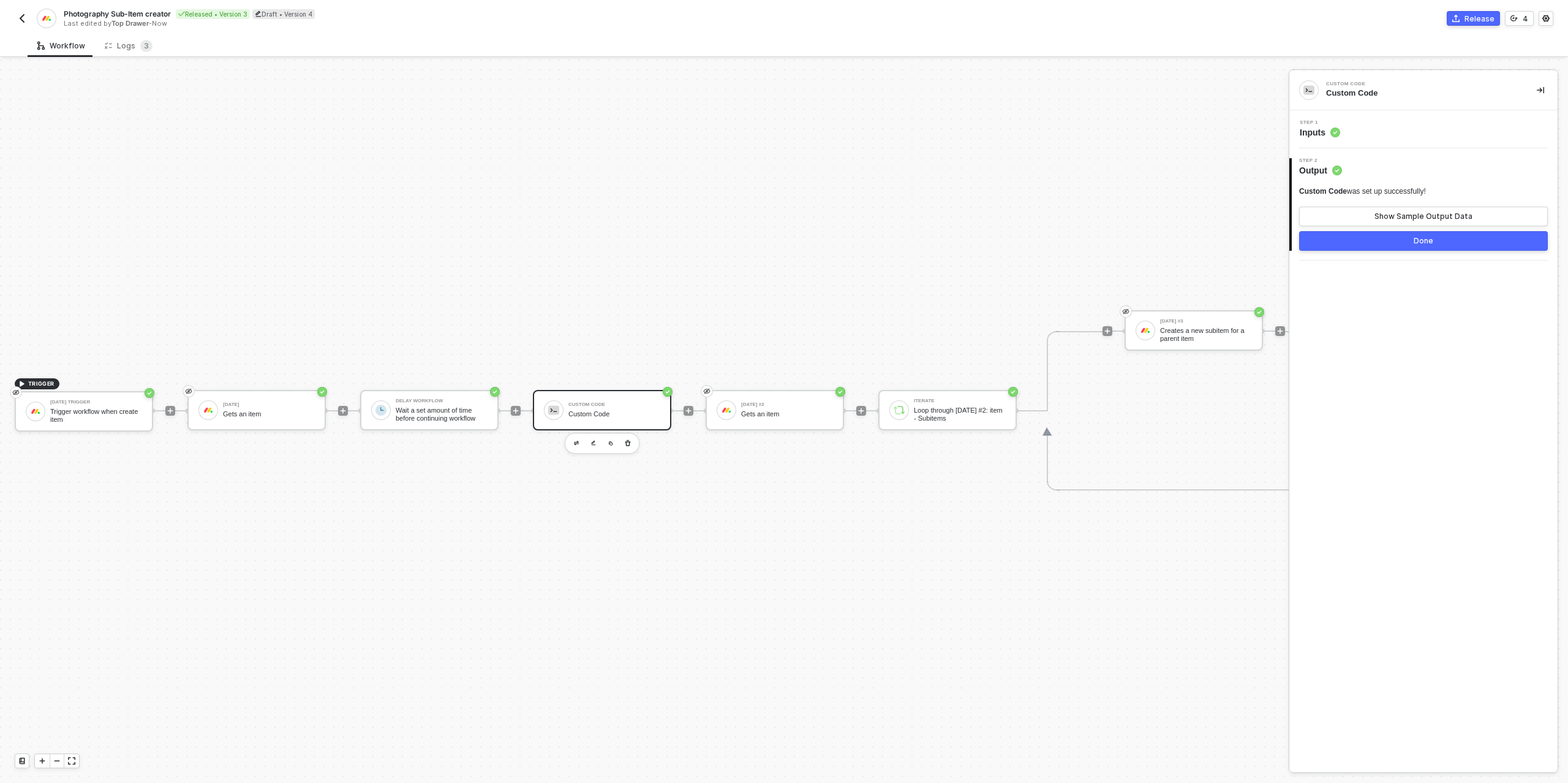
click at [1388, 137] on div "Step 1 Inputs" at bounding box center [1425, 129] width 265 height 18
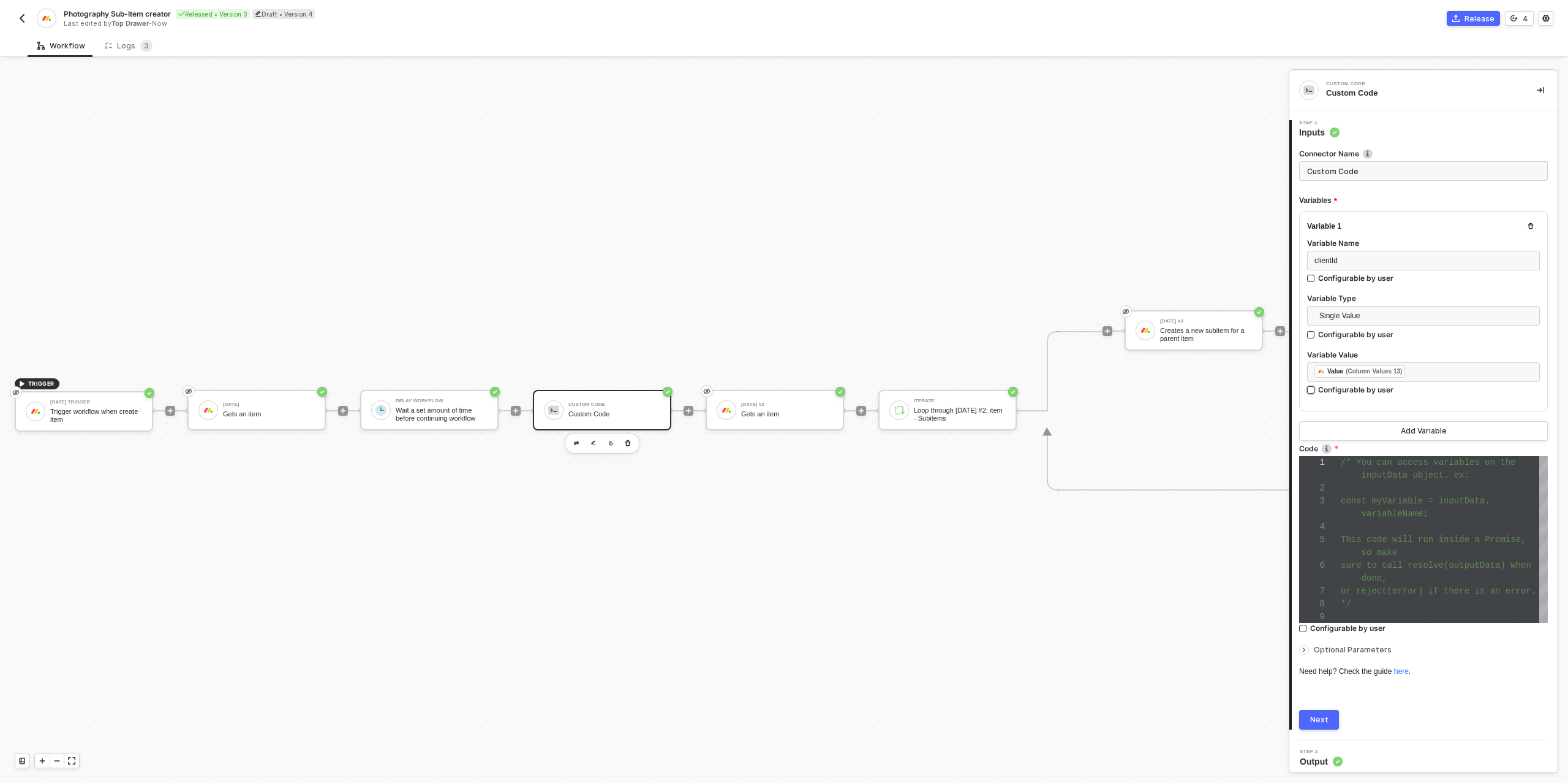
scroll to position [4, 0]
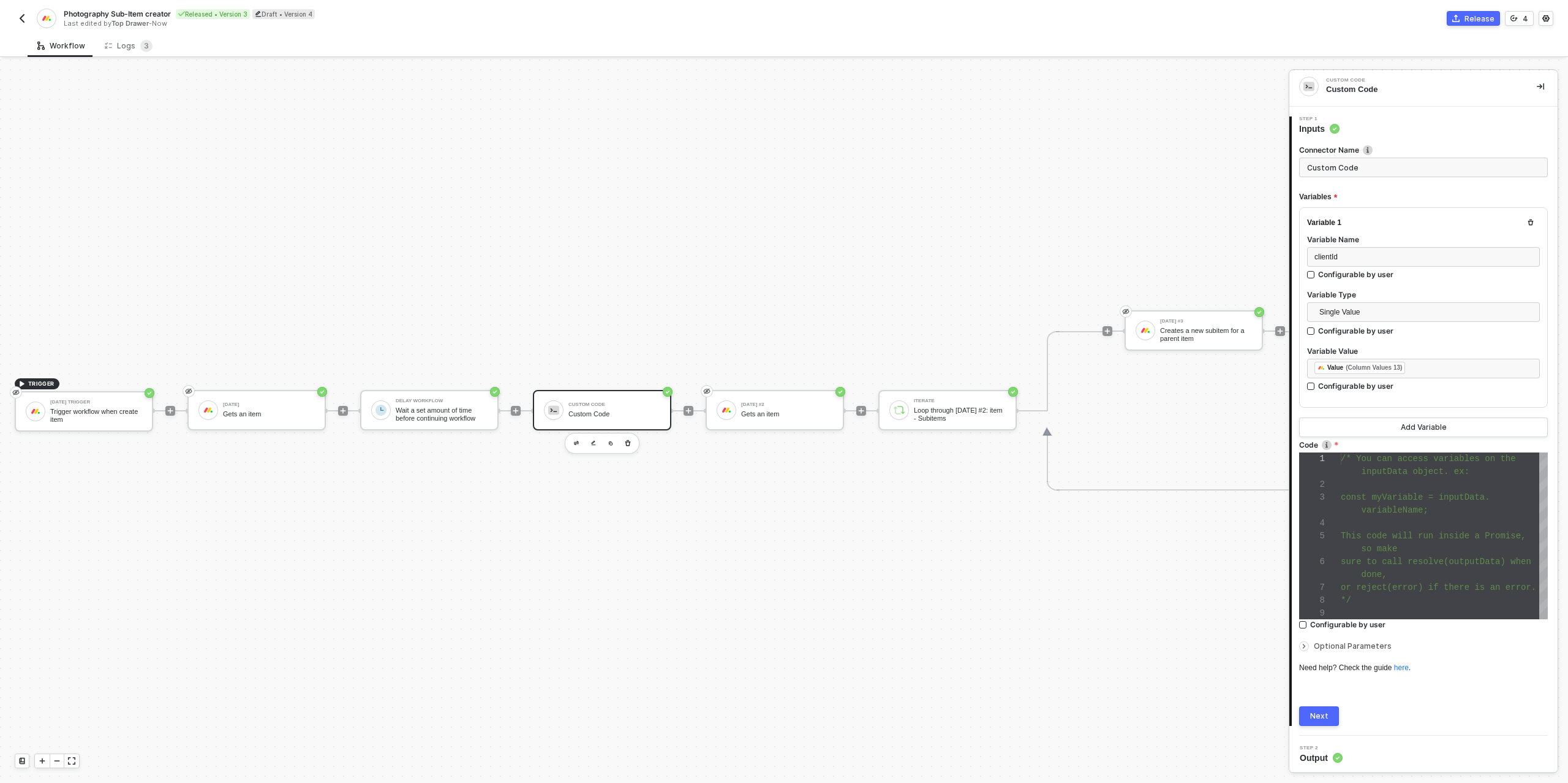
click at [1314, 717] on div "Next" at bounding box center [1319, 715] width 18 height 9
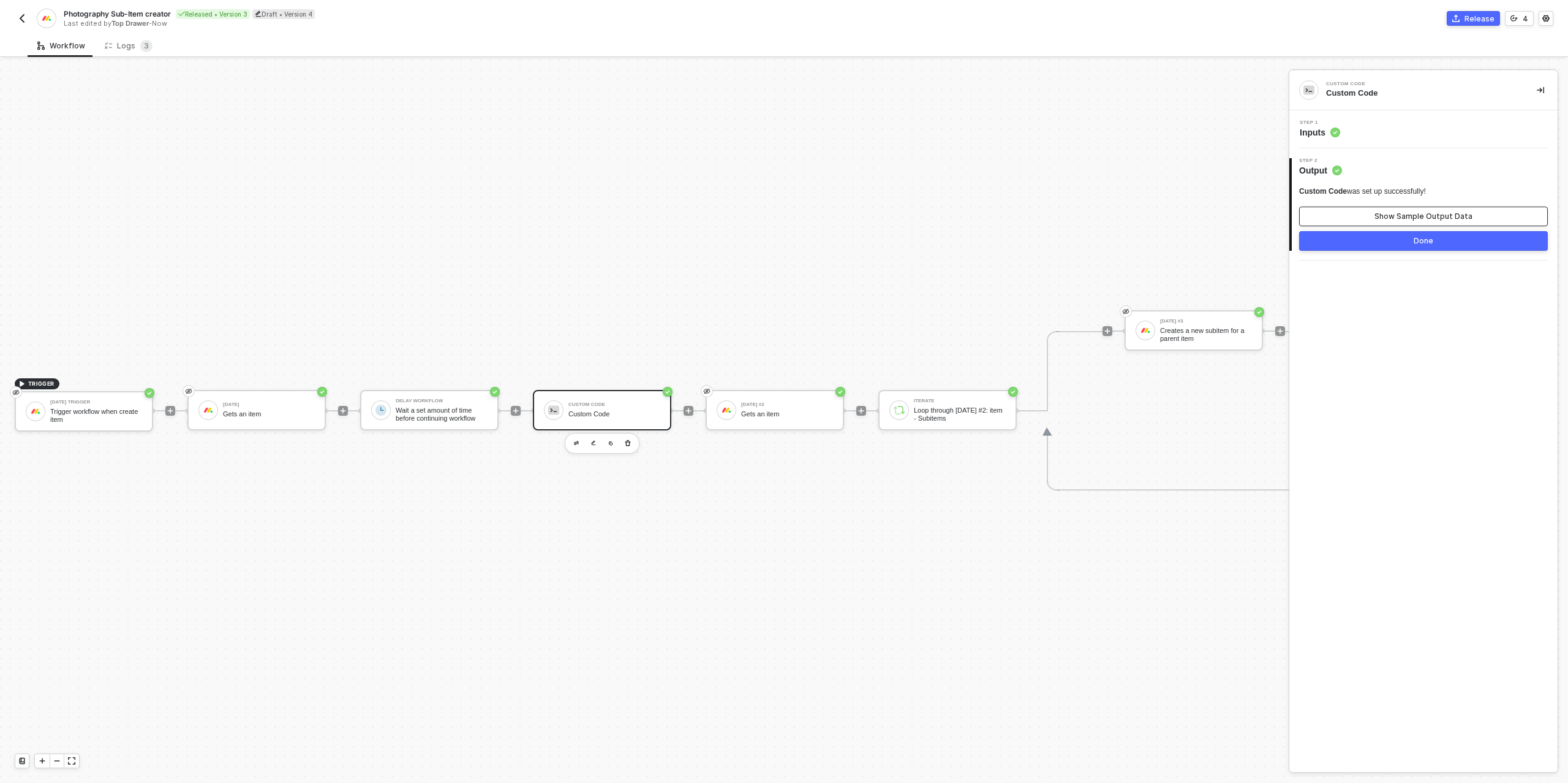
click at [1390, 210] on button "Show Sample Output Data" at bounding box center [1423, 216] width 249 height 20
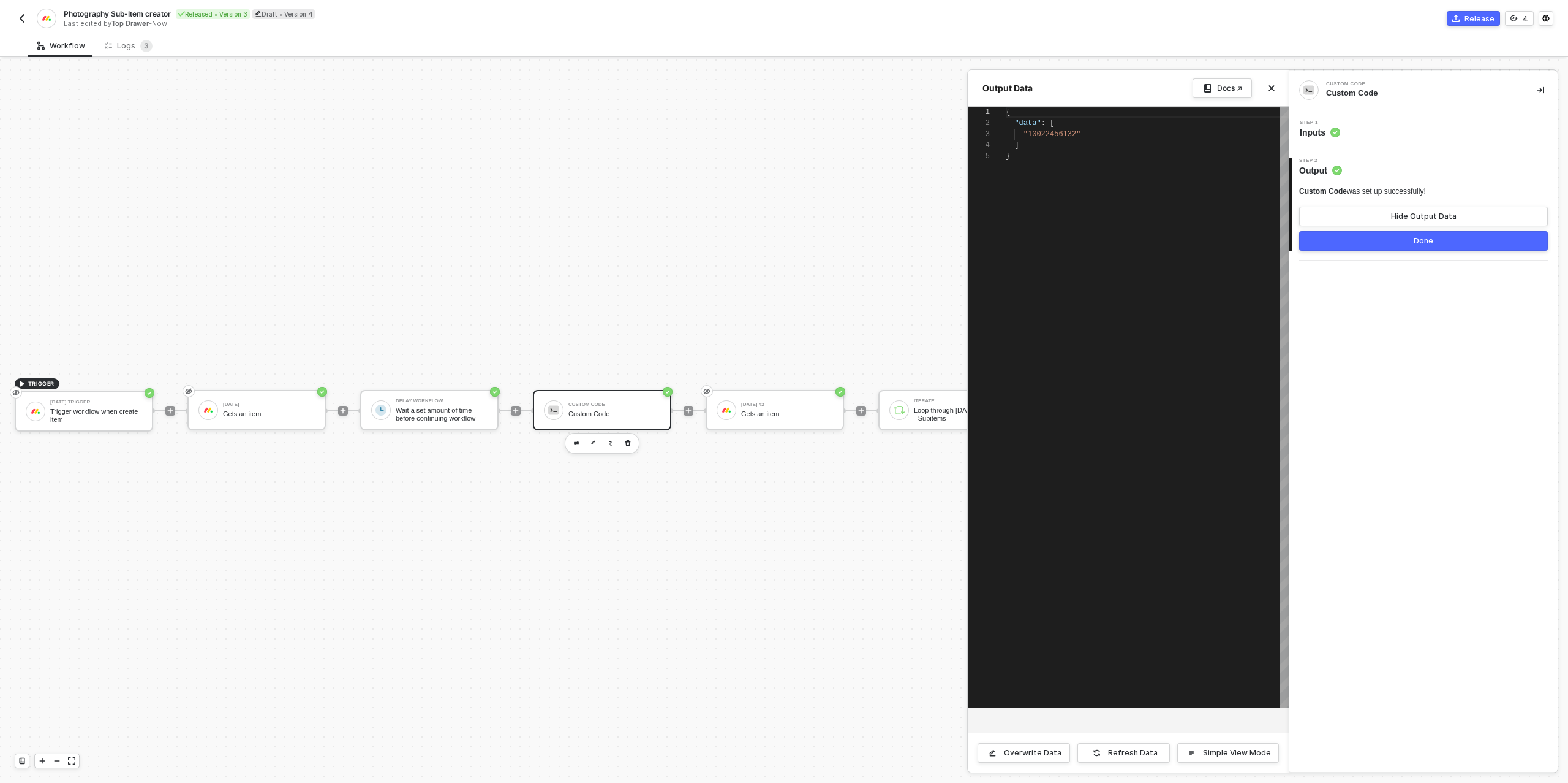
scroll to position [44, 0]
click at [140, 46] on sup "3" at bounding box center [146, 46] width 12 height 12
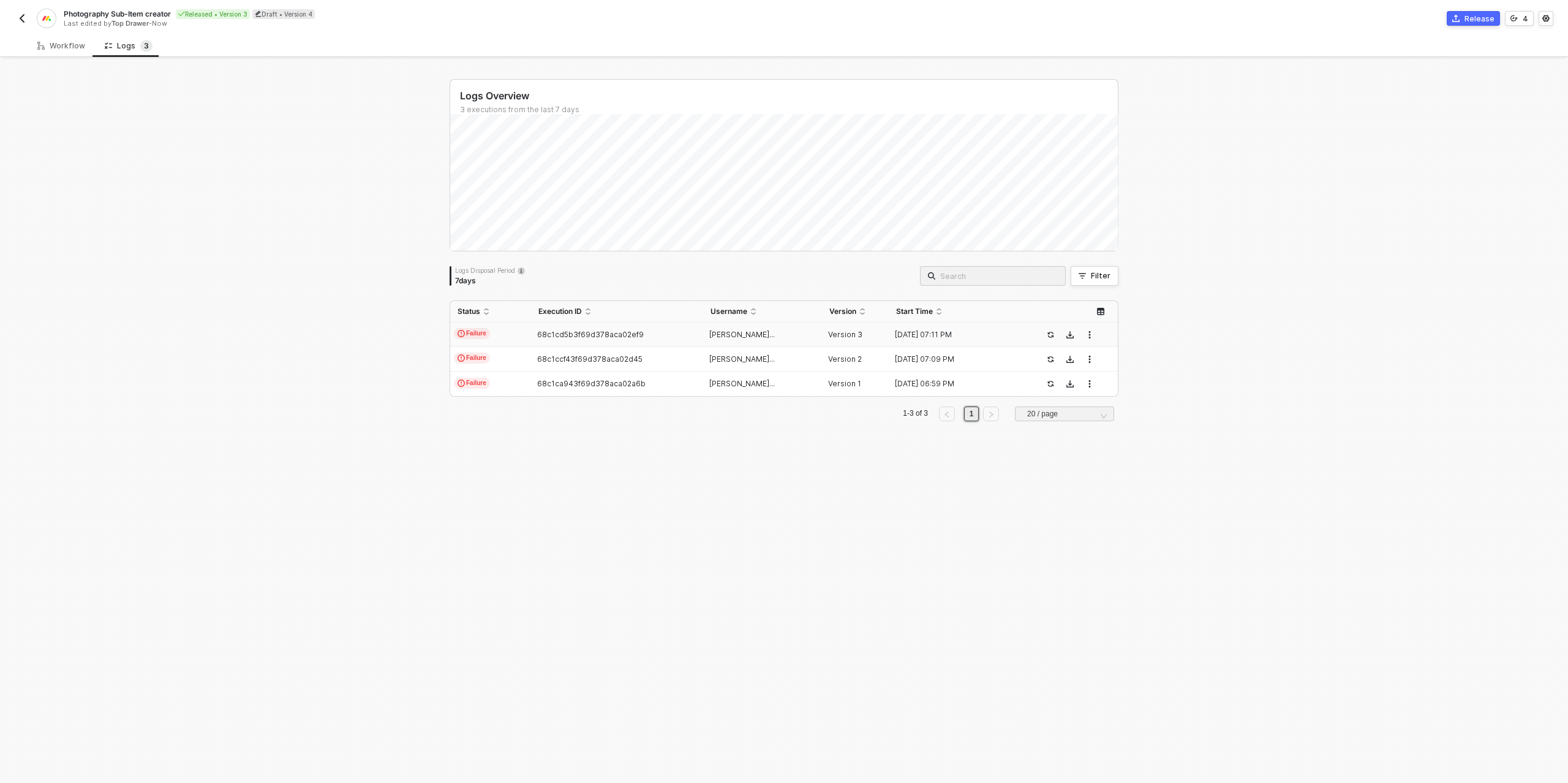
click at [593, 333] on span "68c1cd5b3f69d378aca02ef9" at bounding box center [591, 334] width 107 height 9
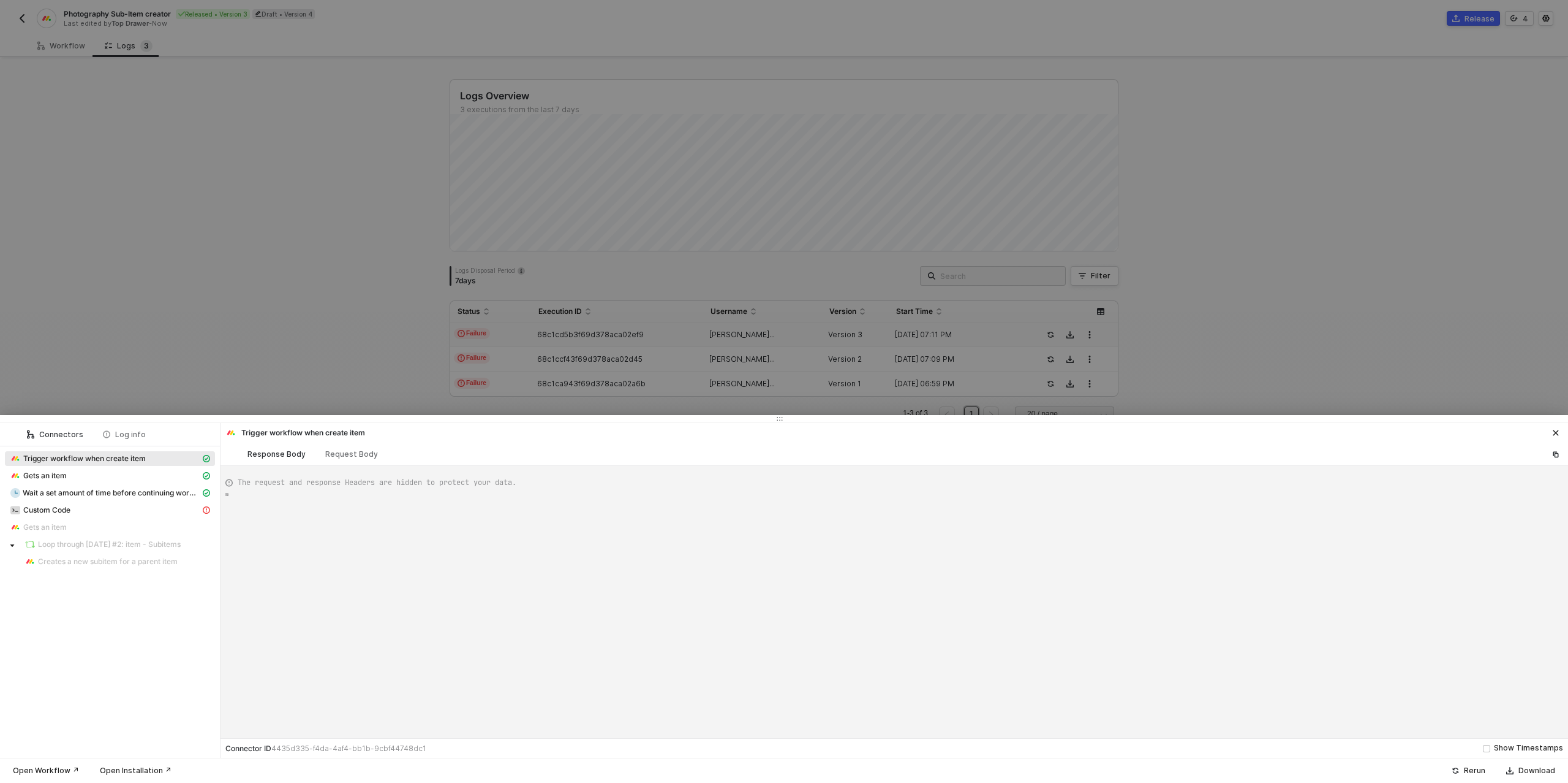
scroll to position [111, 0]
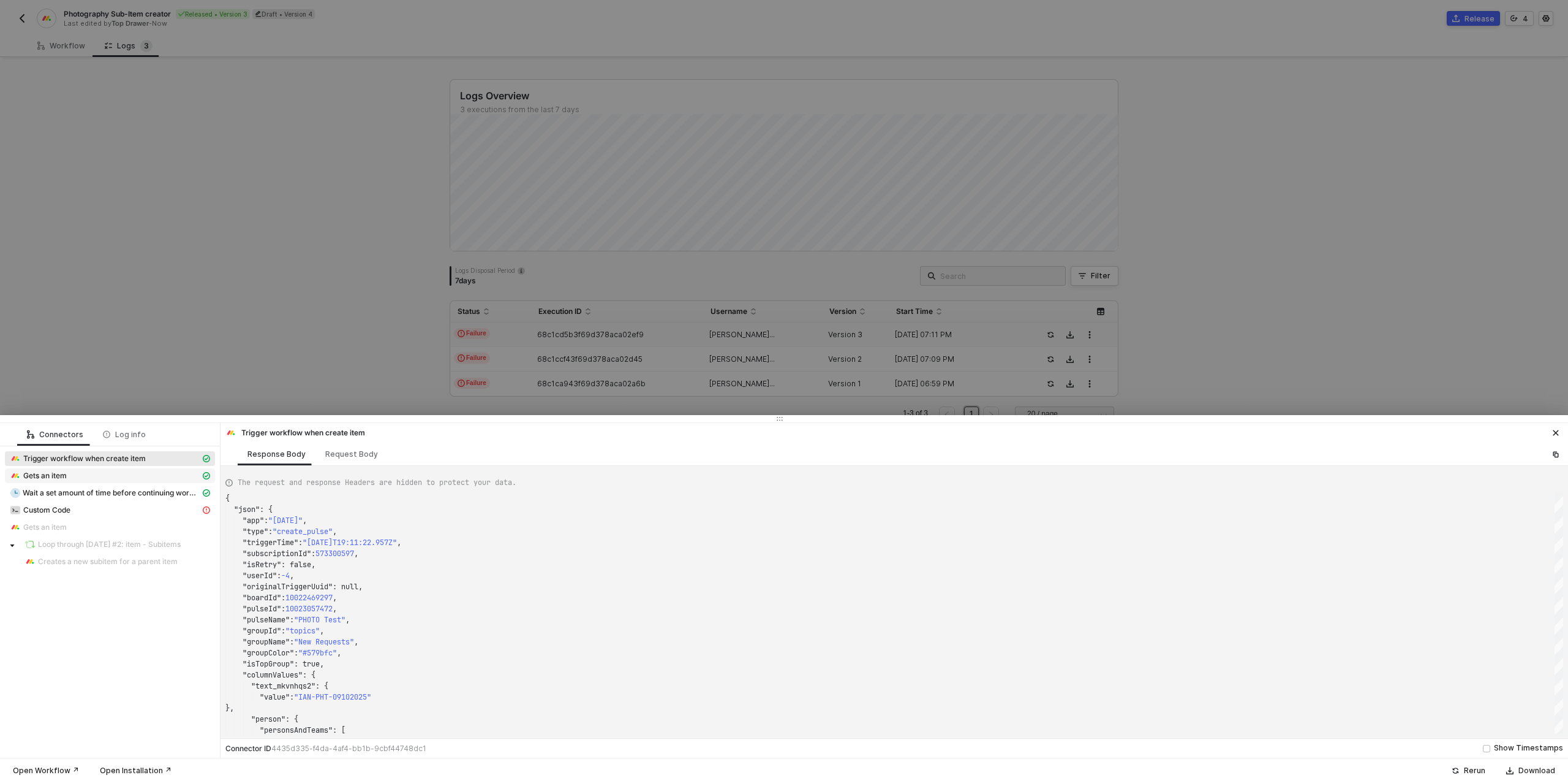
click at [57, 479] on span "Gets an item" at bounding box center [45, 475] width 44 height 9
type textarea "{ "json": { "item": { "name": "PHOTO Test", "id": "10023057472", "assets": [], …"
click at [257, 373] on div at bounding box center [784, 392] width 1568 height 783
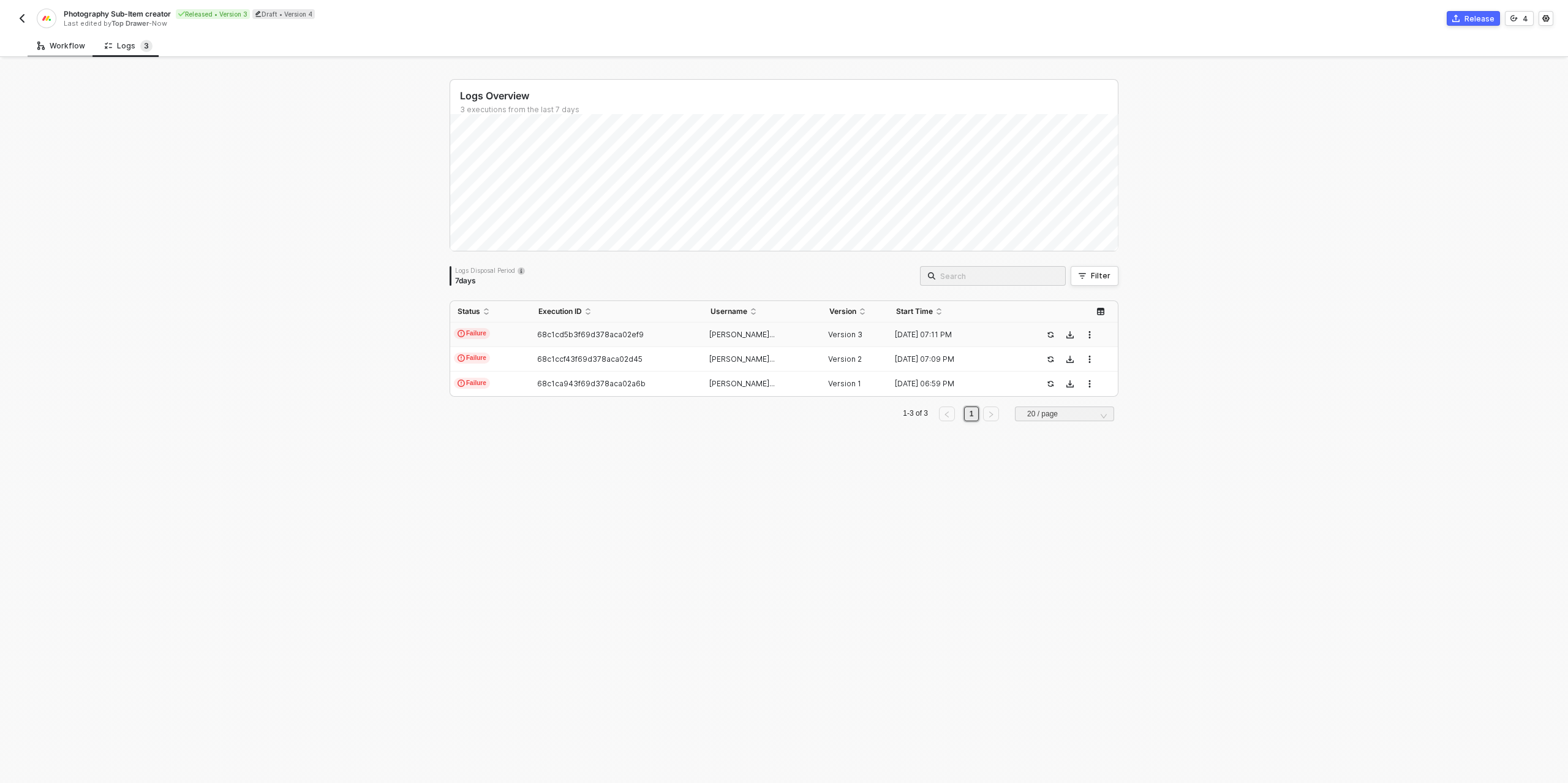
click at [69, 45] on div "Workflow" at bounding box center [61, 45] width 48 height 9
type textarea "{ "data": [ "10022456132" ] }"
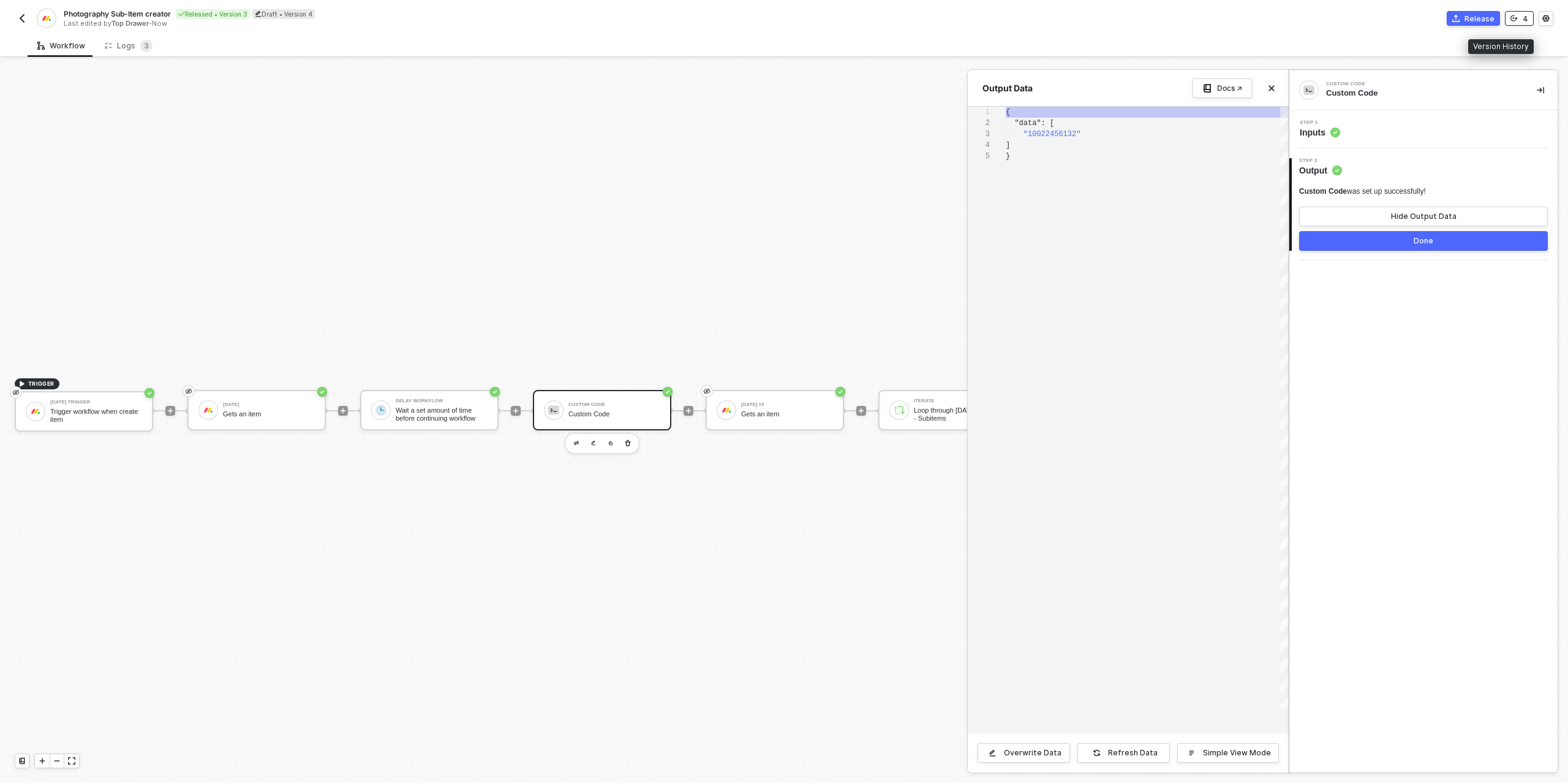
click at [1526, 22] on div "4" at bounding box center [1526, 19] width 6 height 10
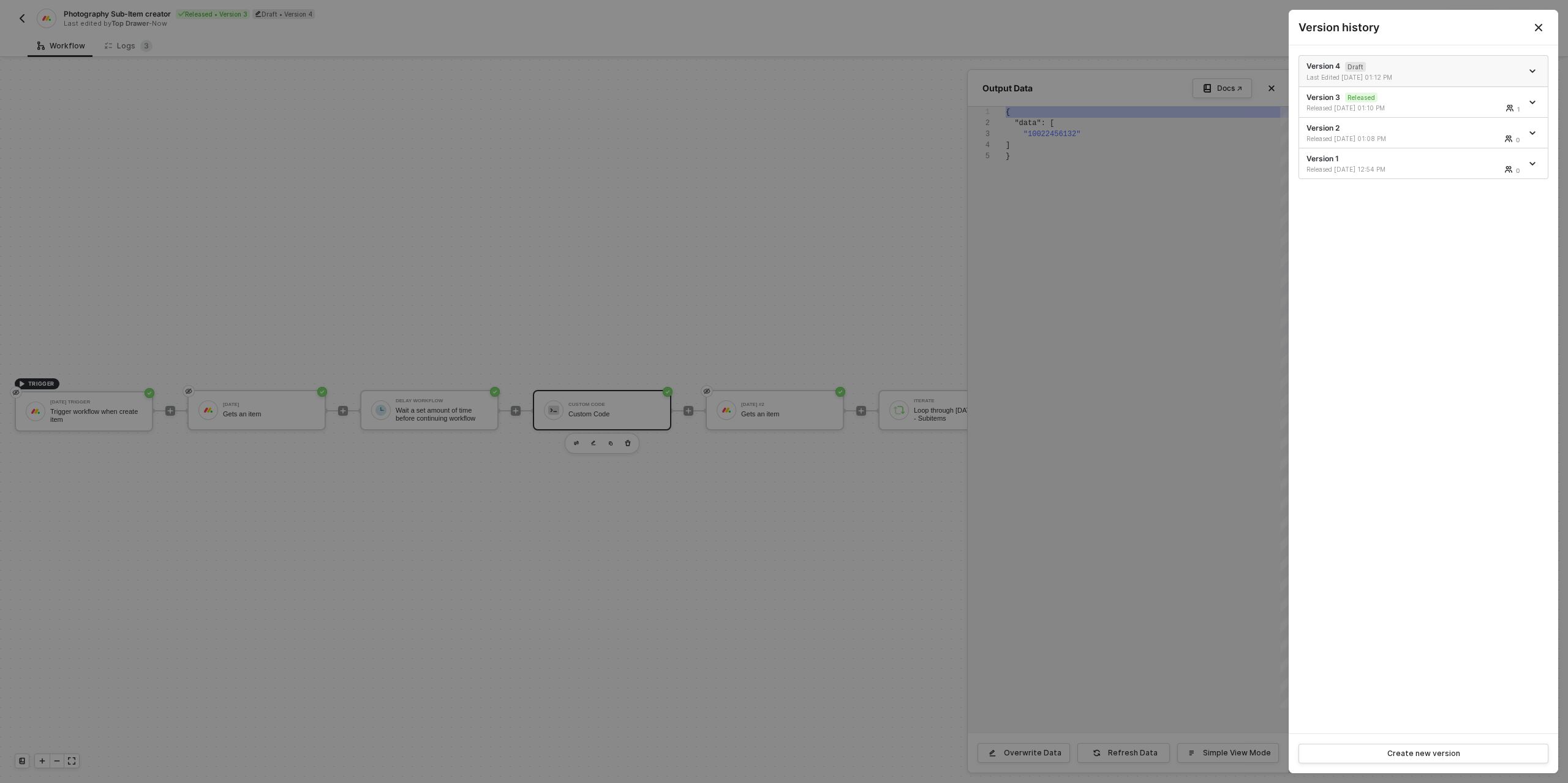
click at [1403, 76] on div "Last Edited [DATE] 01:12 PM" at bounding box center [1361, 77] width 110 height 9
drag, startPoint x: 404, startPoint y: 245, endPoint x: 420, endPoint y: 277, distance: 35.8
click at [404, 245] on div at bounding box center [784, 392] width 1568 height 783
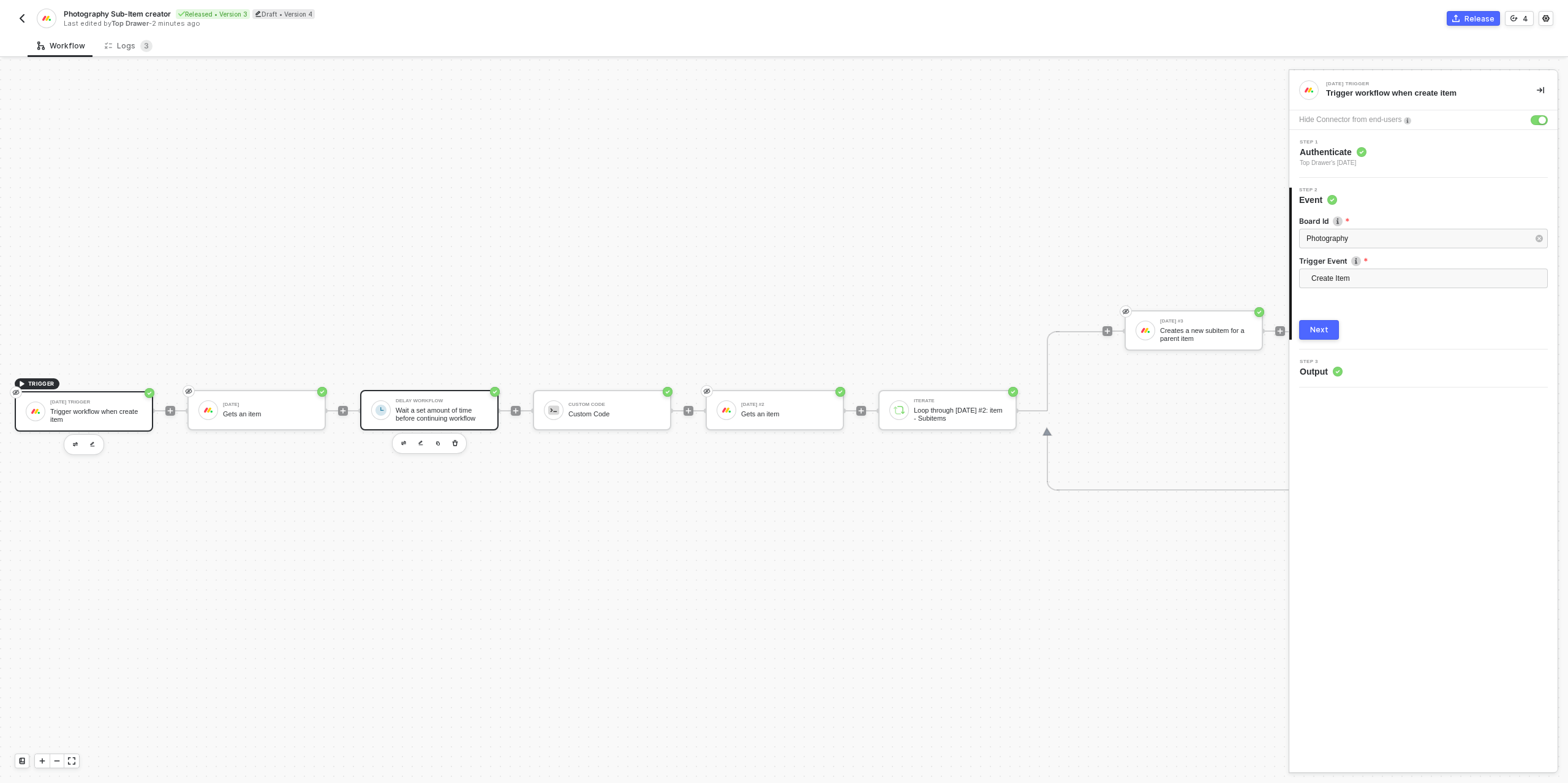
click at [434, 406] on div "Wait a set amount of time before continuing workflow" at bounding box center [441, 413] width 92 height 15
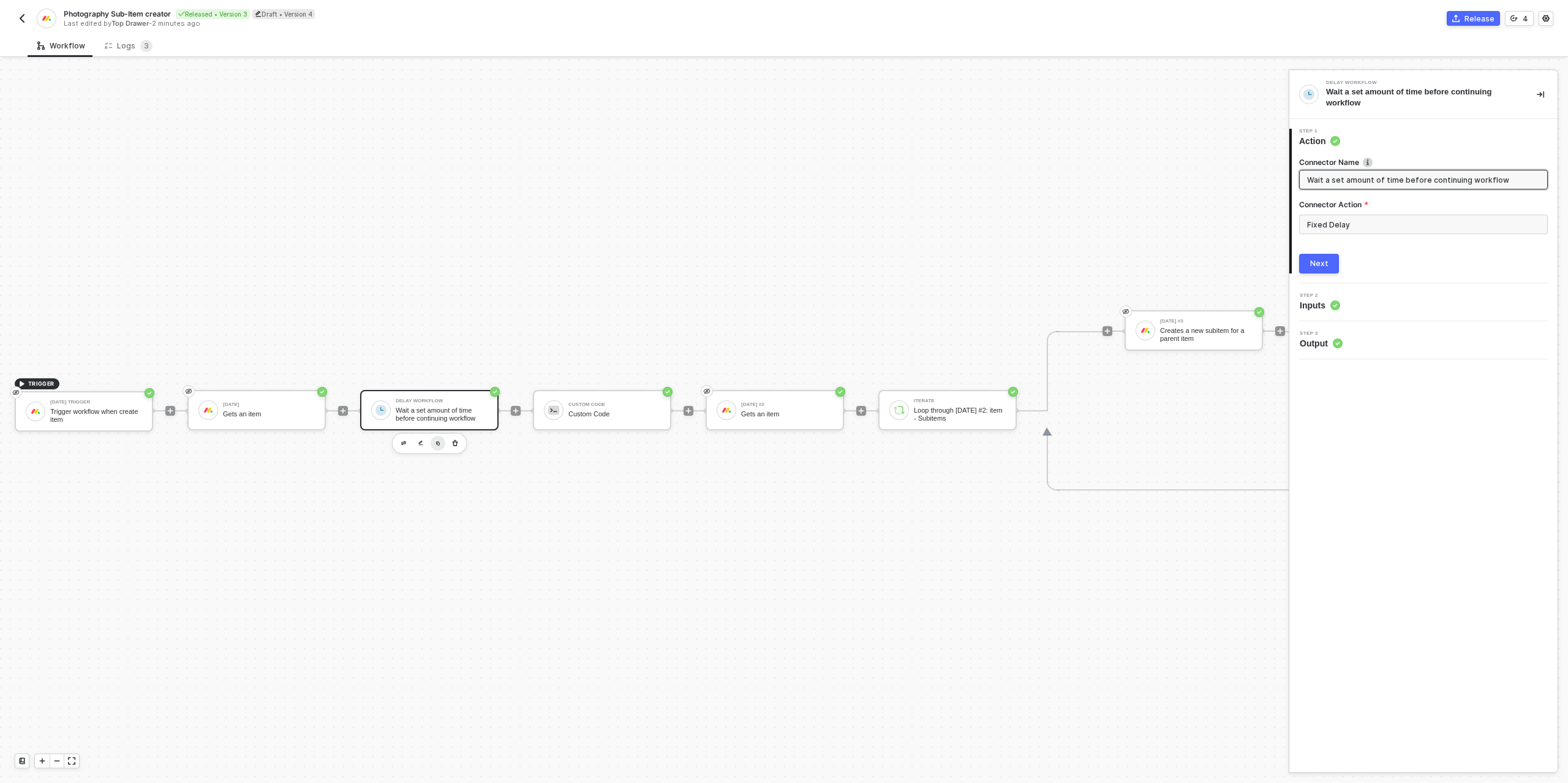
click at [439, 442] on img "button" at bounding box center [438, 443] width 5 height 5
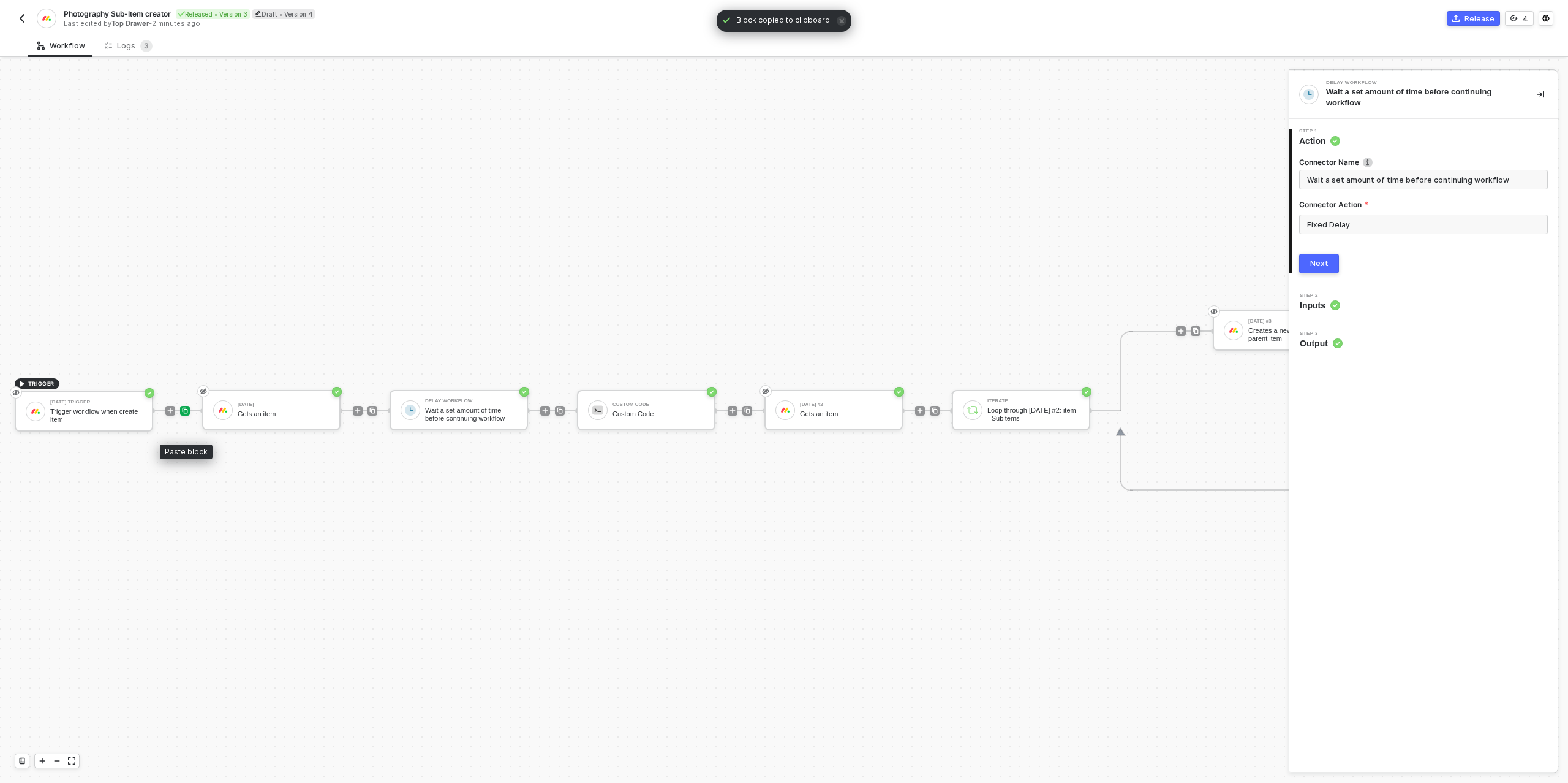
click at [182, 410] on img at bounding box center [185, 410] width 7 height 7
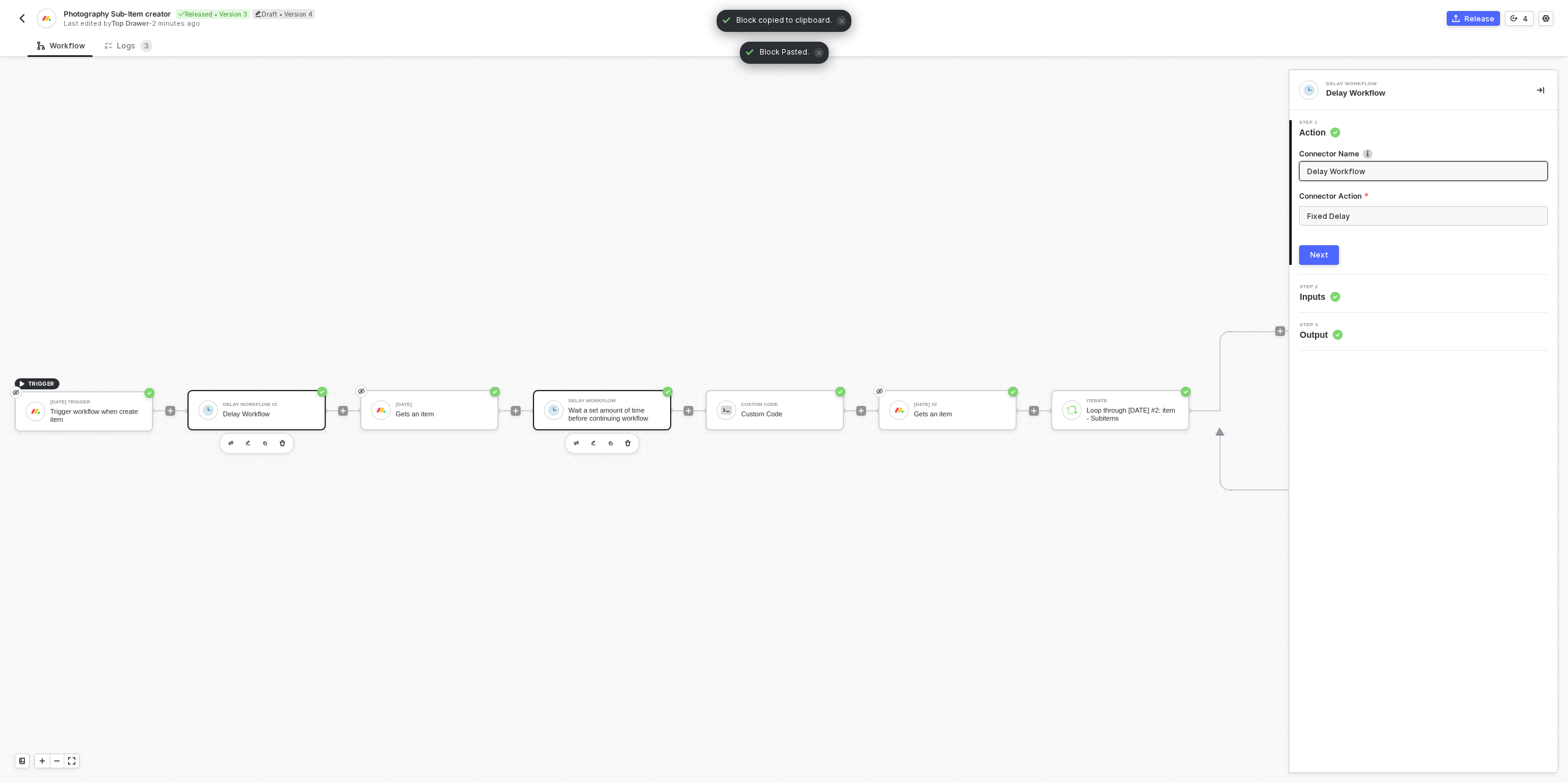
click at [625, 411] on div "Wait a set amount of time before continuing workflow" at bounding box center [615, 413] width 92 height 15
click at [629, 446] on icon "button" at bounding box center [628, 442] width 7 height 9
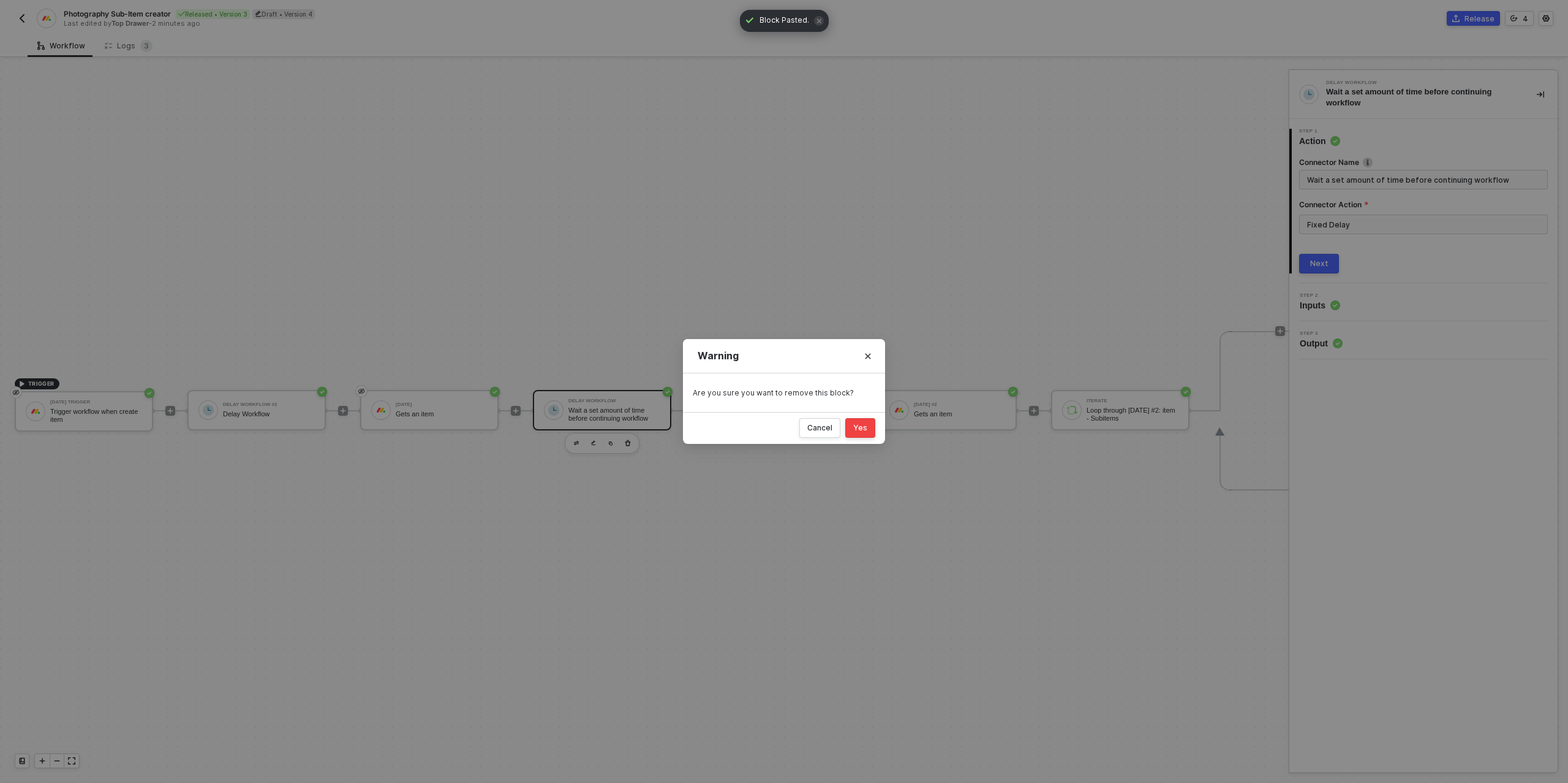
drag, startPoint x: 858, startPoint y: 428, endPoint x: 848, endPoint y: 429, distance: 10.0
click at [858, 428] on div "Yes" at bounding box center [860, 427] width 14 height 9
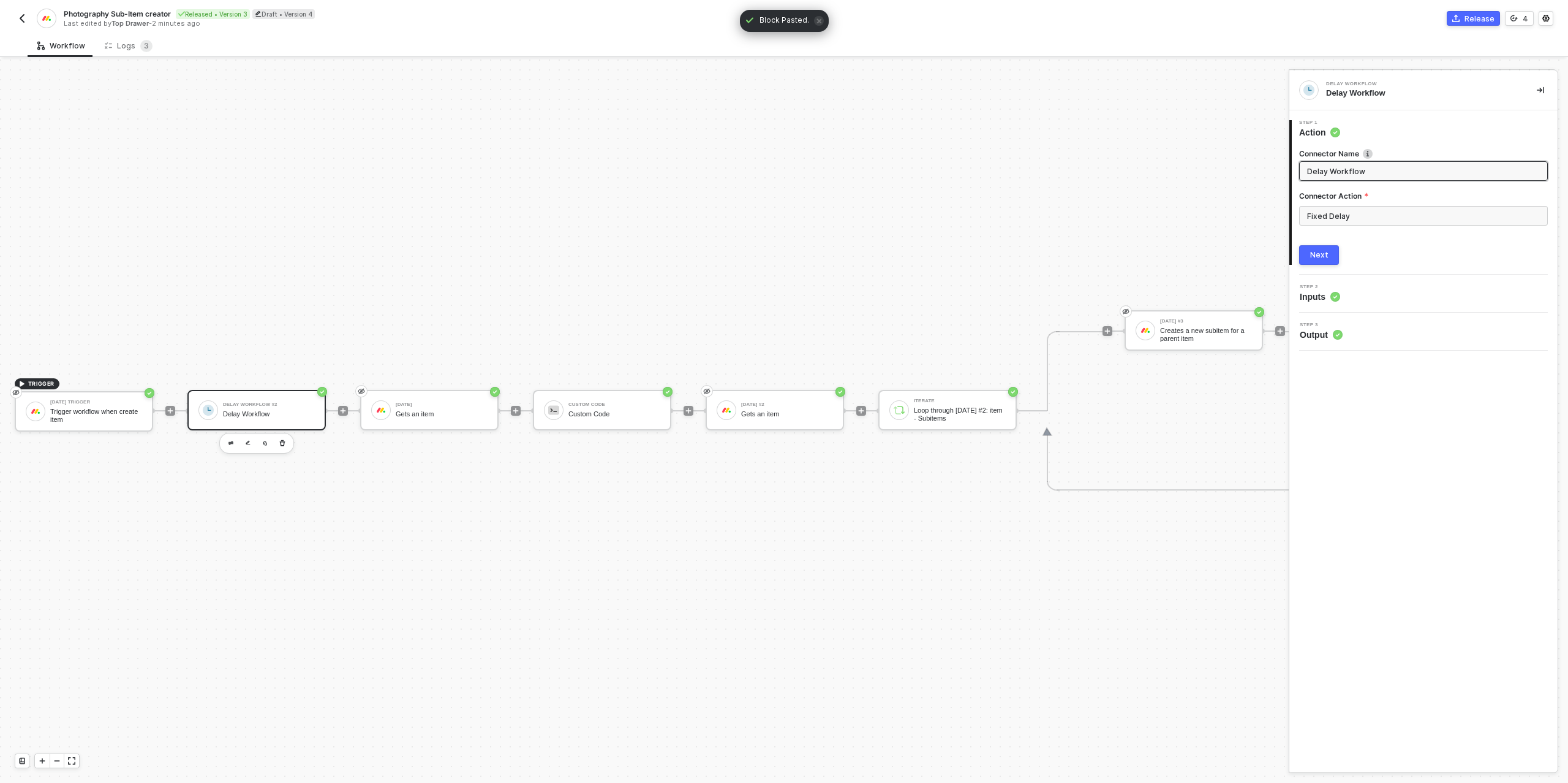
click at [252, 406] on div "Delay Workflow #2" at bounding box center [269, 405] width 92 height 5
click at [1324, 260] on button "Next" at bounding box center [1319, 255] width 40 height 20
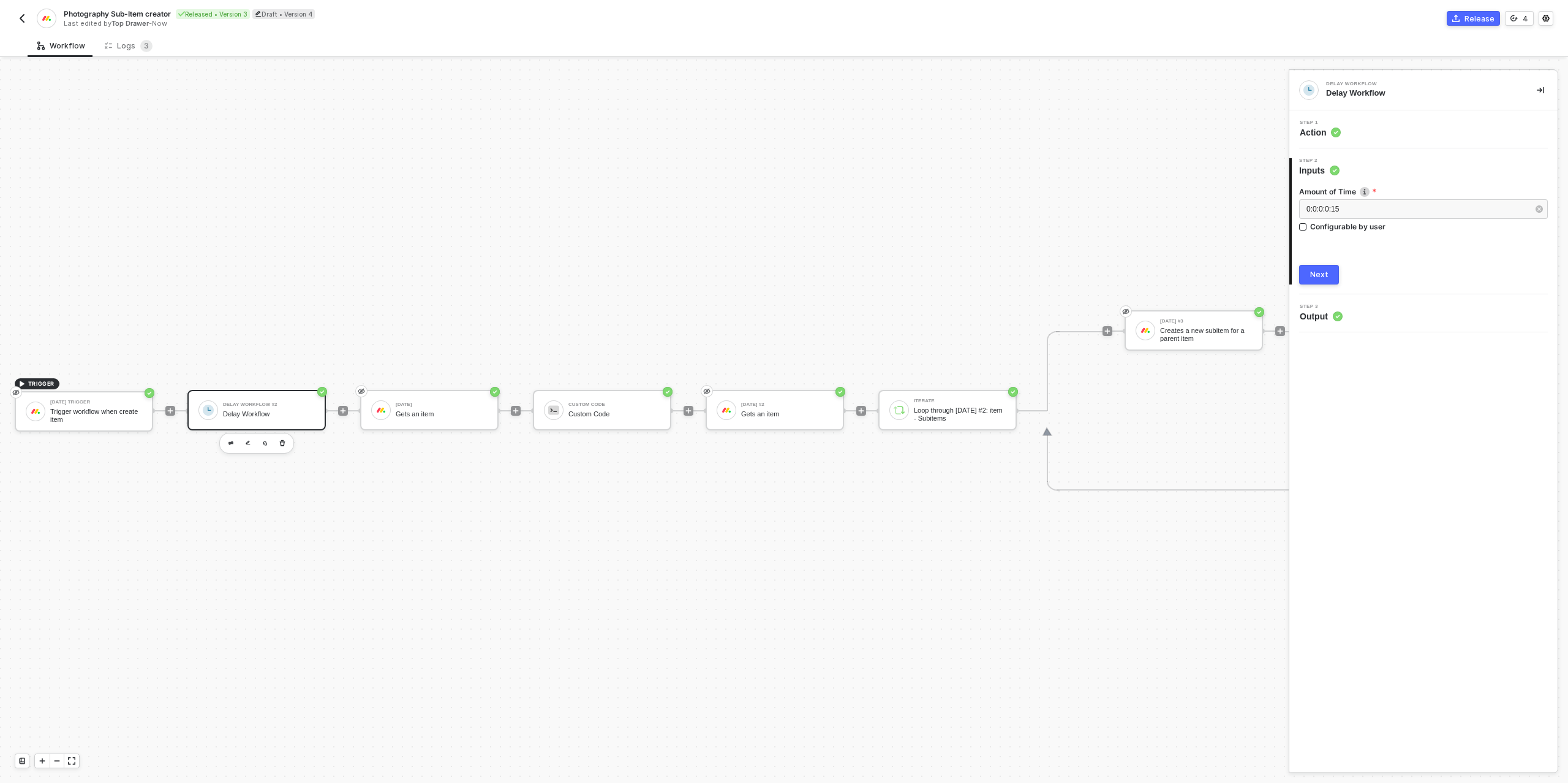
click at [1321, 274] on div "Next" at bounding box center [1319, 274] width 18 height 9
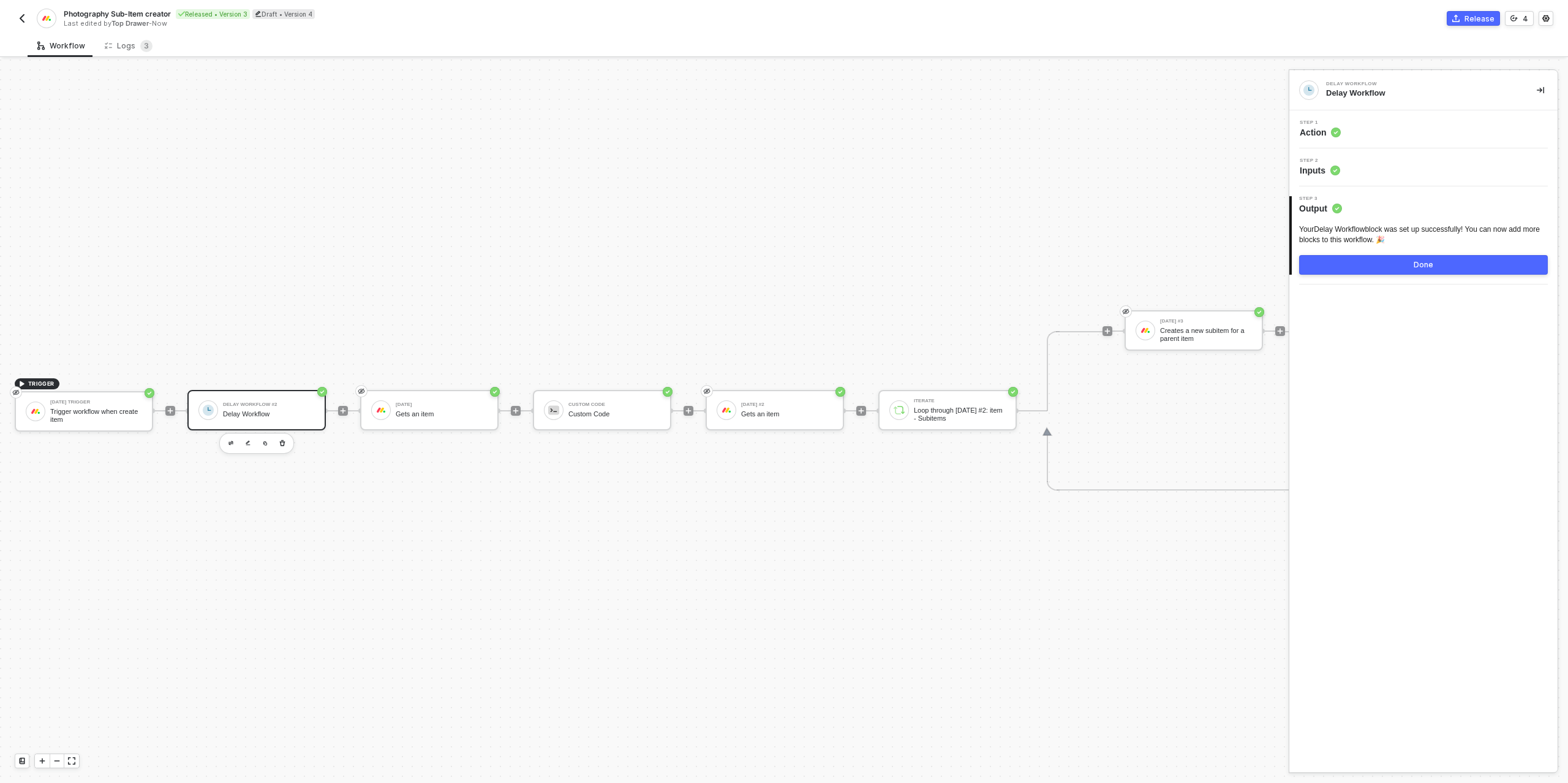
click at [1391, 268] on button "Done" at bounding box center [1423, 264] width 249 height 20
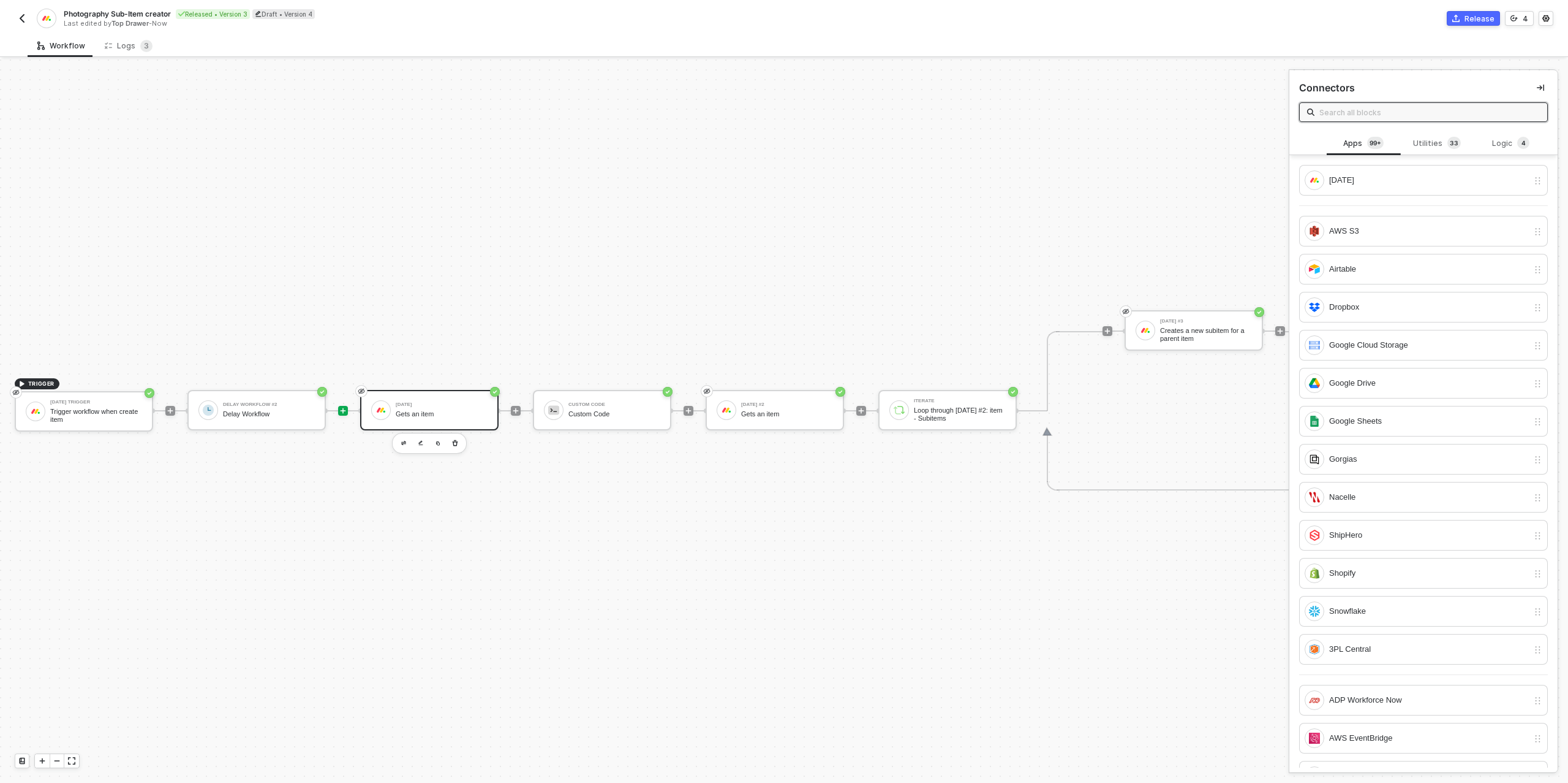
click at [363, 414] on div "[DATE] Gets an item" at bounding box center [429, 410] width 138 height 41
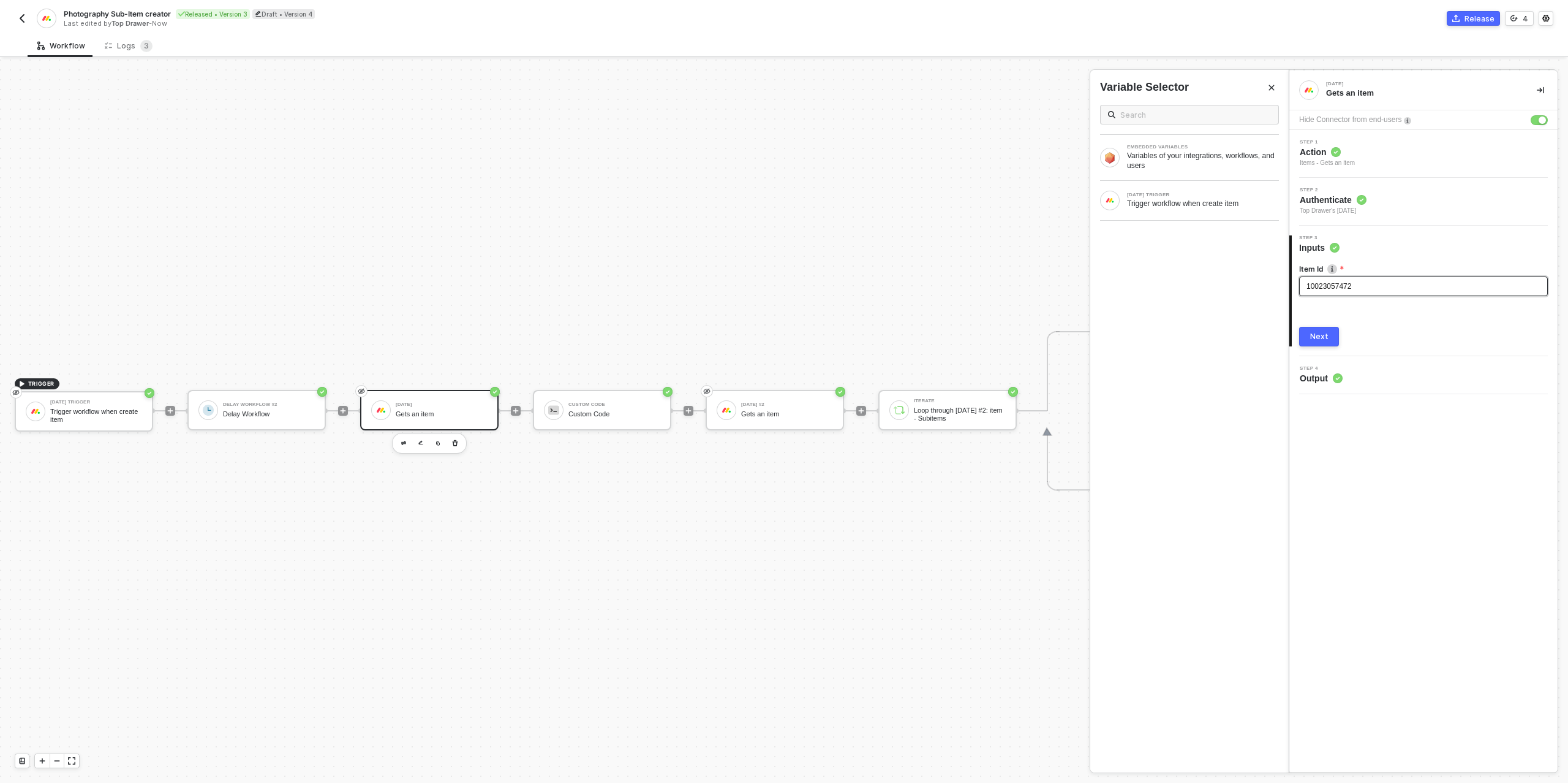
click at [1370, 286] on div "10023057472" at bounding box center [1424, 287] width 234 height 12
click at [1171, 183] on div "[DATE] TRIGGER Trigger workflow when create item" at bounding box center [1189, 200] width 199 height 39
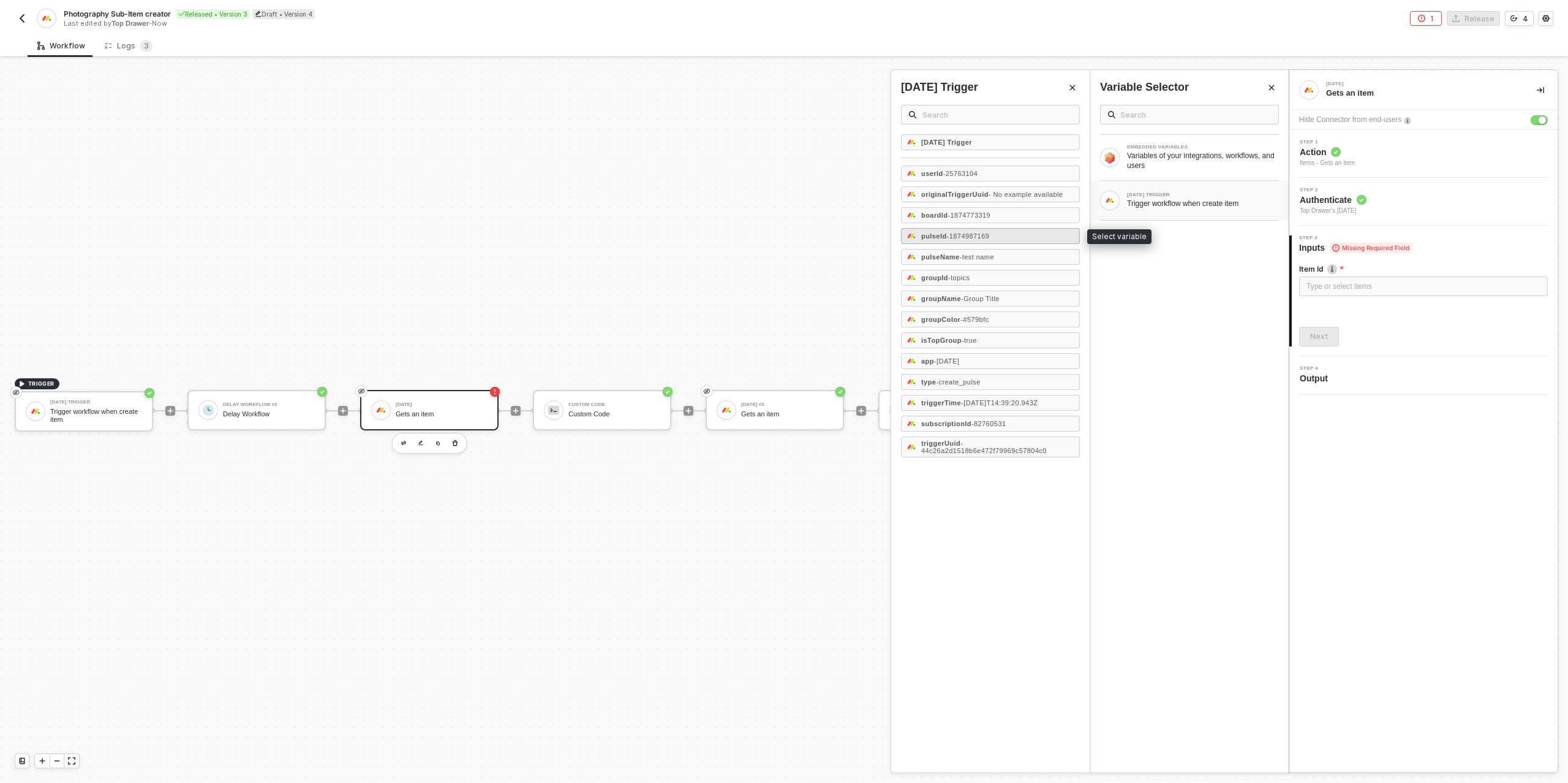
click at [969, 234] on span "- 1874987169" at bounding box center [968, 236] width 43 height 7
click at [1322, 330] on button "Next" at bounding box center [1319, 336] width 40 height 20
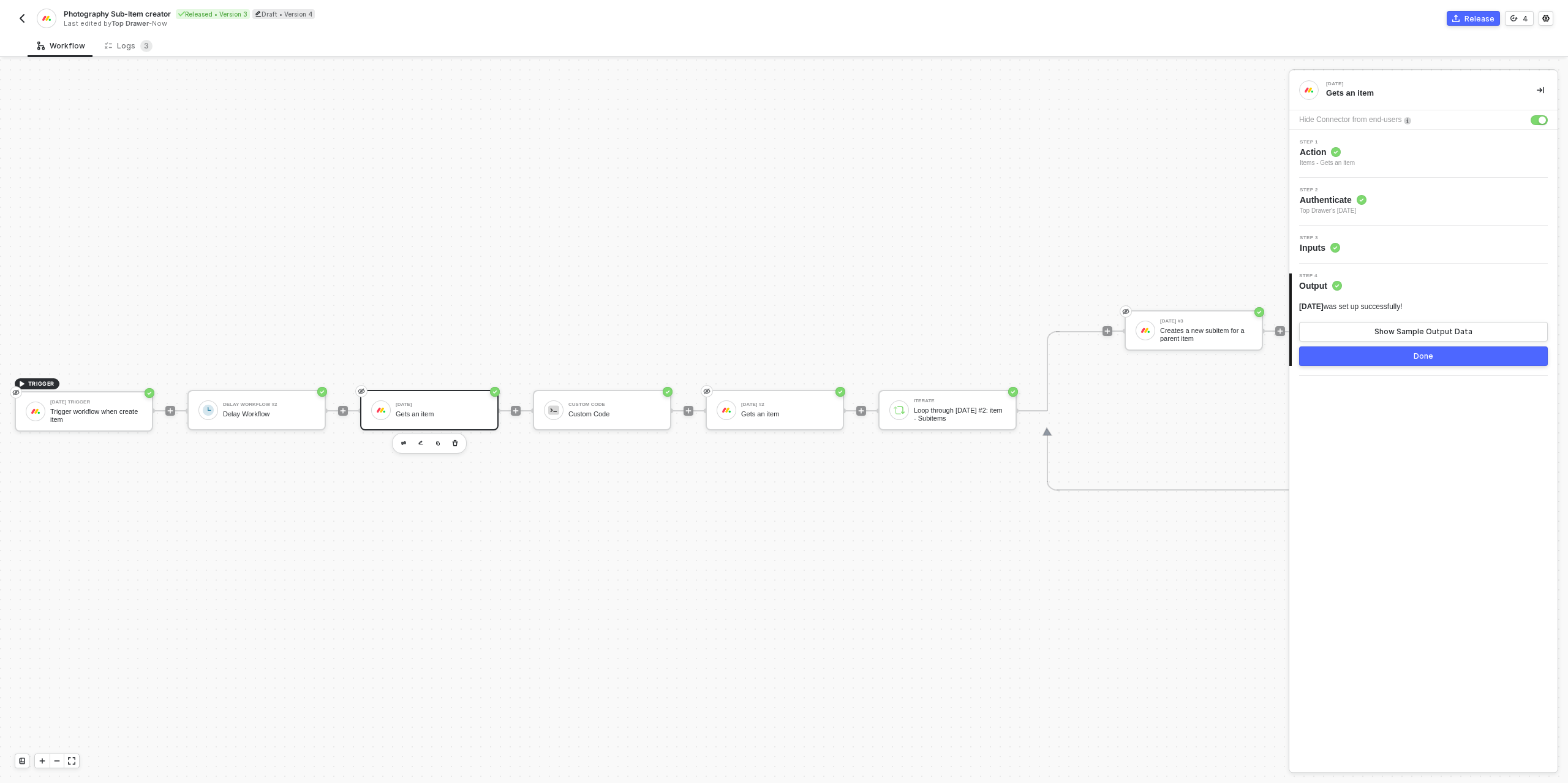
click at [1393, 362] on button "Done" at bounding box center [1423, 356] width 249 height 20
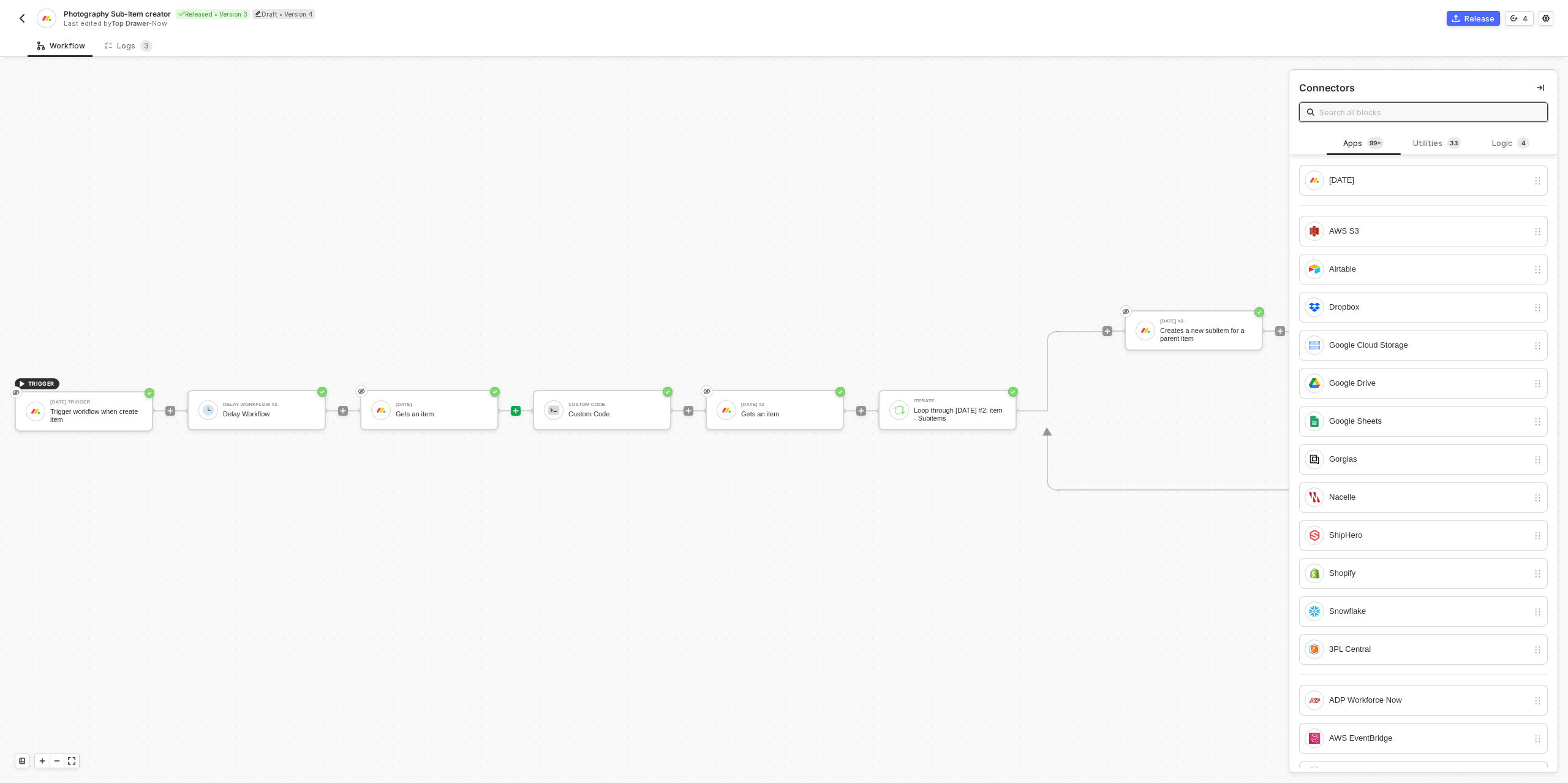
click at [1487, 20] on div "Release" at bounding box center [1479, 19] width 30 height 10
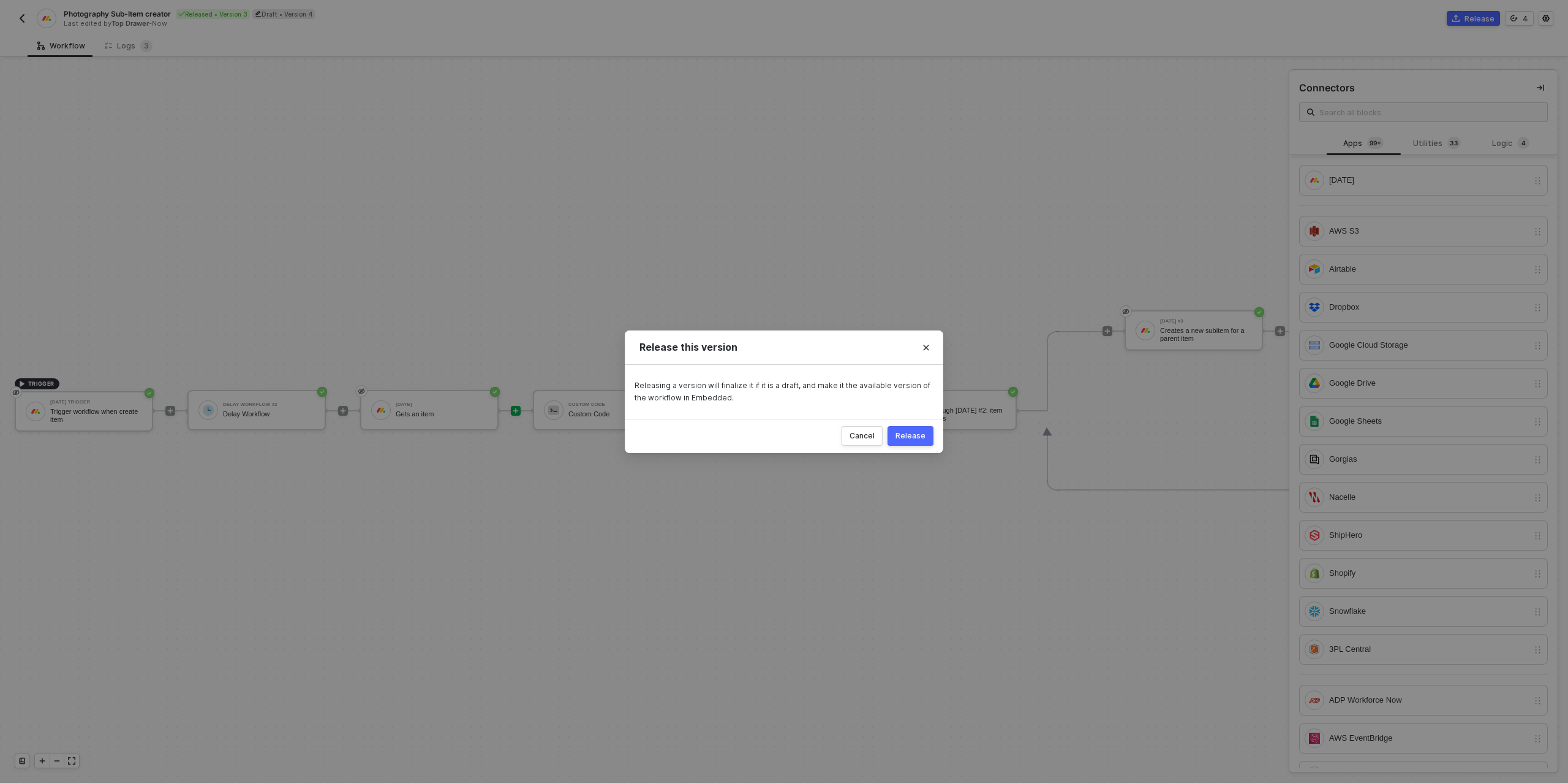
click at [916, 438] on div "Release" at bounding box center [910, 435] width 30 height 9
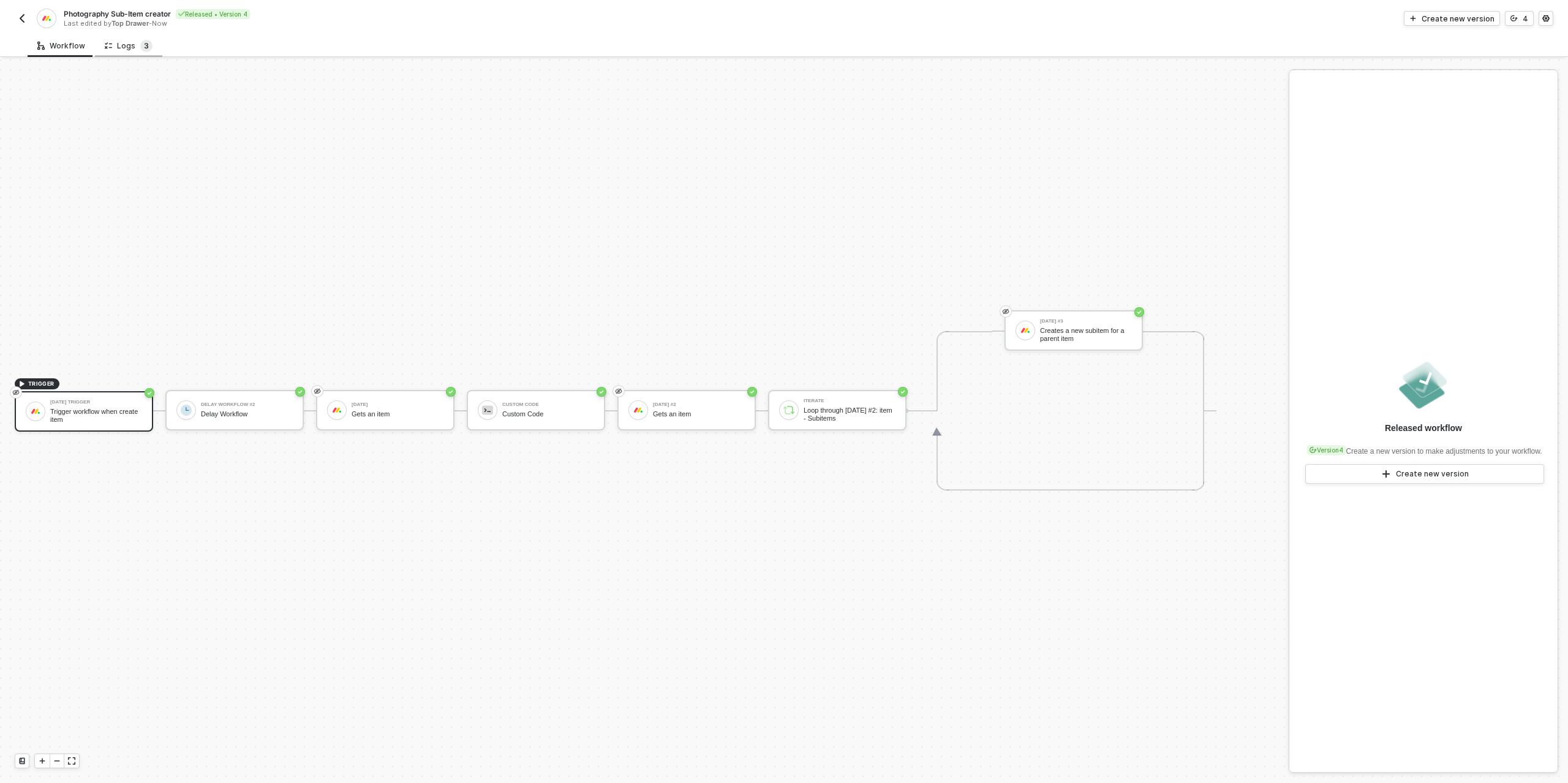
click at [146, 40] on span "3" at bounding box center [146, 46] width 12 height 12
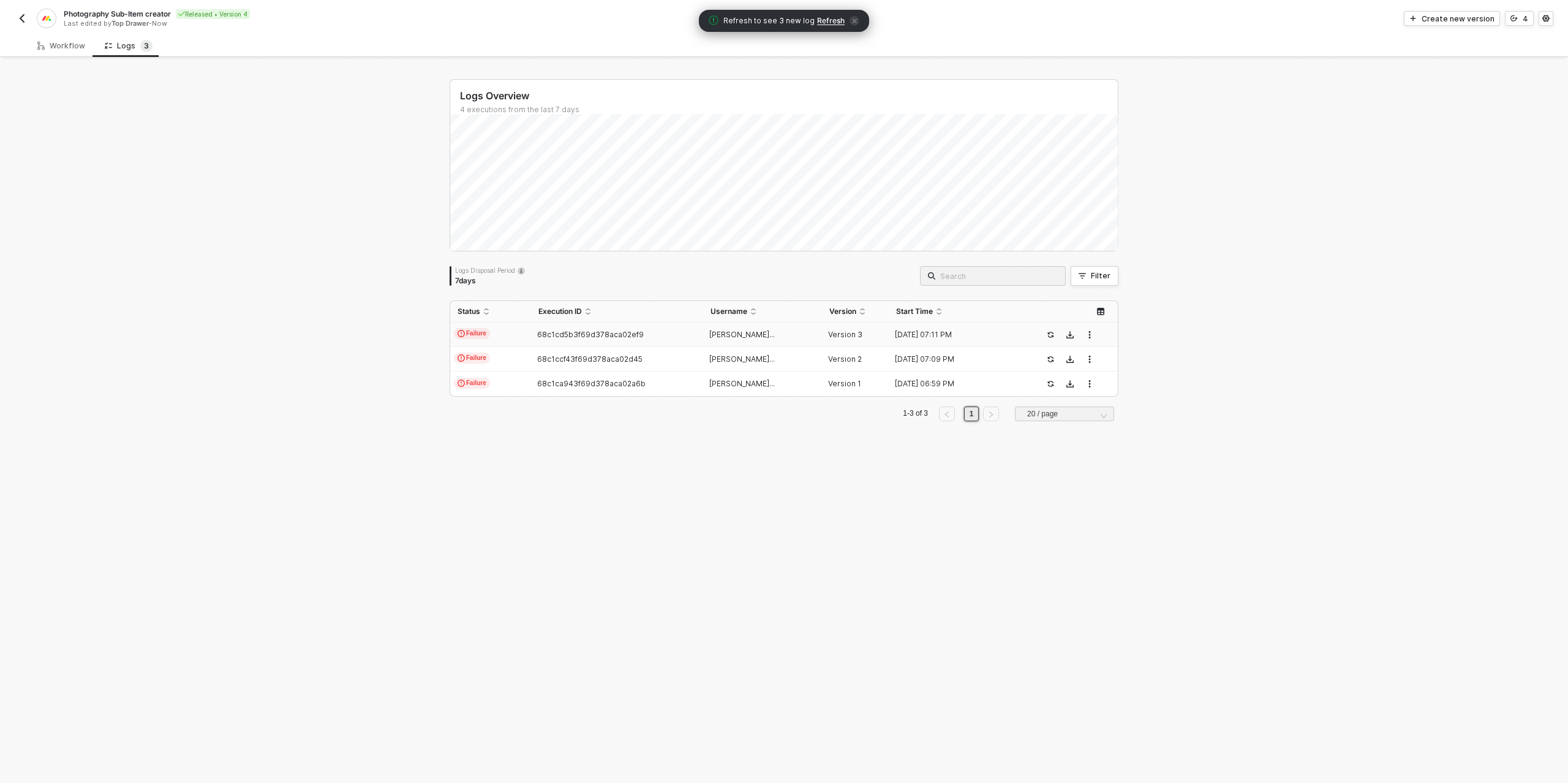
click at [833, 19] on span "Refresh" at bounding box center [831, 20] width 28 height 9
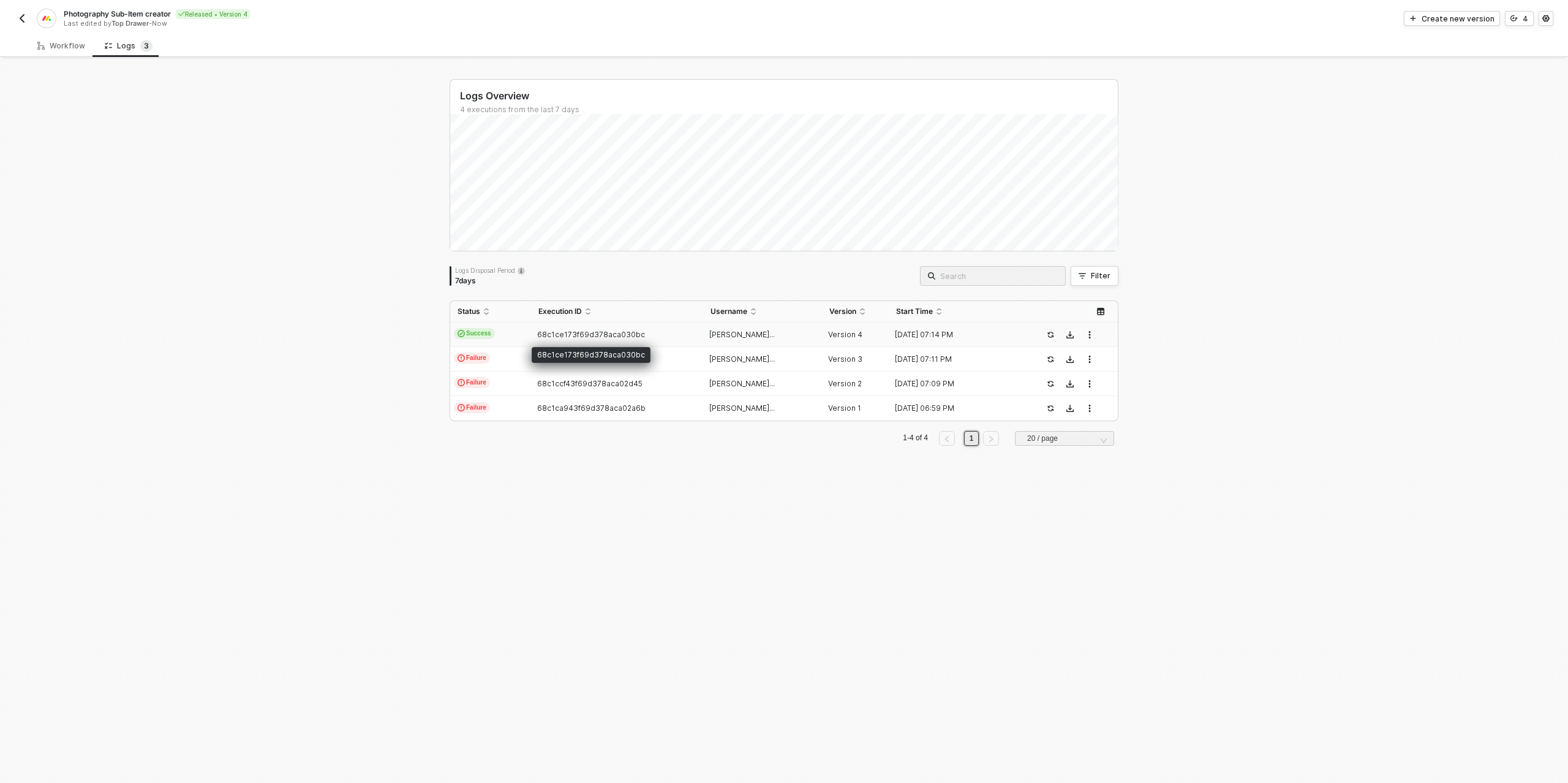
click at [610, 333] on span "68c1ce173f69d378aca030bc" at bounding box center [591, 334] width 108 height 9
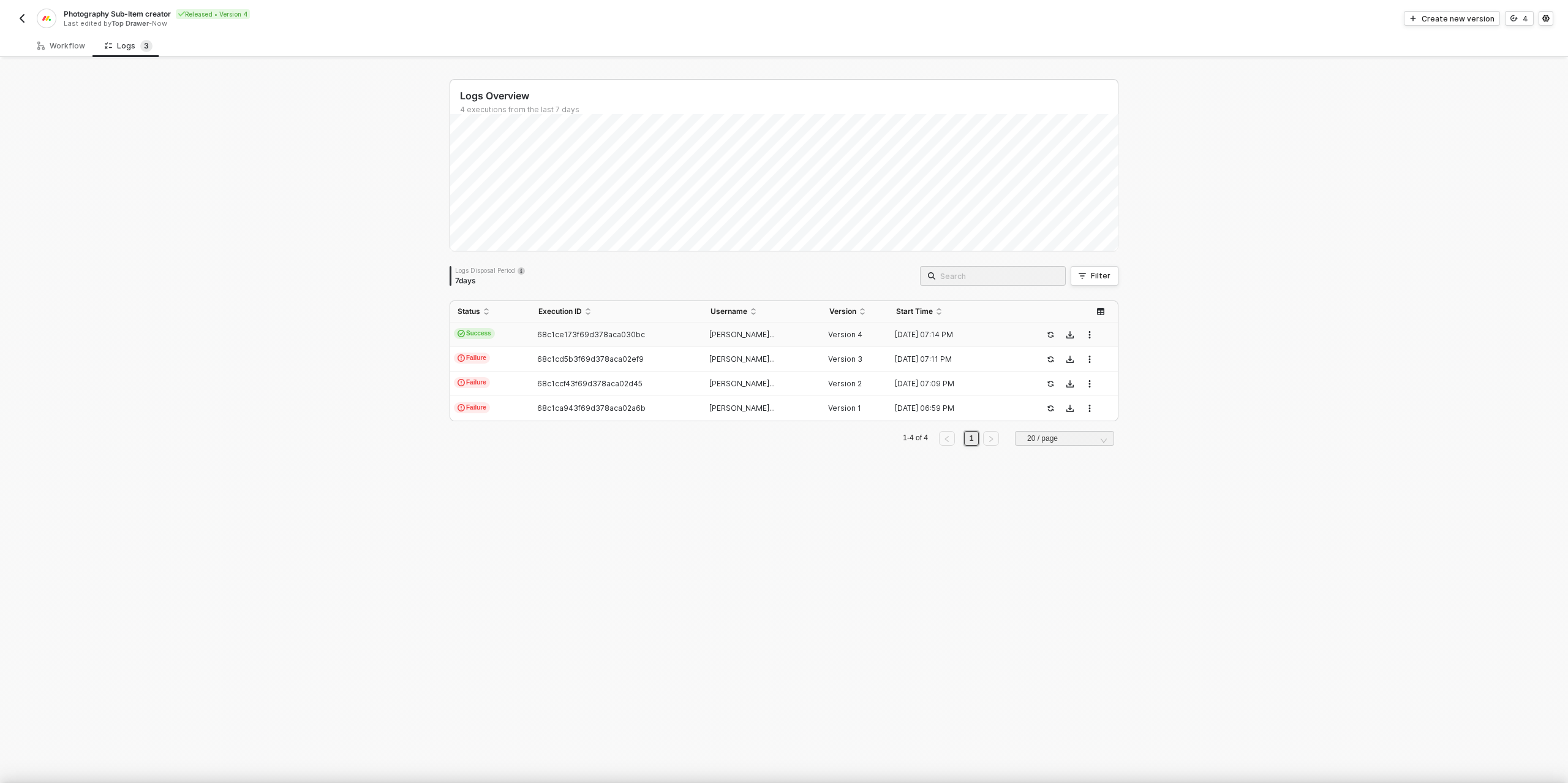
scroll to position [111, 0]
type textarea "{ "json": { "app": "[DATE]", "type": "create_pulse", "triggerTime": "[DATE]T19:…"
